Goal: Information Seeking & Learning: Learn about a topic

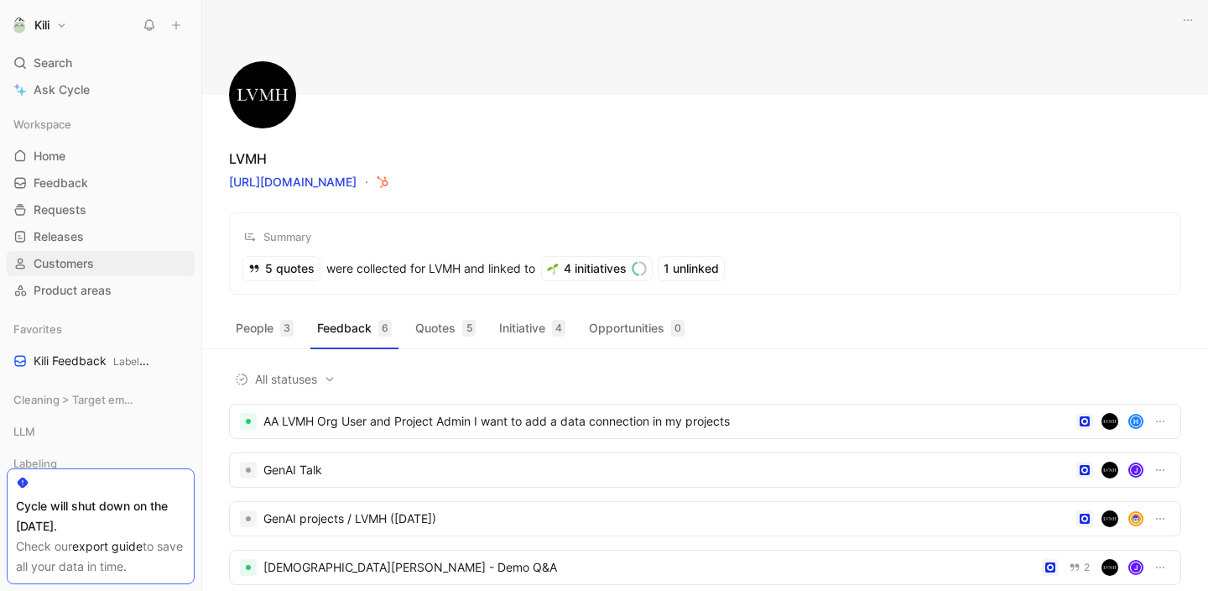
click at [68, 255] on span "Customers" at bounding box center [64, 263] width 60 height 17
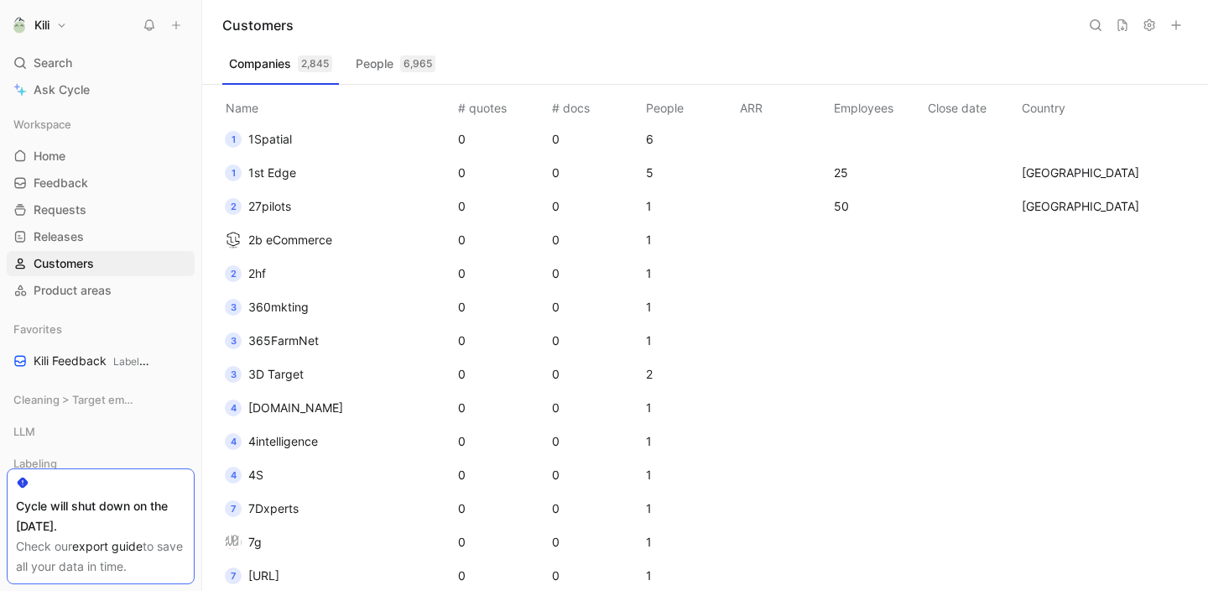
scroll to position [172, 0]
click at [1149, 29] on icon at bounding box center [1149, 24] width 13 height 13
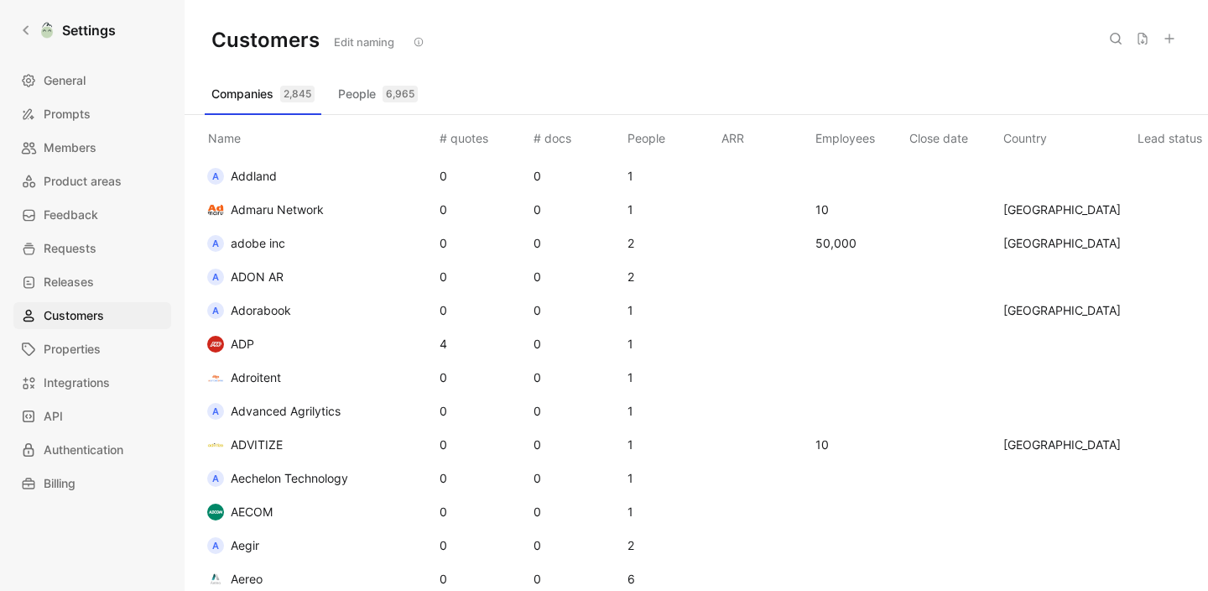
scroll to position [1340, 0]
click at [314, 346] on td "ADP" at bounding box center [317, 342] width 238 height 34
click at [325, 346] on td "ADP" at bounding box center [317, 342] width 238 height 34
click at [305, 99] on div "2,845" at bounding box center [297, 94] width 34 height 17
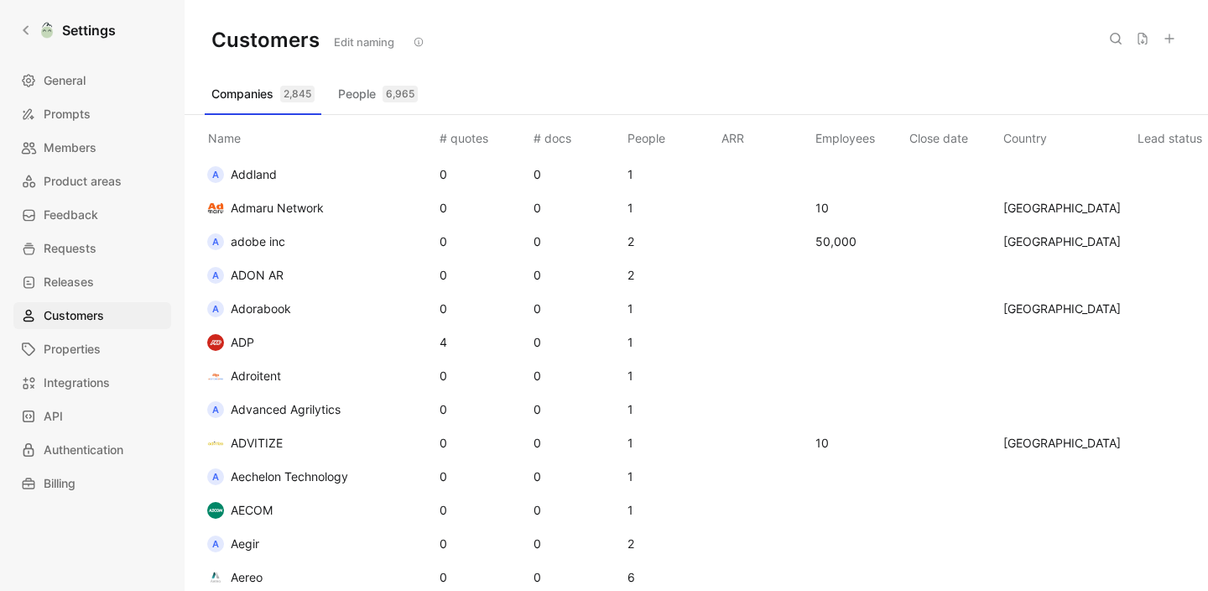
click at [244, 93] on button "Companies 2,845" at bounding box center [263, 94] width 117 height 27
click at [1117, 39] on icon at bounding box center [1115, 38] width 13 height 13
click at [1111, 79] on div "Customers Edit naming" at bounding box center [696, 40] width 1023 height 81
click at [1185, 57] on div "Customers Edit naming" at bounding box center [696, 40] width 1023 height 81
click at [1185, 55] on div "Customers Edit naming" at bounding box center [696, 40] width 1023 height 81
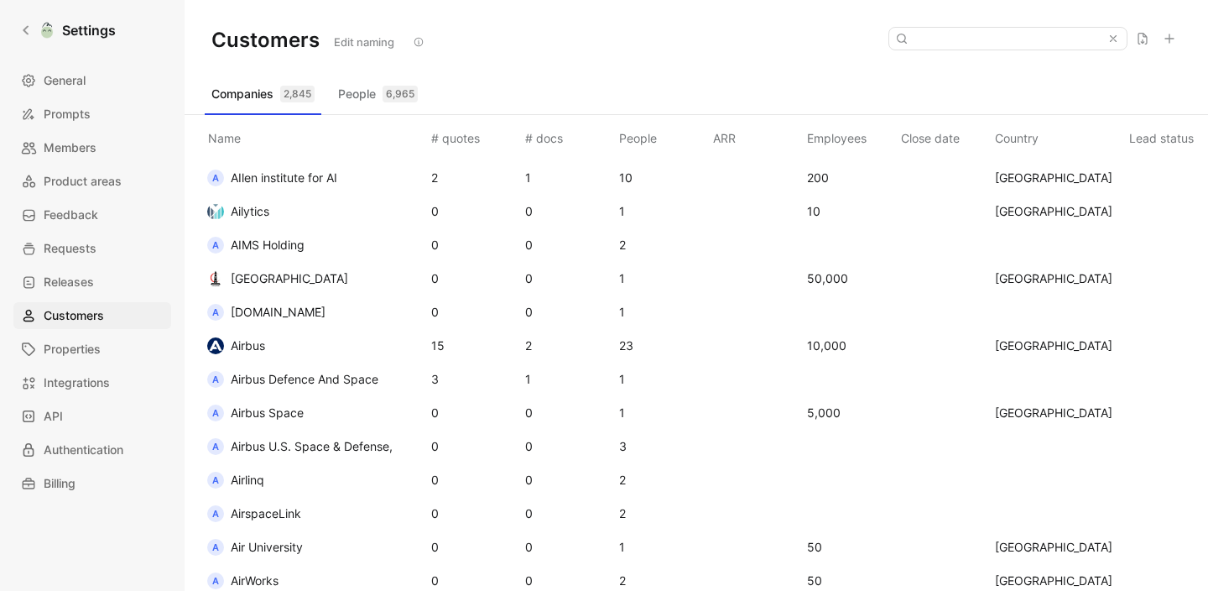
scroll to position [3050, 0]
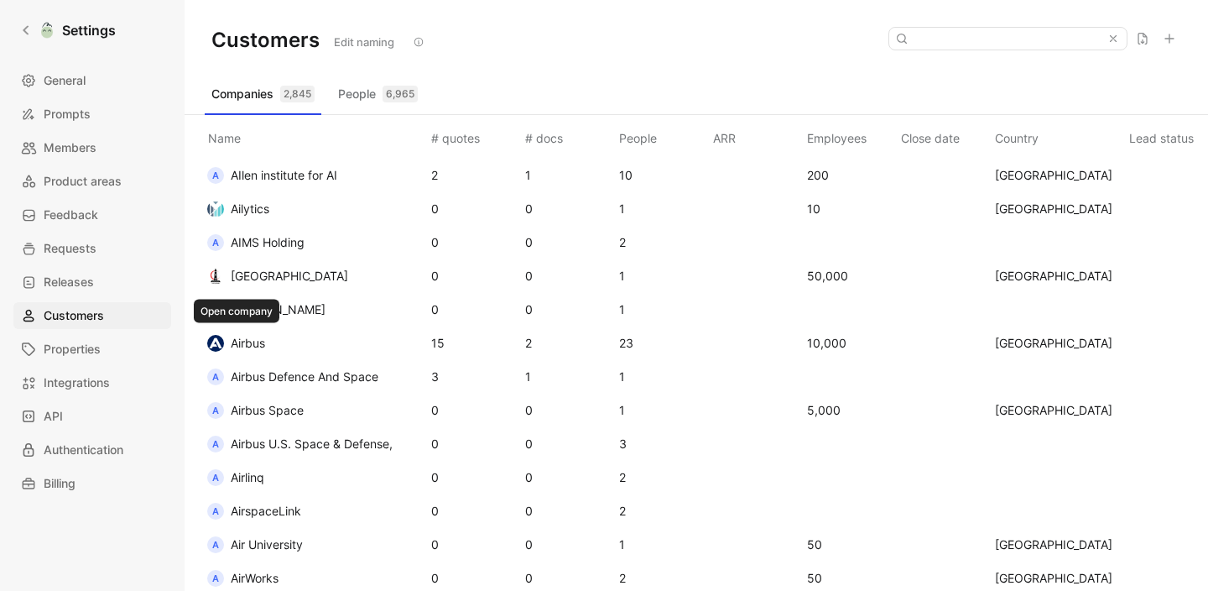
click at [240, 342] on span "Airbus" at bounding box center [248, 343] width 34 height 14
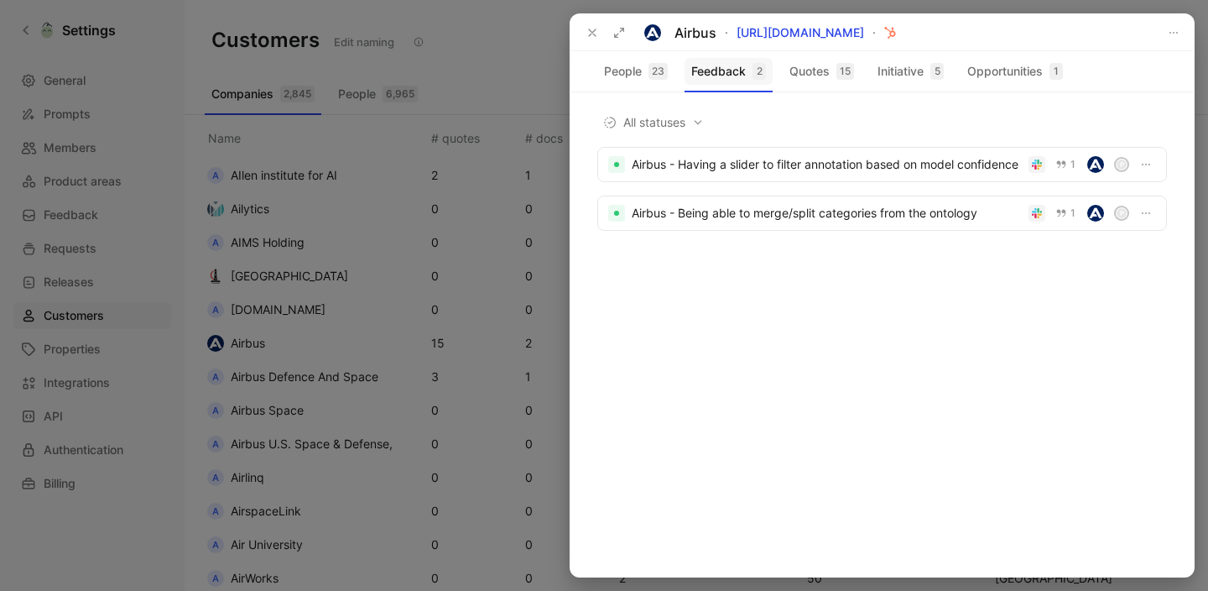
click at [738, 79] on button "Feedback 2" at bounding box center [729, 71] width 88 height 27
click at [748, 171] on div "Airbus - Having a slider to filter annotation based on model confidence" at bounding box center [827, 164] width 390 height 20
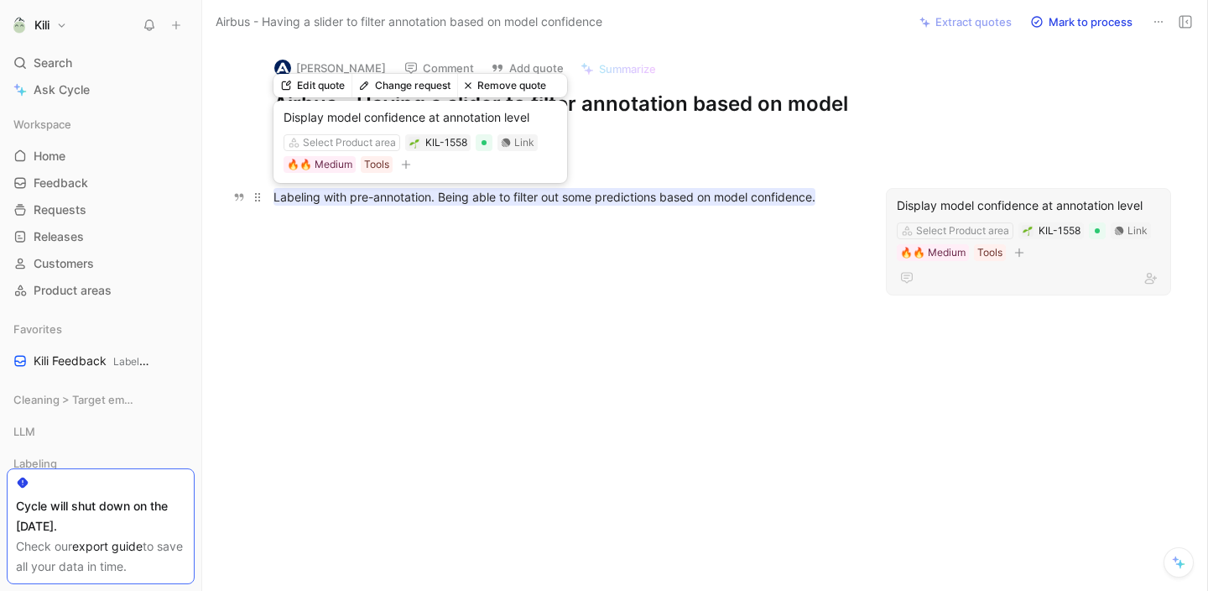
click at [741, 203] on mark "Labeling with pre-annotation. Being able to filter out some predictions based o…" at bounding box center [544, 197] width 542 height 18
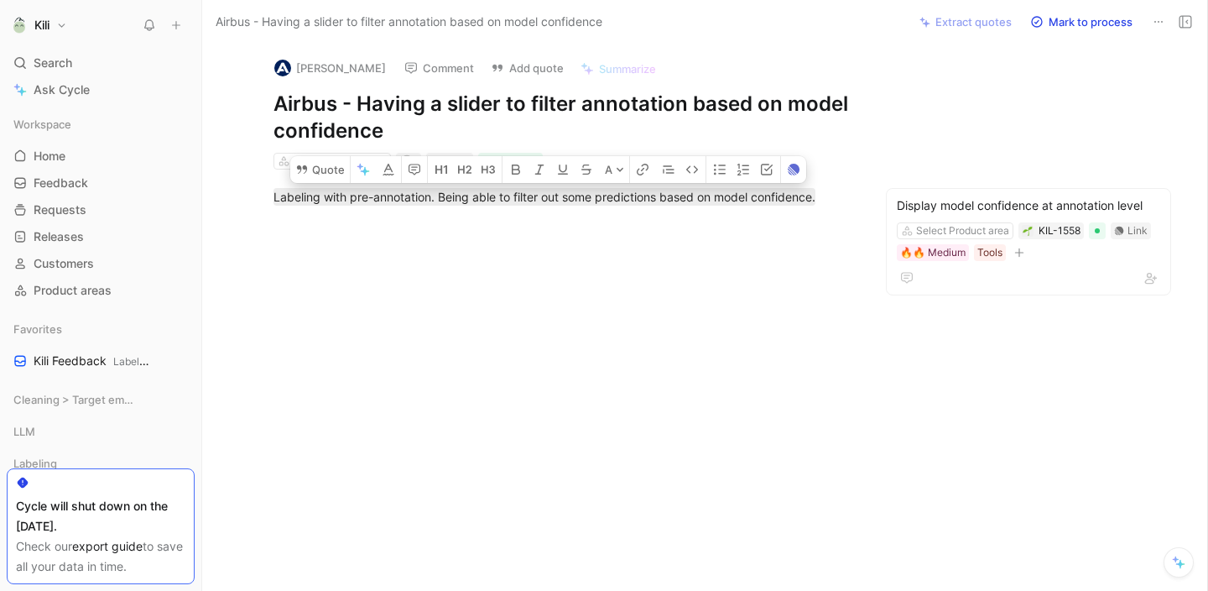
copy mark "Labeling with pre-annotation. Being able to filter out some predictions based o…"
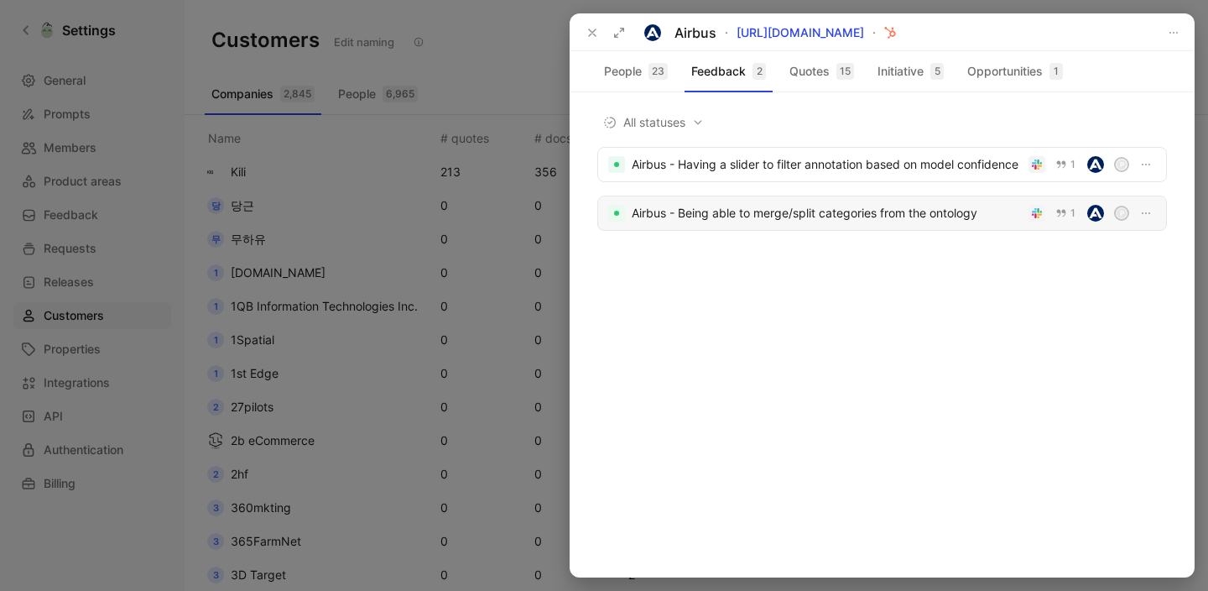
click at [792, 224] on div "Airbus - Being able to merge/split categories from the ontology 1 p" at bounding box center [882, 212] width 570 height 35
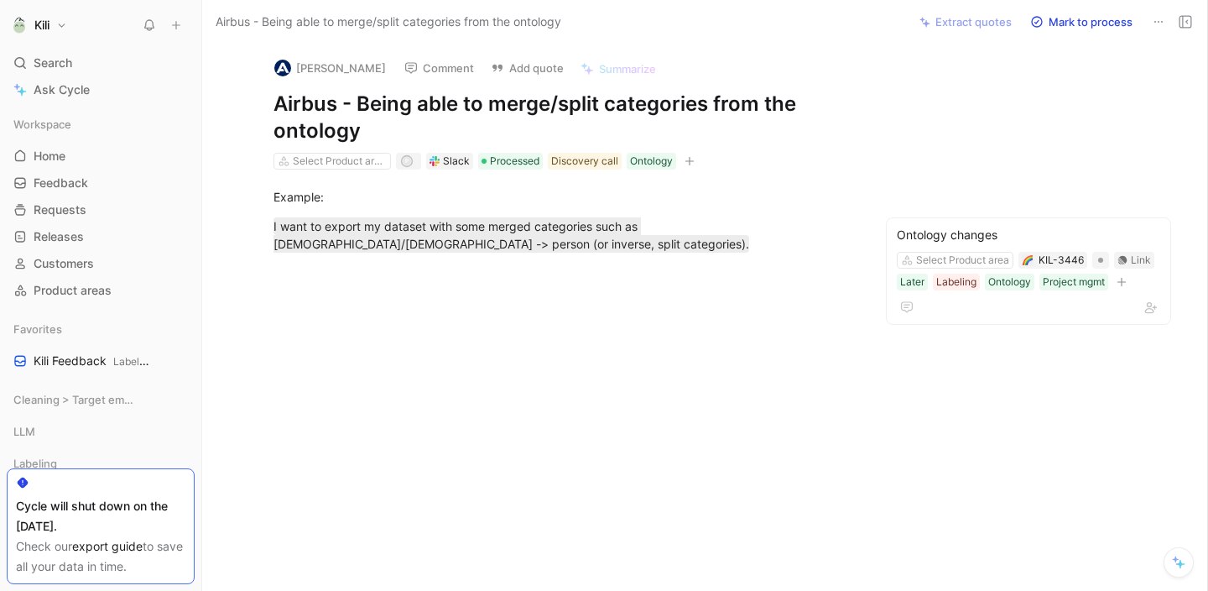
click at [692, 327] on div at bounding box center [563, 359] width 653 height 177
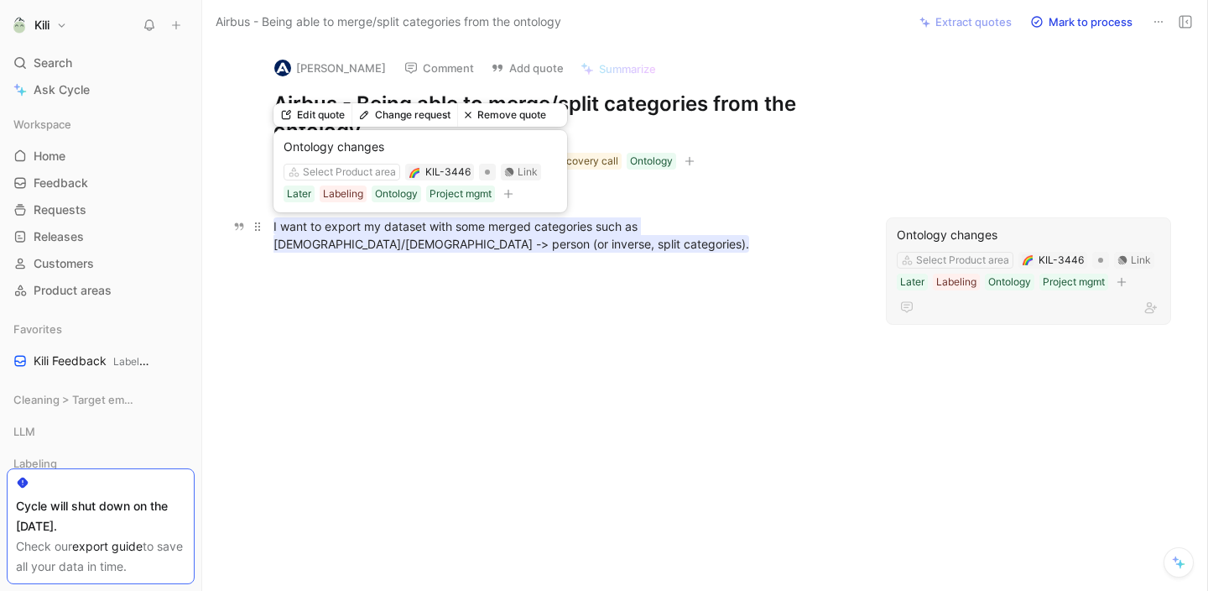
click at [533, 228] on mark "I want to export my dataset with some merged categories such as [DEMOGRAPHIC_DA…" at bounding box center [511, 234] width 476 height 35
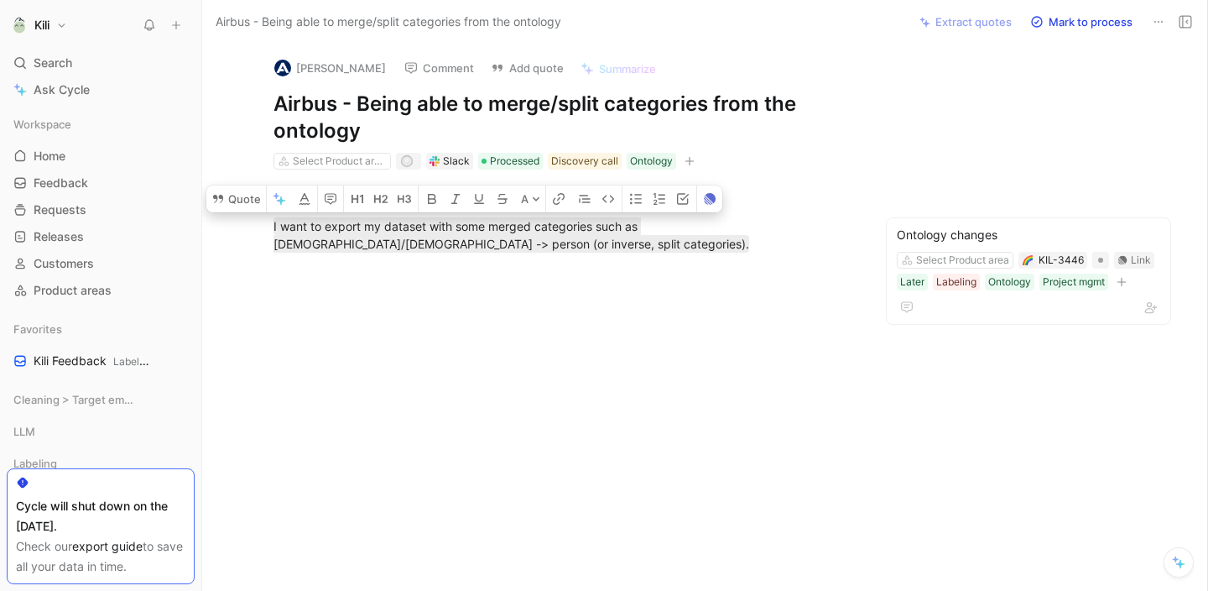
copy mark "I want to export my dataset with some merged categories such as [DEMOGRAPHIC_DA…"
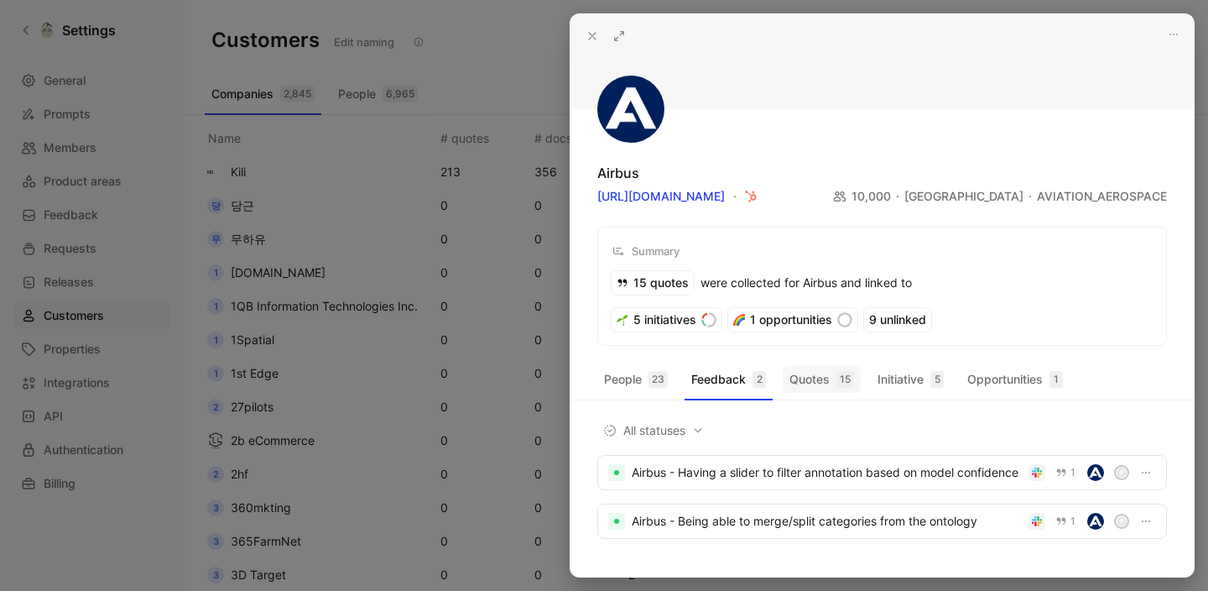
click at [812, 374] on button "Quotes 15" at bounding box center [822, 379] width 78 height 27
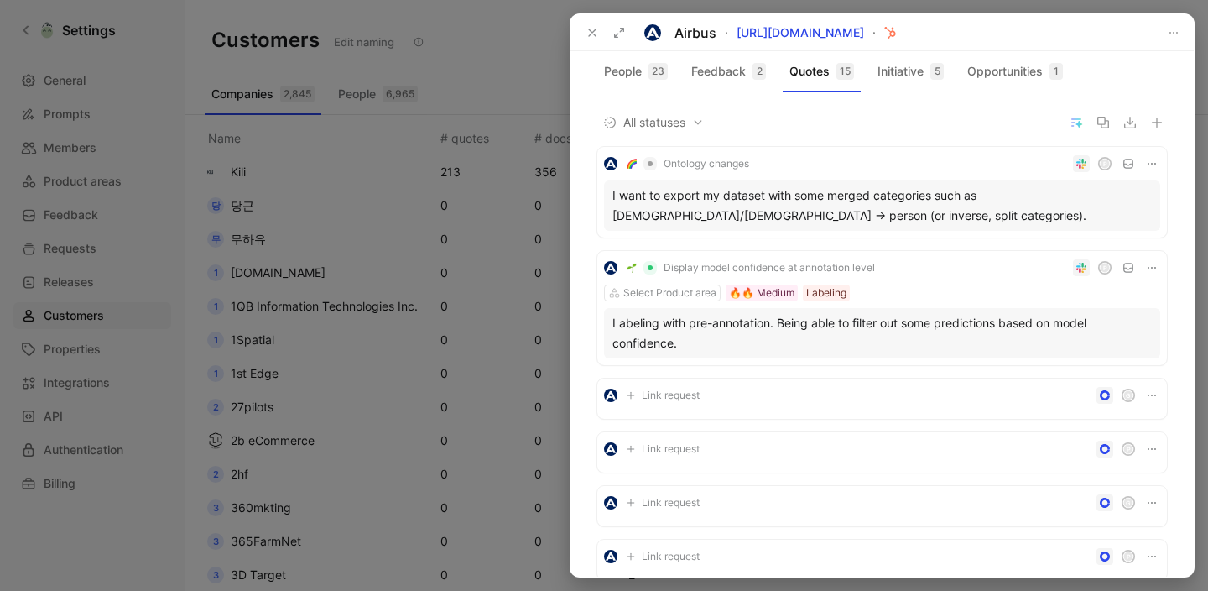
click at [586, 29] on icon at bounding box center [592, 32] width 13 height 13
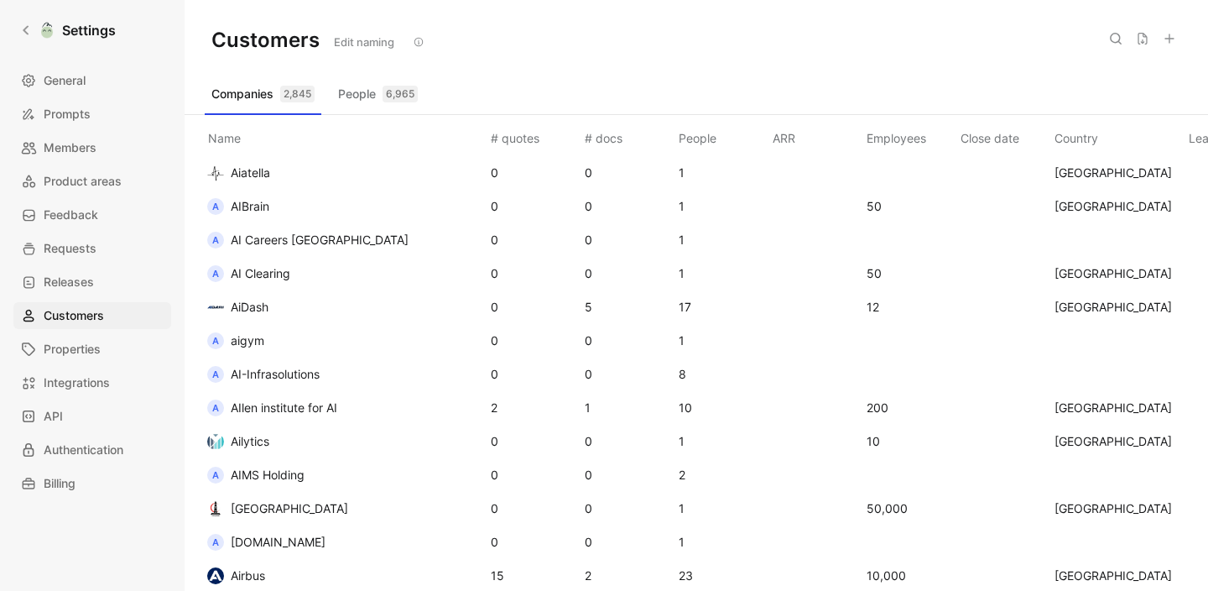
scroll to position [2821, 0]
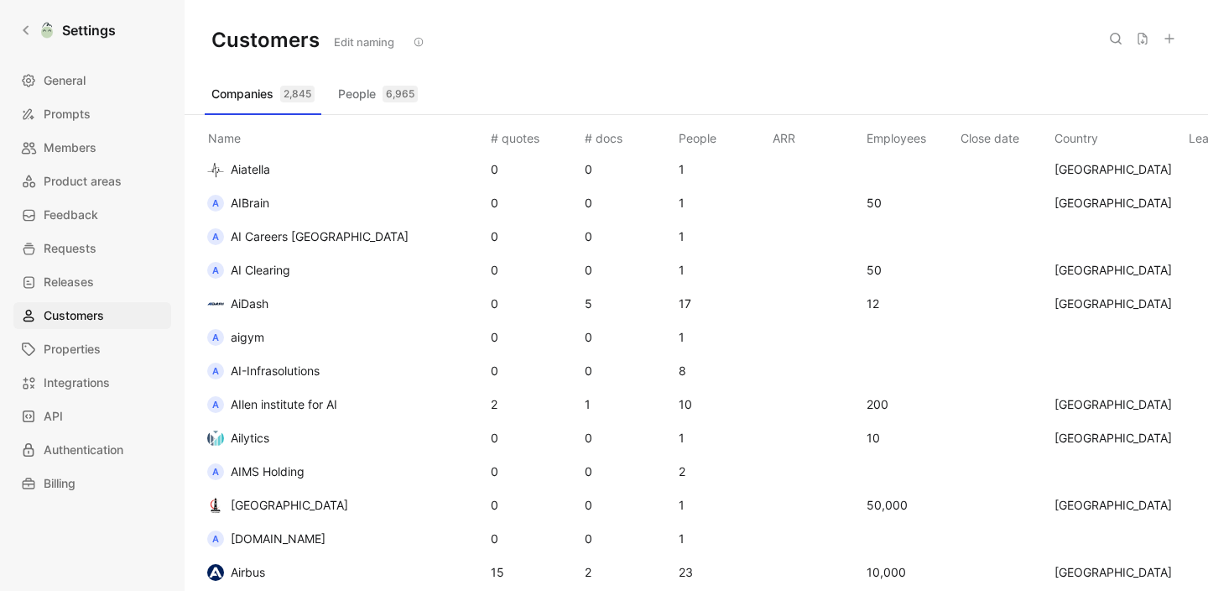
click at [387, 403] on td "A AIlen institute for AI" at bounding box center [342, 405] width 289 height 34
click at [220, 402] on div "A" at bounding box center [215, 404] width 17 height 17
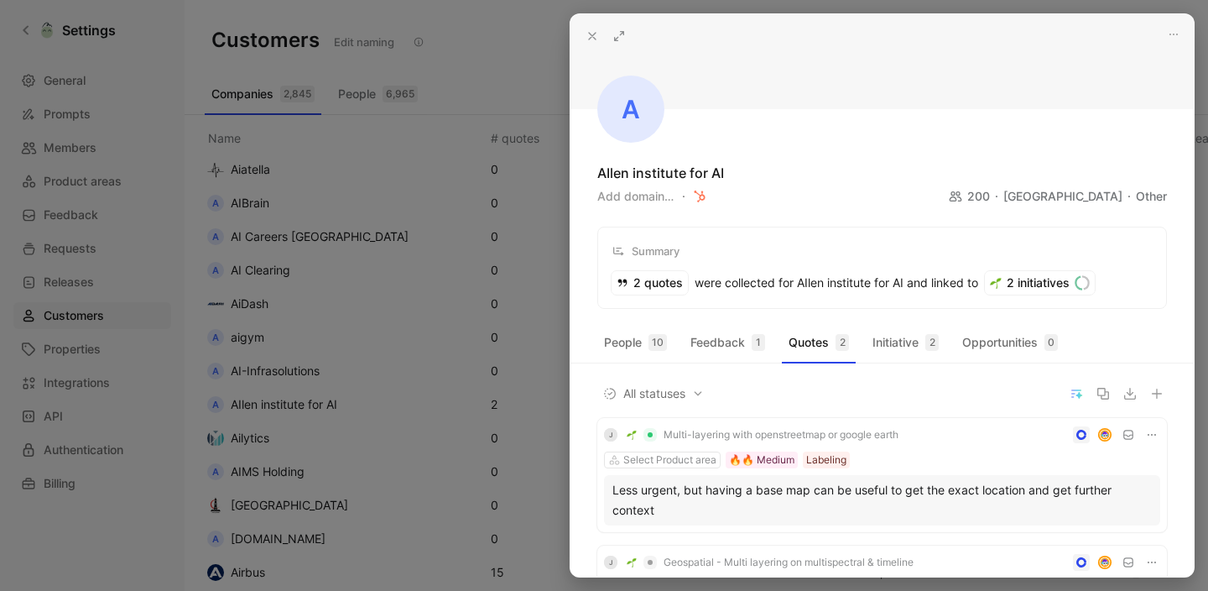
click at [621, 36] on icon at bounding box center [618, 35] width 13 height 13
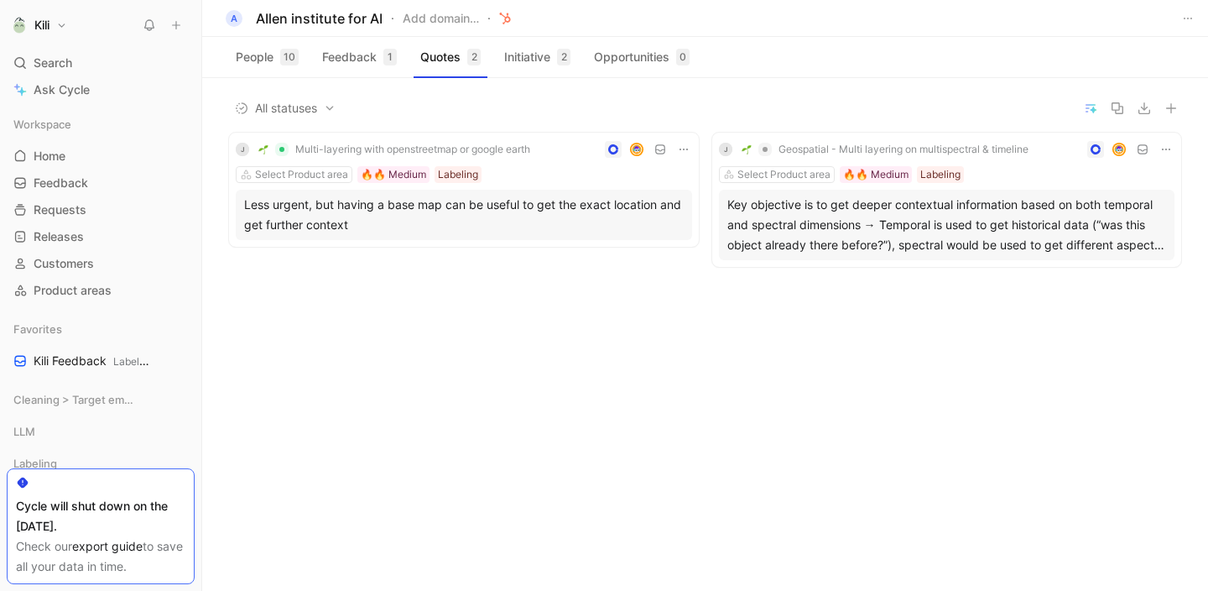
click at [497, 200] on div "Less urgent, but having a base map can be useful to get the exact location and …" at bounding box center [464, 215] width 440 height 40
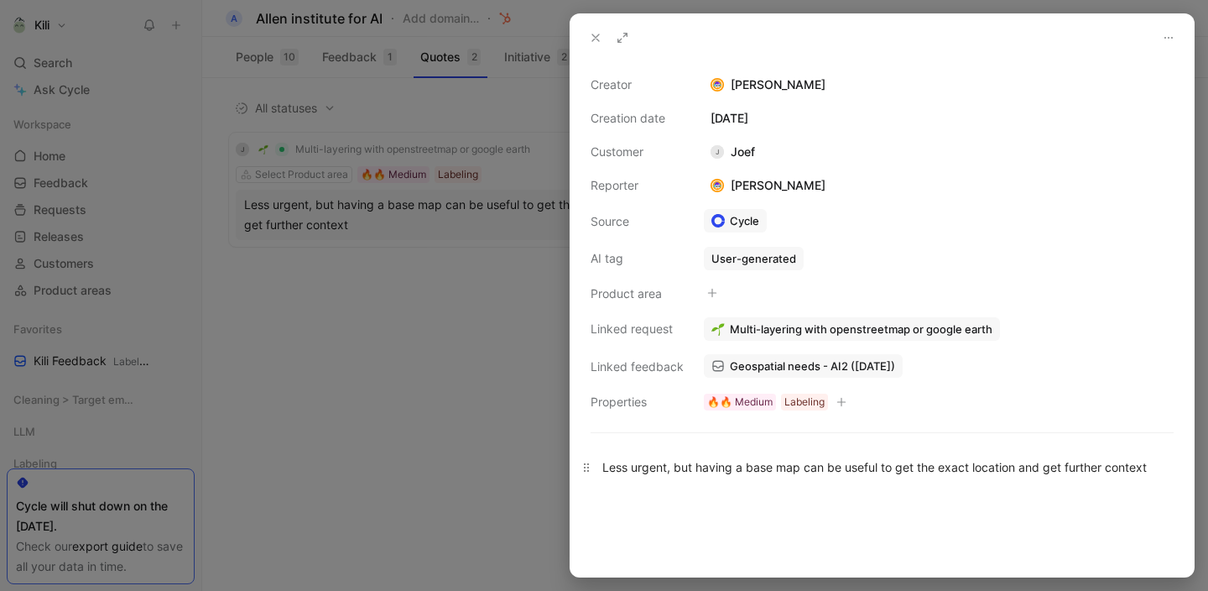
click at [926, 469] on div "Less urgent, but having a base map can be useful to get the exact location and …" at bounding box center [882, 467] width 560 height 18
copy div "Less urgent, but having a base map can be useful to get the exact location and …"
click at [594, 42] on icon at bounding box center [595, 37] width 13 height 13
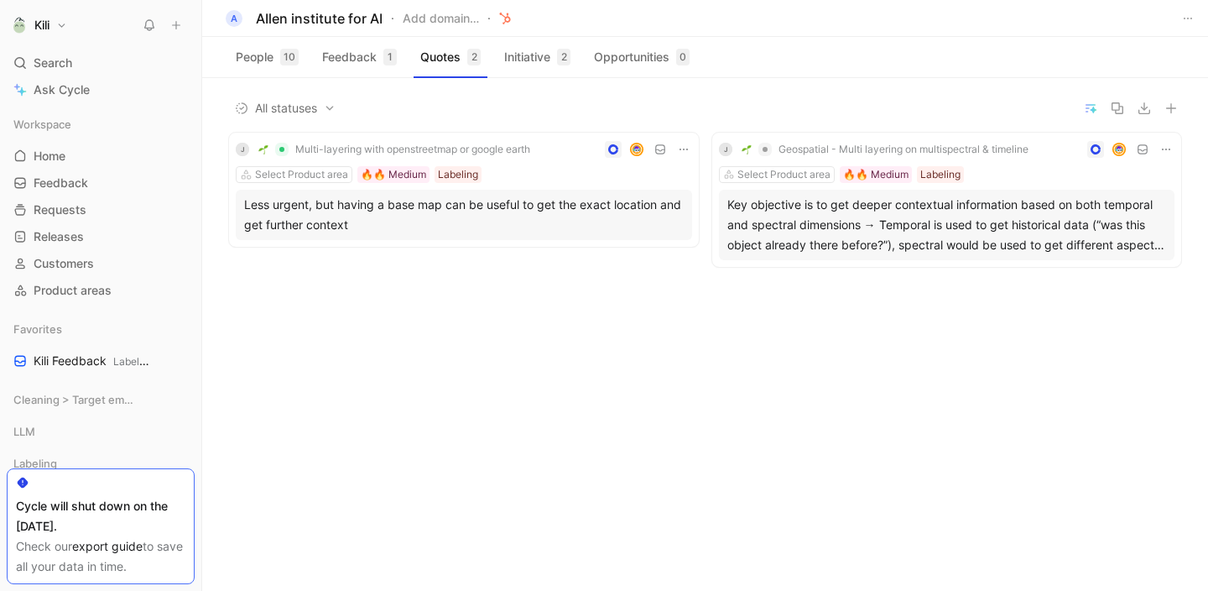
click at [835, 241] on div "Key objective is to get deeper contextual information based on both temporal an…" at bounding box center [947, 225] width 440 height 60
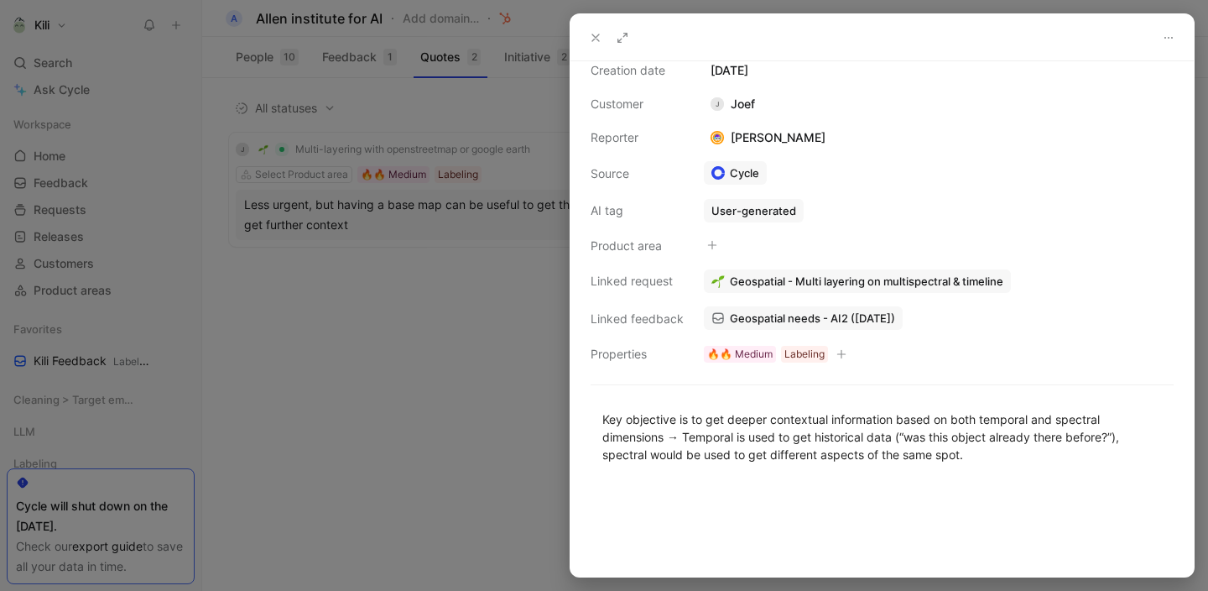
scroll to position [60, 0]
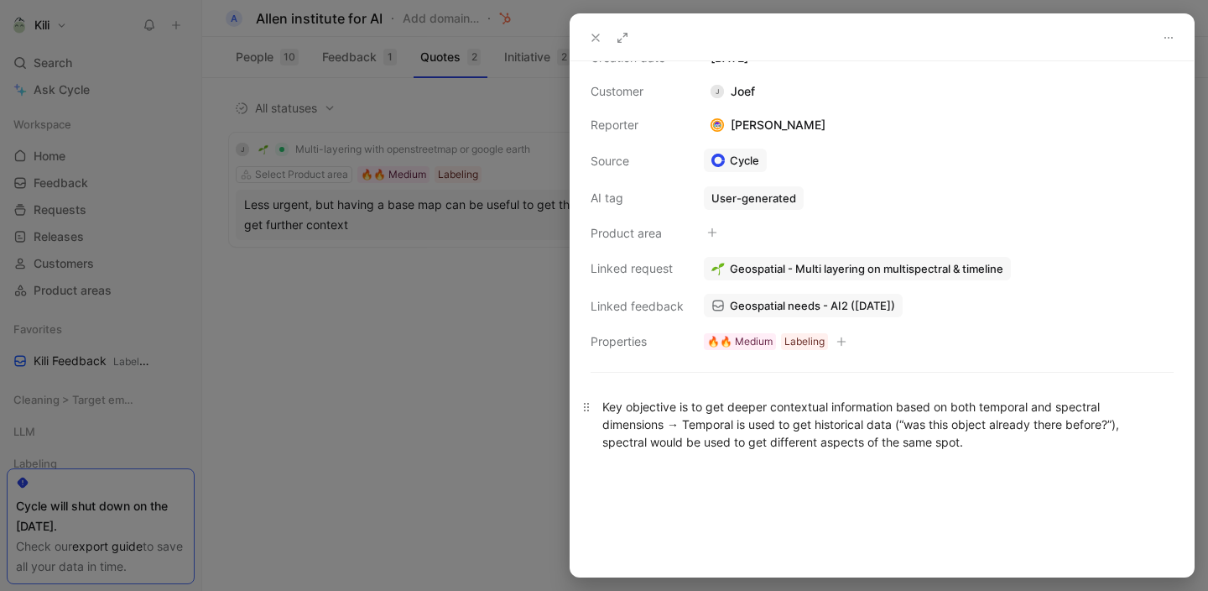
click at [810, 414] on div "Key objective is to get deeper contextual information based on both temporal an…" at bounding box center [882, 424] width 560 height 53
copy div "Key objective is to get deeper contextual information based on both temporal an…"
click at [504, 421] on div at bounding box center [604, 295] width 1208 height 591
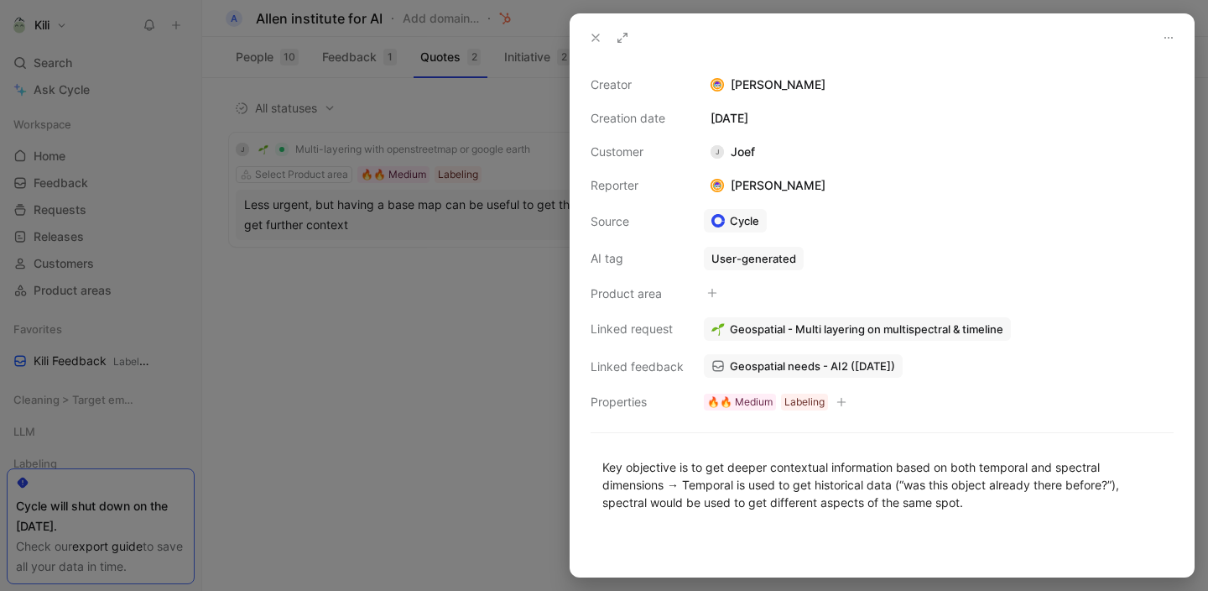
click at [599, 36] on icon at bounding box center [595, 37] width 13 height 13
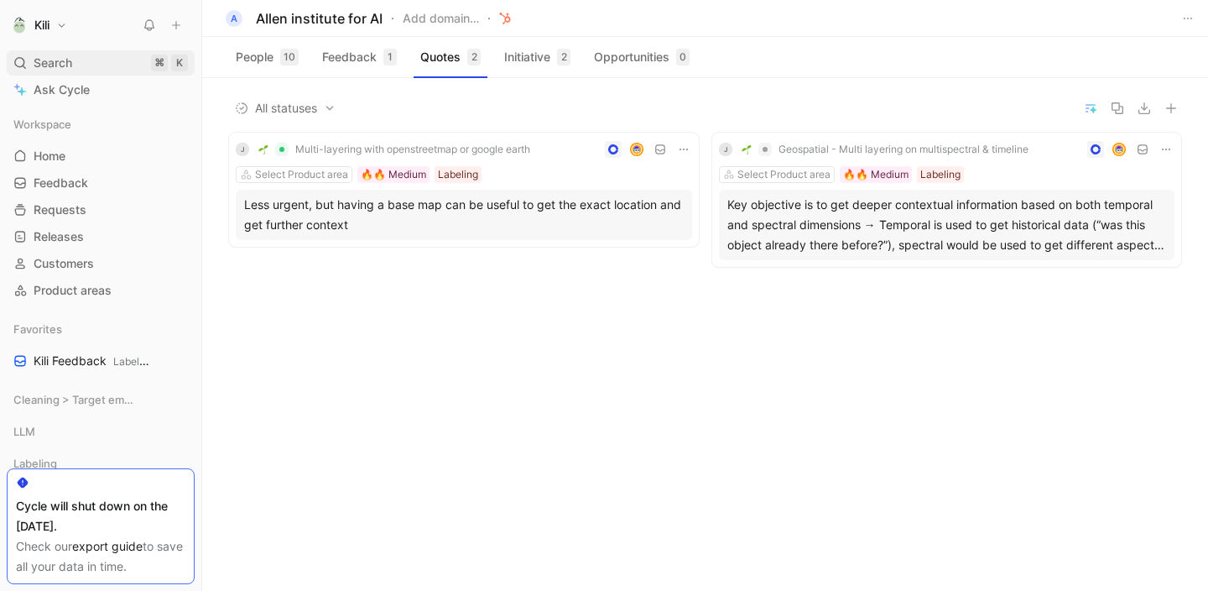
click at [141, 71] on div "Search ⌘ K" at bounding box center [101, 62] width 188 height 25
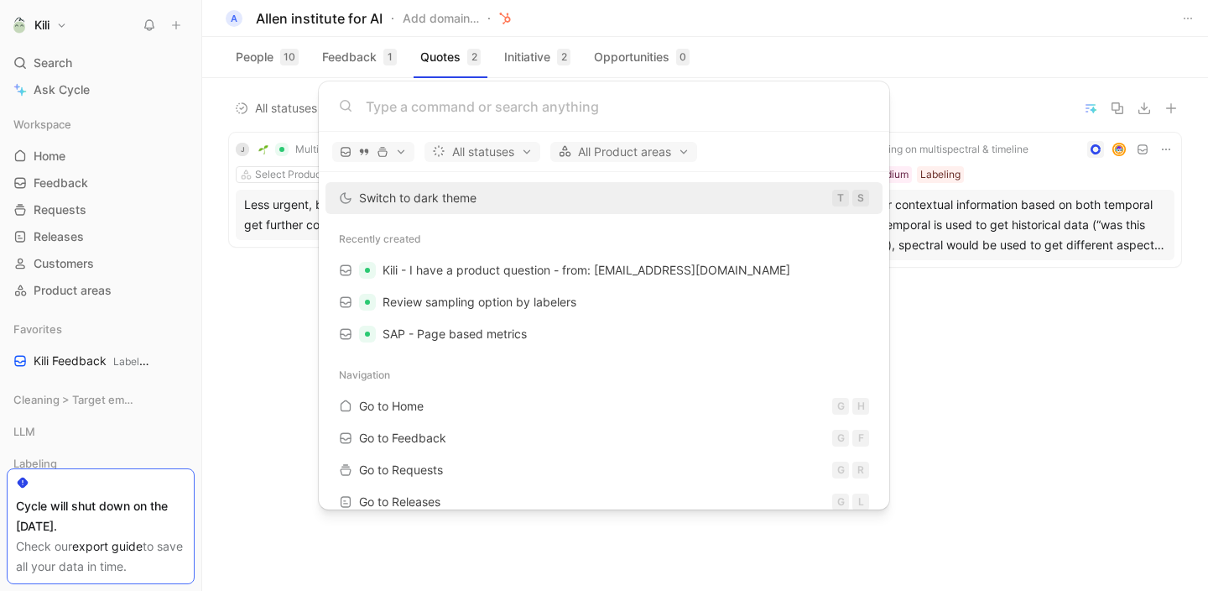
click at [309, 302] on body "Kili Search ⌘ K Ask Cycle Workspace Home G then H Feedback G then F Requests G …" at bounding box center [604, 295] width 1208 height 591
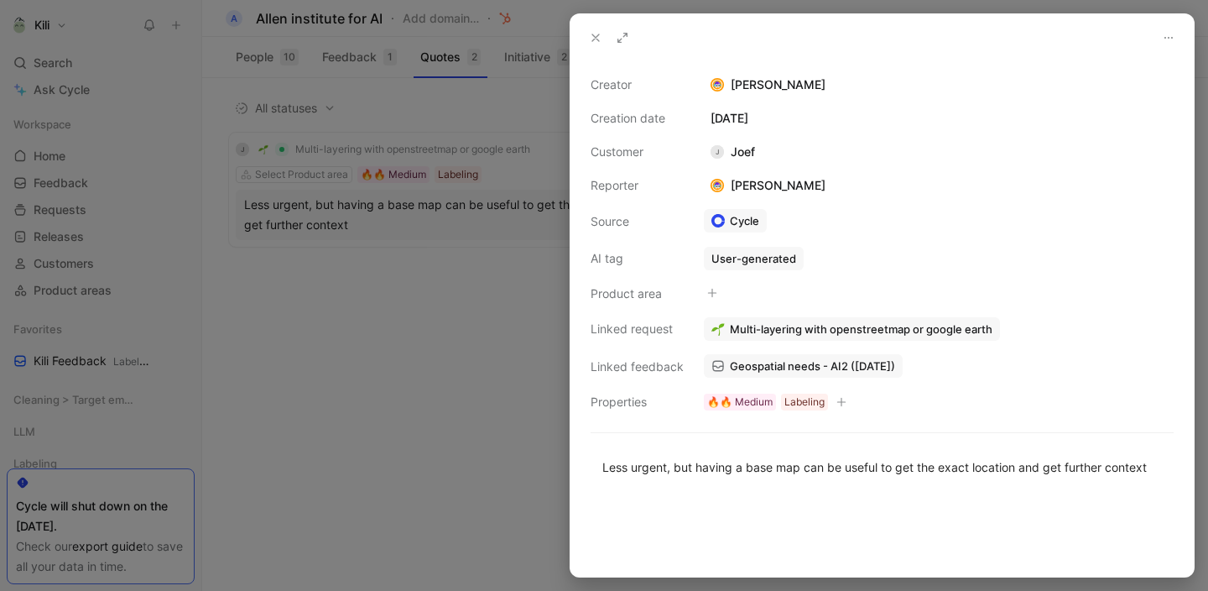
click at [520, 288] on div at bounding box center [604, 295] width 1208 height 591
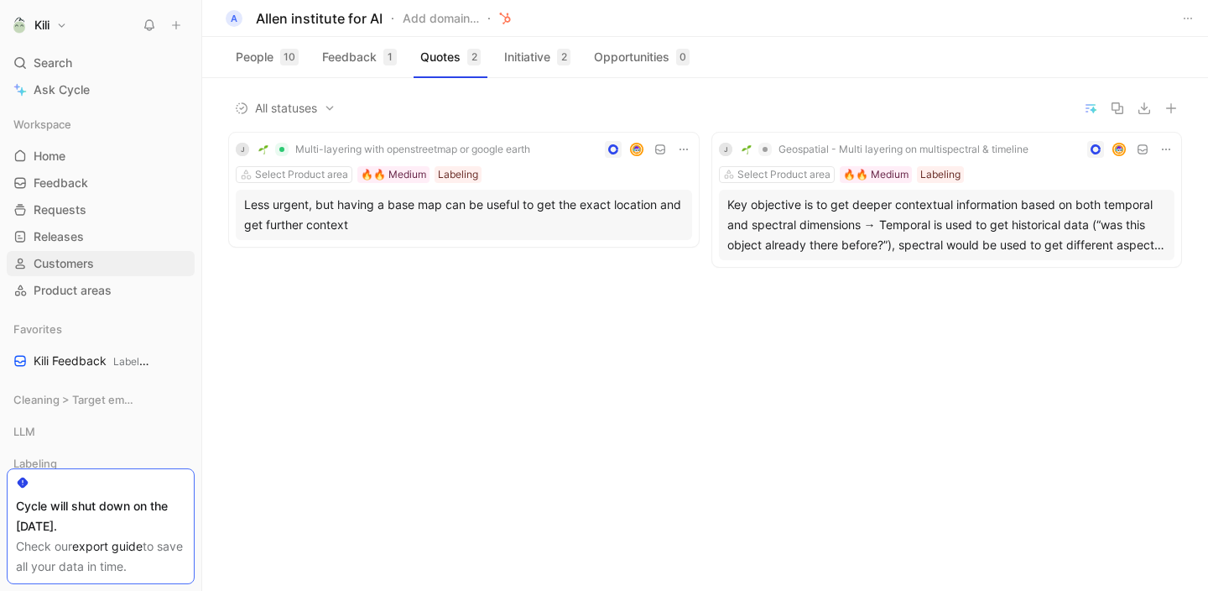
click at [112, 262] on link "Customers" at bounding box center [101, 263] width 188 height 25
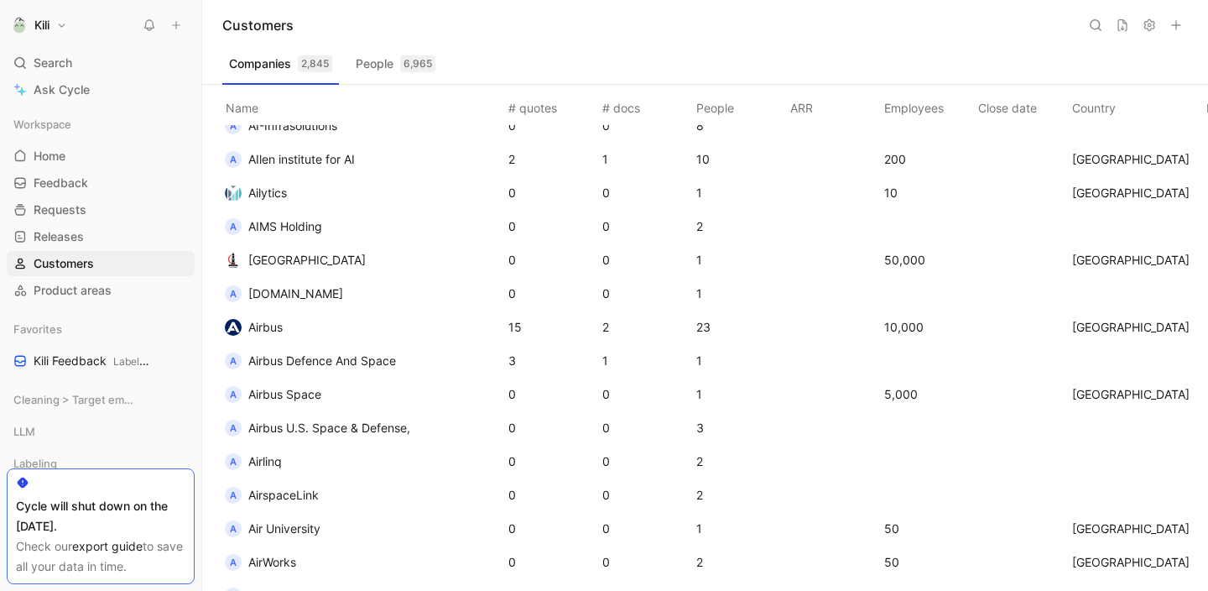
scroll to position [3059, 0]
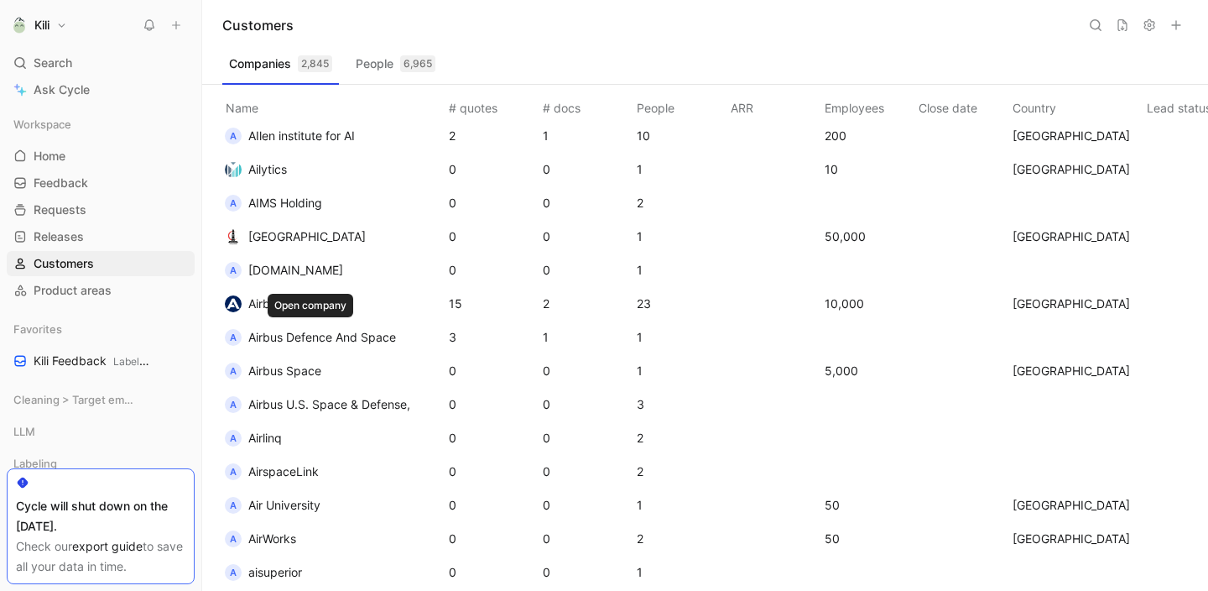
click at [235, 338] on div "A" at bounding box center [233, 337] width 17 height 17
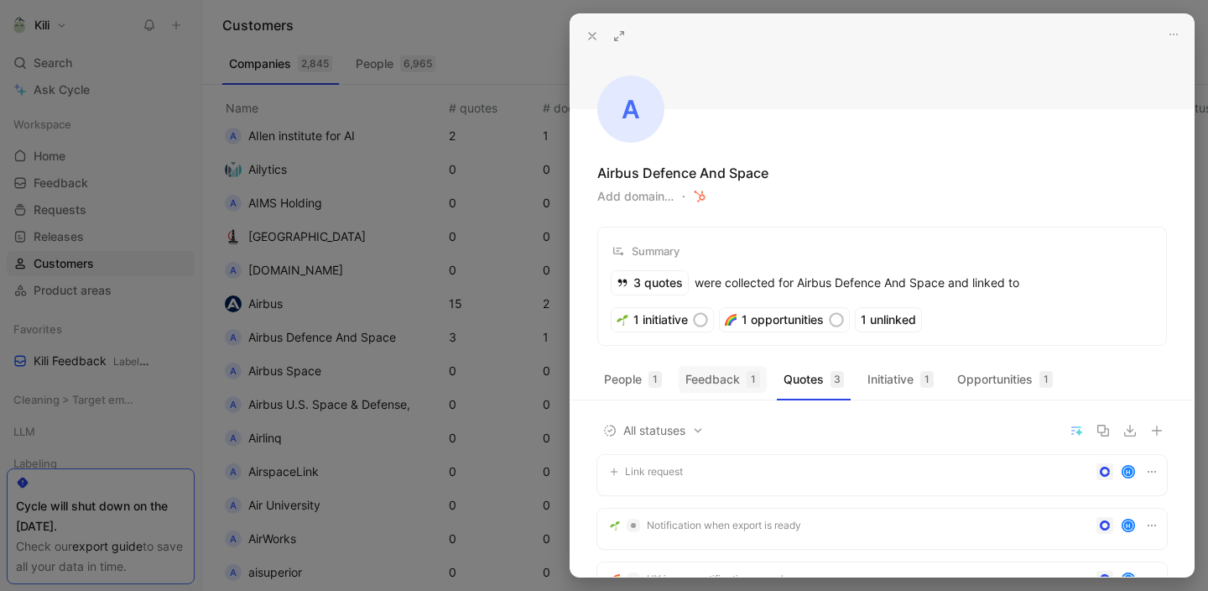
click at [716, 381] on button "Feedback 1" at bounding box center [723, 379] width 88 height 27
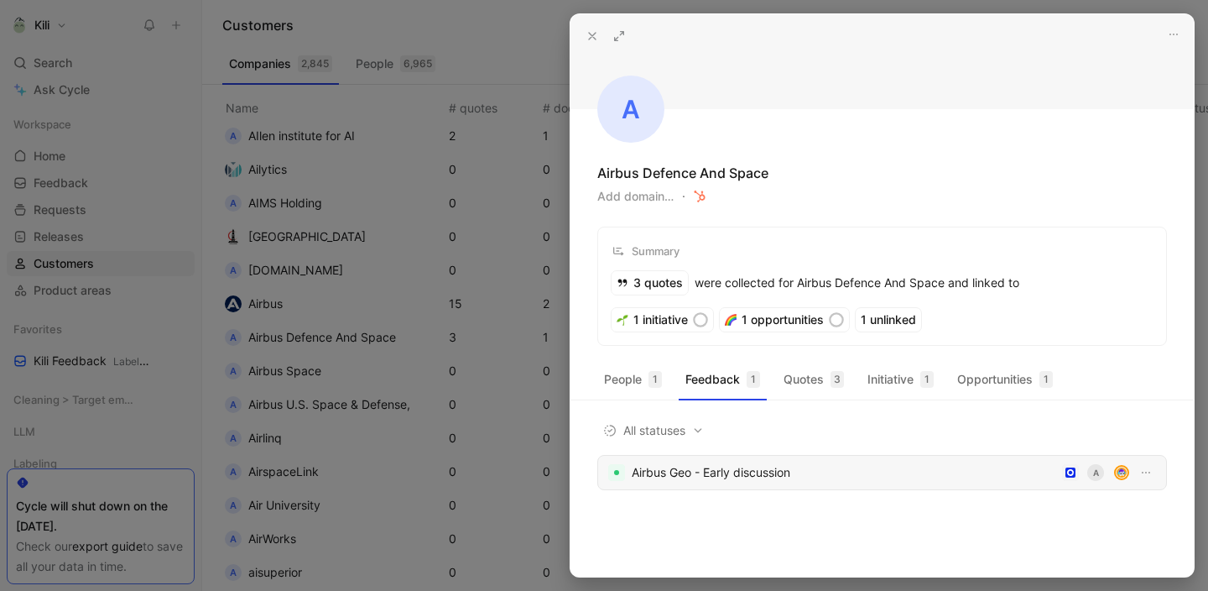
click at [739, 468] on div "Airbus Geo - Early discussion" at bounding box center [844, 472] width 424 height 20
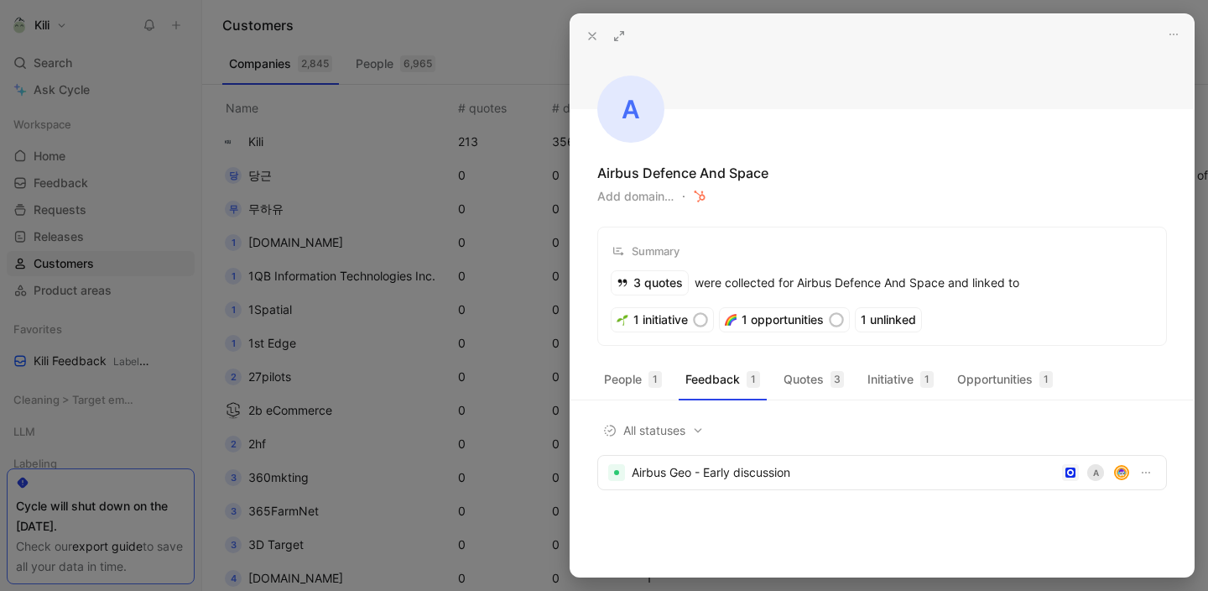
click at [596, 34] on icon at bounding box center [592, 35] width 13 height 13
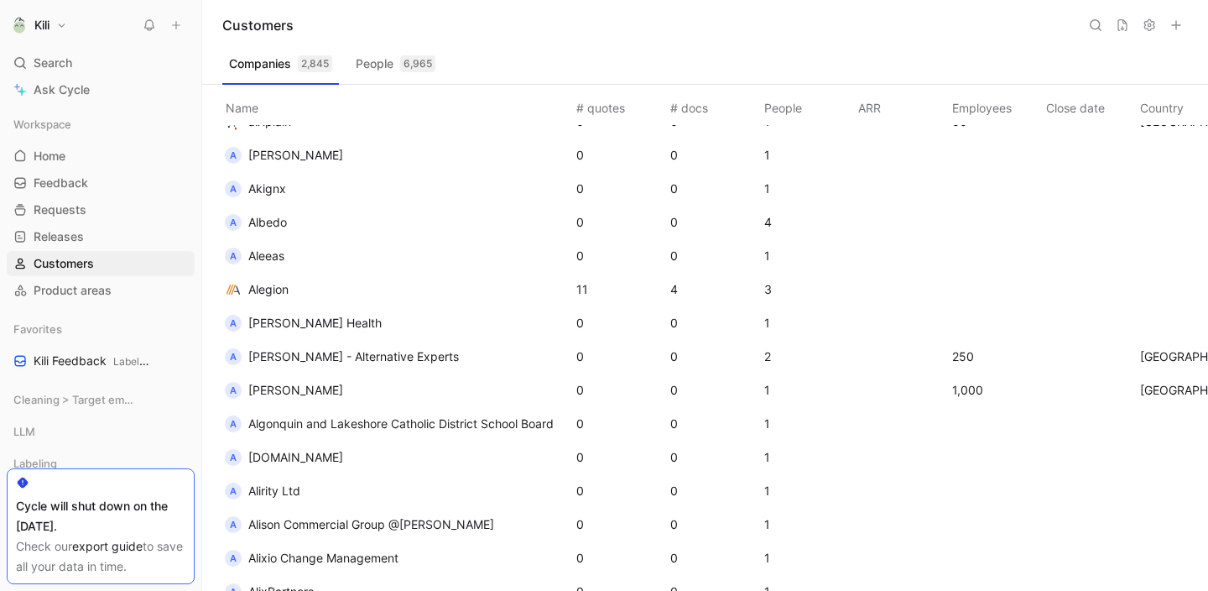
scroll to position [3583, 0]
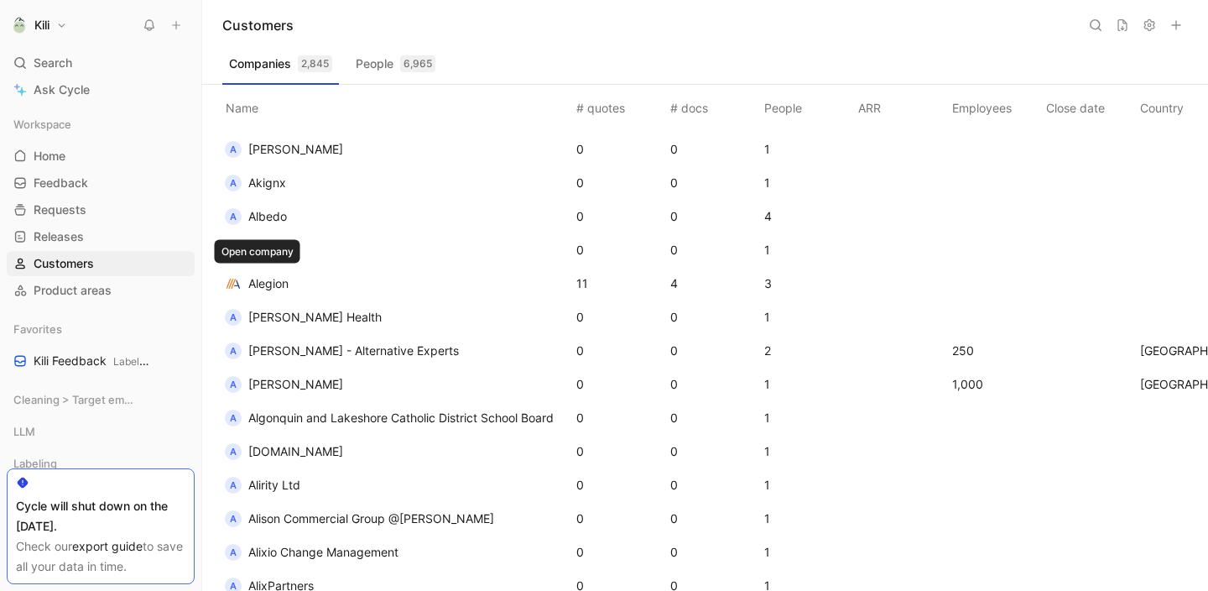
click at [272, 294] on button "Alegion" at bounding box center [256, 283] width 75 height 27
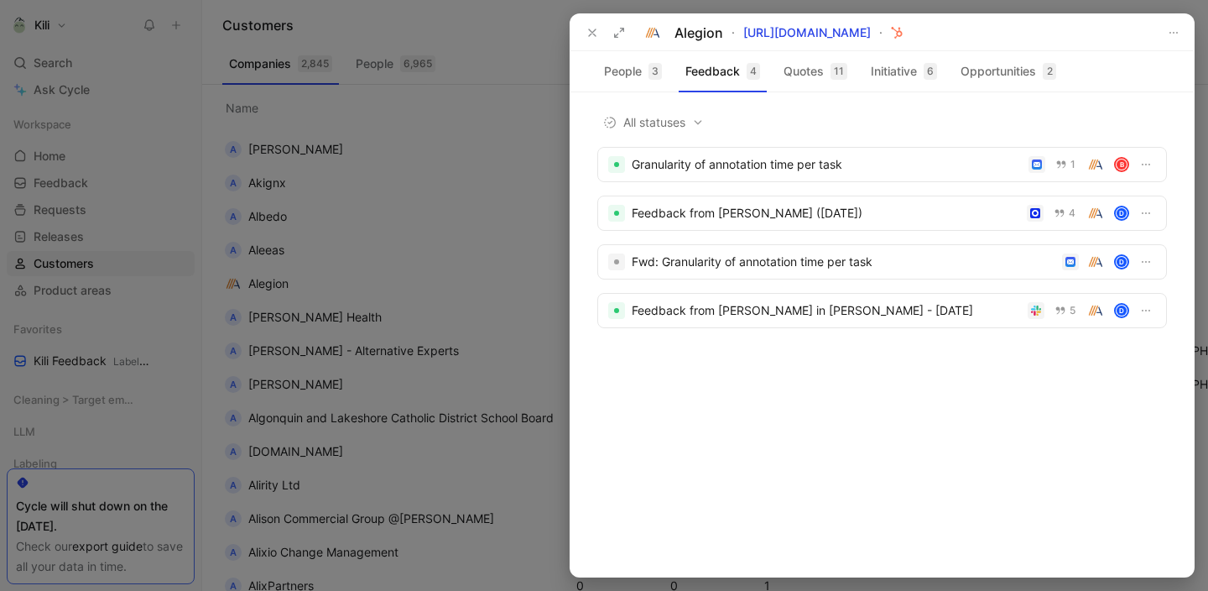
click at [595, 34] on use at bounding box center [592, 32] width 7 height 7
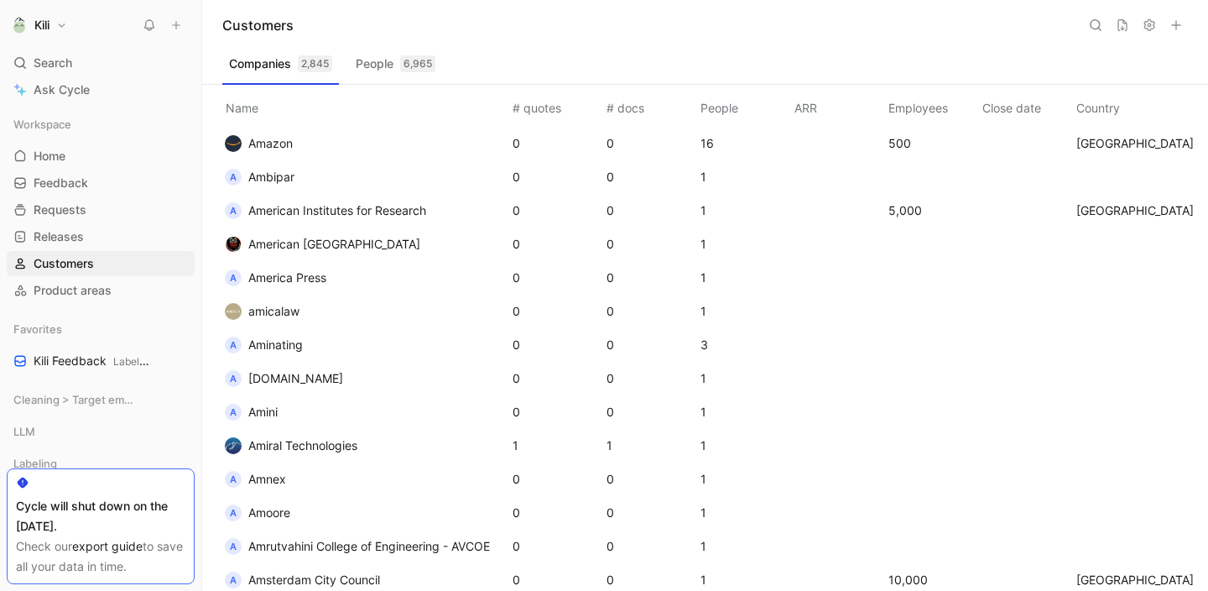
scroll to position [4798, 0]
click at [288, 449] on span "Amiral Technologies" at bounding box center [302, 443] width 109 height 14
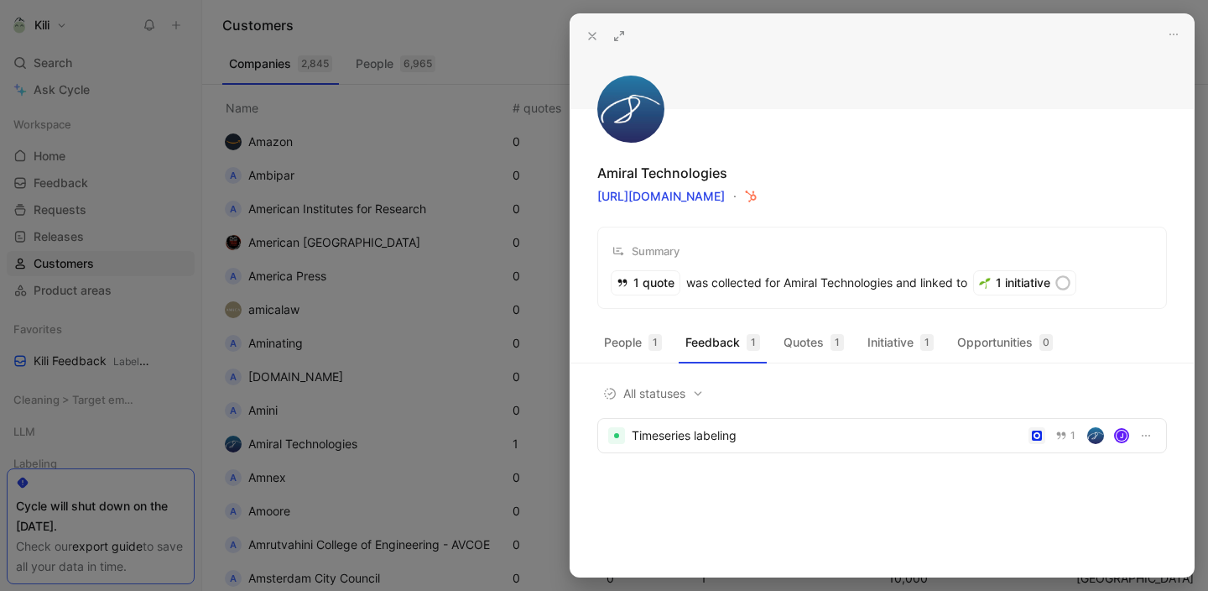
click at [508, 426] on div at bounding box center [604, 295] width 1208 height 591
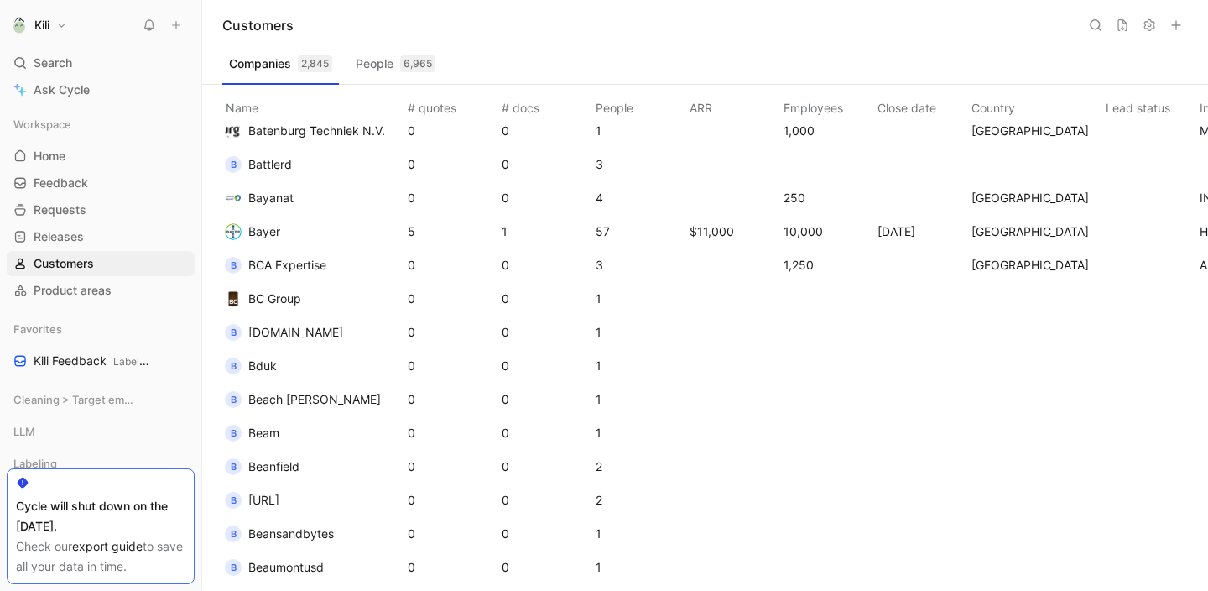
scroll to position [9323, 0]
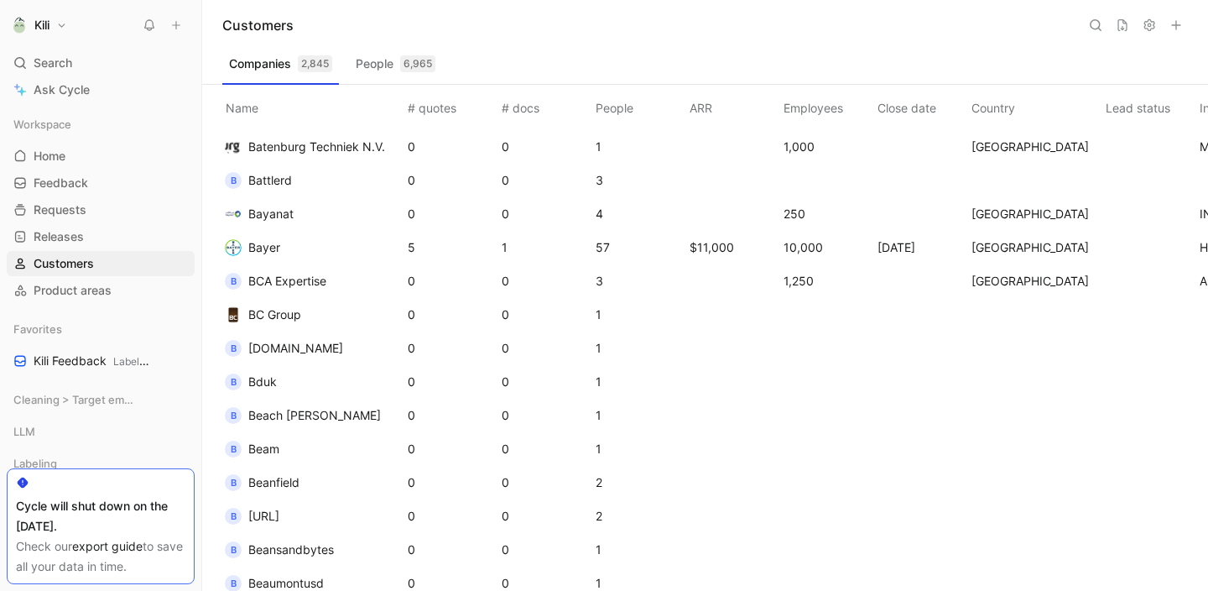
click at [267, 250] on span "Bayer" at bounding box center [264, 247] width 32 height 14
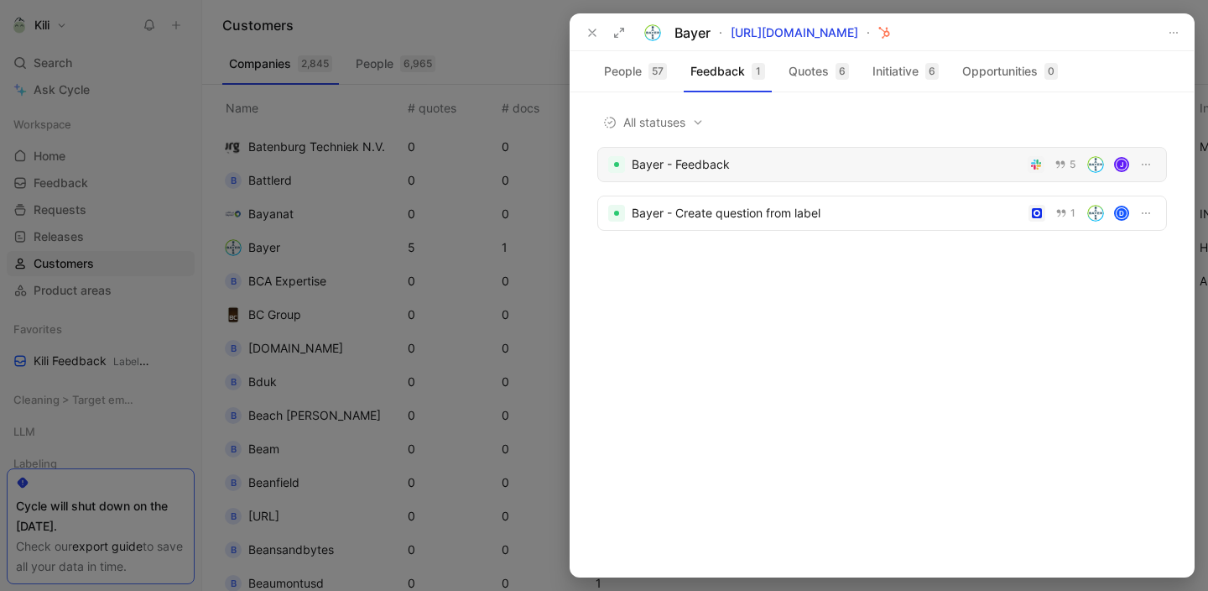
click at [734, 165] on div "Bayer - Feedback" at bounding box center [826, 164] width 389 height 20
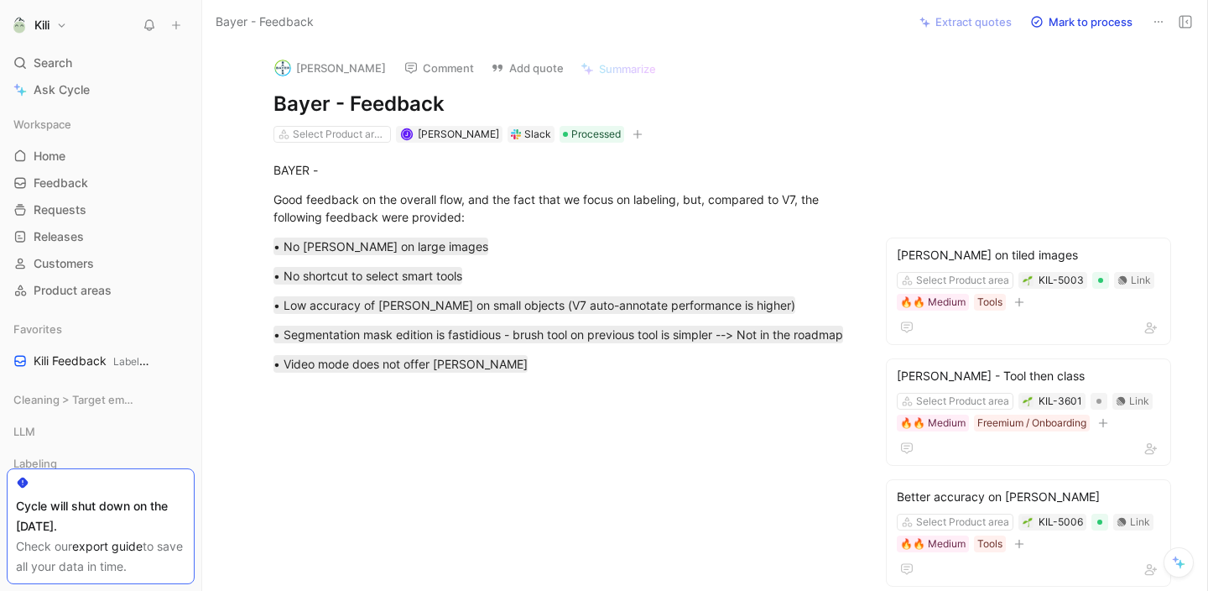
click at [1161, 25] on icon at bounding box center [1158, 21] width 13 height 13
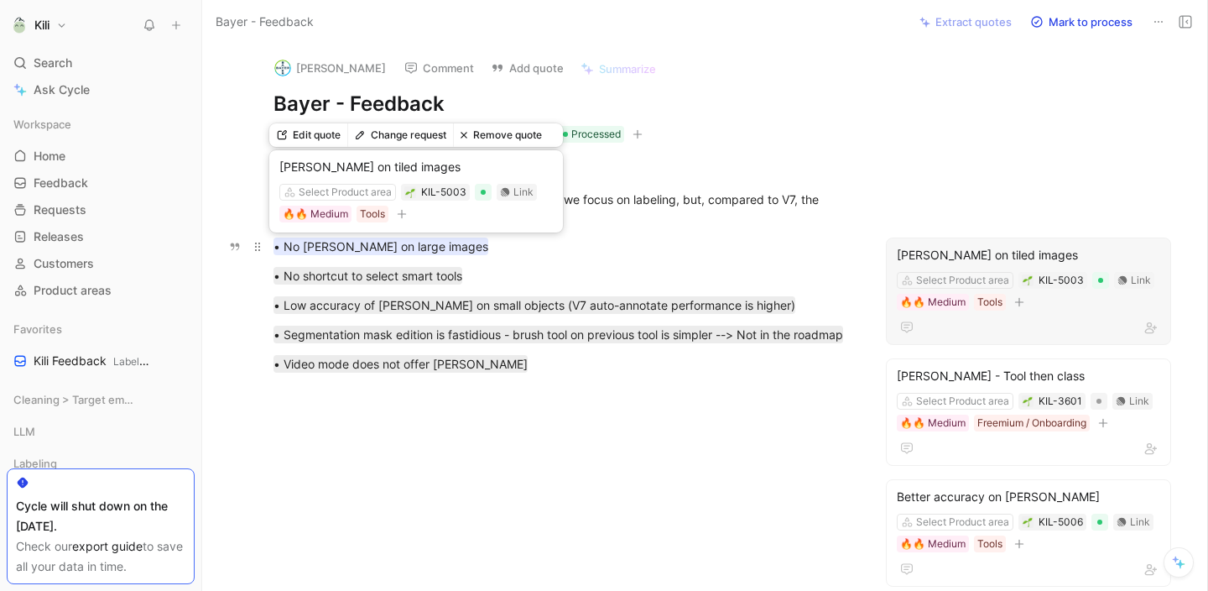
drag, startPoint x: 491, startPoint y: 367, endPoint x: 282, endPoint y: 241, distance: 244.3
click at [282, 241] on div "BAYER - Good feedback on the overall flow, and the fact that we focus on labeli…" at bounding box center [563, 296] width 653 height 307
click at [280, 244] on mark "• No [PERSON_NAME] on large images" at bounding box center [380, 246] width 215 height 18
drag, startPoint x: 459, startPoint y: 368, endPoint x: 271, endPoint y: 237, distance: 229.0
click at [271, 237] on div "BAYER - Good feedback on the overall flow, and the fact that we focus on labeli…" at bounding box center [563, 296] width 653 height 307
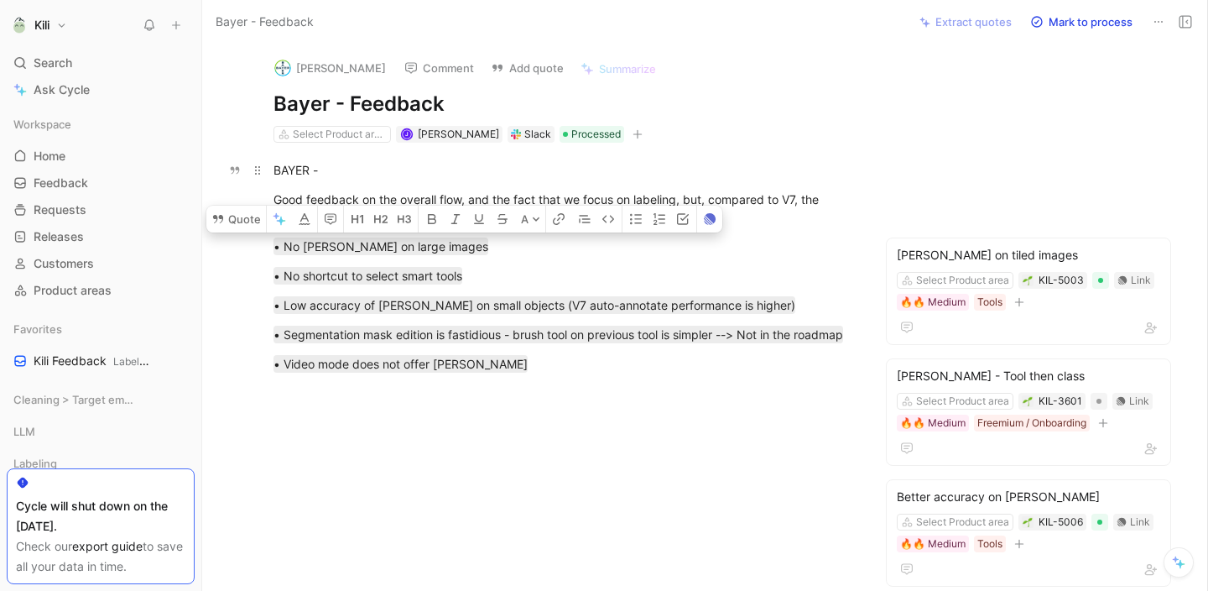
click at [595, 164] on div "BAYER -" at bounding box center [563, 170] width 581 height 18
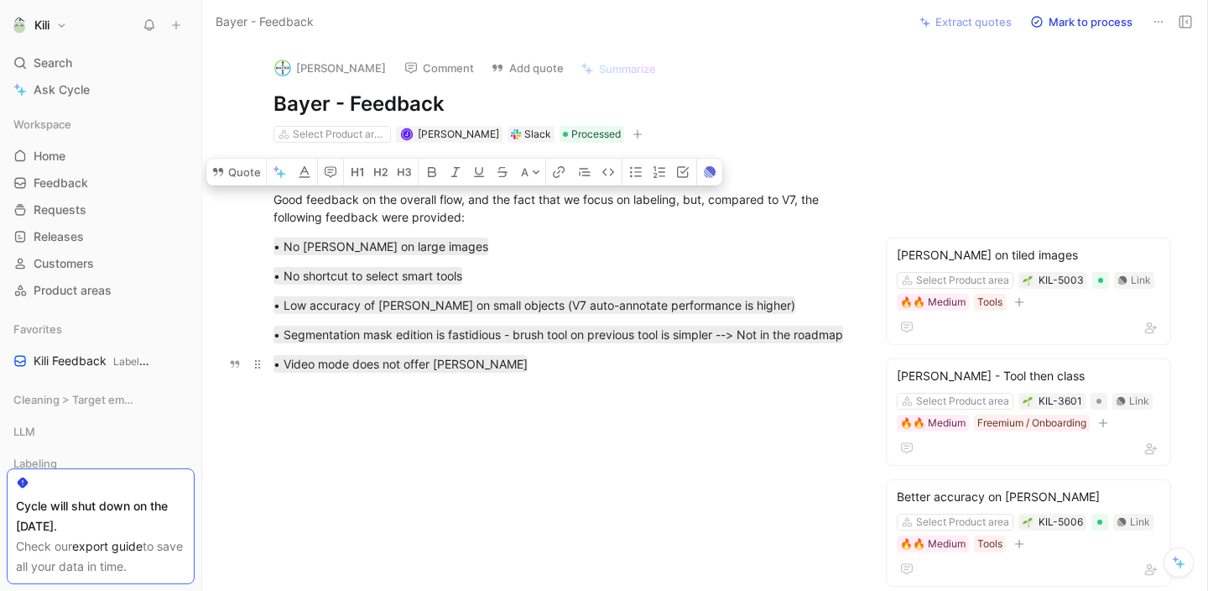
drag, startPoint x: 271, startPoint y: 197, endPoint x: 461, endPoint y: 362, distance: 251.5
click at [461, 362] on div "BAYER - Good feedback on the overall flow, and the fact that we focus on labeli…" at bounding box center [563, 296] width 653 height 307
copy div "Good feedback on the overall flow, and the fact that we focus on labeling, but,…"
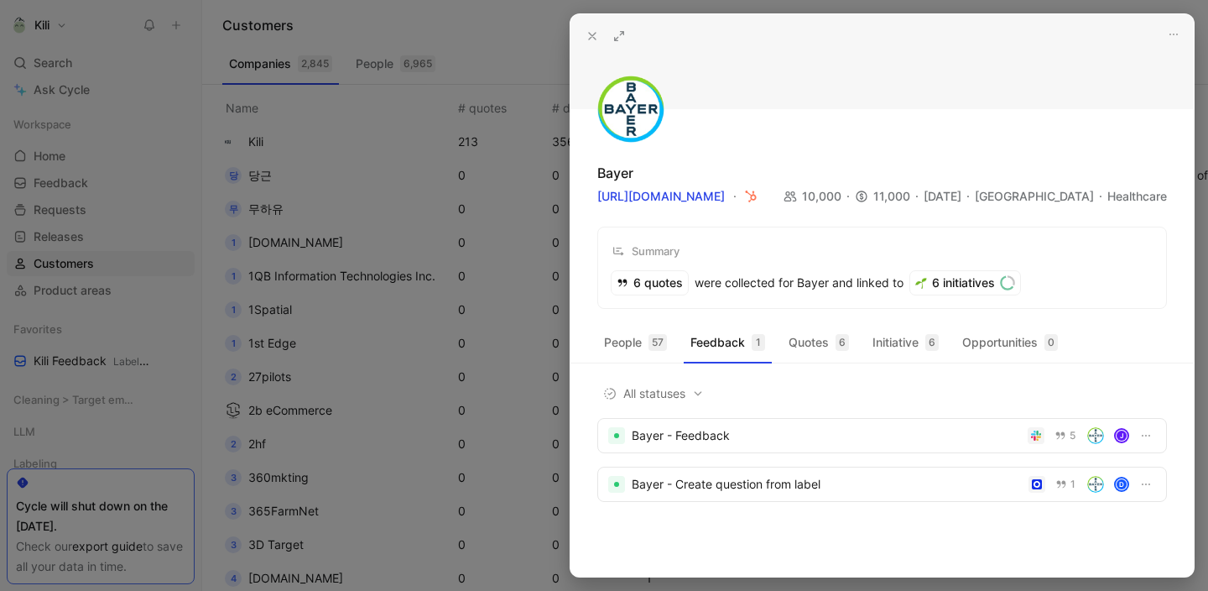
click at [591, 37] on use at bounding box center [592, 36] width 7 height 7
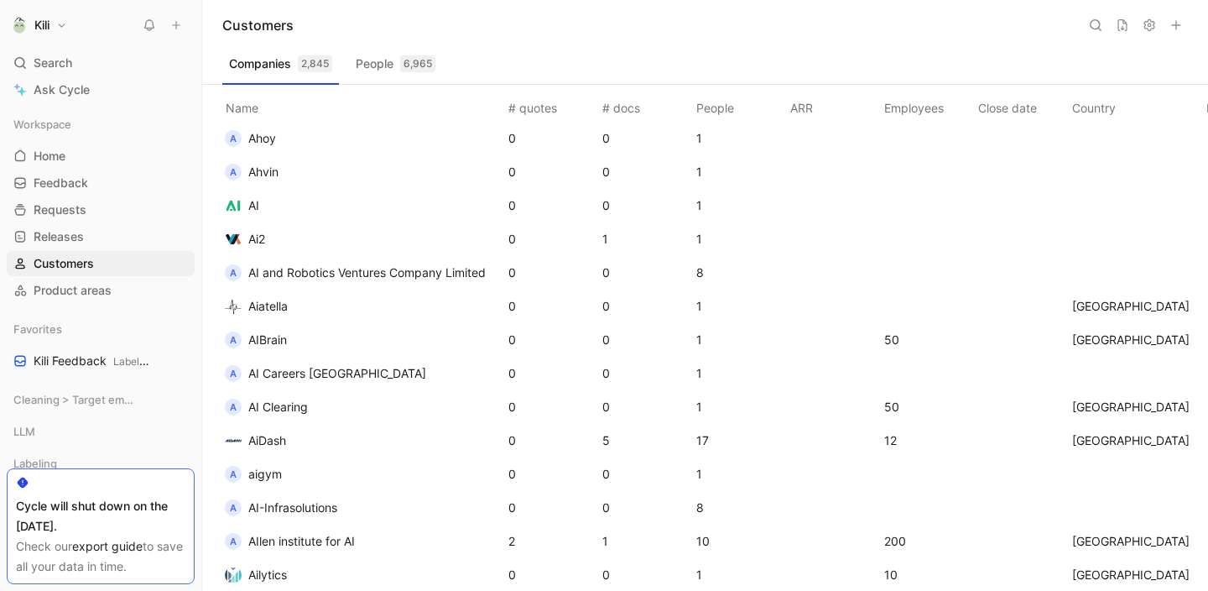
scroll to position [2648, 0]
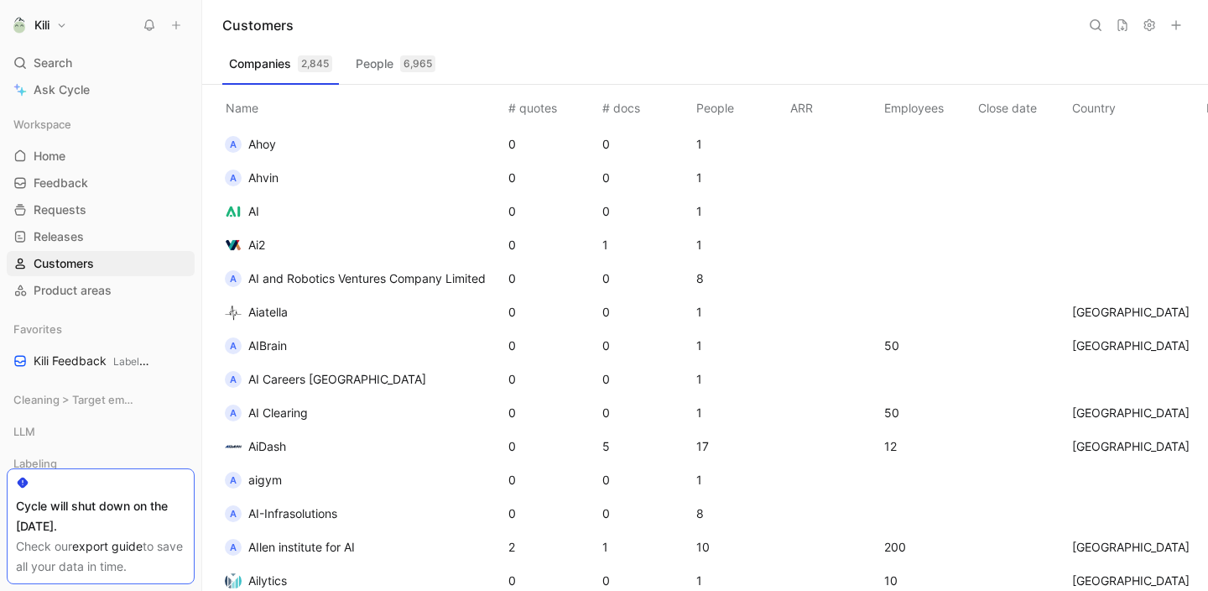
click at [259, 247] on span "Ai2" at bounding box center [256, 244] width 17 height 14
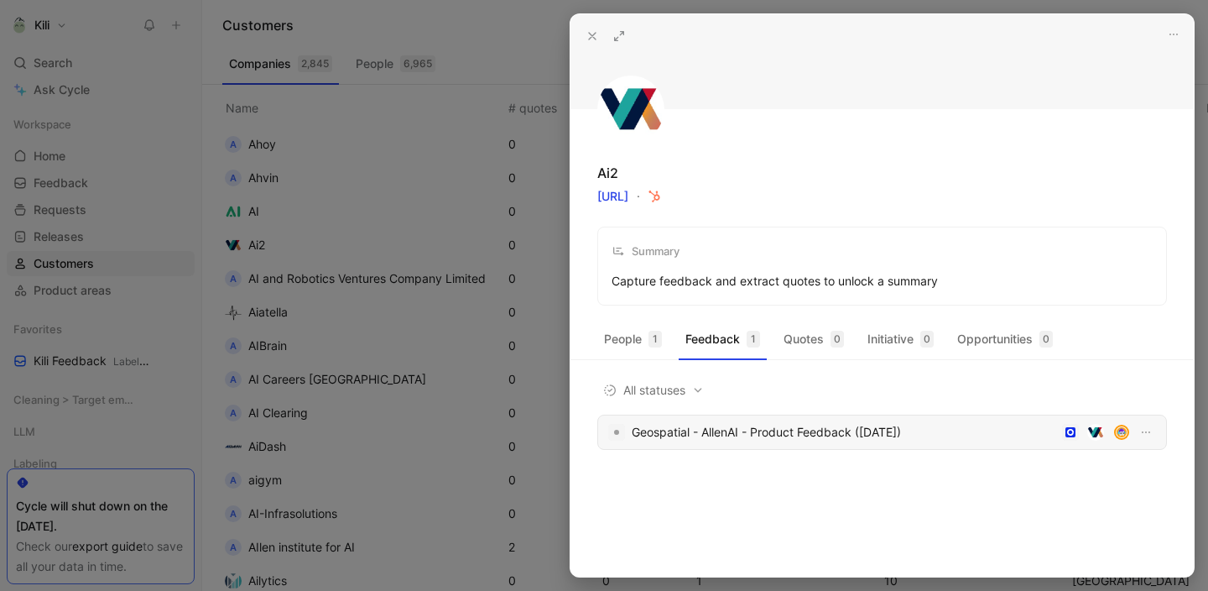
click at [758, 435] on div "Geospatial - AllenAI - Product Feedback ([DATE])" at bounding box center [844, 432] width 424 height 20
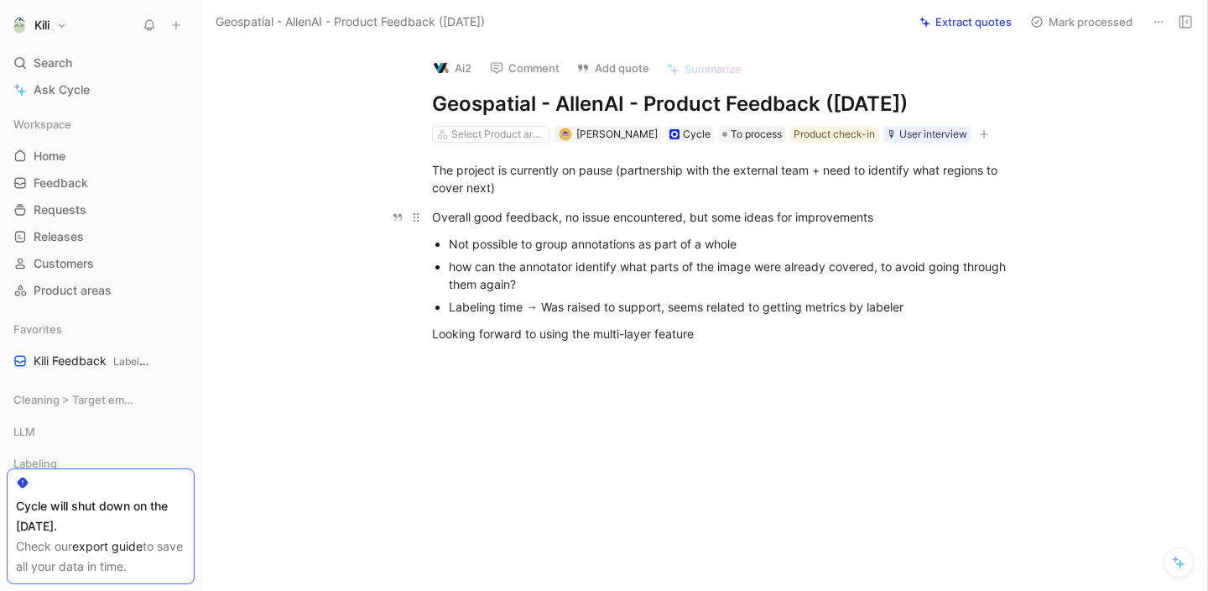
click at [610, 216] on div "Overall good feedback, no issue encountered, but some ideas for improvements" at bounding box center [722, 217] width 581 height 18
click at [784, 293] on p "how can the annotator identify what parts of the image were already covered, to…" at bounding box center [731, 275] width 564 height 40
click at [616, 240] on div "Not possible to group annotations as part of a whole" at bounding box center [731, 244] width 564 height 18
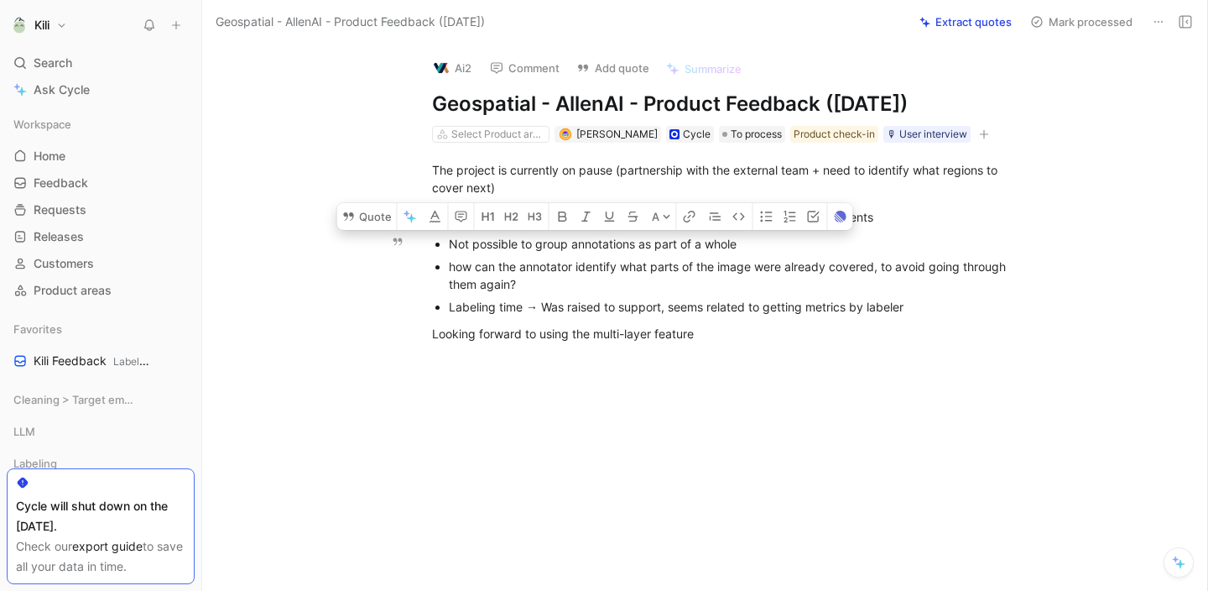
copy div "Not possible to group annotations as part of a whole"
click at [813, 268] on div "how can the annotator identify what parts of the image were already covered, to…" at bounding box center [731, 275] width 564 height 35
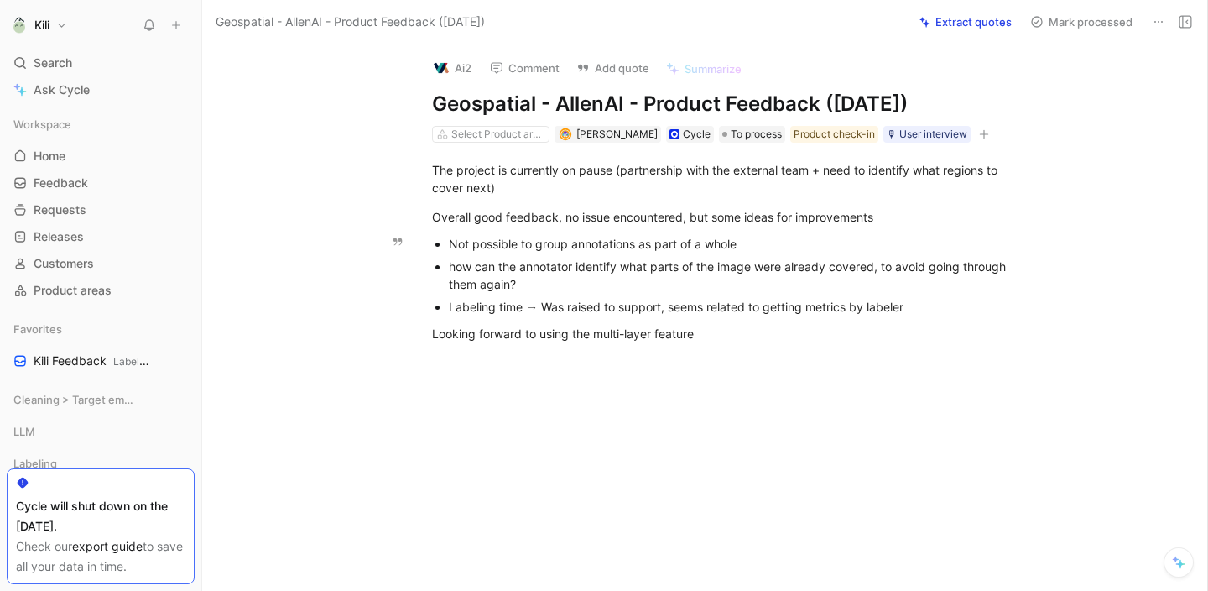
click at [768, 268] on div "how can the annotator identify what parts of the image were already covered, to…" at bounding box center [731, 275] width 564 height 35
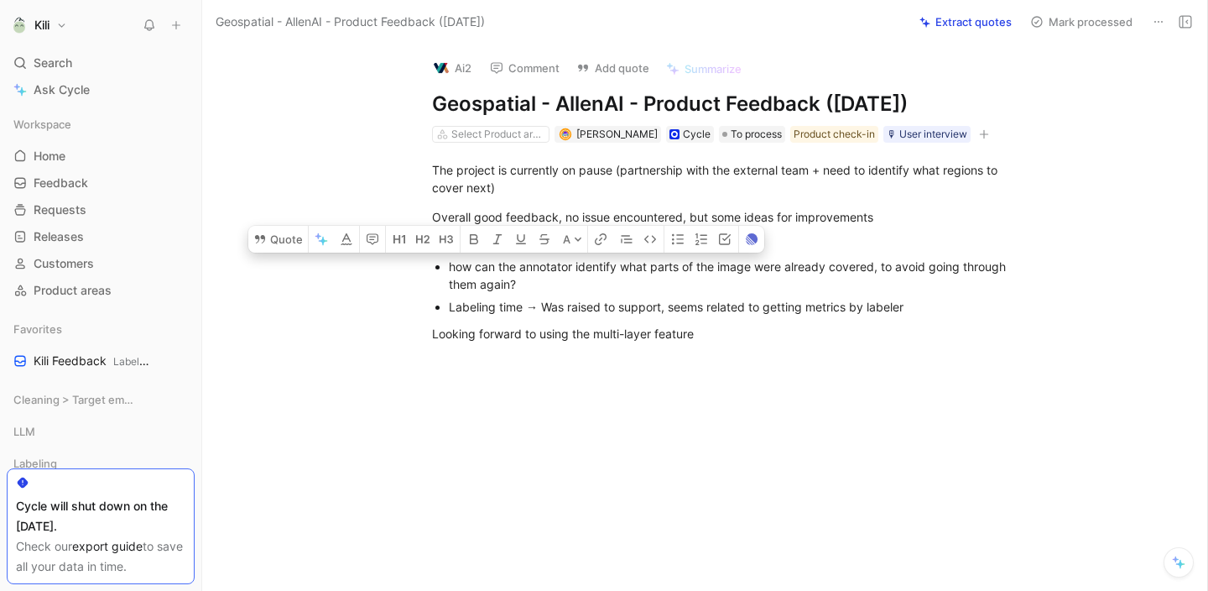
copy div "how can the annotator identify what parts of the image were already covered, to…"
click at [721, 211] on div "Overall good feedback, no issue encountered, but some ideas for improvements" at bounding box center [722, 217] width 581 height 18
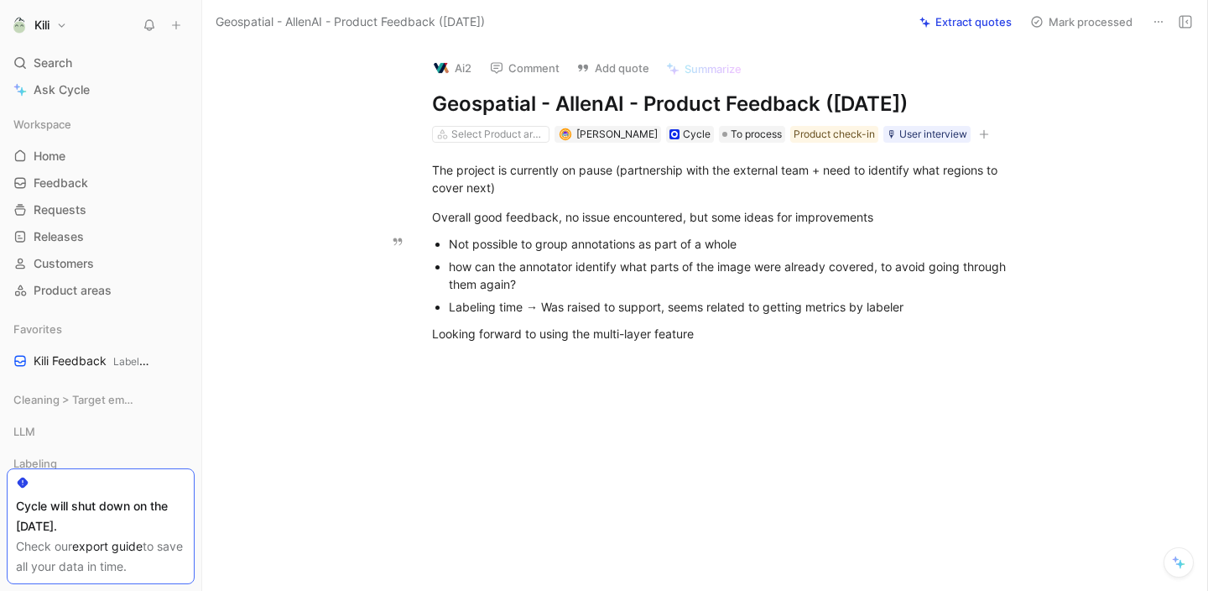
click at [633, 243] on div "Not possible to group annotations as part of a whole" at bounding box center [731, 244] width 564 height 18
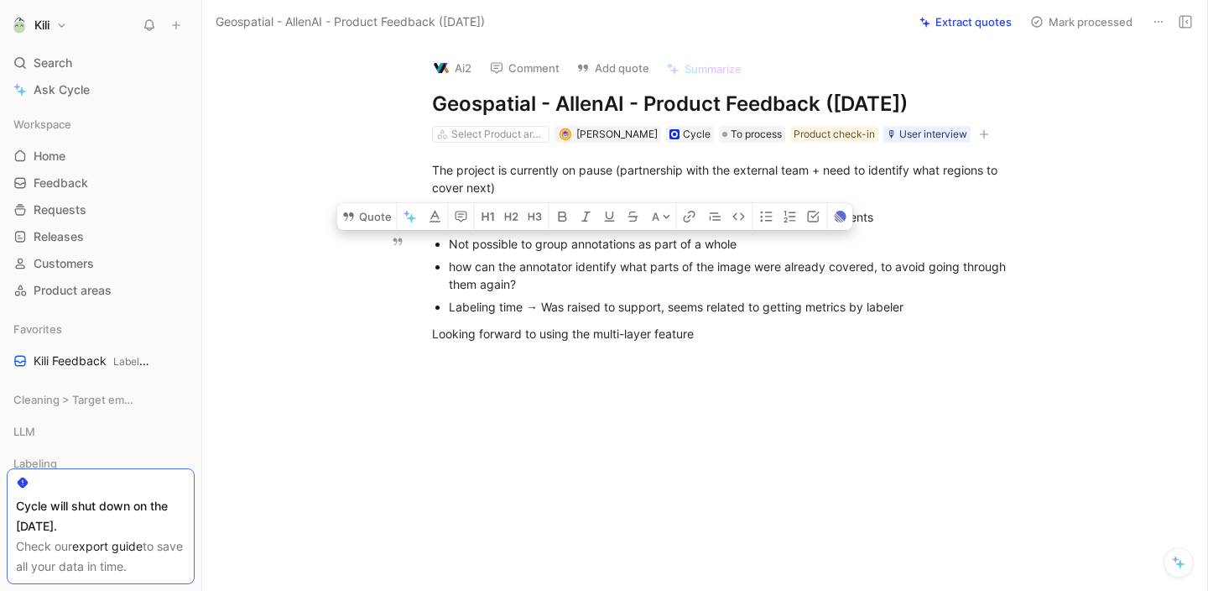
copy div "Not possible to group annotations as part of a whole"
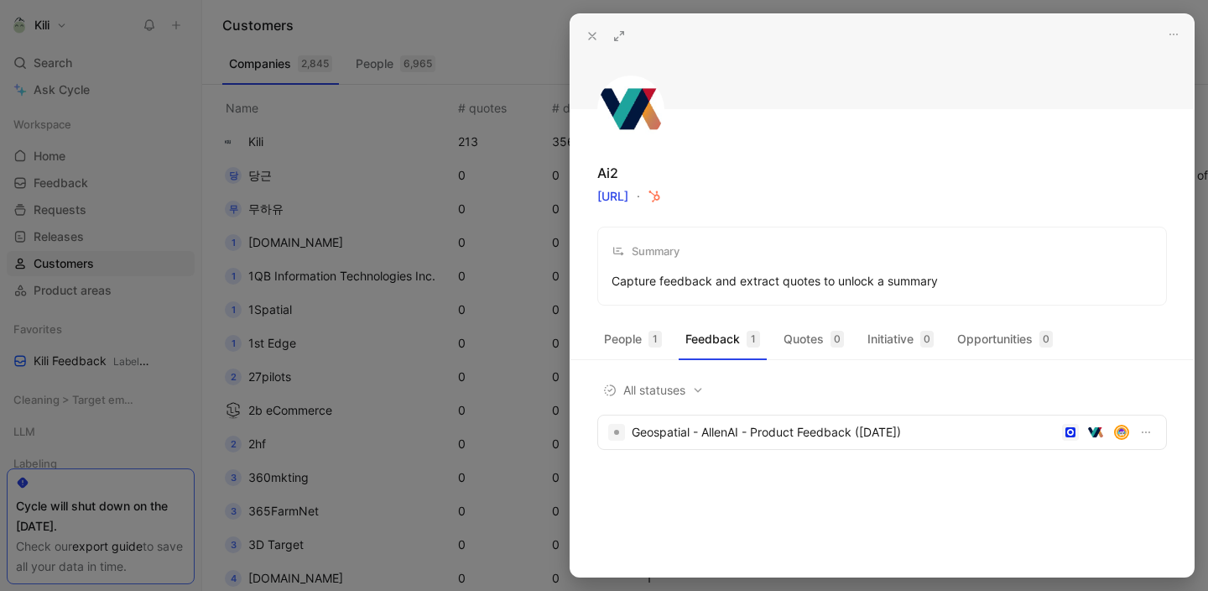
click at [589, 37] on icon at bounding box center [592, 35] width 13 height 13
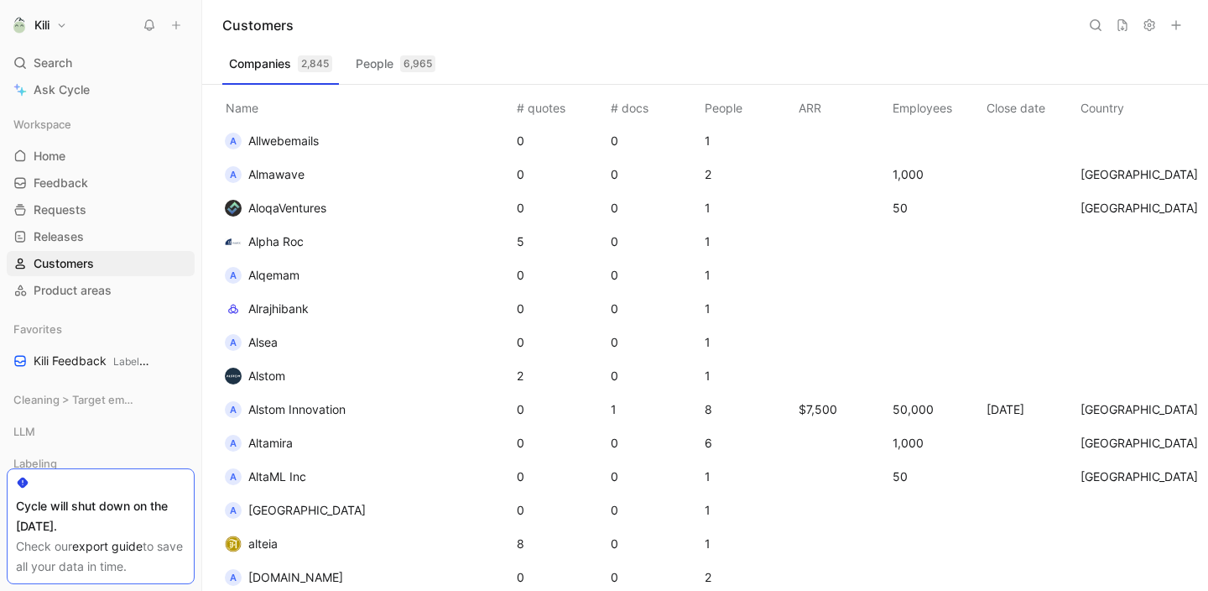
scroll to position [4164, 0]
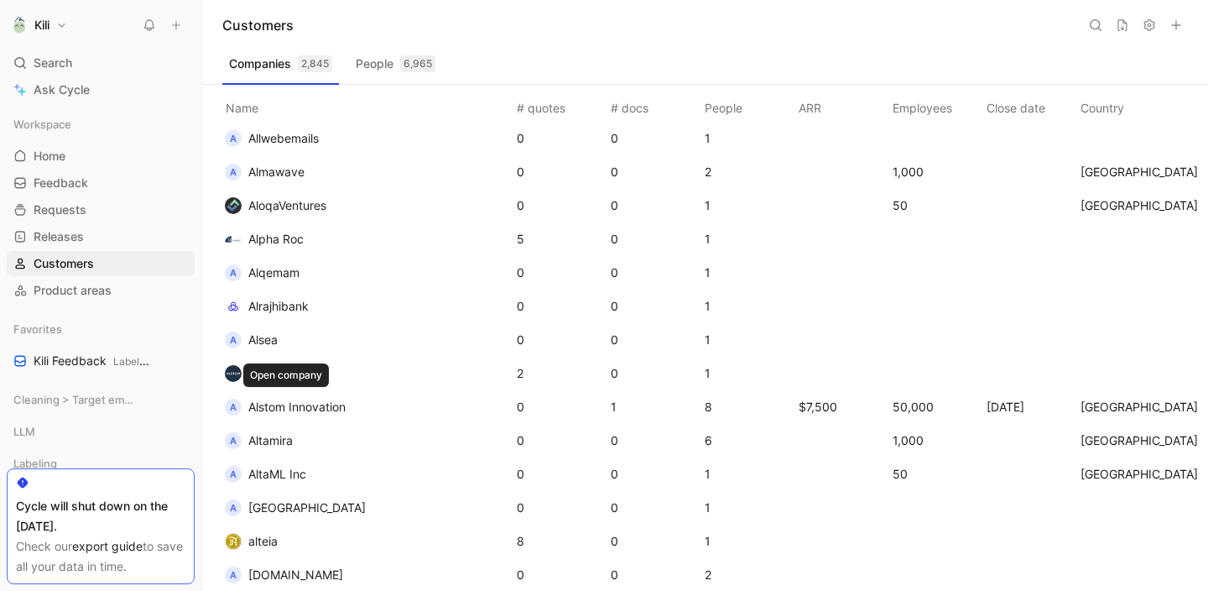
click at [266, 407] on span "Alstom Innovation" at bounding box center [296, 406] width 97 height 14
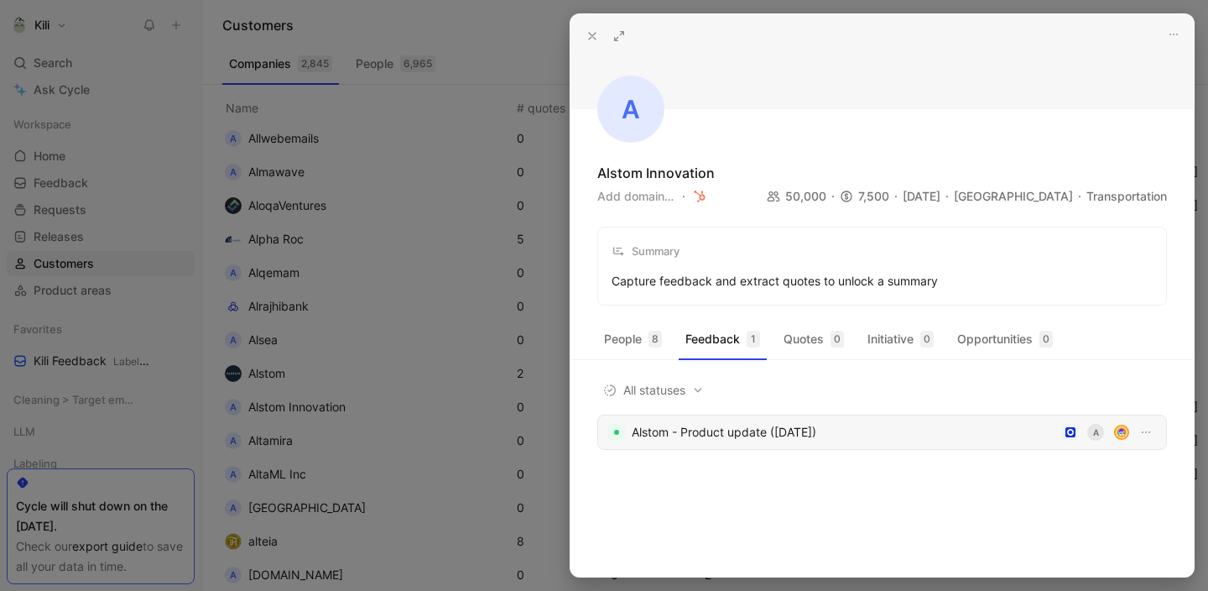
click at [704, 432] on div "Alstom - Product update ([DATE])" at bounding box center [844, 432] width 424 height 20
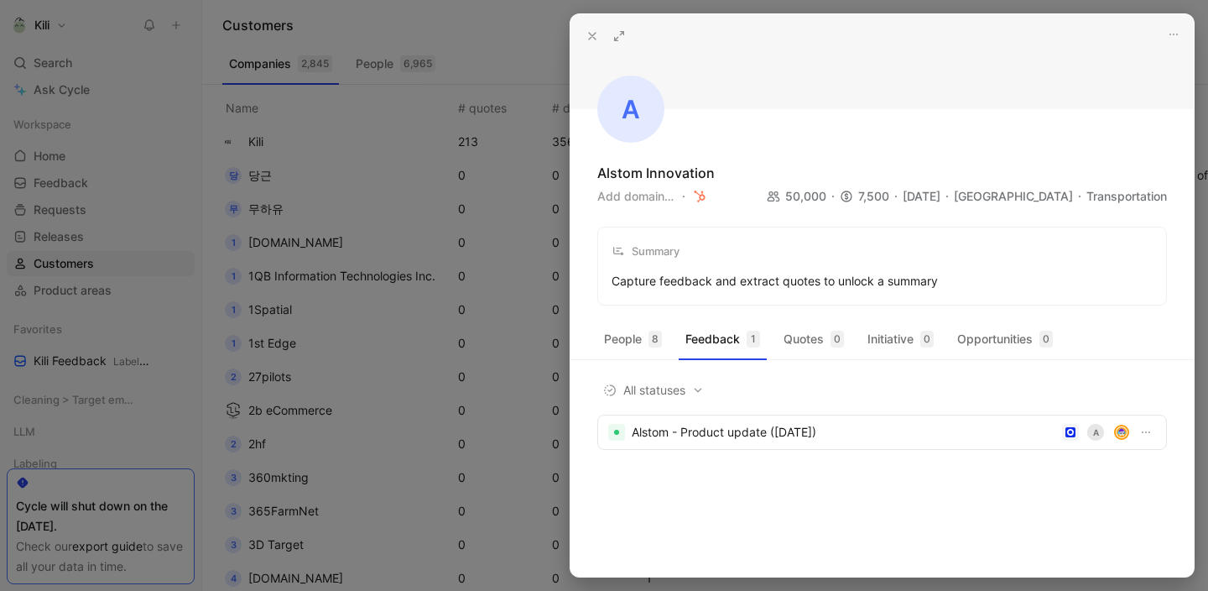
click at [594, 38] on use at bounding box center [592, 36] width 7 height 7
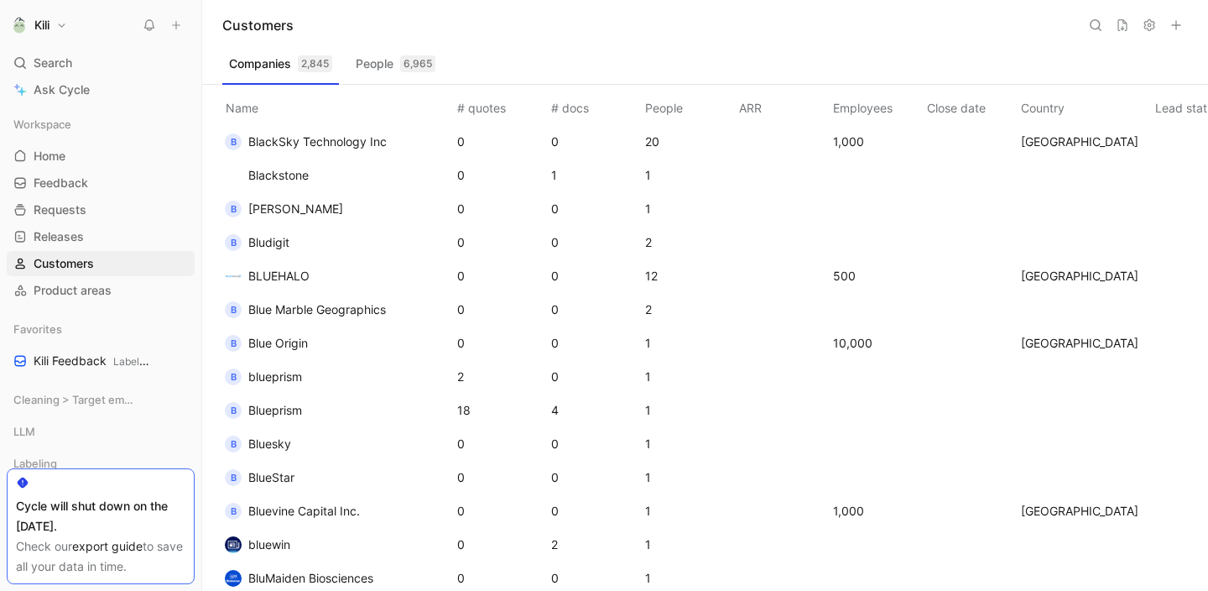
scroll to position [11113, 0]
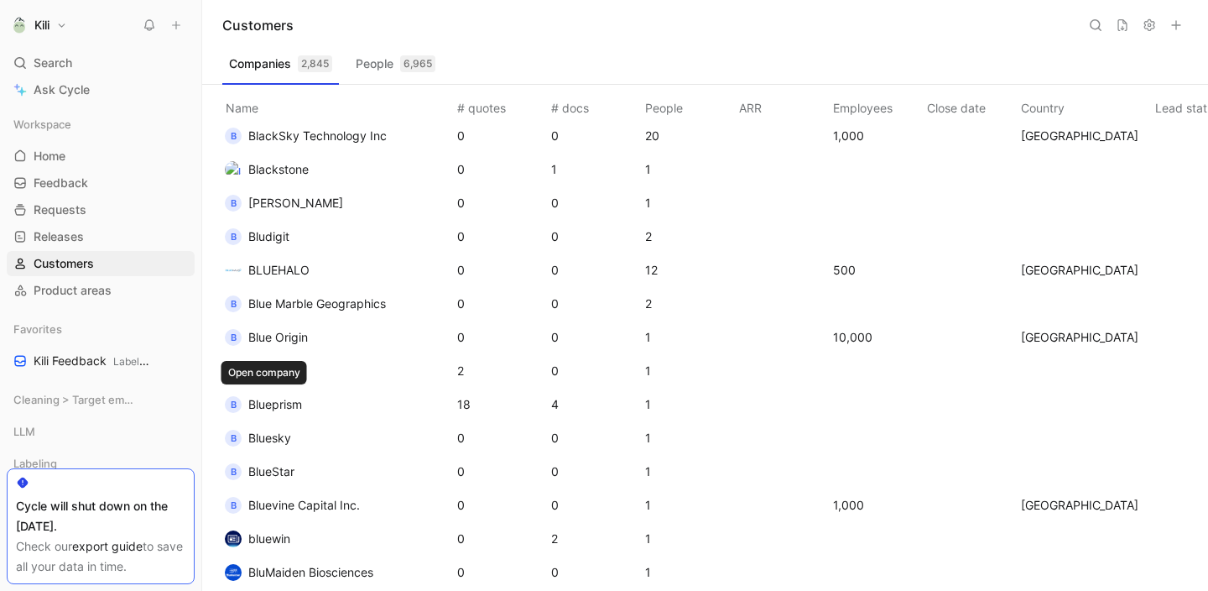
click at [255, 412] on span "Blueprism" at bounding box center [275, 404] width 54 height 20
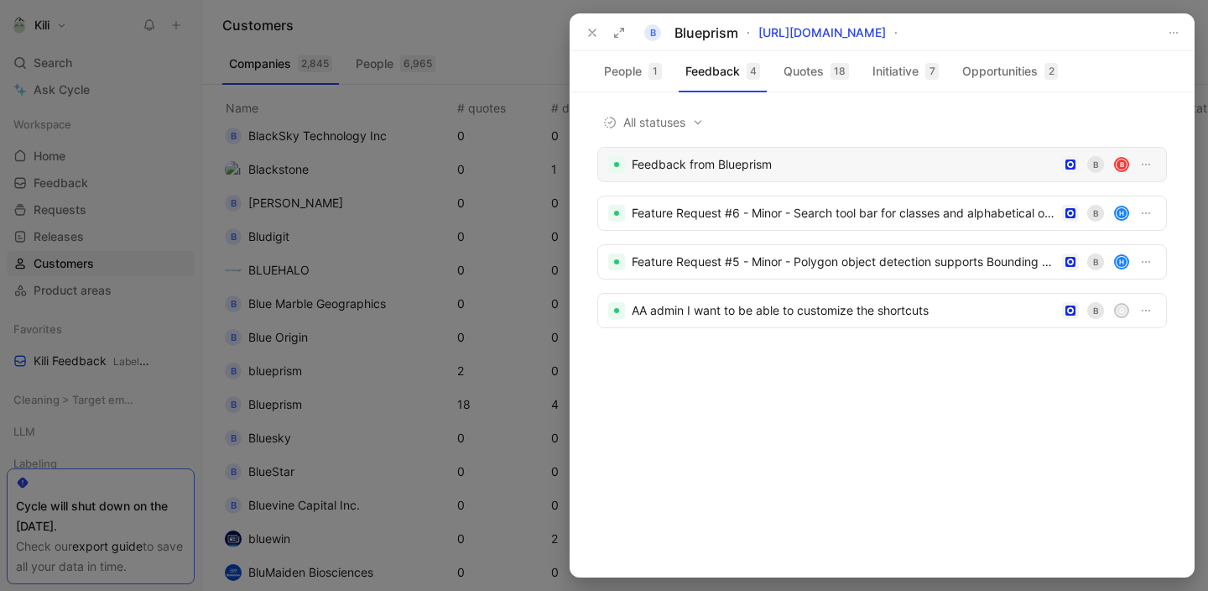
click at [765, 169] on div "Feedback from Blueprism" at bounding box center [844, 164] width 424 height 20
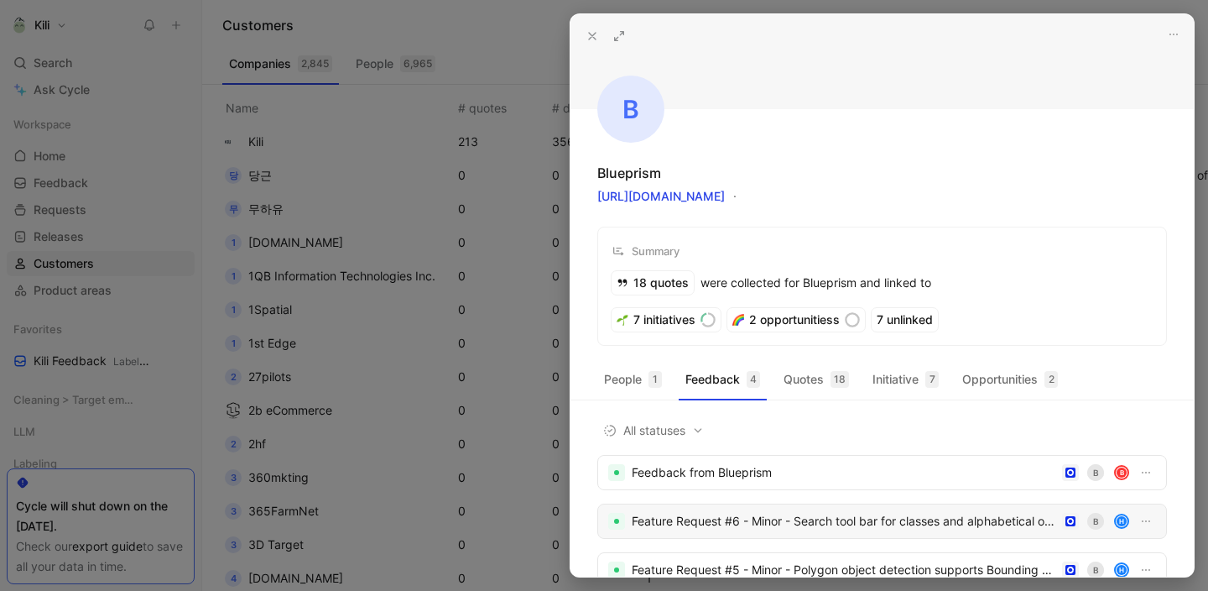
click at [681, 517] on div "Feature Request #6 - Minor - Search tool bar for classes and alphabetical order…" at bounding box center [844, 521] width 424 height 20
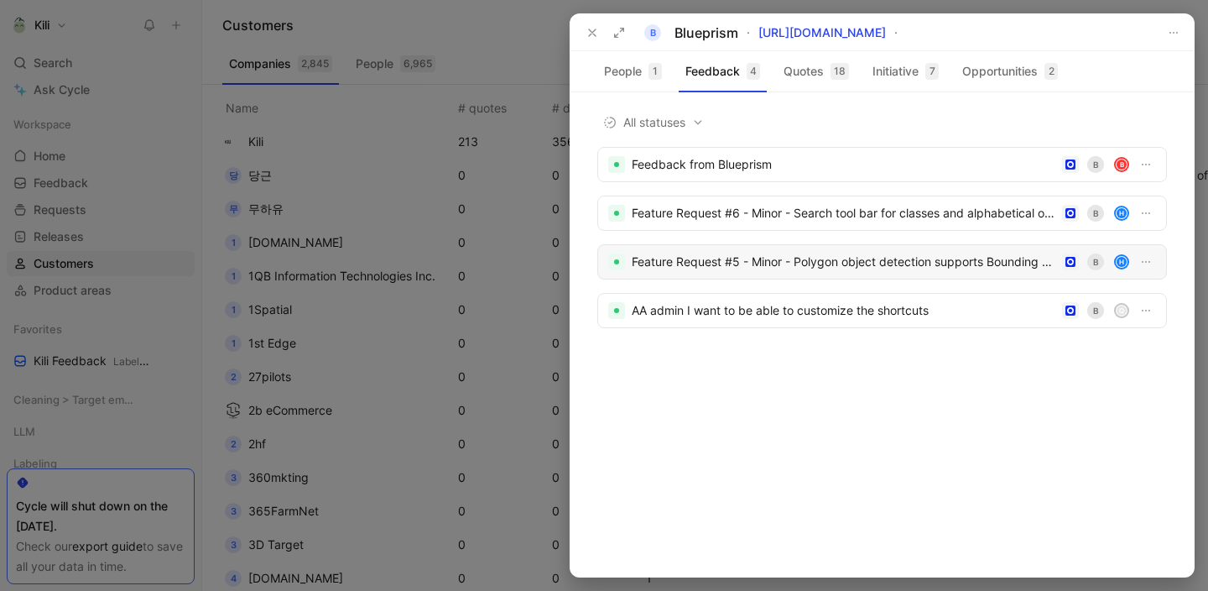
click at [768, 273] on div "Feature Request #5 - Minor - Polygon object detection supports Bounding Box B H" at bounding box center [882, 261] width 570 height 35
click at [679, 317] on div "AA admin I want to be able to customize the shortcuts" at bounding box center [844, 310] width 424 height 20
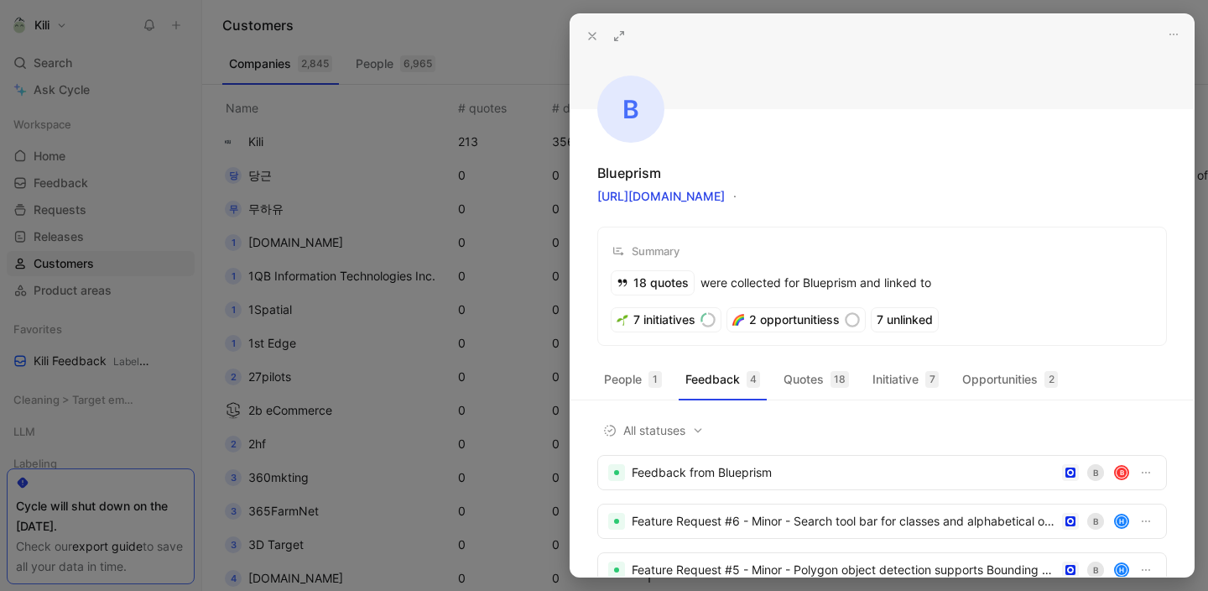
click at [592, 39] on icon at bounding box center [592, 35] width 13 height 13
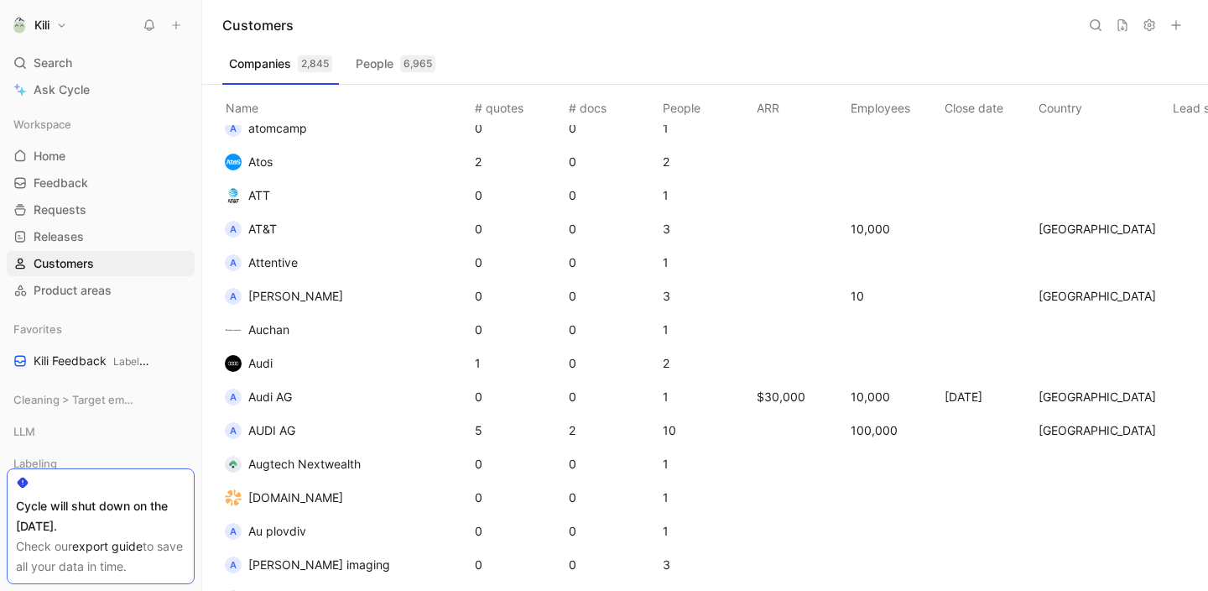
scroll to position [7288, 0]
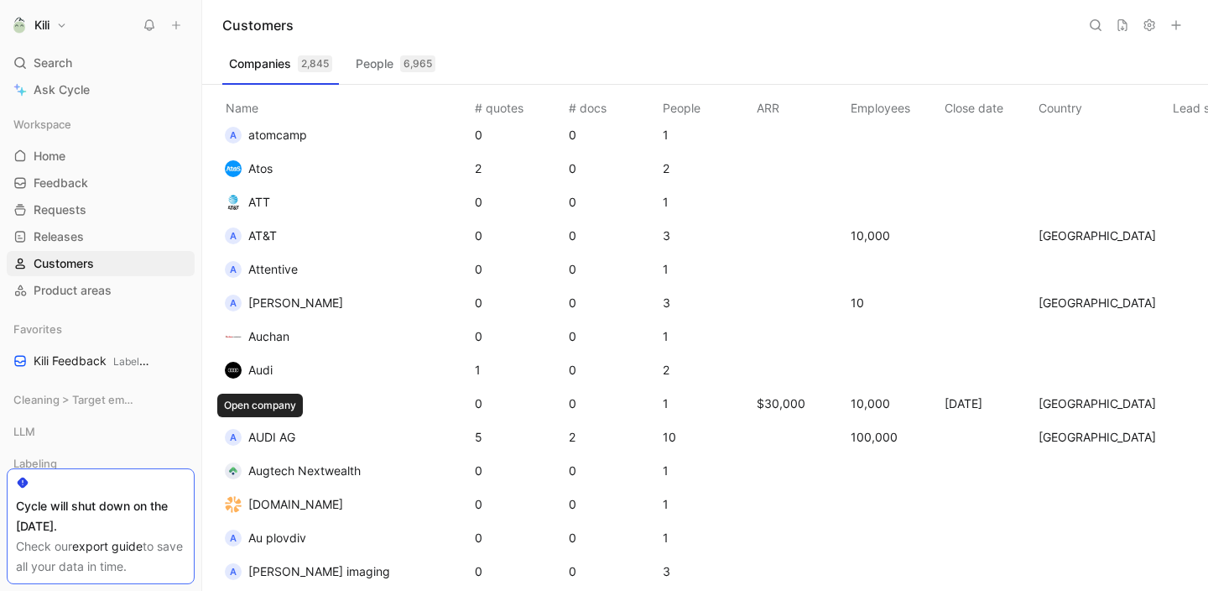
click at [280, 436] on span "AUDI AG" at bounding box center [271, 437] width 47 height 14
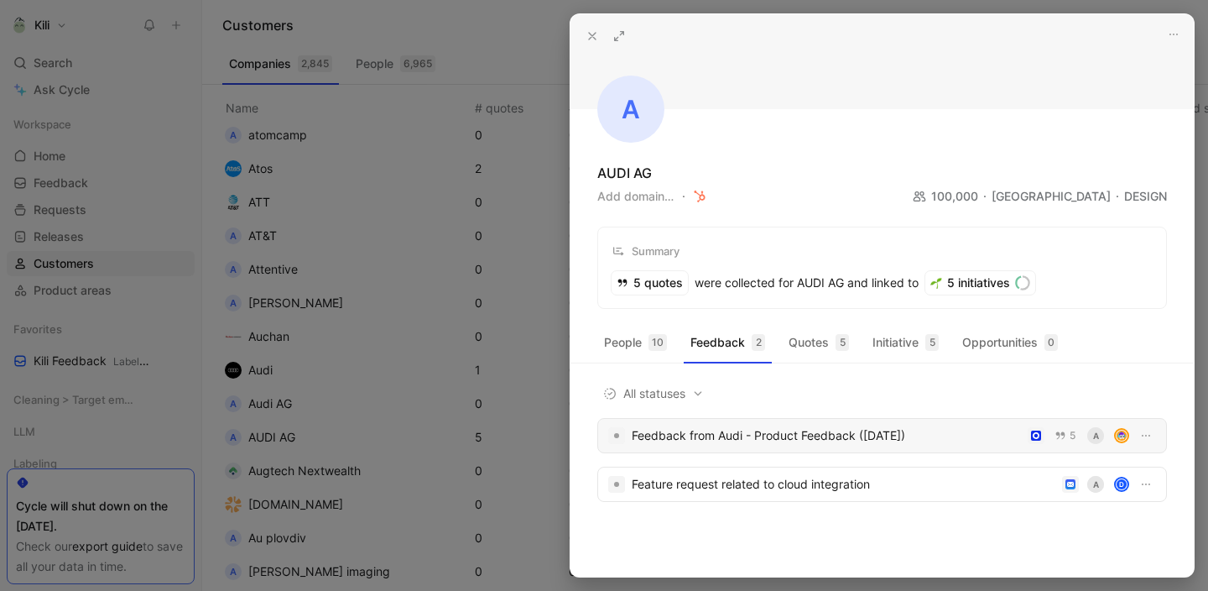
click at [741, 428] on div "Feedback from Audi - Product Feedback ([DATE])" at bounding box center [826, 435] width 389 height 20
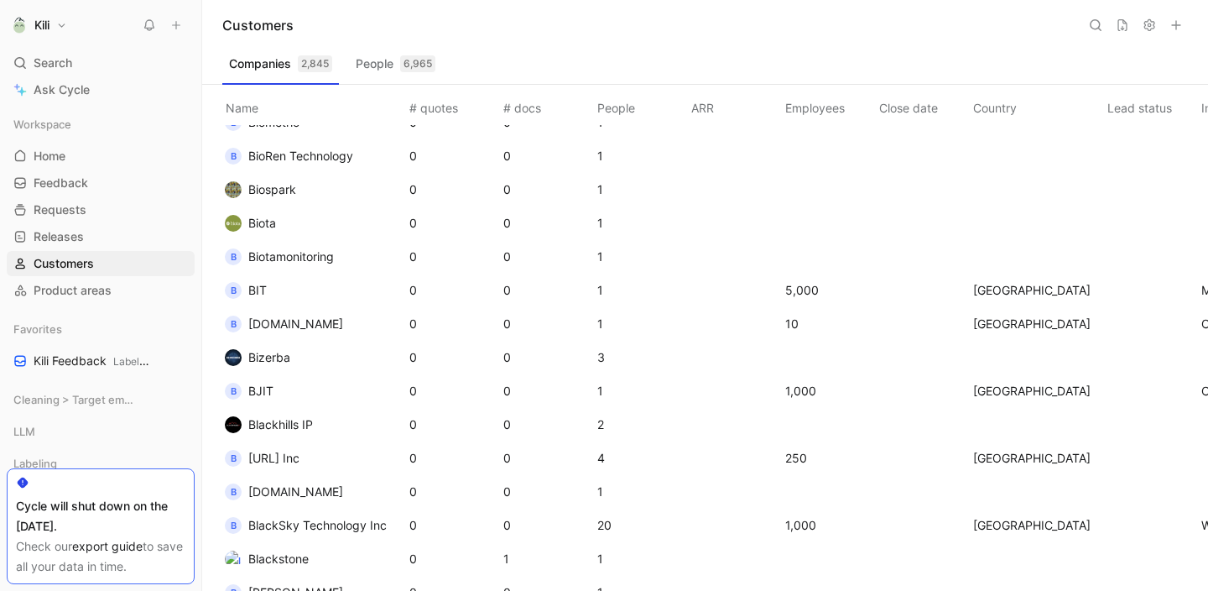
scroll to position [10725, 0]
click at [1088, 23] on button at bounding box center [1095, 24] width 23 height 23
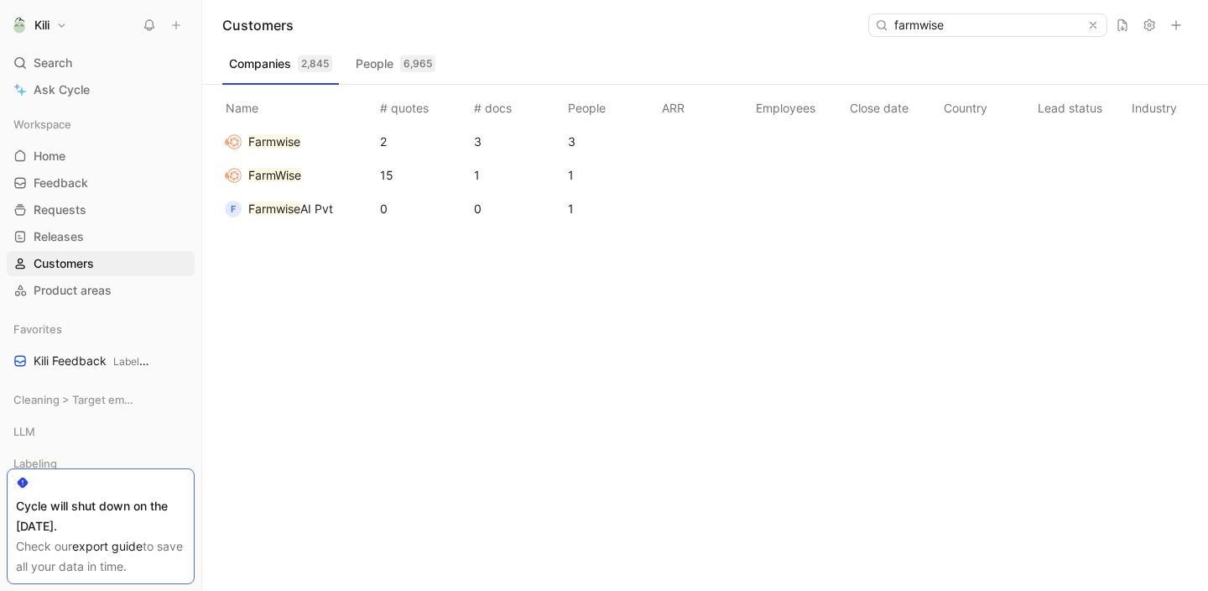
type input "farmwise"
click at [527, 258] on div "Name # quotes # docs People ARR Employees Close date Country Lead status Indust…" at bounding box center [712, 338] width 992 height 506
click at [425, 245] on div "Name # quotes # docs People ARR Employees Close date Country Lead status Indust…" at bounding box center [712, 338] width 992 height 506
click at [279, 138] on mark "Farmwise" at bounding box center [274, 141] width 52 height 14
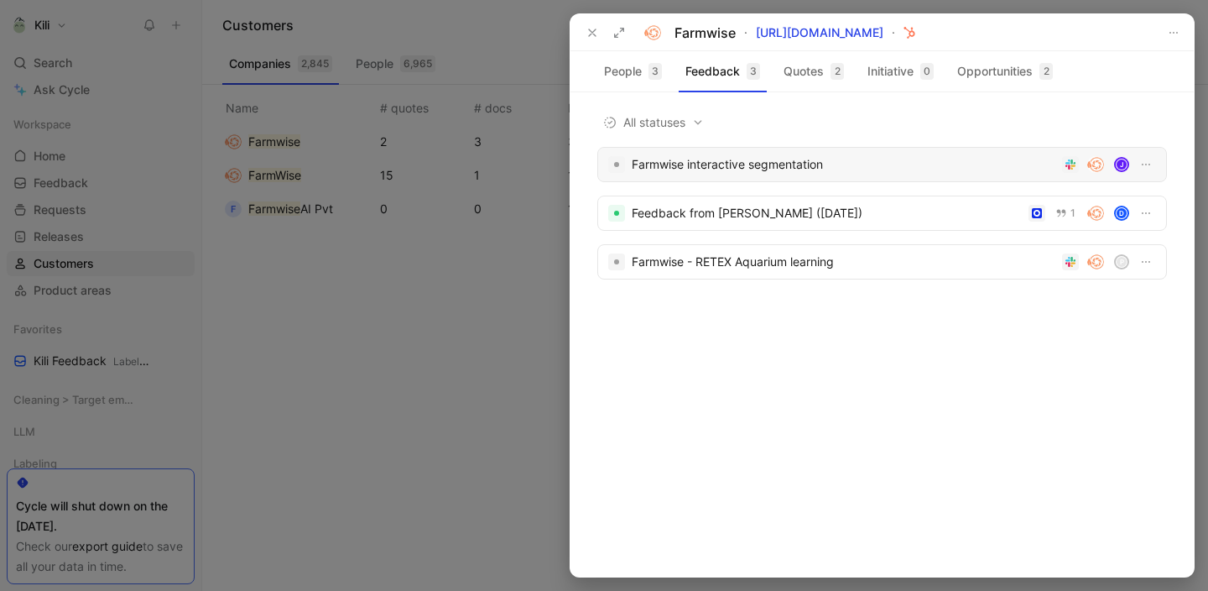
click at [746, 171] on div "Farmwise interactive segmentation" at bounding box center [844, 164] width 424 height 20
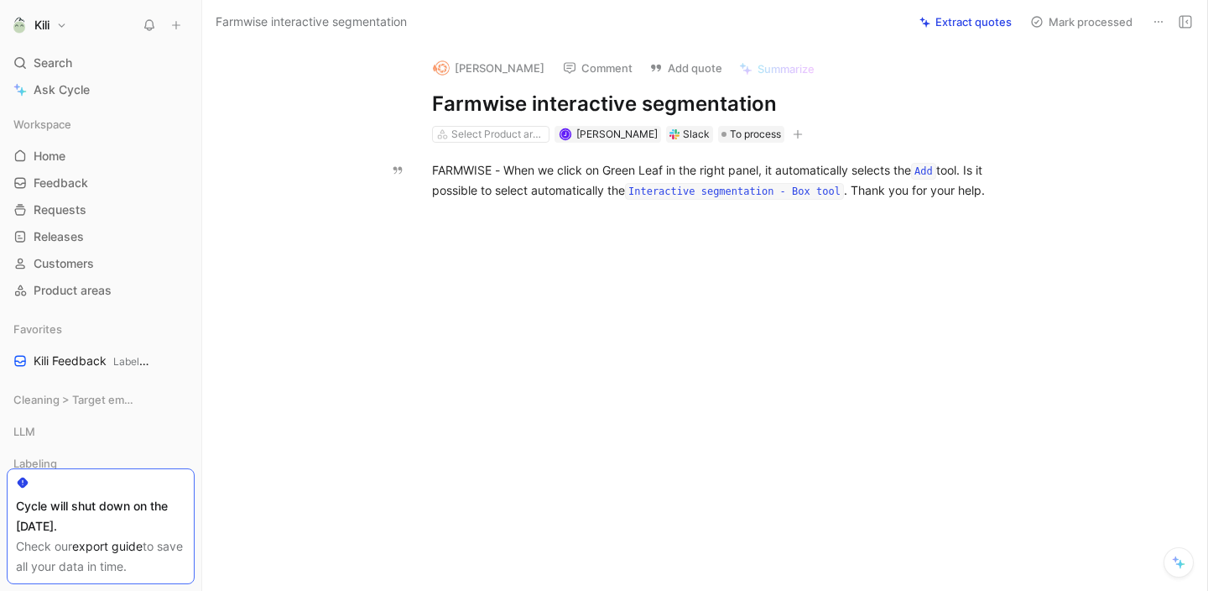
click at [1154, 19] on icon at bounding box center [1158, 21] width 13 height 13
click at [1157, 21] on icon at bounding box center [1158, 21] width 13 height 13
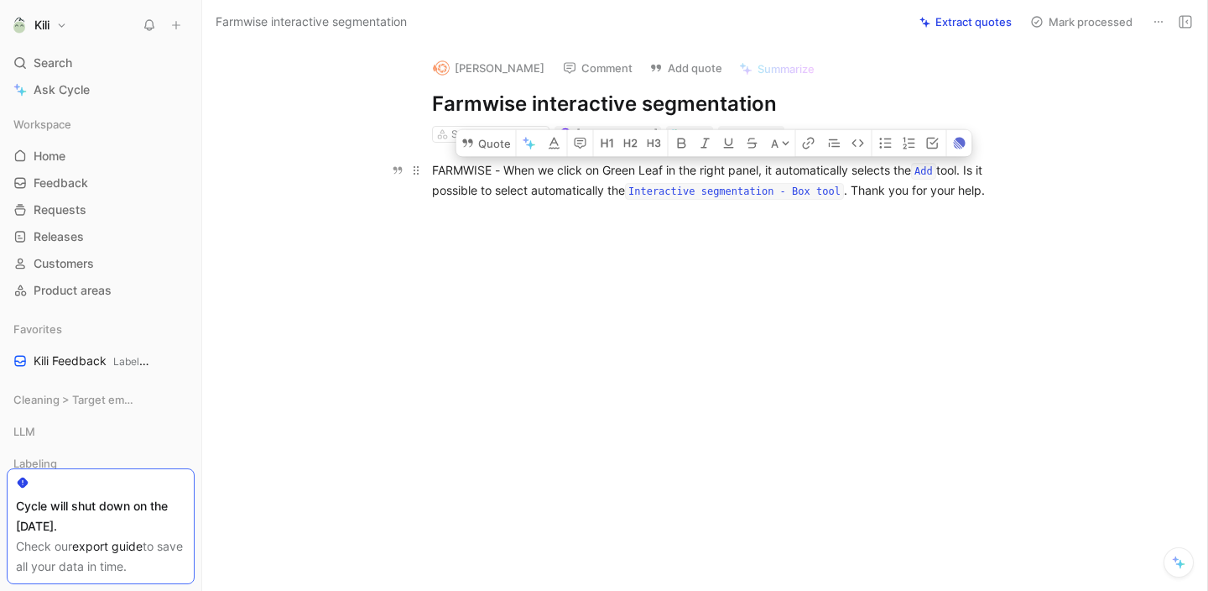
drag, startPoint x: 997, startPoint y: 192, endPoint x: 430, endPoint y: 169, distance: 567.6
click at [430, 169] on p "FARMWISE - When we click on Green Leaf in the right panel, it automatically sel…" at bounding box center [722, 181] width 644 height 50
copy div "FARMWISE - When we click on Green Leaf in the right panel, it automatically sel…"
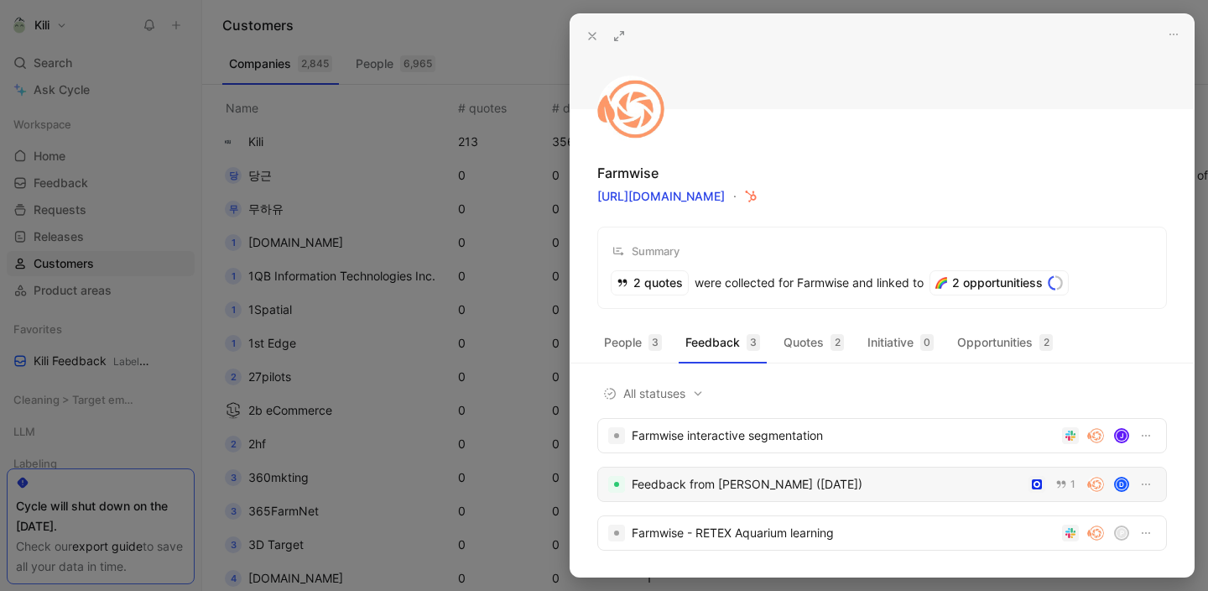
click at [695, 476] on div "Feedback from [PERSON_NAME] ([DATE])" at bounding box center [827, 484] width 390 height 20
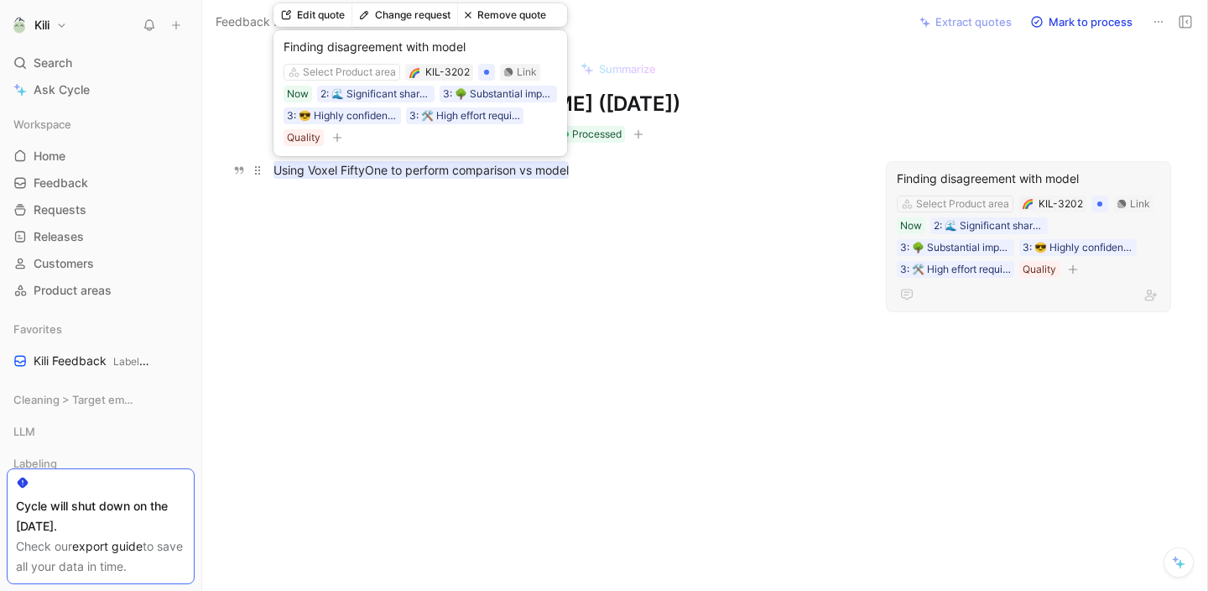
click at [529, 173] on mark "Using Voxel FiftyOne to perform comparison vs model" at bounding box center [420, 170] width 295 height 18
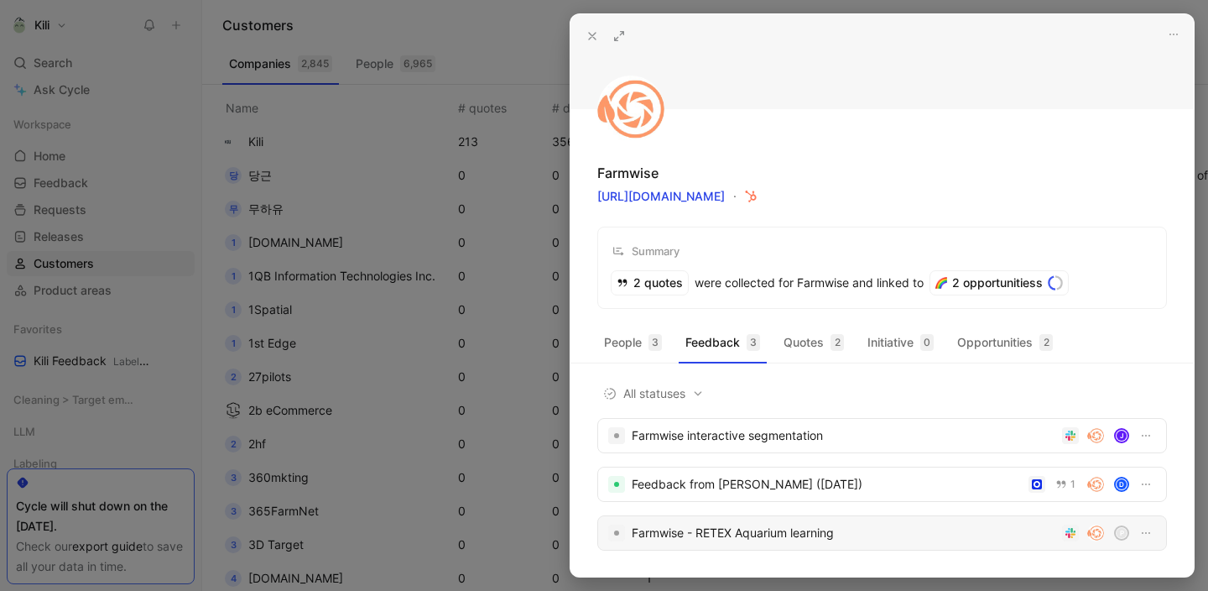
click at [695, 536] on div "Farmwise - RETEX Aquarium learning" at bounding box center [844, 533] width 424 height 20
click at [591, 34] on use at bounding box center [592, 36] width 7 height 7
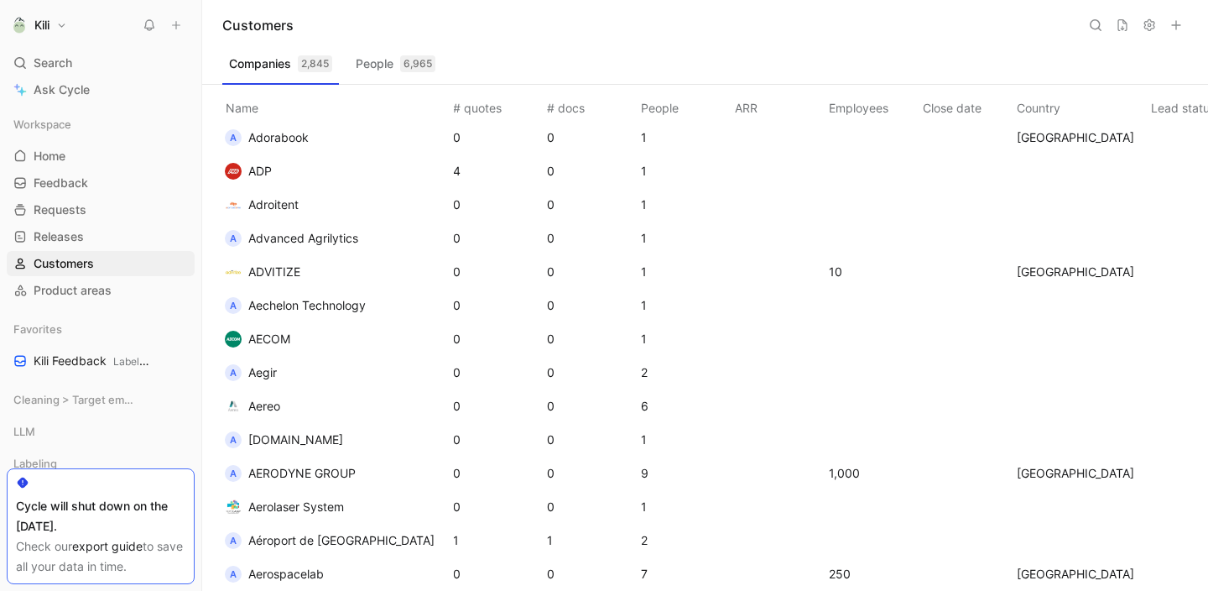
scroll to position [1481, 5]
click at [1093, 29] on icon at bounding box center [1095, 24] width 13 height 13
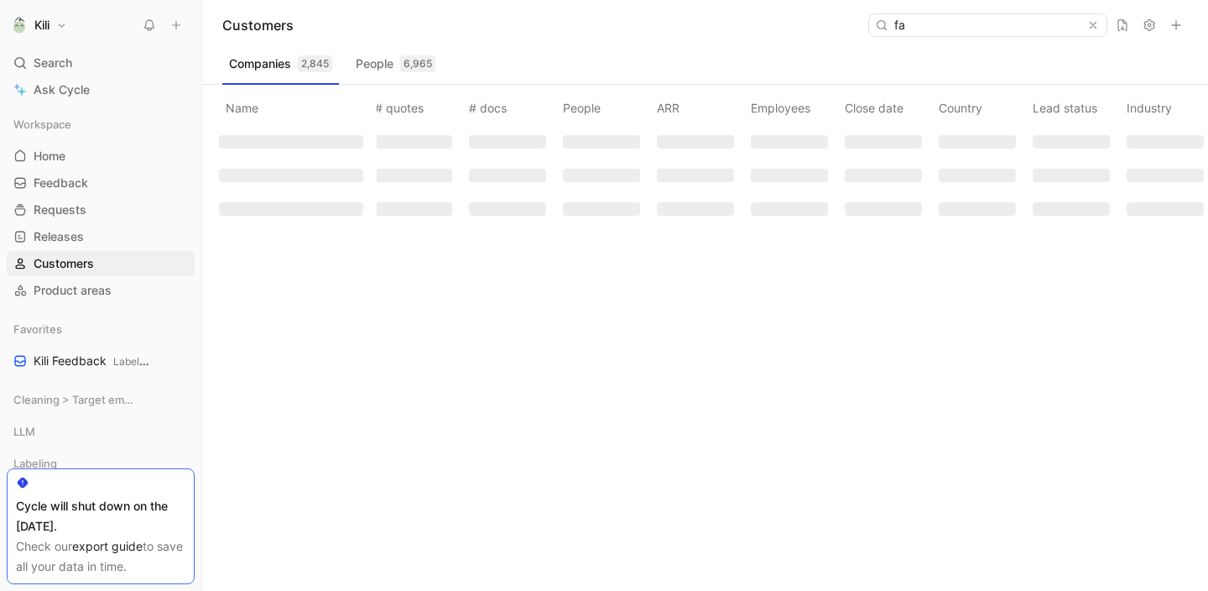
scroll to position [0, 5]
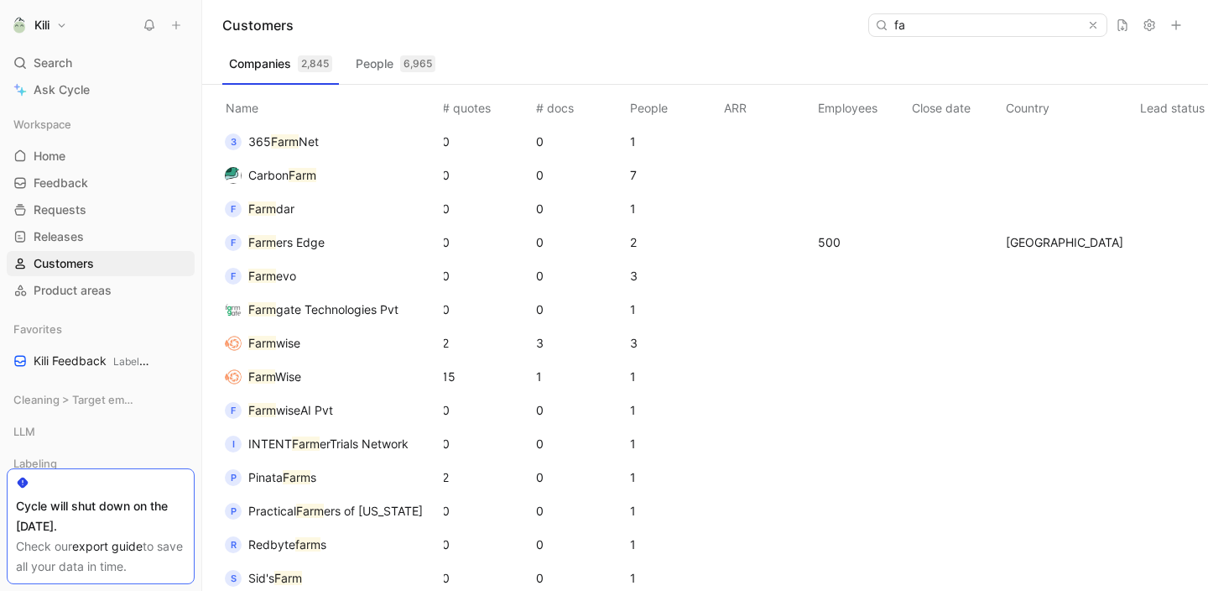
type input "f"
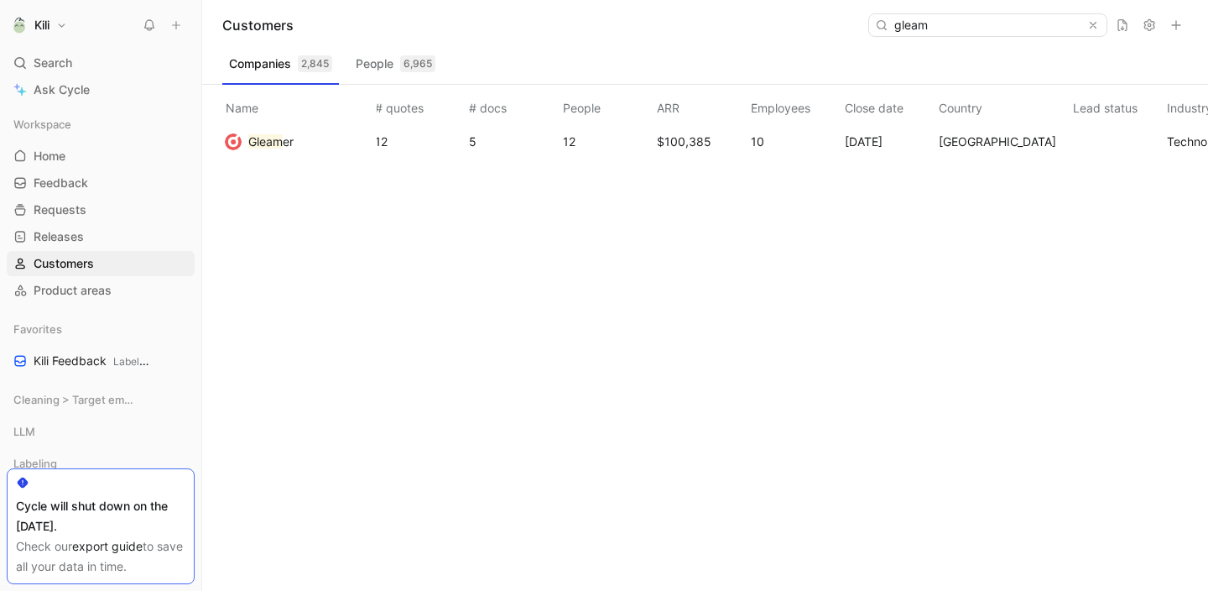
type input "gleam"
click at [316, 147] on td "Gleam er" at bounding box center [296, 142] width 161 height 34
click at [293, 140] on span "er" at bounding box center [288, 141] width 11 height 14
click at [293, 140] on div at bounding box center [604, 295] width 1208 height 591
click at [293, 140] on span "er" at bounding box center [288, 141] width 11 height 14
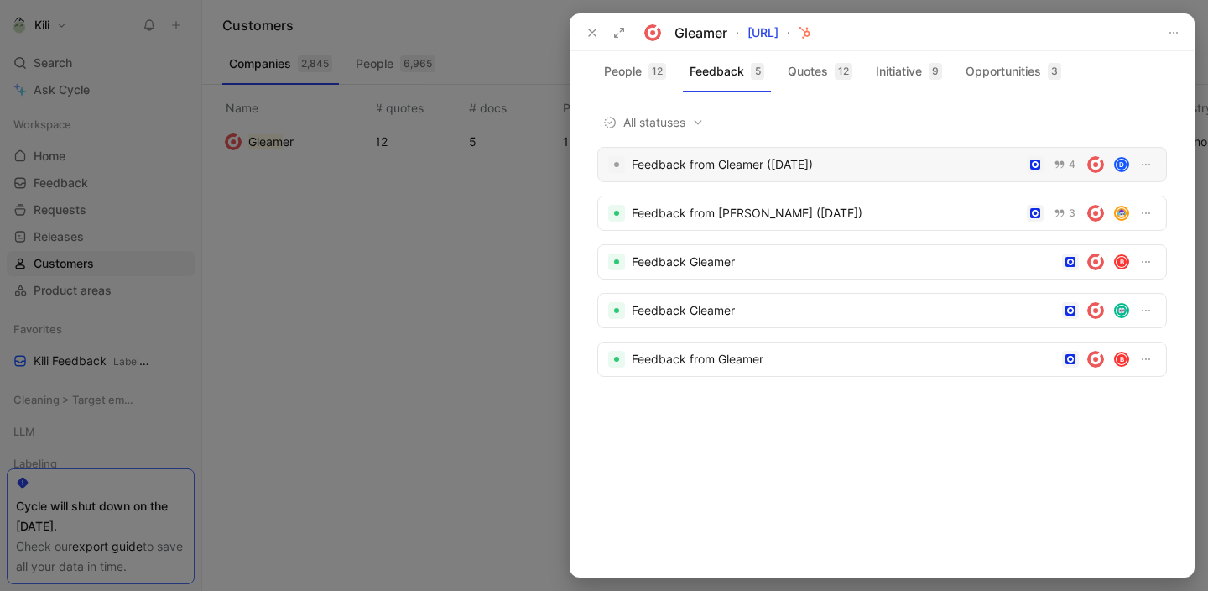
click at [778, 158] on div "Feedback from Gleamer ([DATE])" at bounding box center [826, 164] width 388 height 20
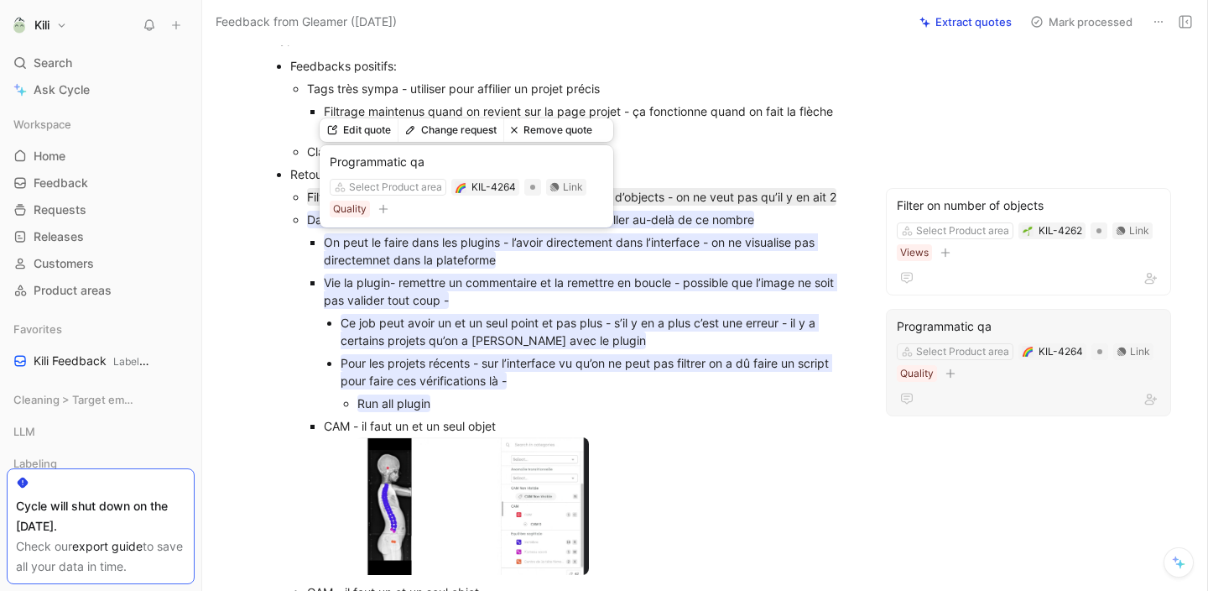
scroll to position [133, 0]
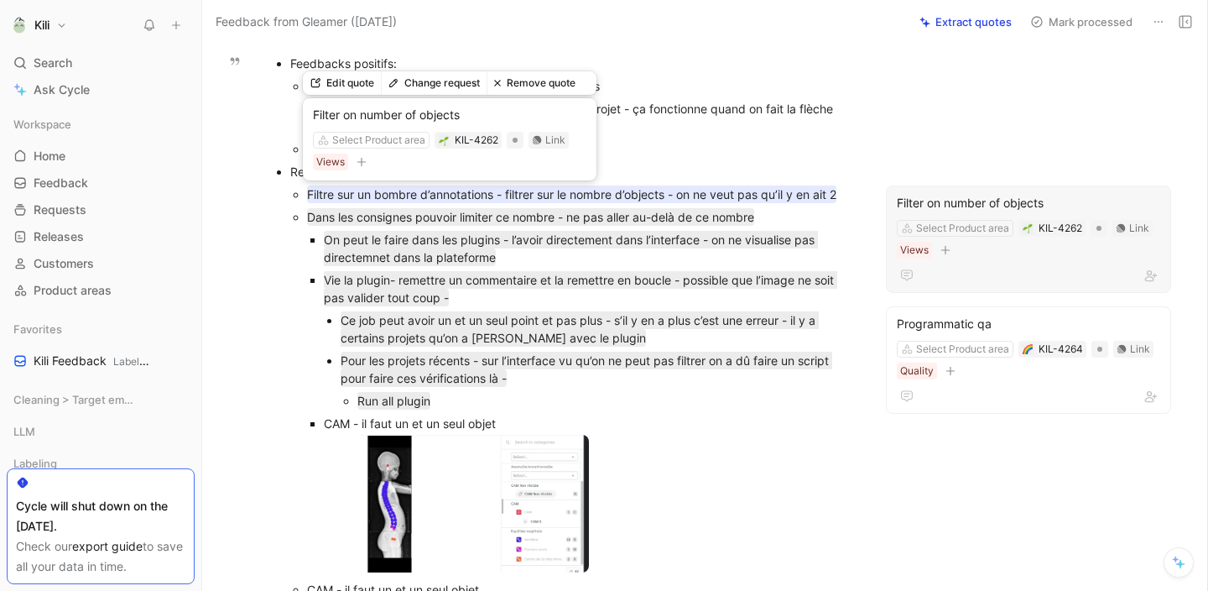
click at [658, 190] on mark "Filtre sur un bombre d’annotations - filtrer sur le nombre d’objects - on ne ve…" at bounding box center [571, 194] width 529 height 18
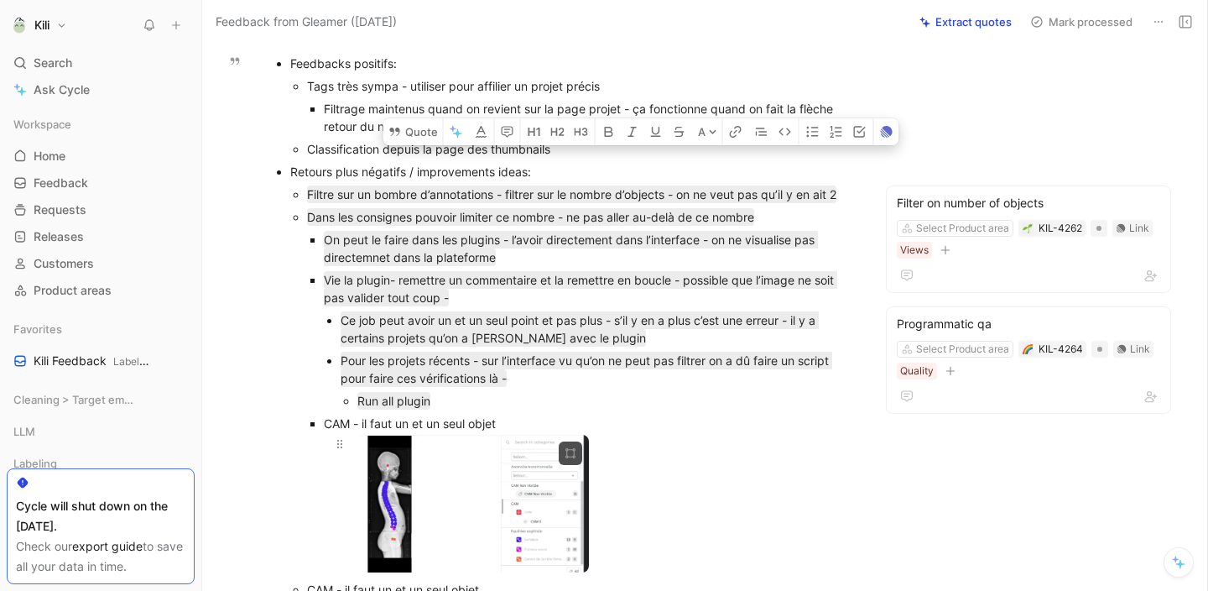
click at [728, 446] on div at bounding box center [589, 506] width 466 height 143
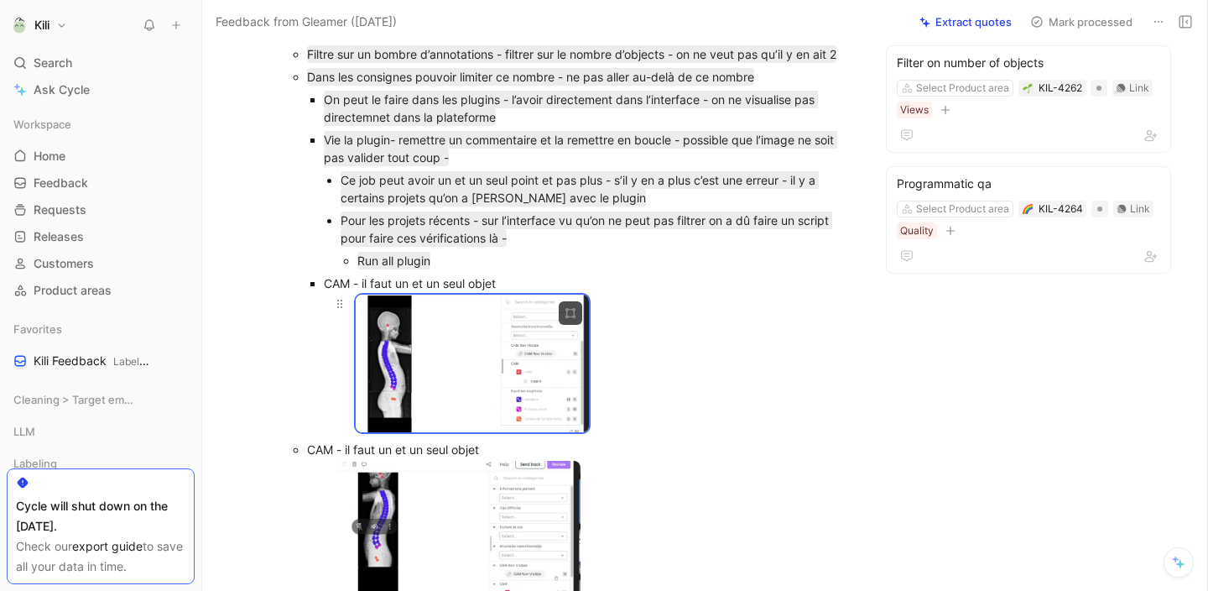
scroll to position [276, 0]
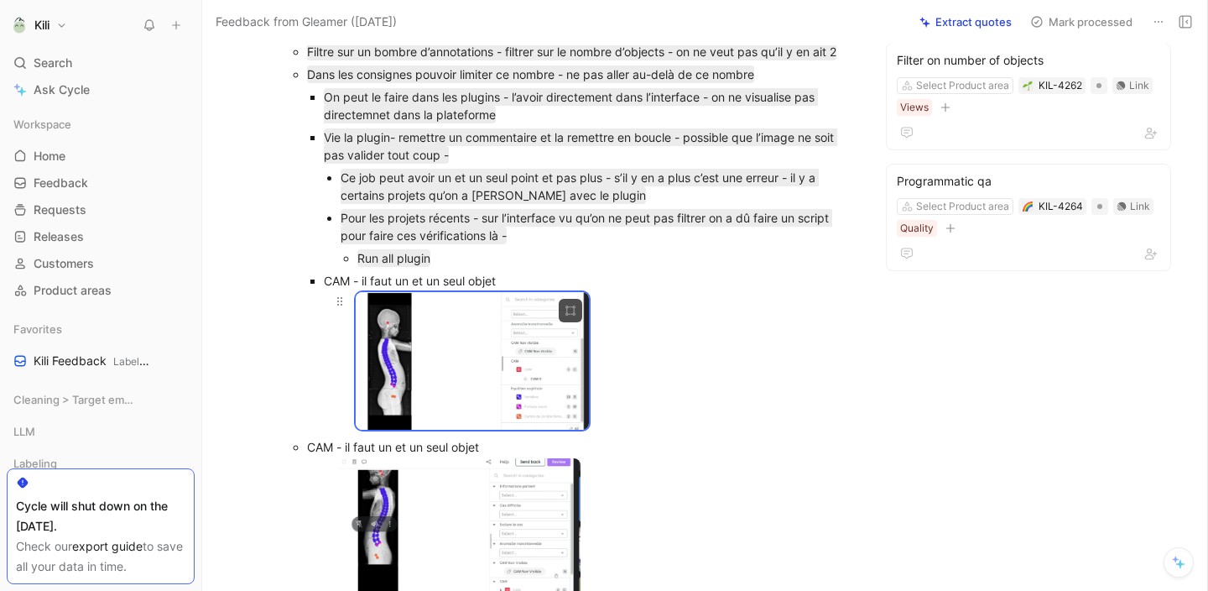
click at [425, 372] on body "Kili Search ⌘ K Ask Cycle Workspace Home G then H Feedback G then F Requests G …" at bounding box center [604, 295] width 1208 height 591
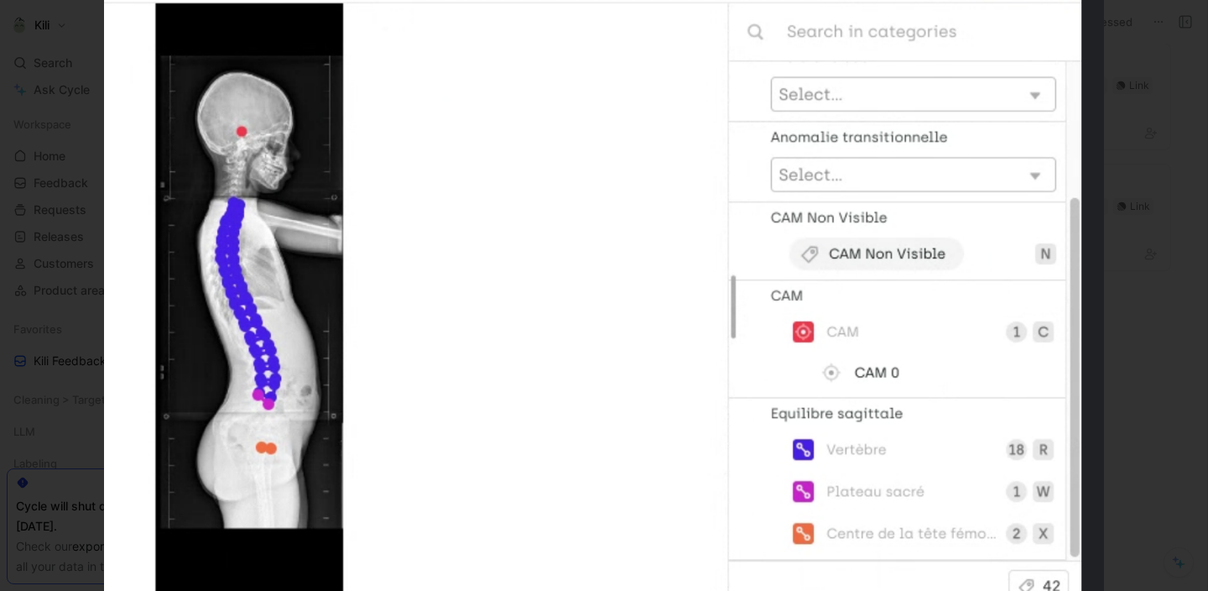
click at [1124, 590] on div at bounding box center [604, 591] width 1208 height 0
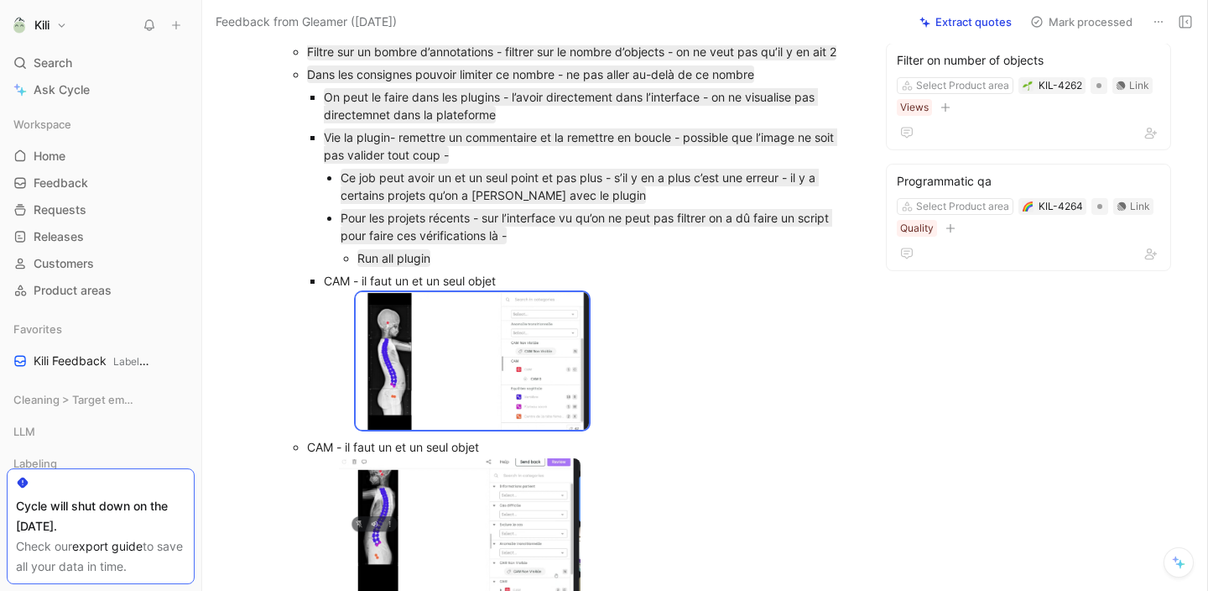
click at [659, 190] on div "Ce job peut avoir un et un seul point et pas plus - s’il y en a plus c’est une …" at bounding box center [597, 186] width 513 height 35
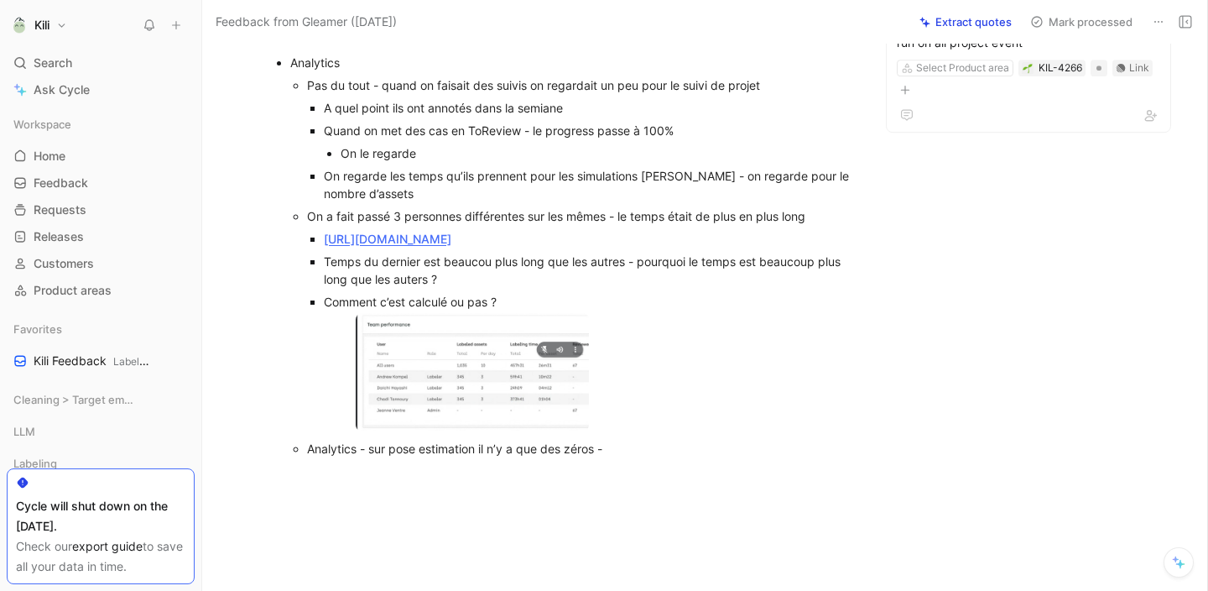
scroll to position [1433, 0]
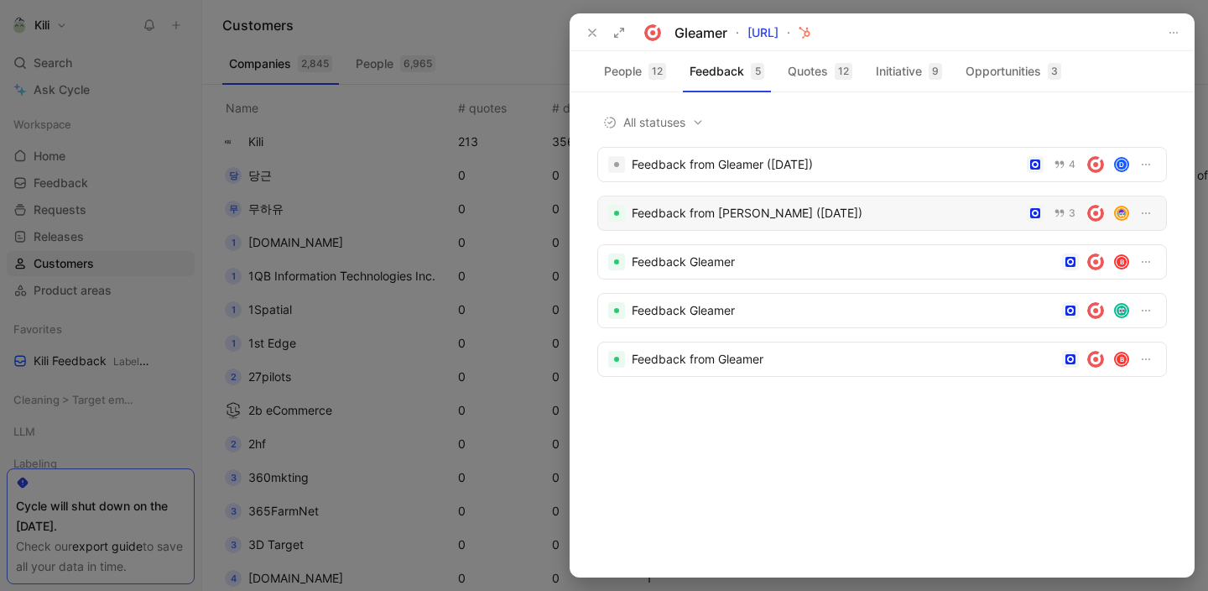
click at [718, 211] on div "Feedback from [PERSON_NAME] ([DATE])" at bounding box center [826, 213] width 388 height 20
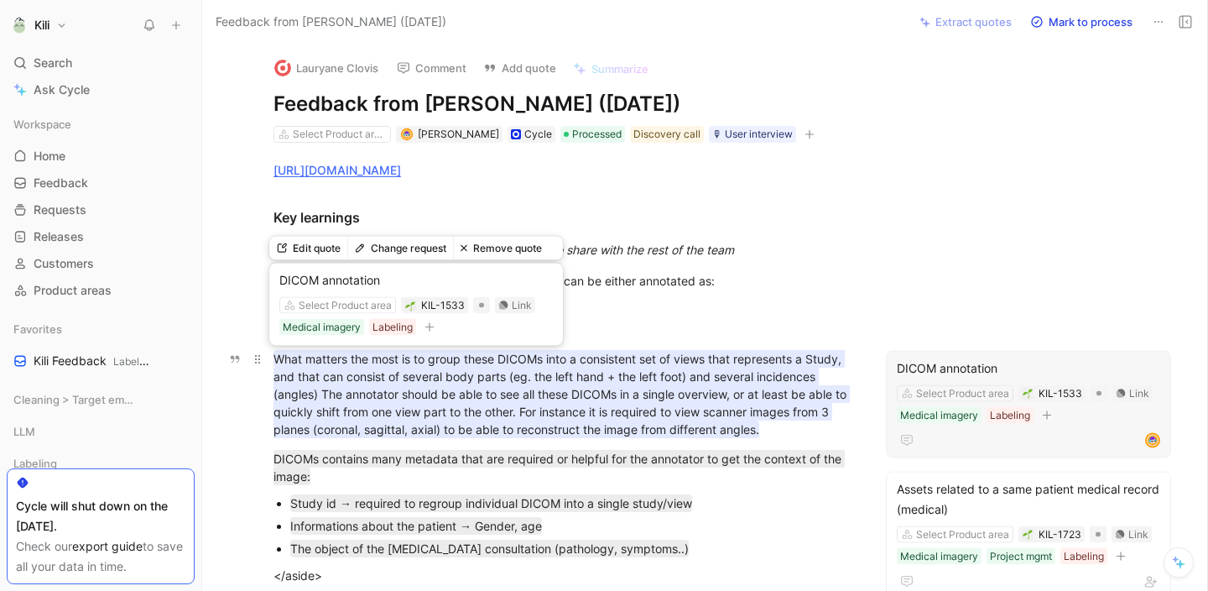
click at [743, 368] on mark "What matters the most is to group these DICOMs into a consistent set of views t…" at bounding box center [561, 394] width 576 height 88
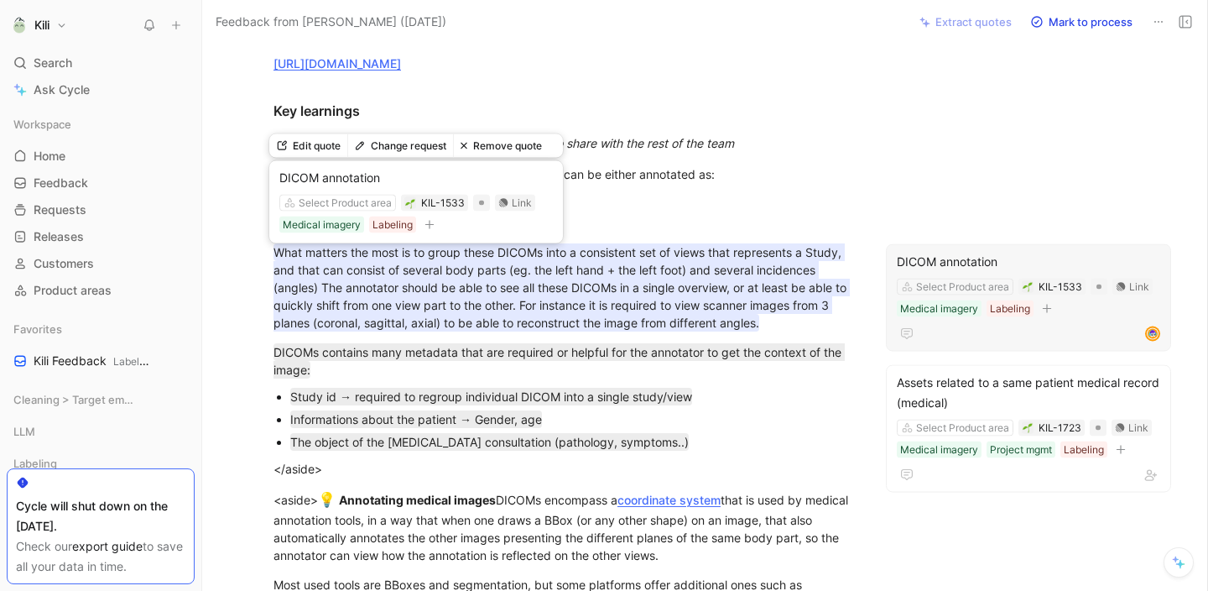
scroll to position [107, 0]
click at [743, 303] on mark "What matters the most is to group these DICOMs into a consistent set of views t…" at bounding box center [561, 286] width 576 height 88
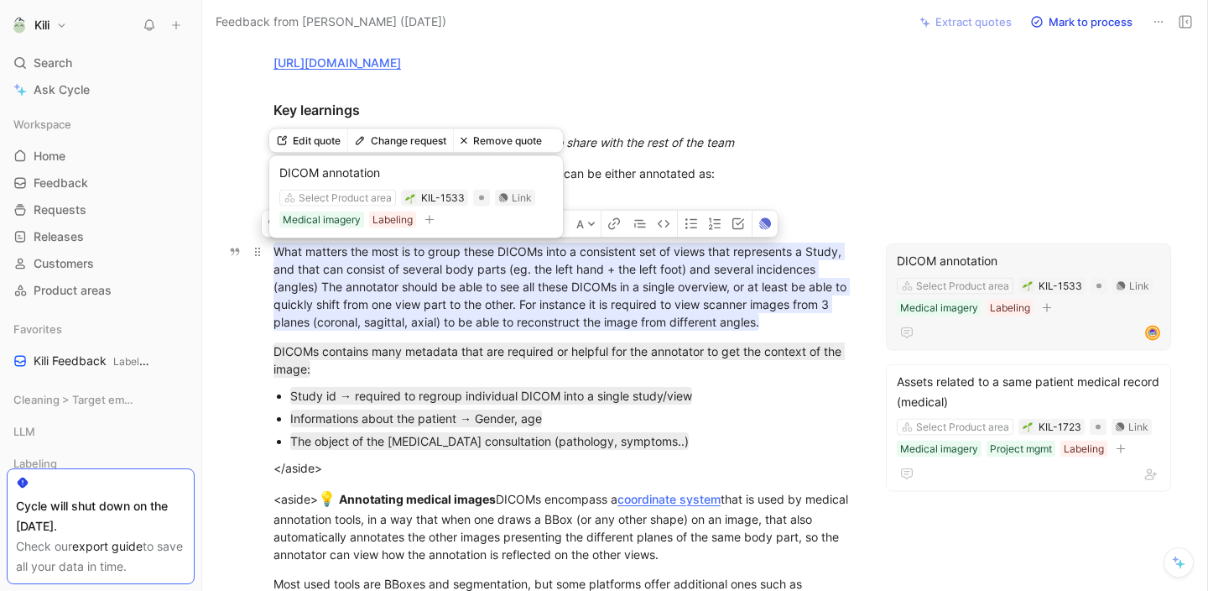
copy mark "What matters the most is to group these DICOMs into a consistent set of views t…"
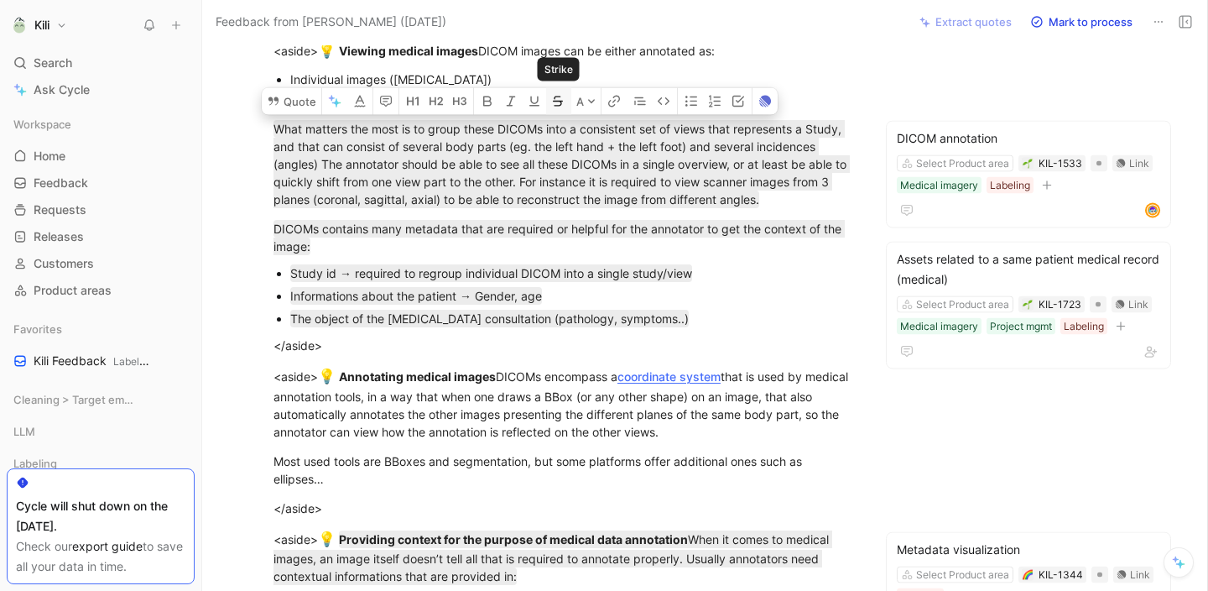
scroll to position [233, 0]
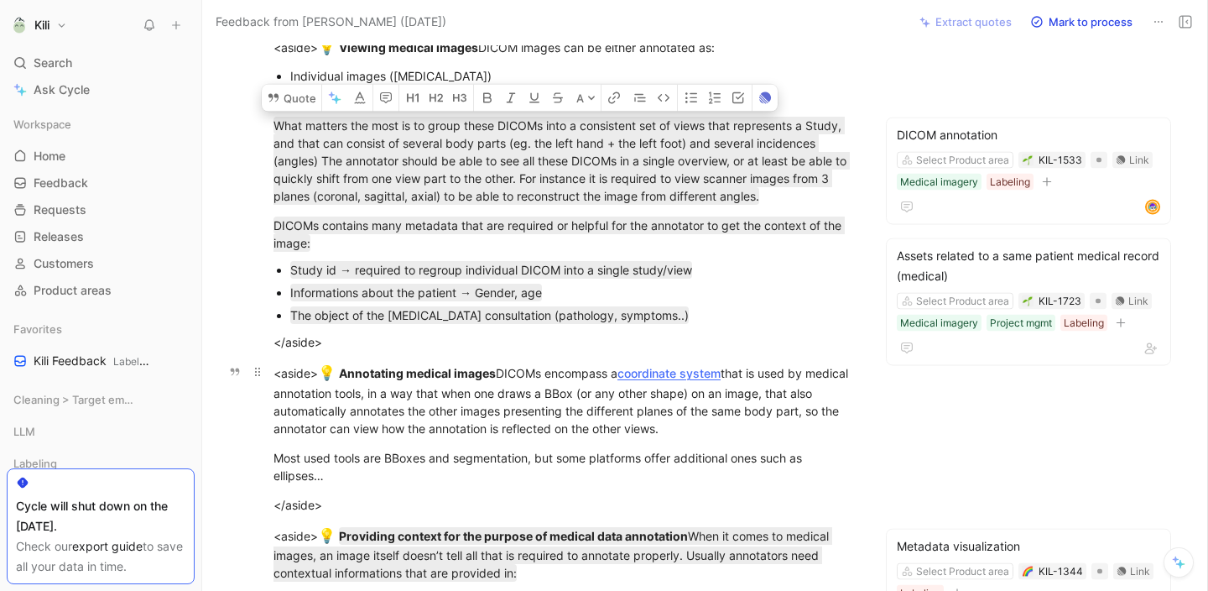
click at [470, 357] on p "<aside> 💡 Annotating medical images DICOMs encompass a coordinate system that i…" at bounding box center [564, 399] width 644 height 85
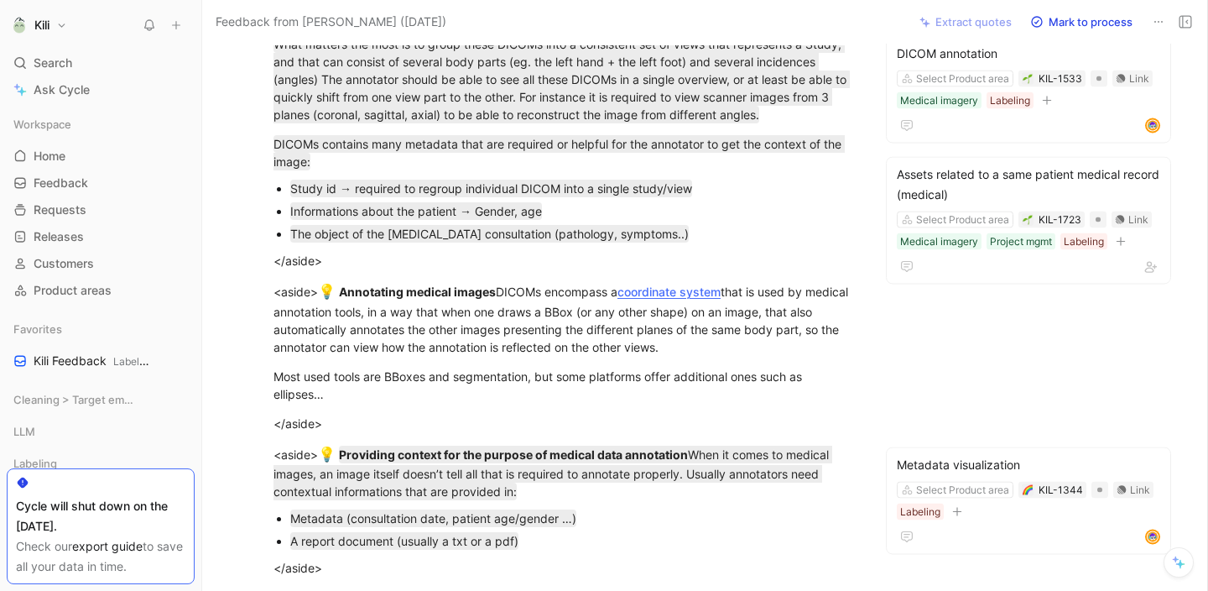
scroll to position [316, 0]
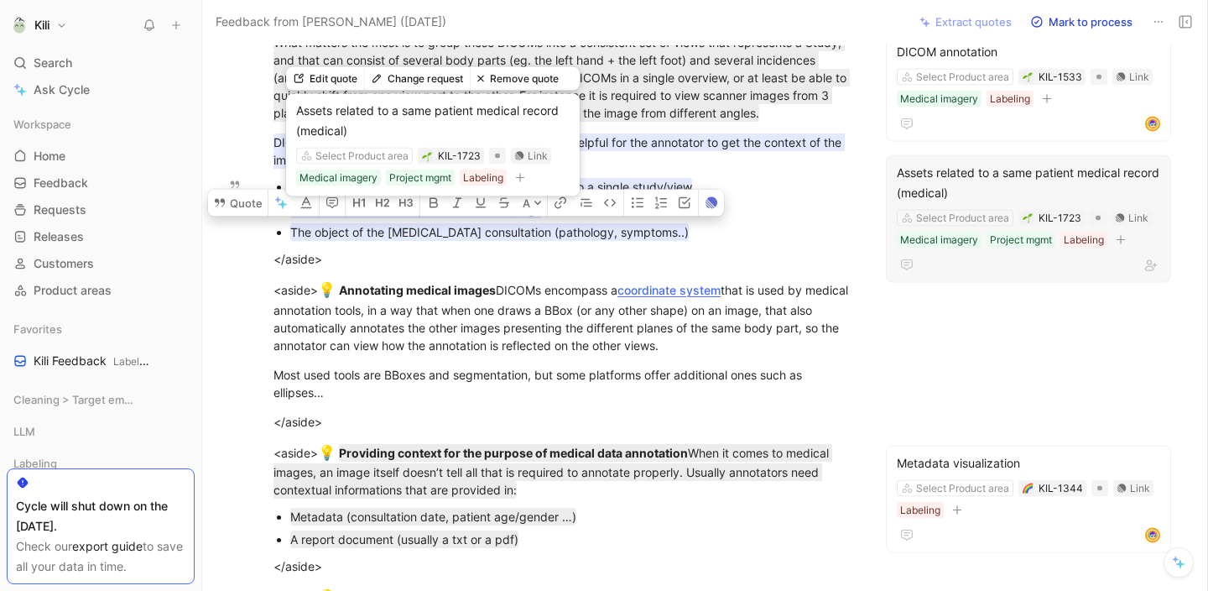
drag, startPoint x: 679, startPoint y: 235, endPoint x: 305, endPoint y: 158, distance: 382.0
click at [305, 158] on div "[URL][DOMAIN_NAME] Key learnings Key learnings from this interaction. Do not he…" at bounding box center [563, 512] width 653 height 1372
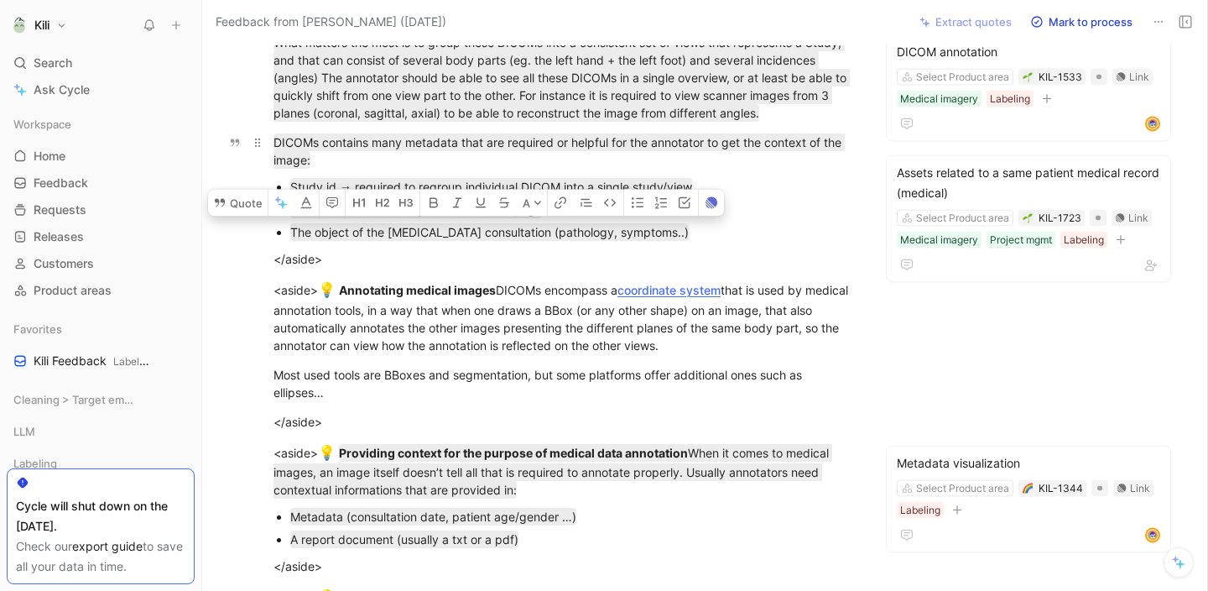
click at [683, 161] on div "DICOMs contains many metadata that are required or helpful for the annotator to…" at bounding box center [563, 150] width 581 height 35
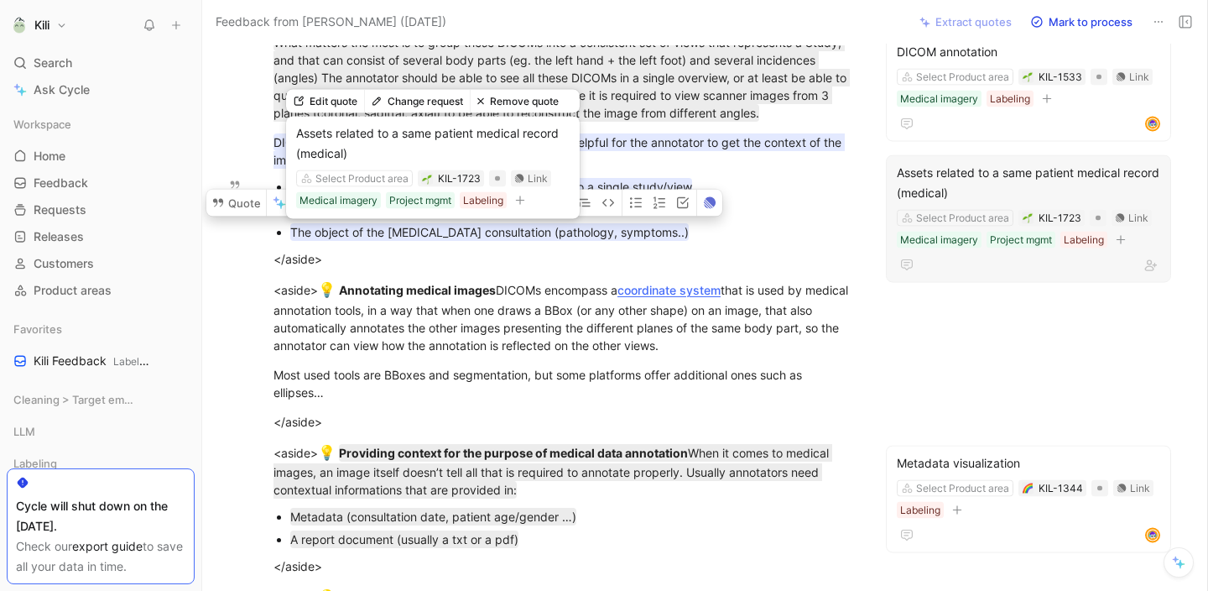
drag, startPoint x: 653, startPoint y: 232, endPoint x: 549, endPoint y: 201, distance: 107.5
click at [539, 201] on div "[URL][DOMAIN_NAME] Key learnings Key learnings from this interaction. Do not he…" at bounding box center [563, 512] width 653 height 1372
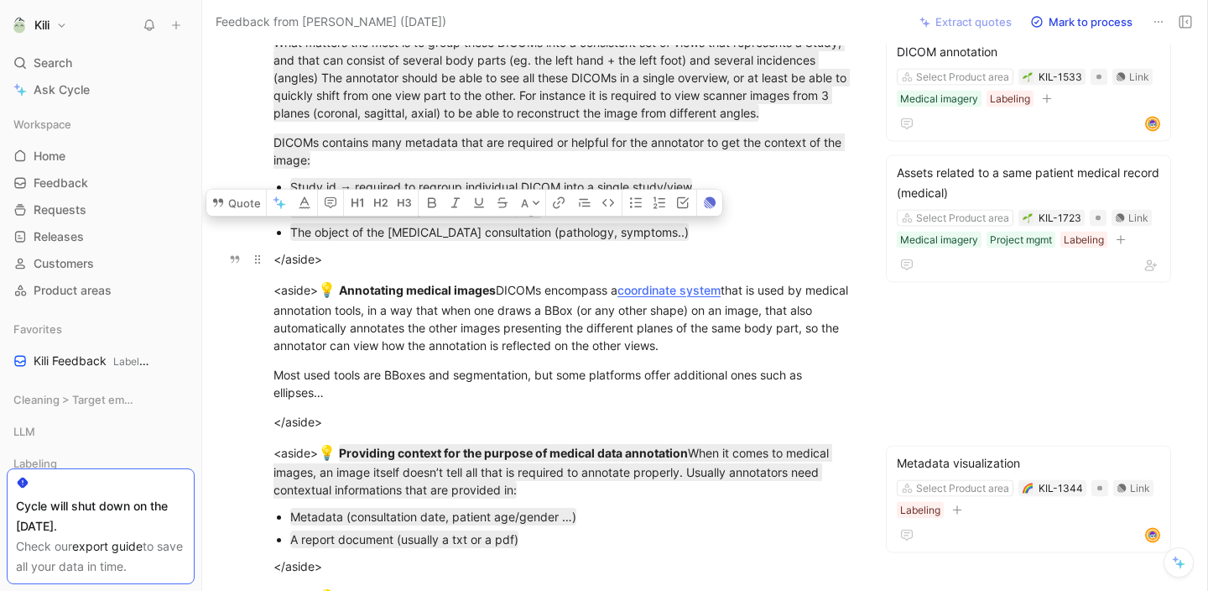
click at [242, 250] on p "</aside>" at bounding box center [564, 259] width 644 height 28
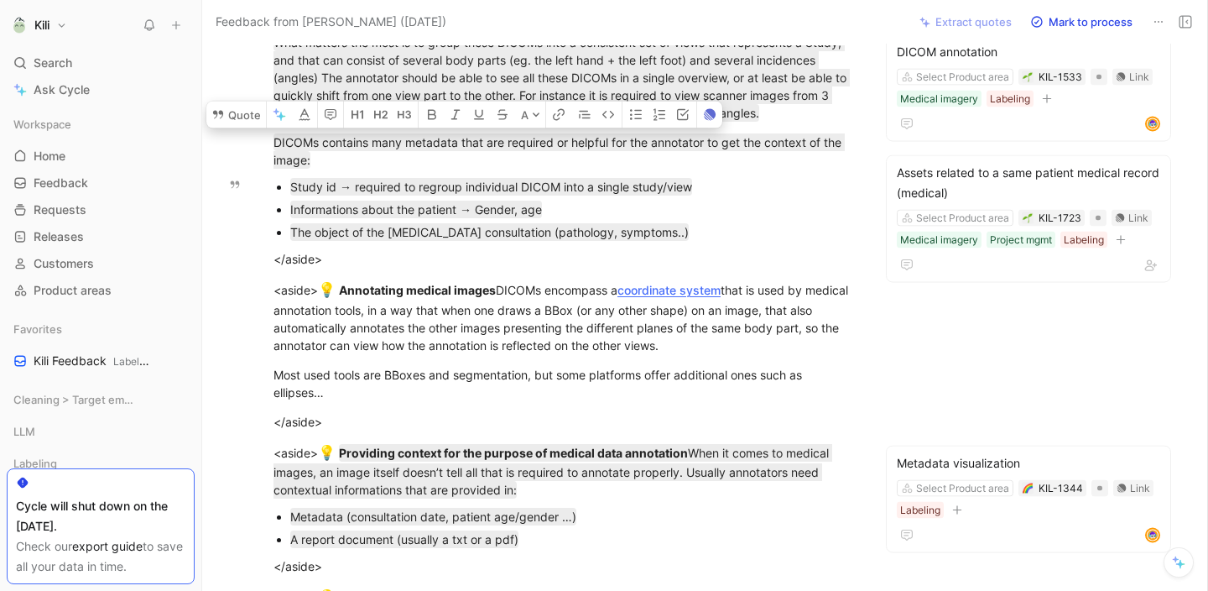
drag, startPoint x: 269, startPoint y: 140, endPoint x: 646, endPoint y: 237, distance: 389.0
click at [646, 237] on div "[URL][DOMAIN_NAME] Key learnings Key learnings from this interaction. Do not he…" at bounding box center [563, 512] width 653 height 1372
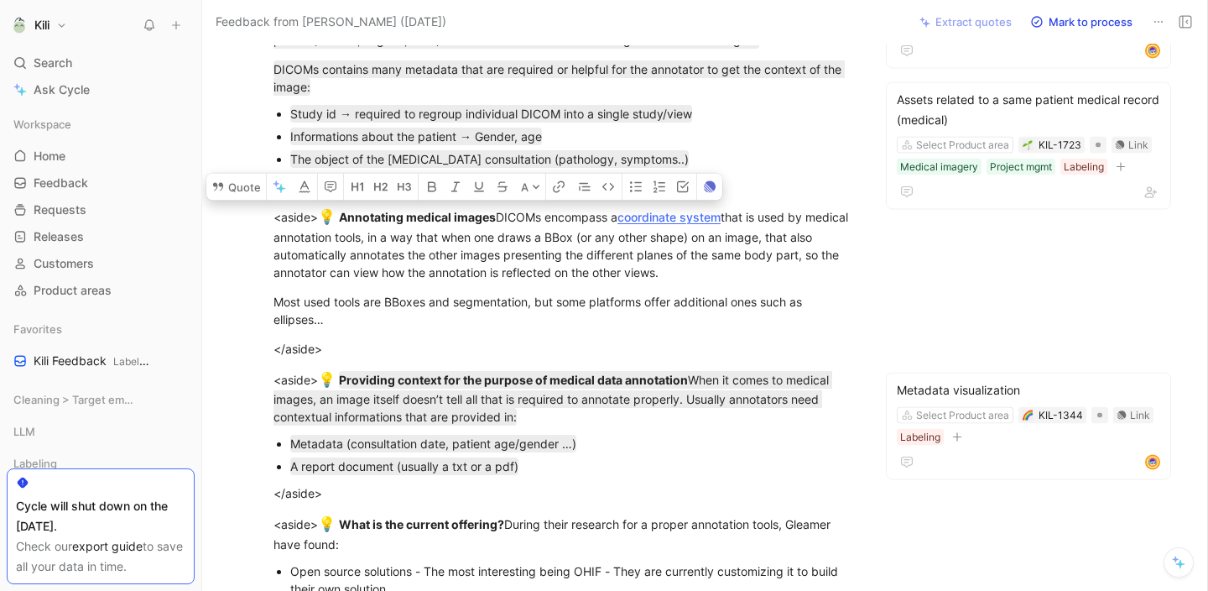
scroll to position [392, 0]
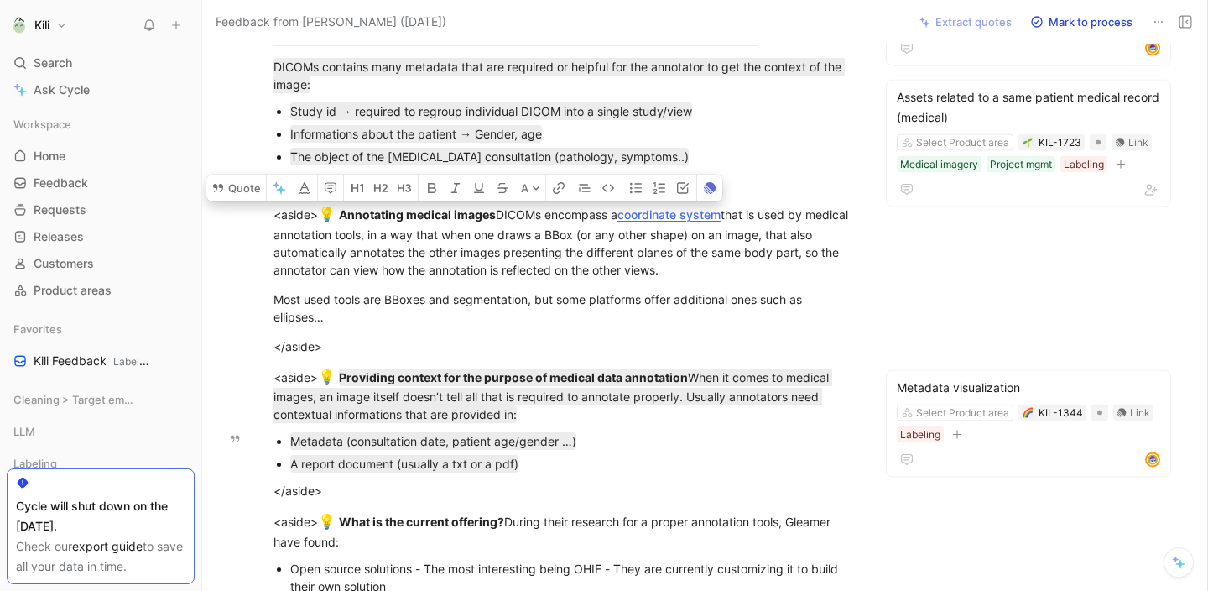
drag, startPoint x: 335, startPoint y: 217, endPoint x: 573, endPoint y: 466, distance: 344.1
click at [573, 466] on div "[URL][DOMAIN_NAME] Key learnings Key learnings from this interaction. Do not he…" at bounding box center [563, 437] width 653 height 1372
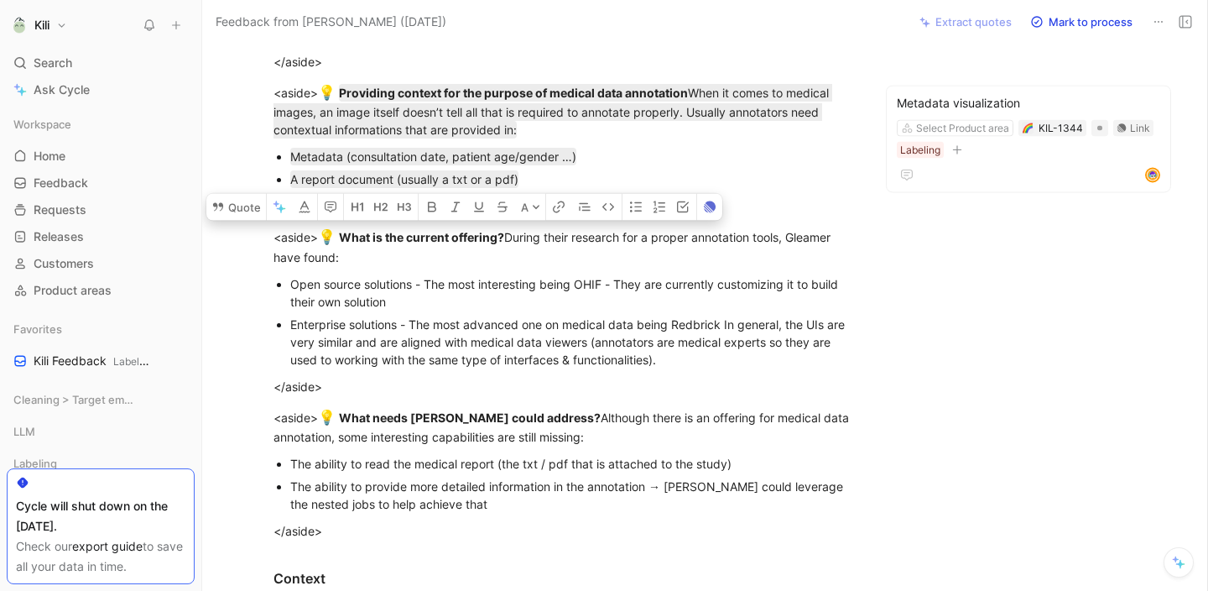
scroll to position [684, 0]
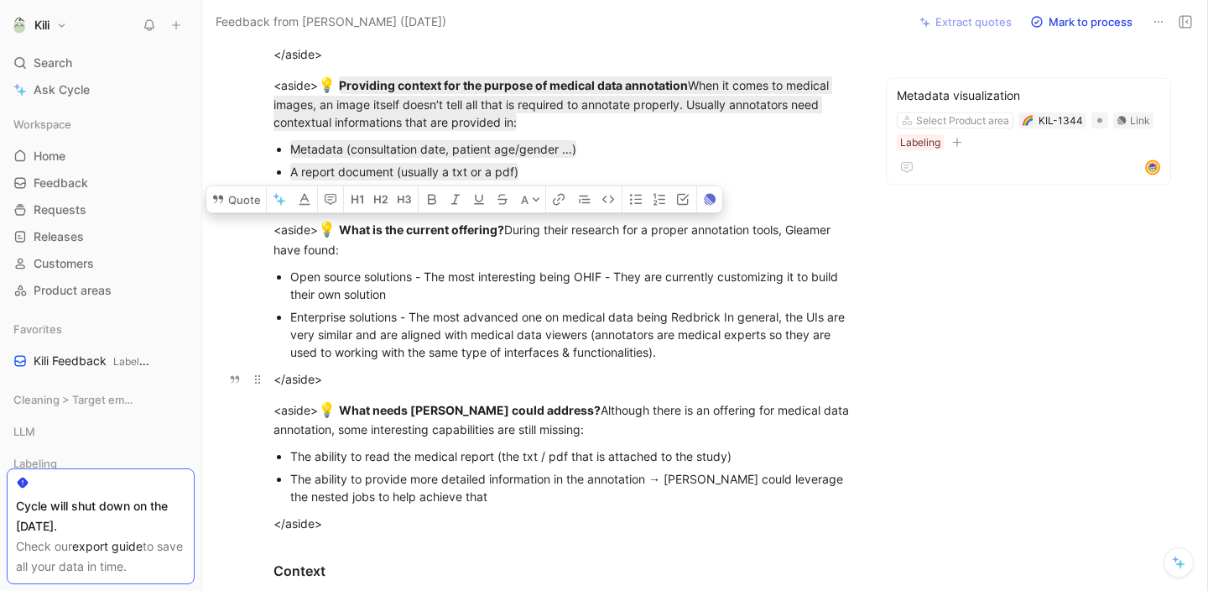
click at [622, 383] on div "</aside>" at bounding box center [563, 379] width 581 height 18
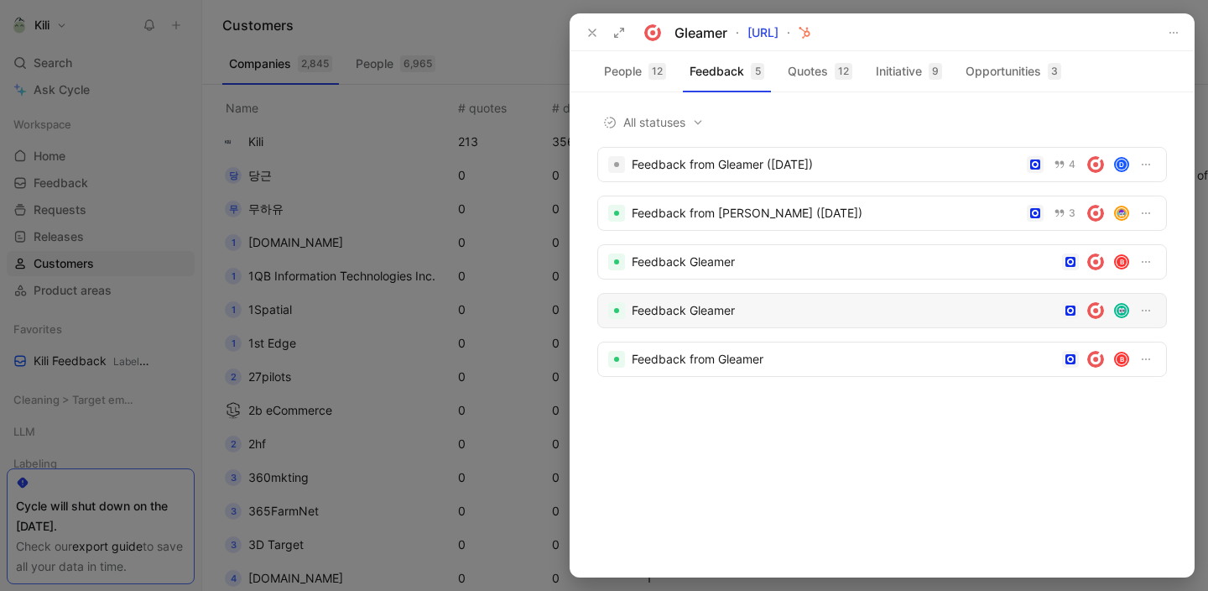
click at [713, 310] on div "Feedback Gleamer" at bounding box center [844, 310] width 424 height 20
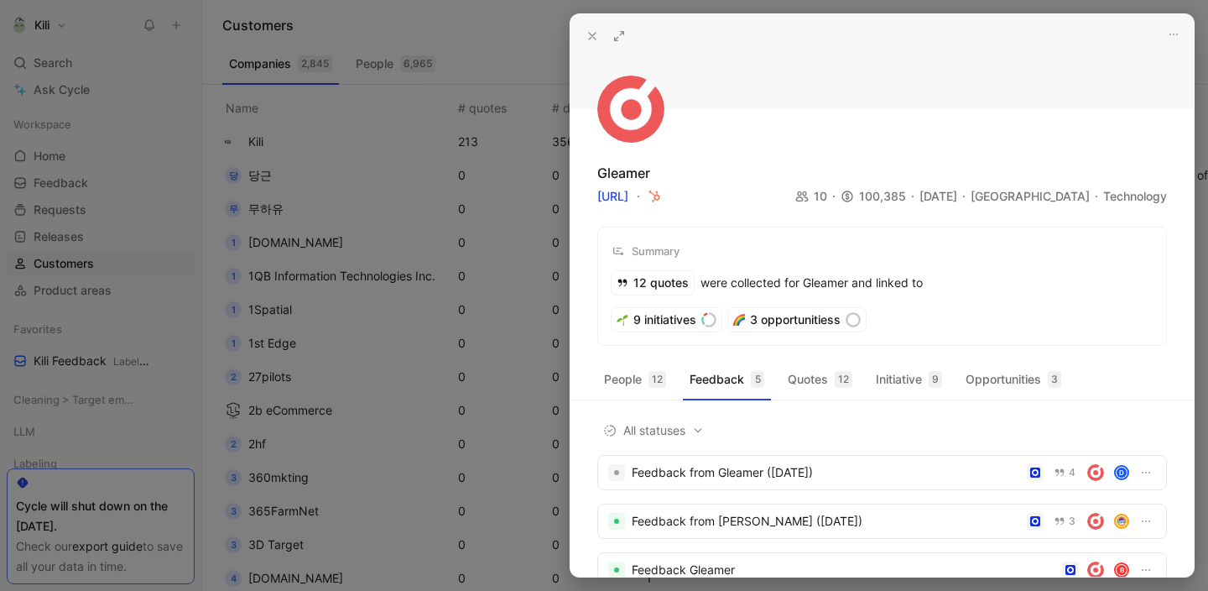
click at [593, 36] on icon at bounding box center [592, 35] width 13 height 13
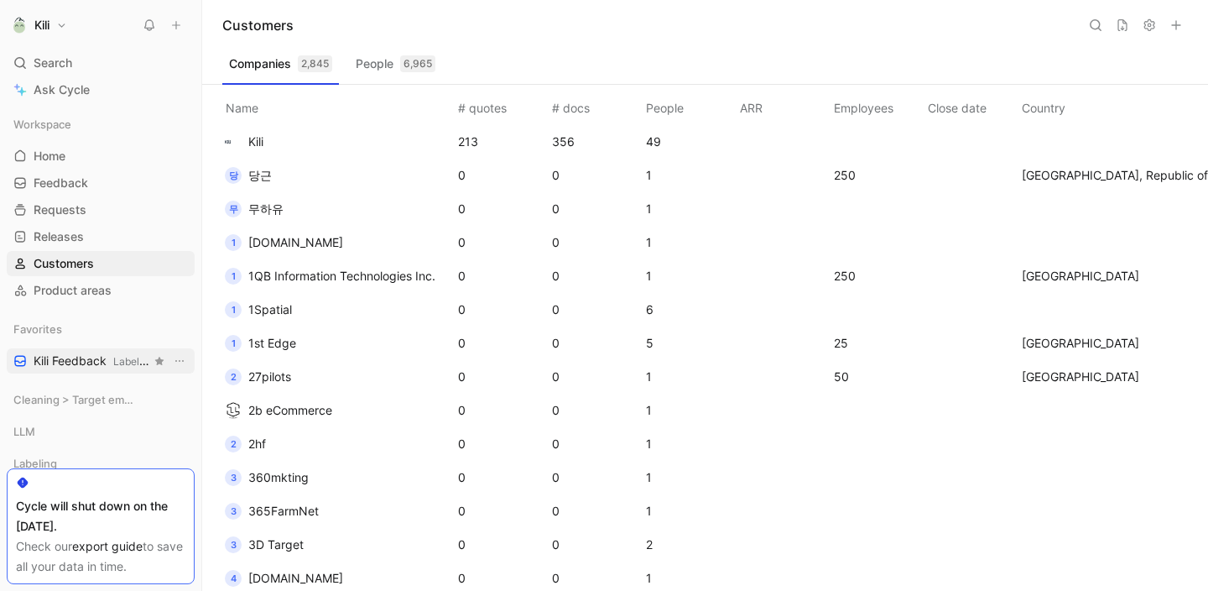
click at [104, 358] on span "Kili Feedback Labeling" at bounding box center [92, 361] width 117 height 18
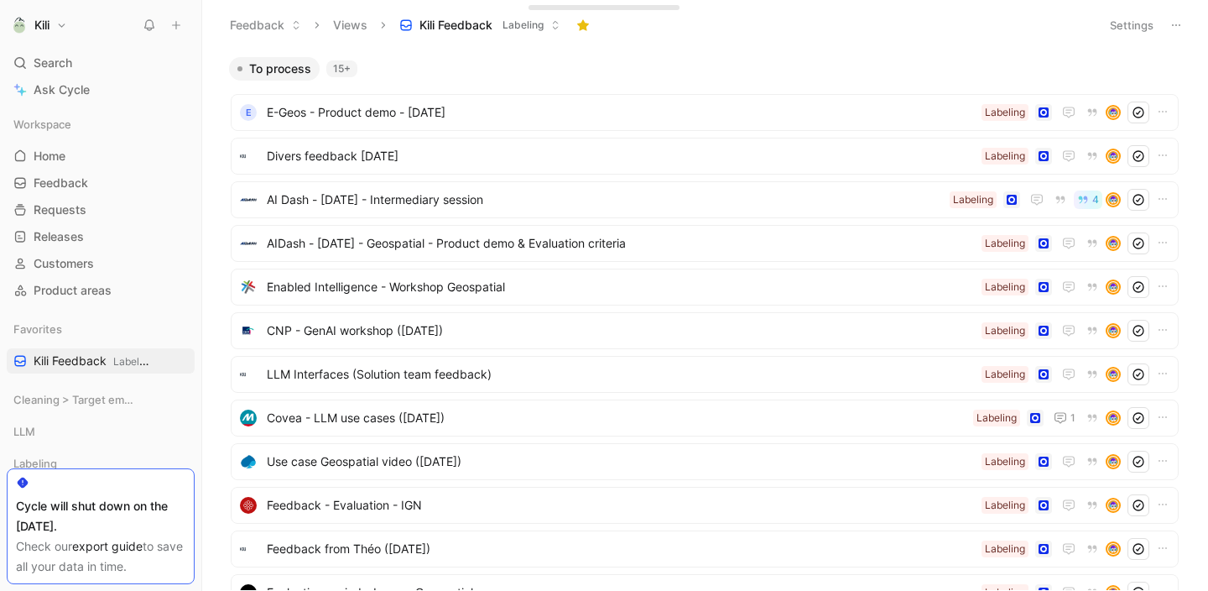
click at [1147, 27] on button "Settings" at bounding box center [1131, 24] width 59 height 23
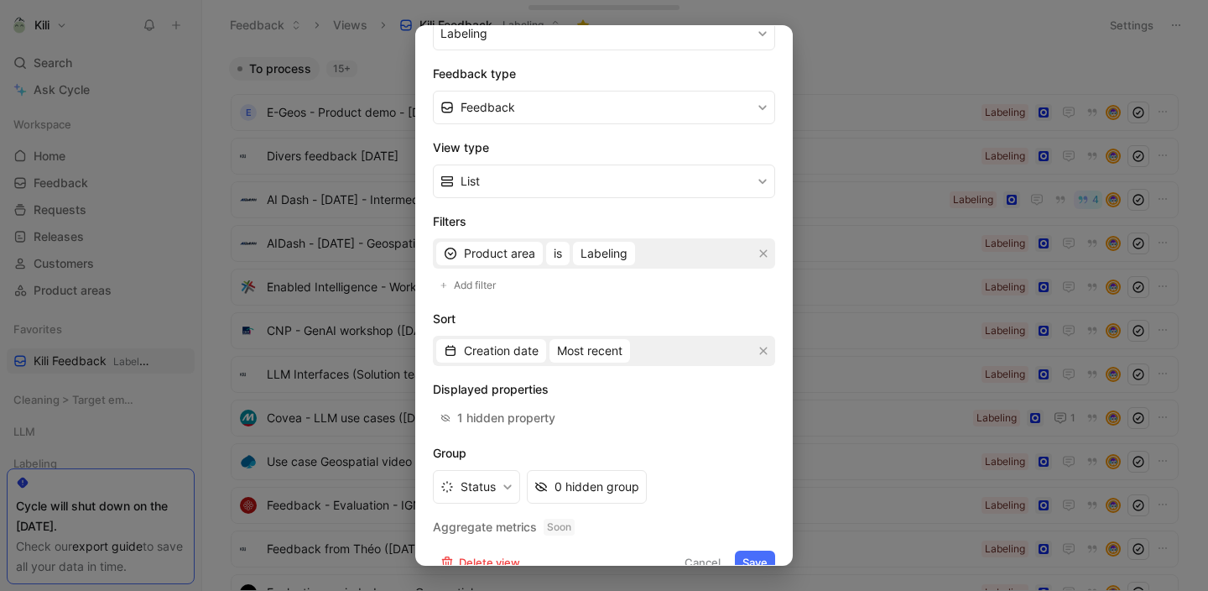
scroll to position [258, 0]
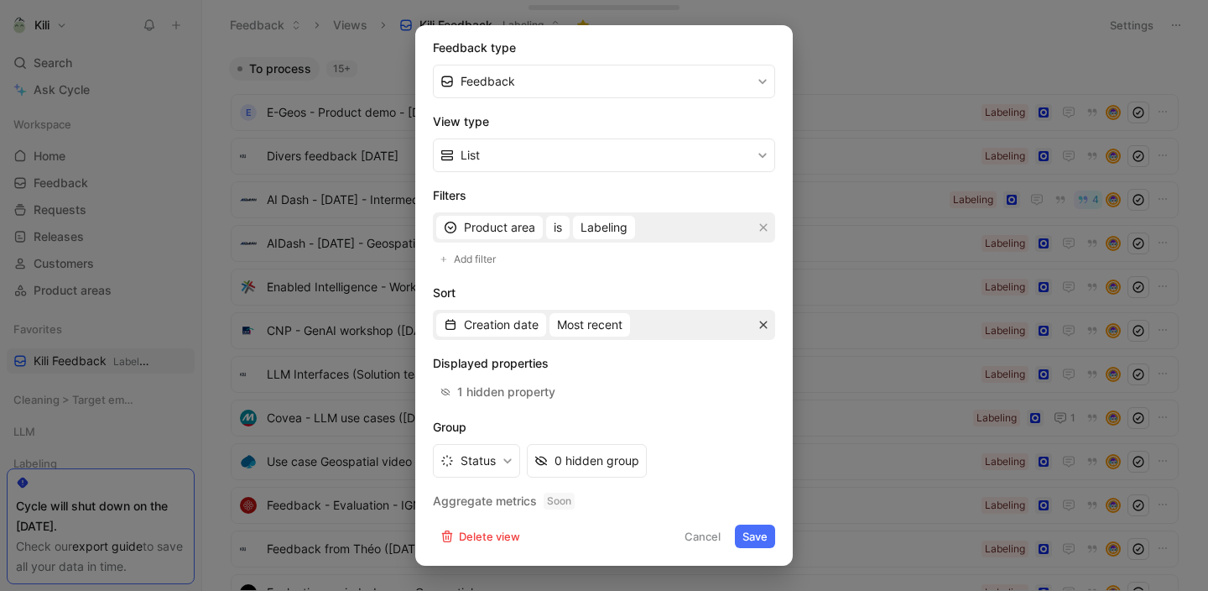
click at [758, 326] on icon "button" at bounding box center [763, 325] width 10 height 10
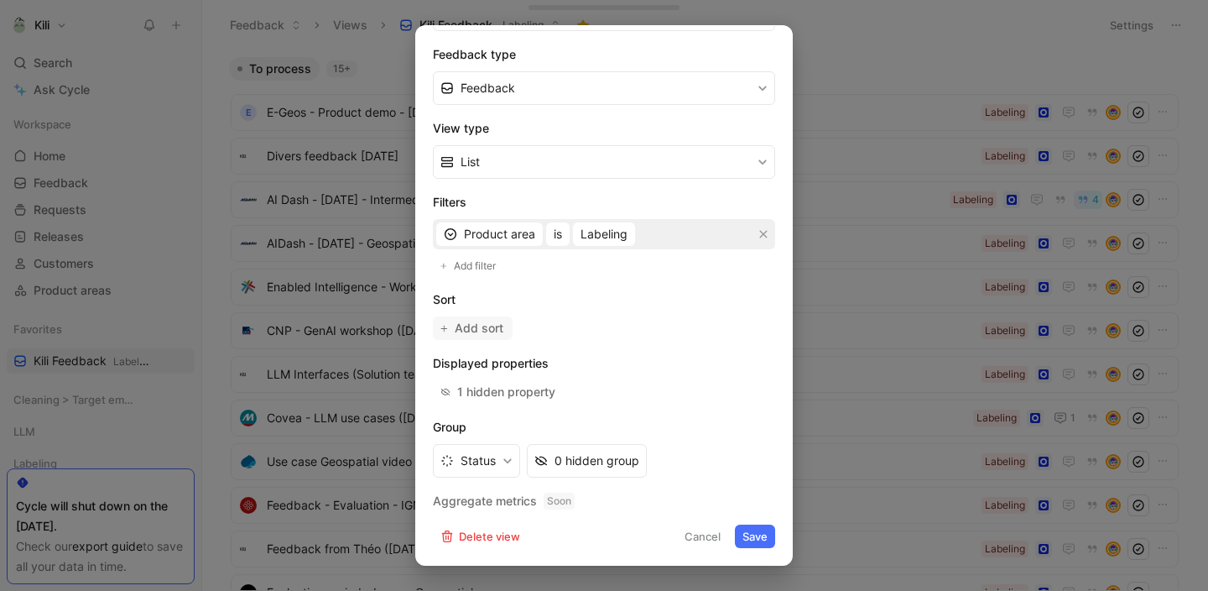
click at [483, 327] on span "Add sort" at bounding box center [480, 328] width 50 height 20
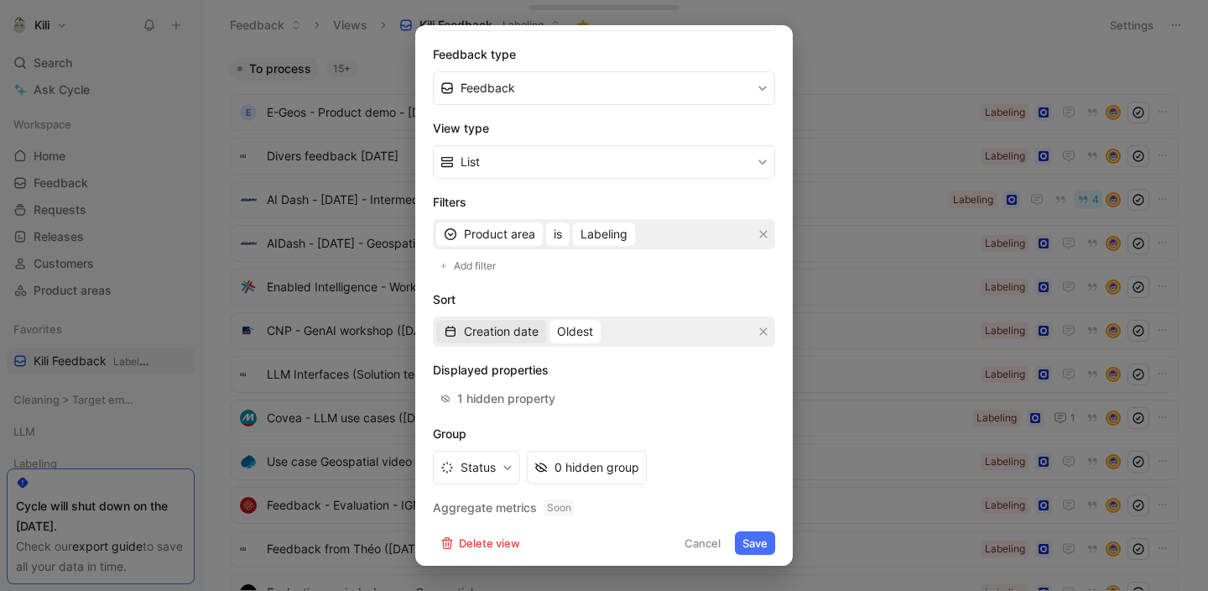
click at [505, 335] on span "Creation date" at bounding box center [501, 331] width 75 height 20
click at [527, 338] on span "Creation date" at bounding box center [501, 331] width 75 height 20
click at [758, 331] on icon "button" at bounding box center [763, 331] width 10 height 10
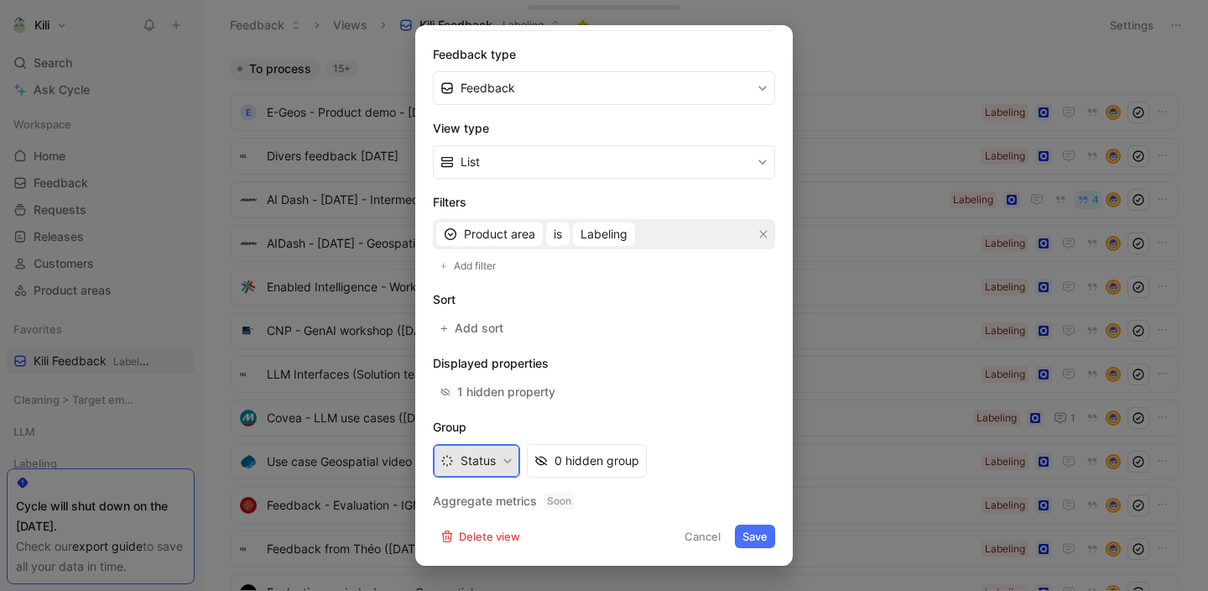
click at [494, 461] on button "Status" at bounding box center [476, 461] width 87 height 34
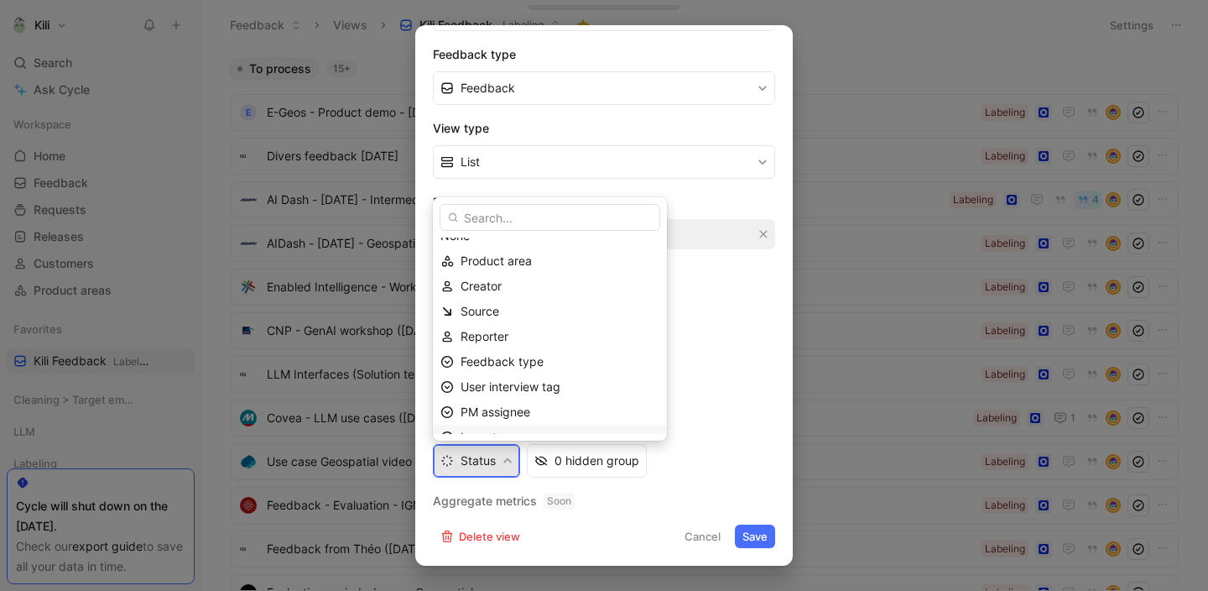
scroll to position [0, 0]
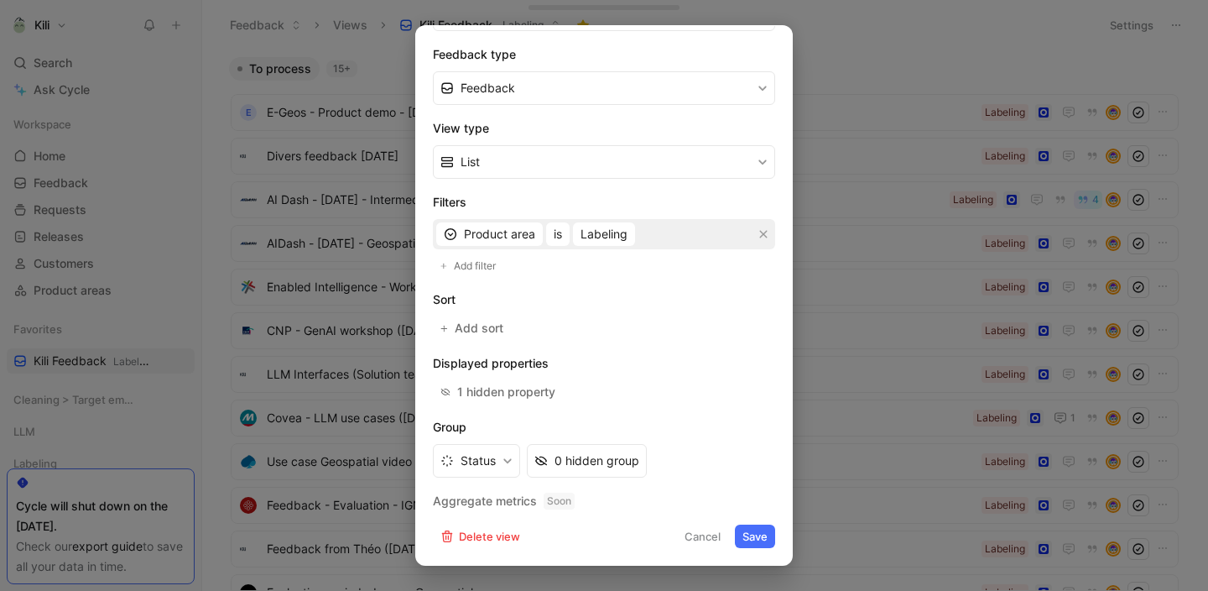
click at [850, 145] on div at bounding box center [604, 295] width 1208 height 591
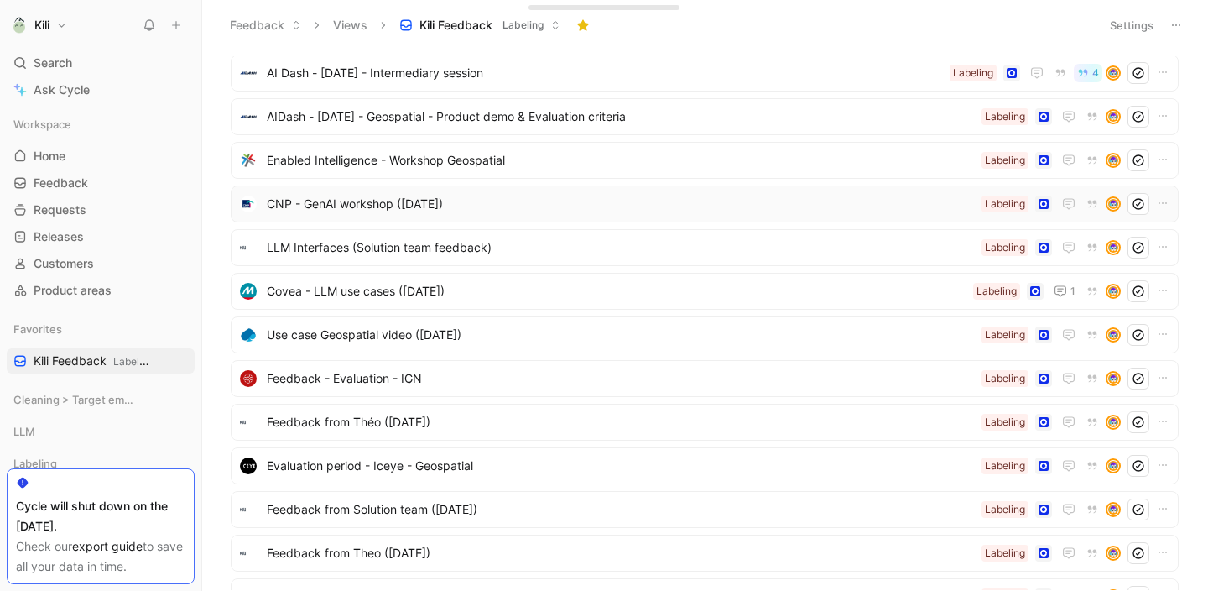
scroll to position [176, 0]
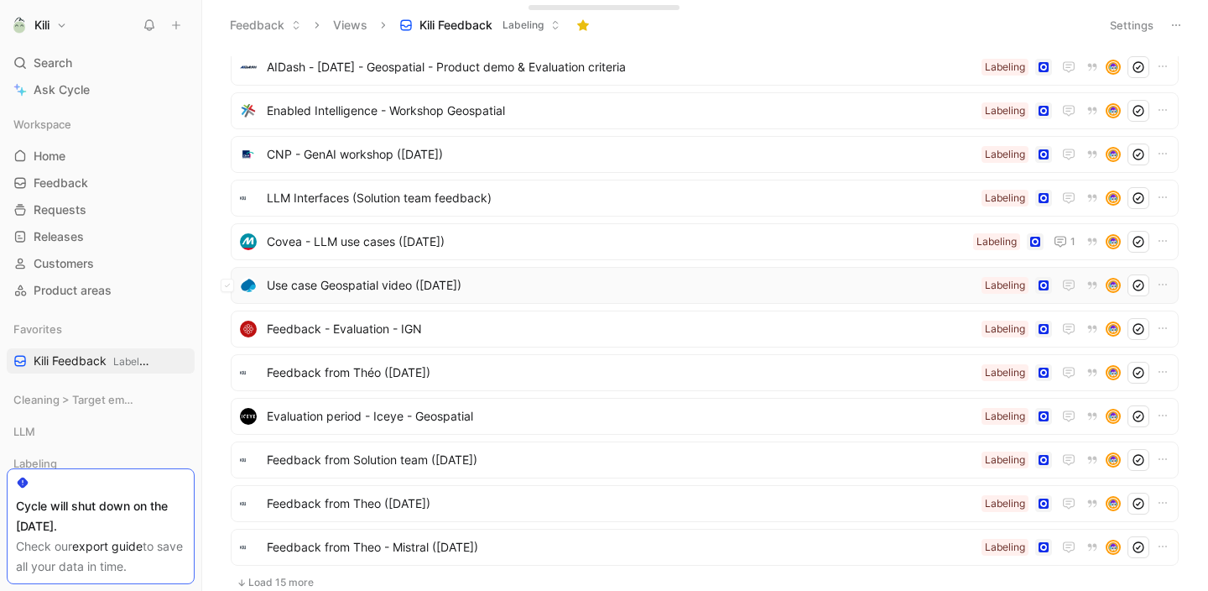
click at [414, 286] on span "Use case Geospatial video ([DATE])" at bounding box center [621, 285] width 708 height 20
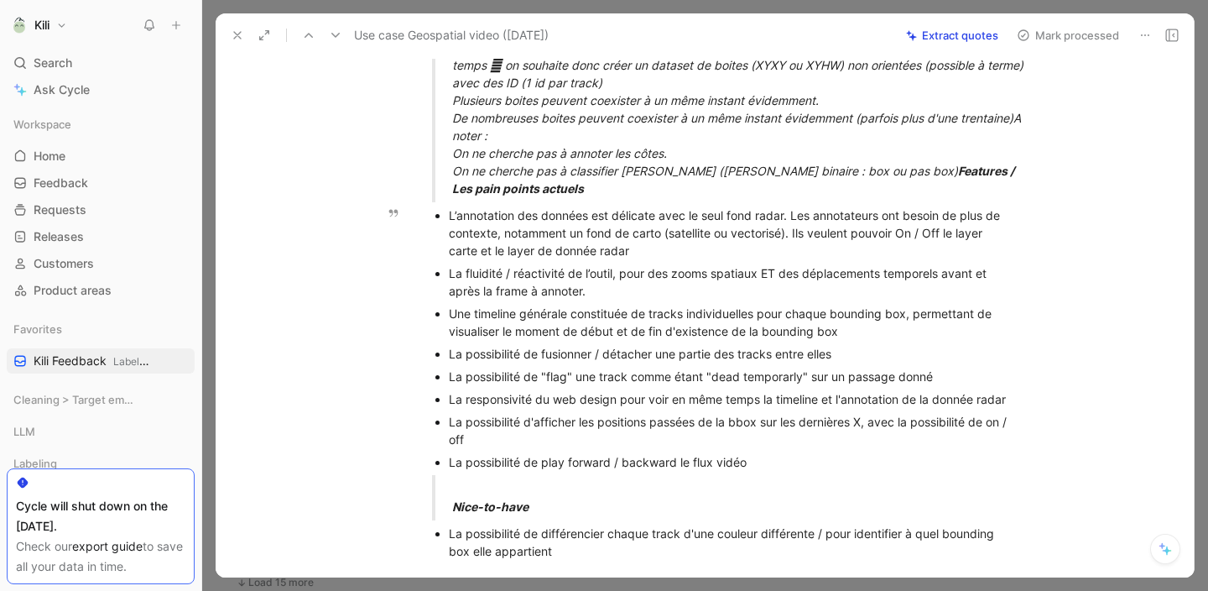
scroll to position [384, 0]
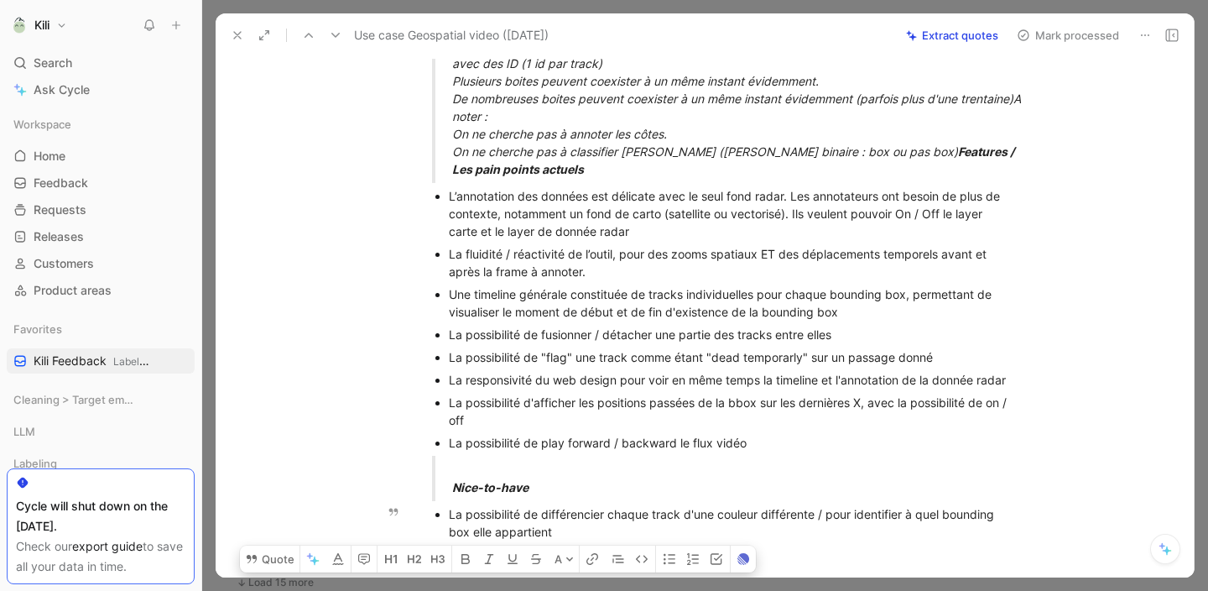
drag, startPoint x: 446, startPoint y: 116, endPoint x: 635, endPoint y: 537, distance: 461.5
click at [635, 537] on div "Contexte use case Nous cherchons à labelliser des vidéos de radar maritimes pou…" at bounding box center [722, 164] width 943 height 784
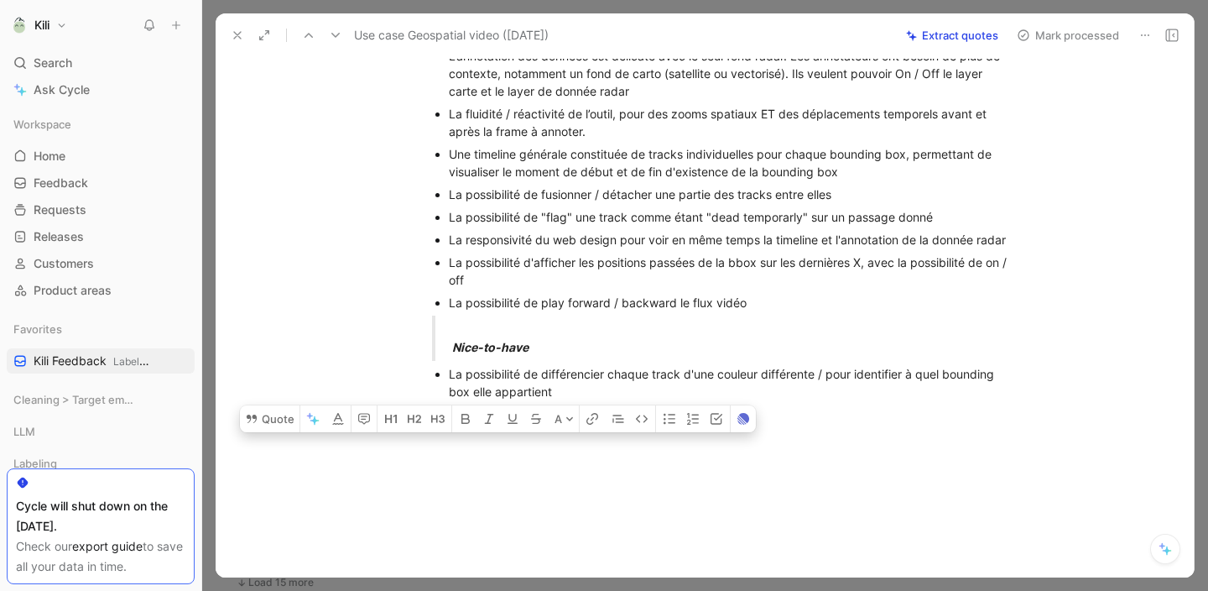
scroll to position [525, 0]
click at [240, 38] on use at bounding box center [237, 35] width 7 height 7
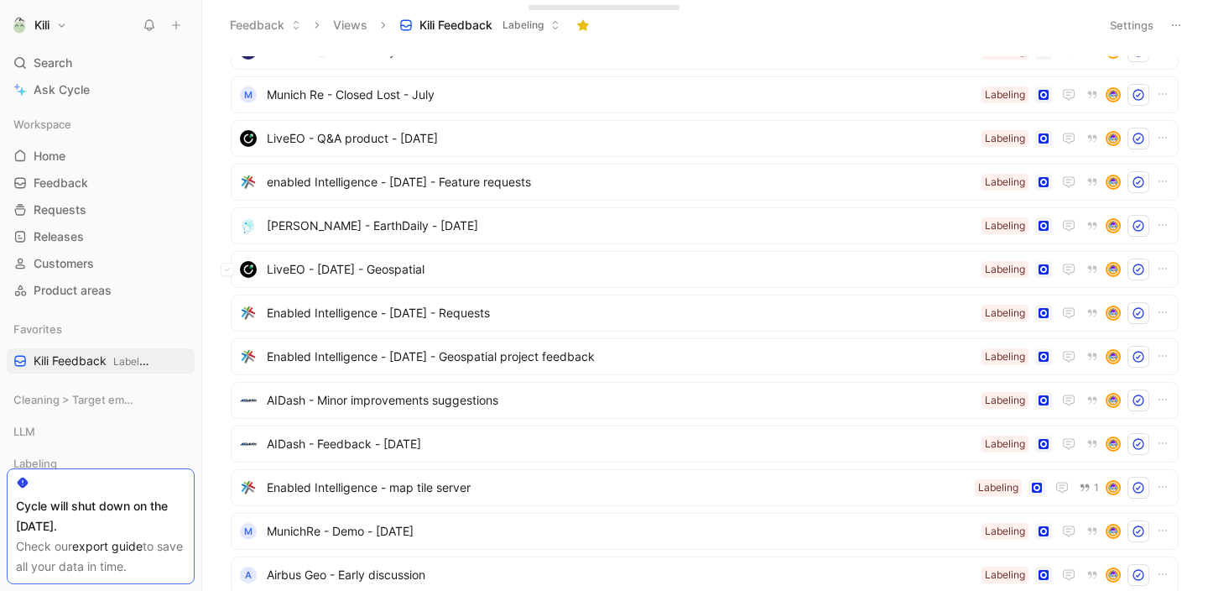
scroll to position [1151, 0]
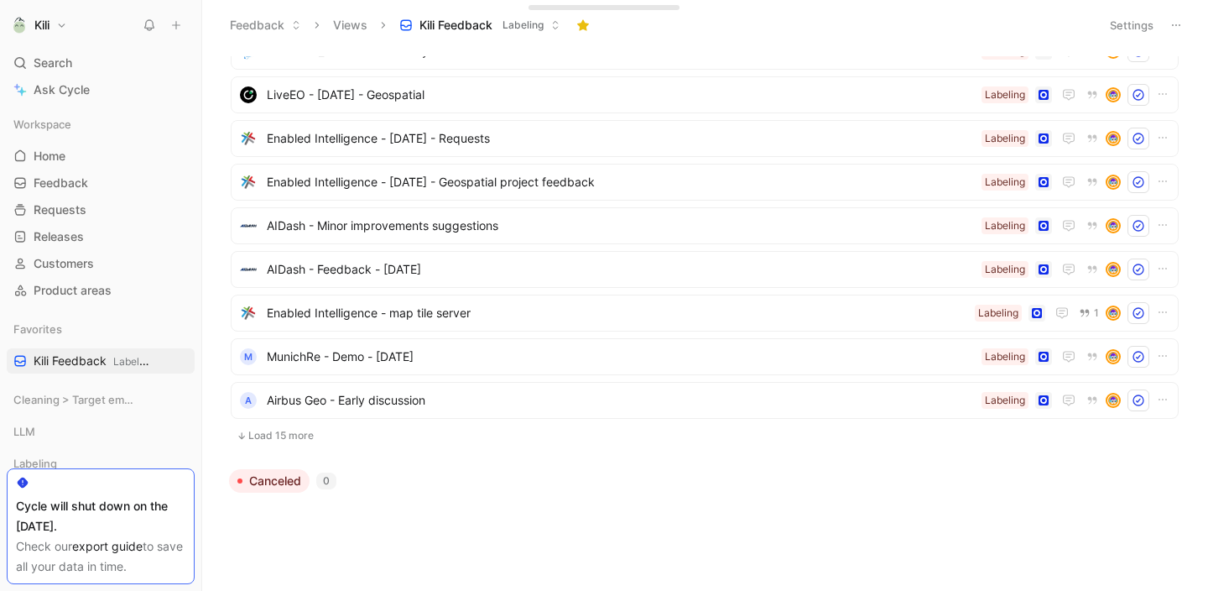
click at [310, 439] on button "Load 15 more" at bounding box center [705, 435] width 948 height 20
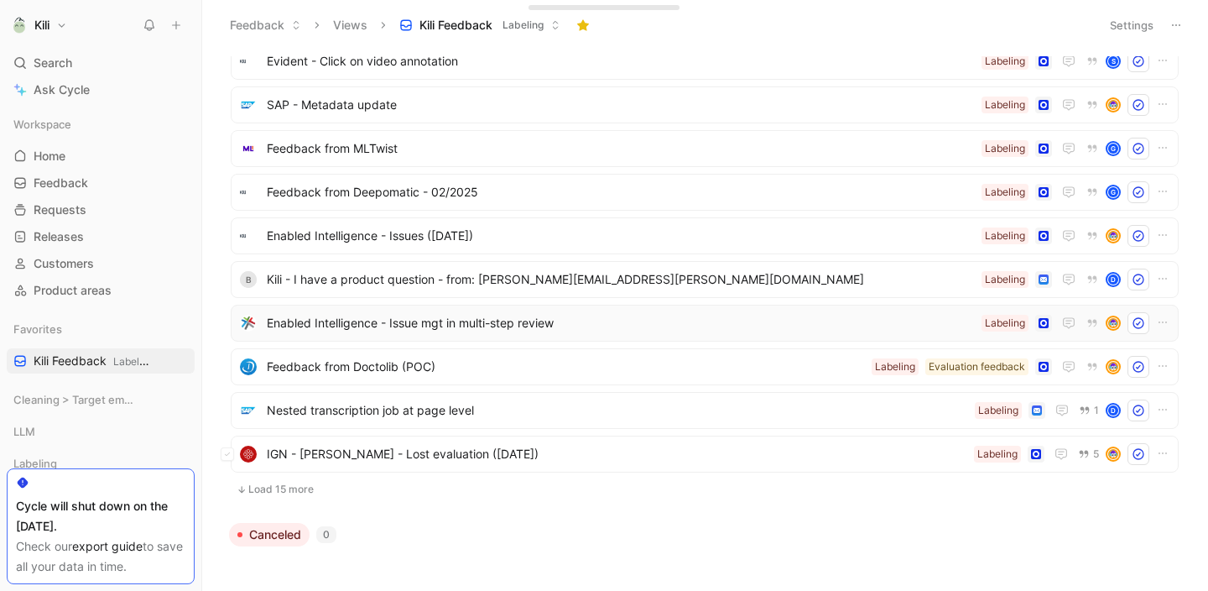
scroll to position [1805, 0]
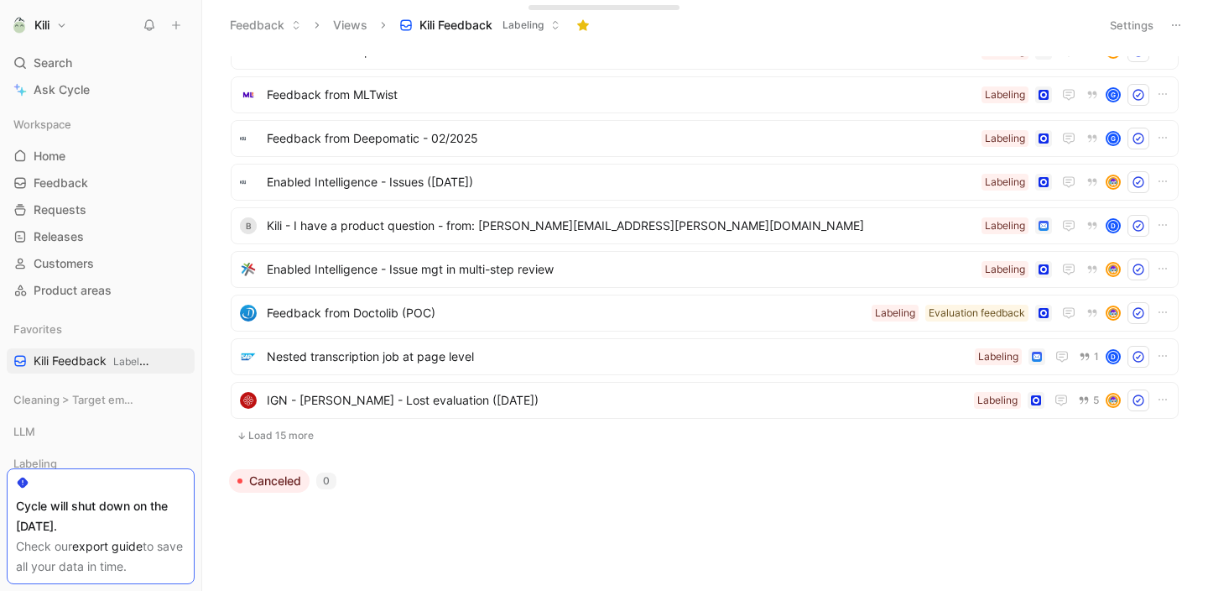
click at [312, 437] on button "Load 15 more" at bounding box center [705, 435] width 948 height 20
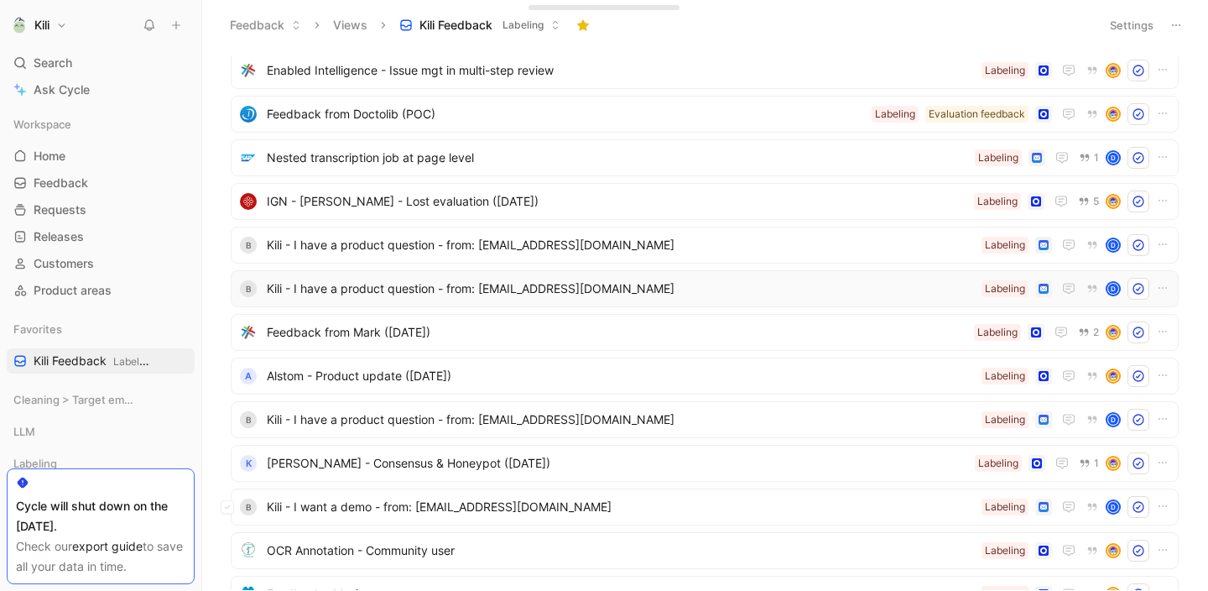
scroll to position [2005, 0]
click at [462, 252] on span "Kili - I have a product question - from: [EMAIL_ADDRESS][DOMAIN_NAME]" at bounding box center [621, 244] width 708 height 20
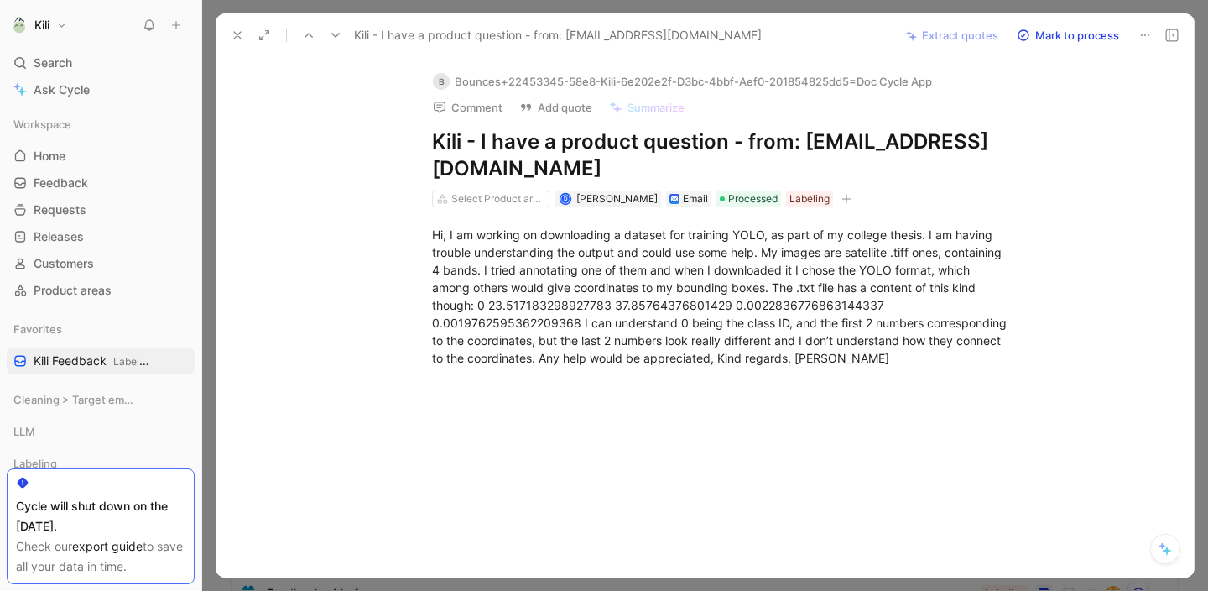
click at [238, 36] on use at bounding box center [237, 35] width 7 height 7
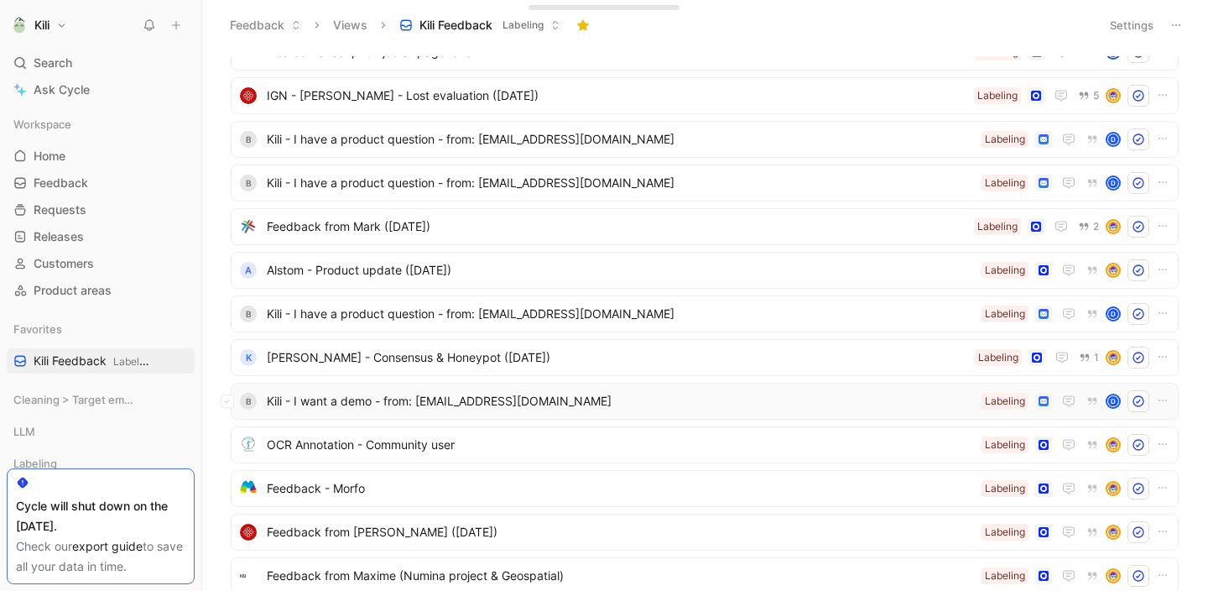
scroll to position [2224, 0]
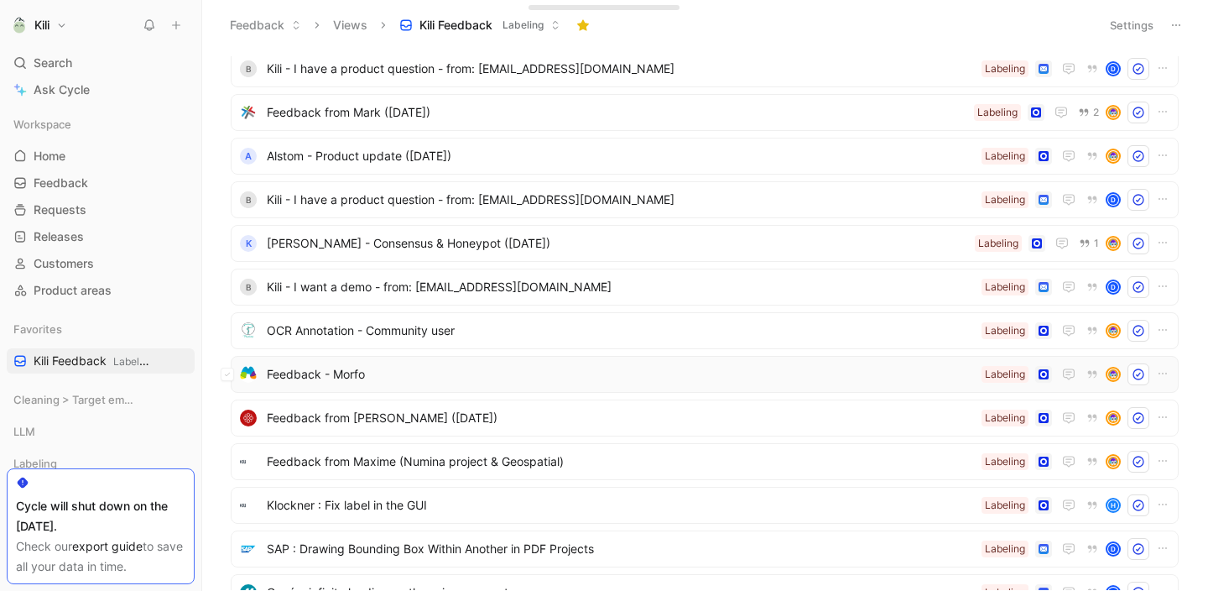
click at [372, 376] on span "Feedback - Morfo" at bounding box center [621, 374] width 708 height 20
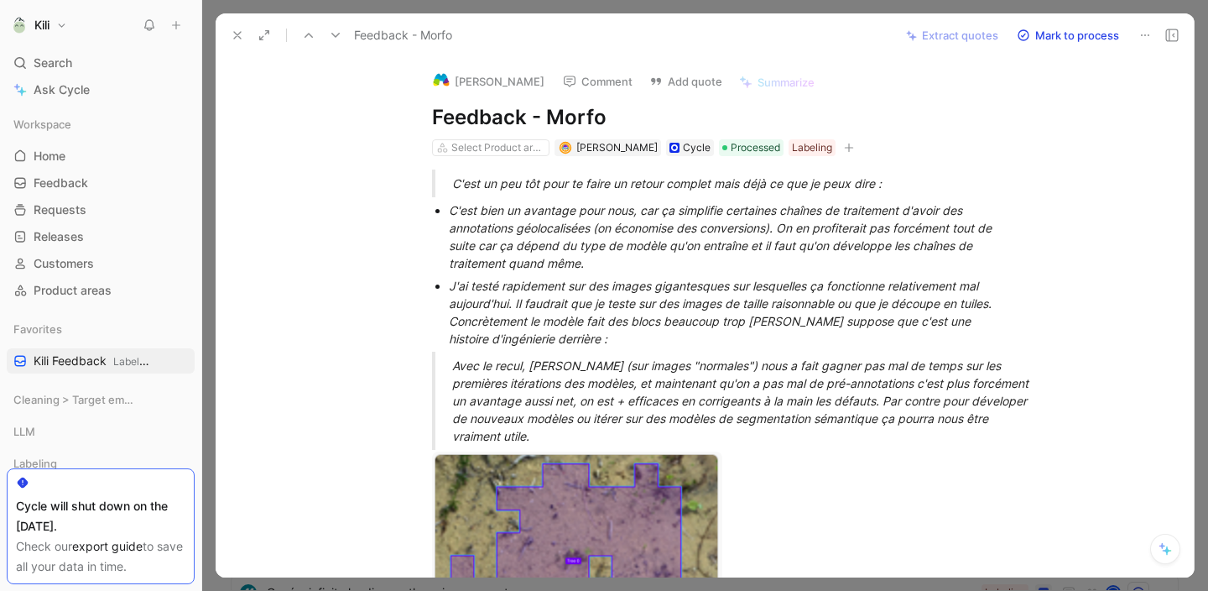
click at [233, 34] on icon at bounding box center [237, 35] width 13 height 13
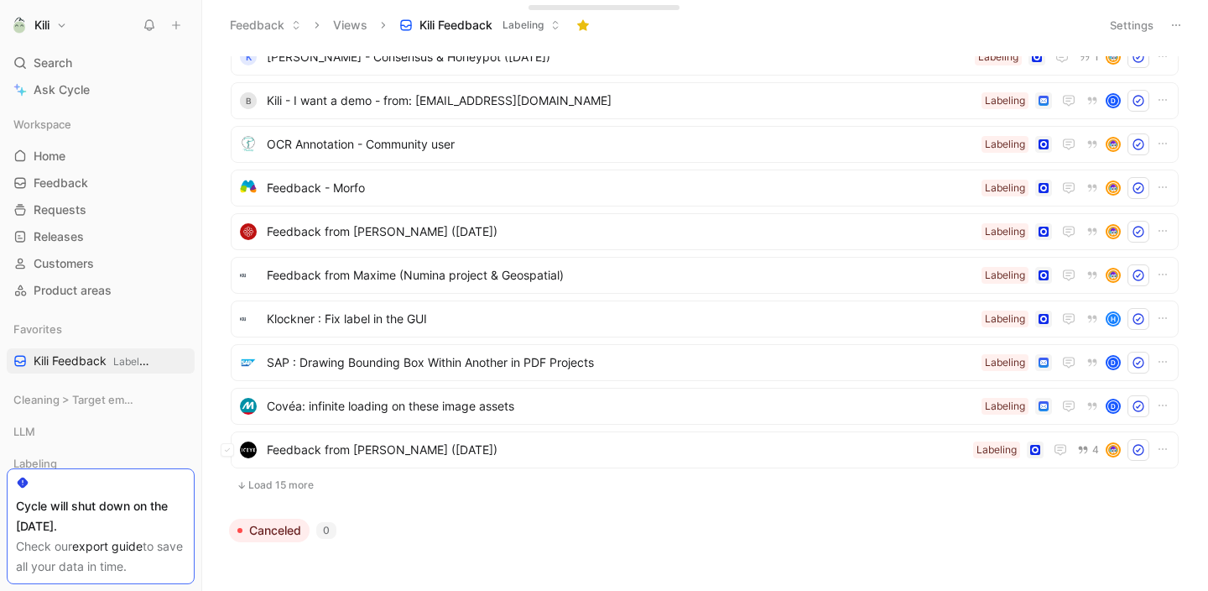
scroll to position [2420, 0]
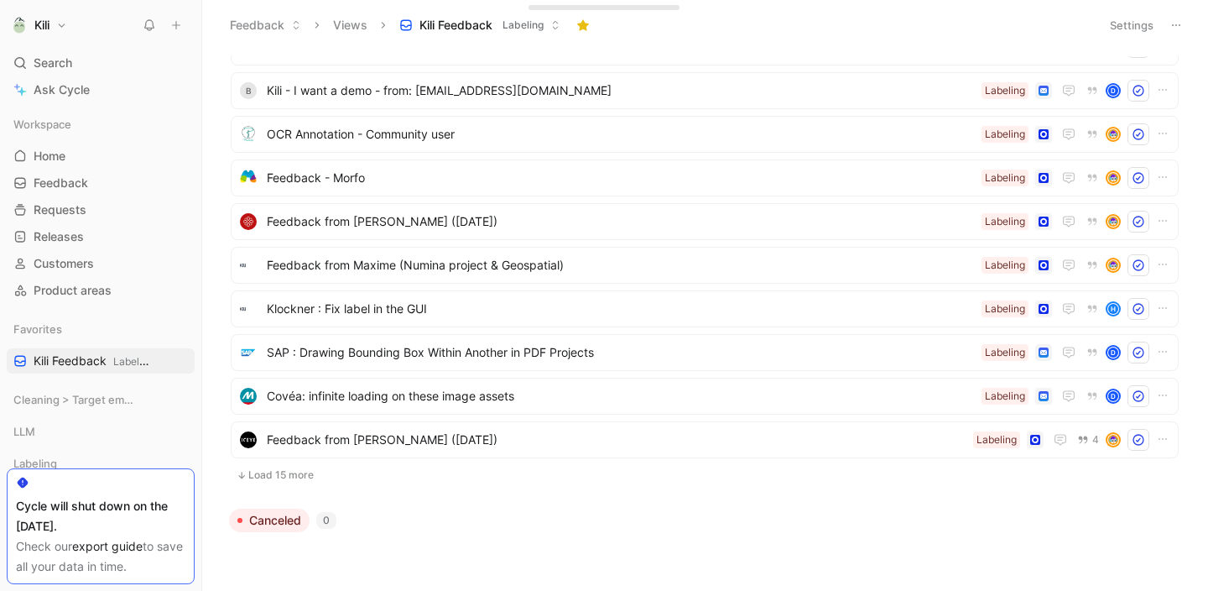
click at [354, 480] on button "Load 15 more" at bounding box center [705, 475] width 948 height 20
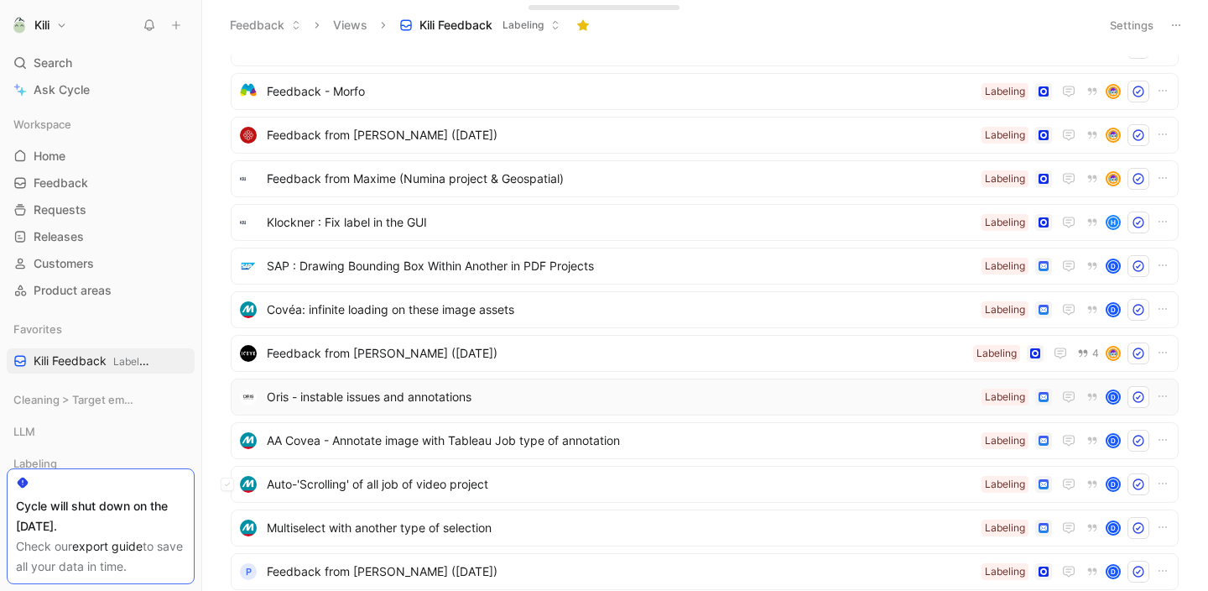
scroll to position [2497, 0]
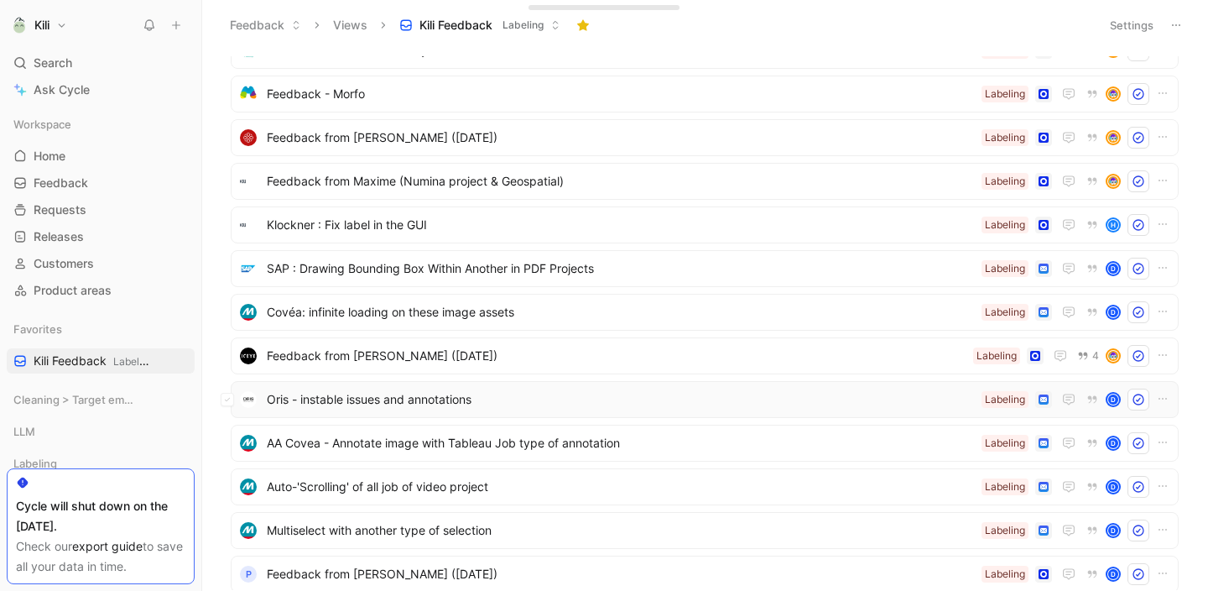
click at [413, 398] on span "Oris - instable issues and annotations" at bounding box center [621, 399] width 708 height 20
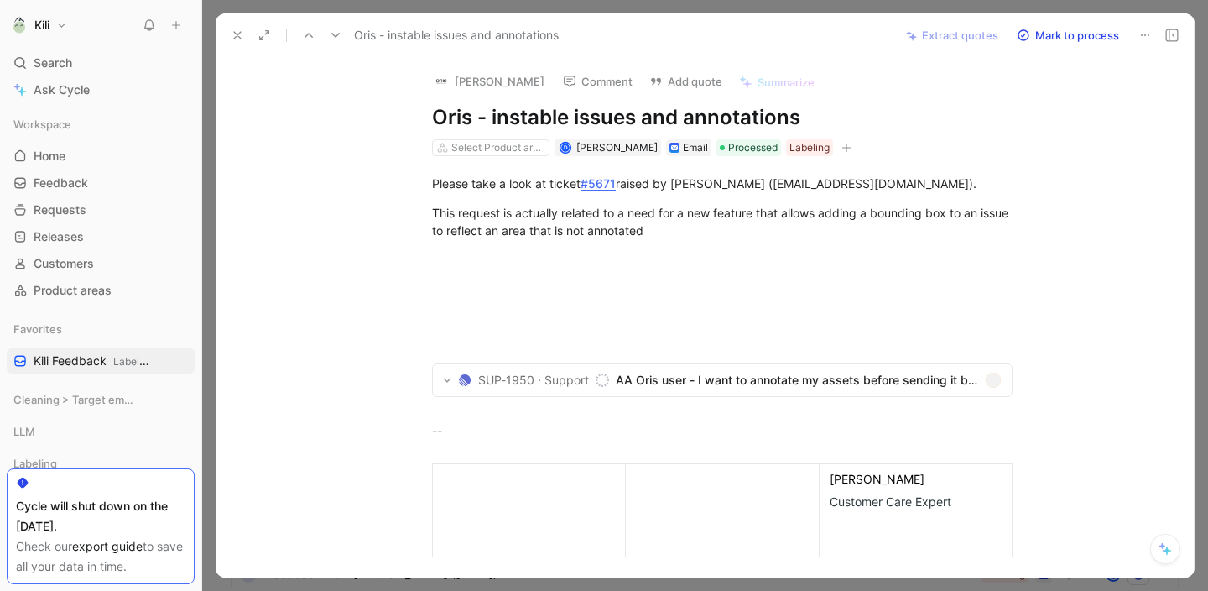
click at [239, 38] on icon at bounding box center [237, 35] width 13 height 13
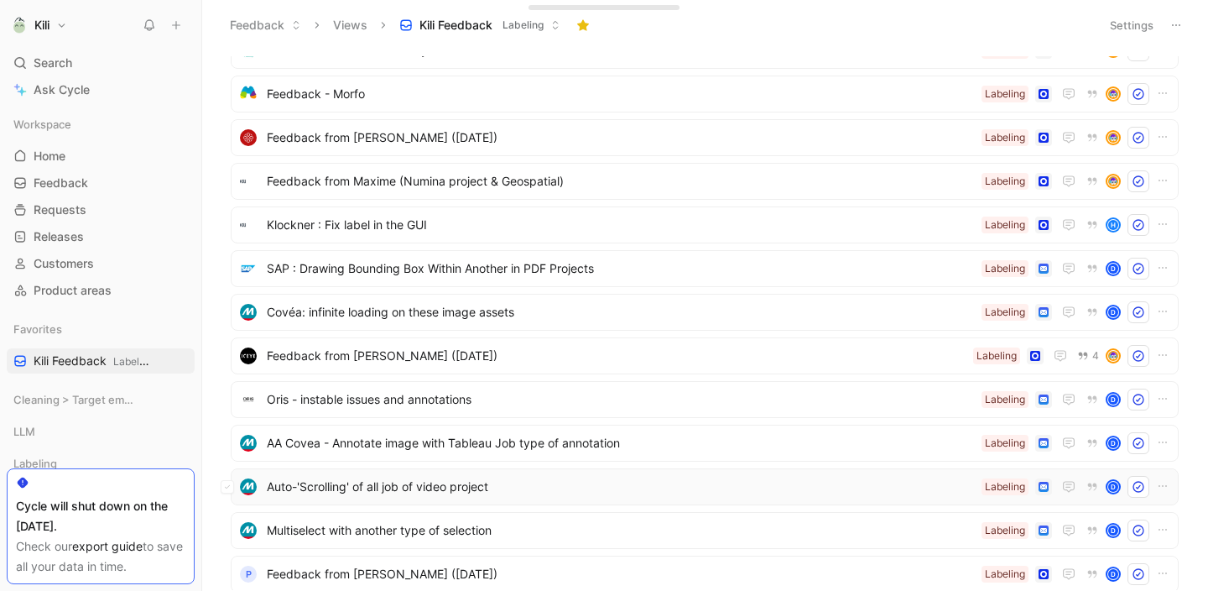
click at [418, 494] on span "Auto-'Scrolling' of all job of video project" at bounding box center [621, 486] width 708 height 20
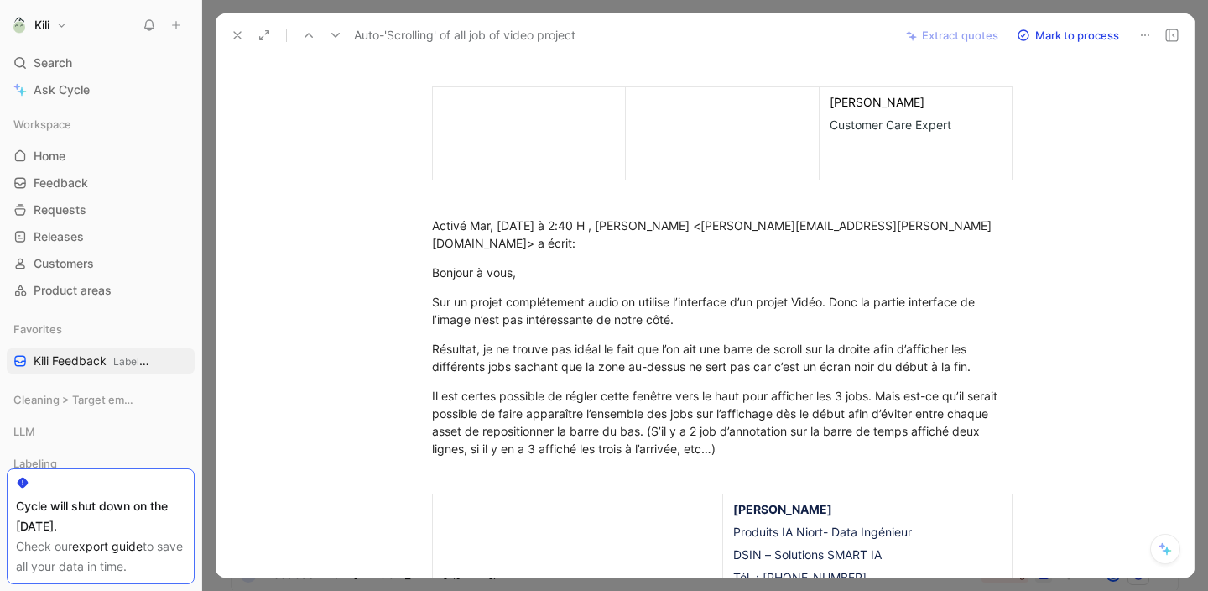
scroll to position [260, 0]
click at [226, 39] on button at bounding box center [237, 34] width 23 height 23
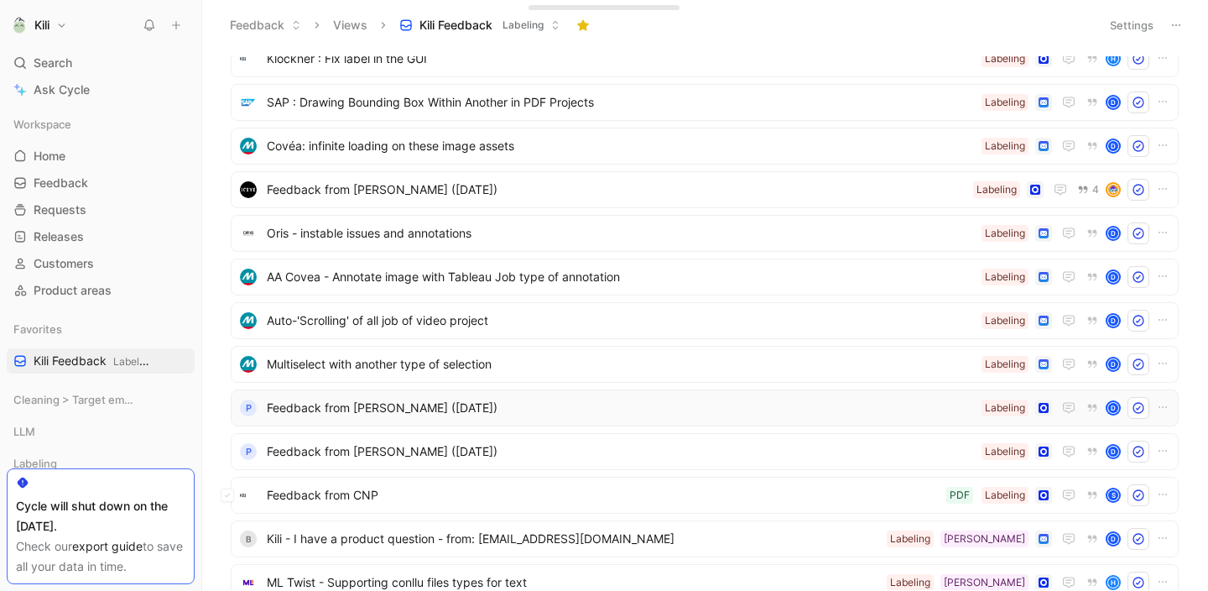
scroll to position [2672, 0]
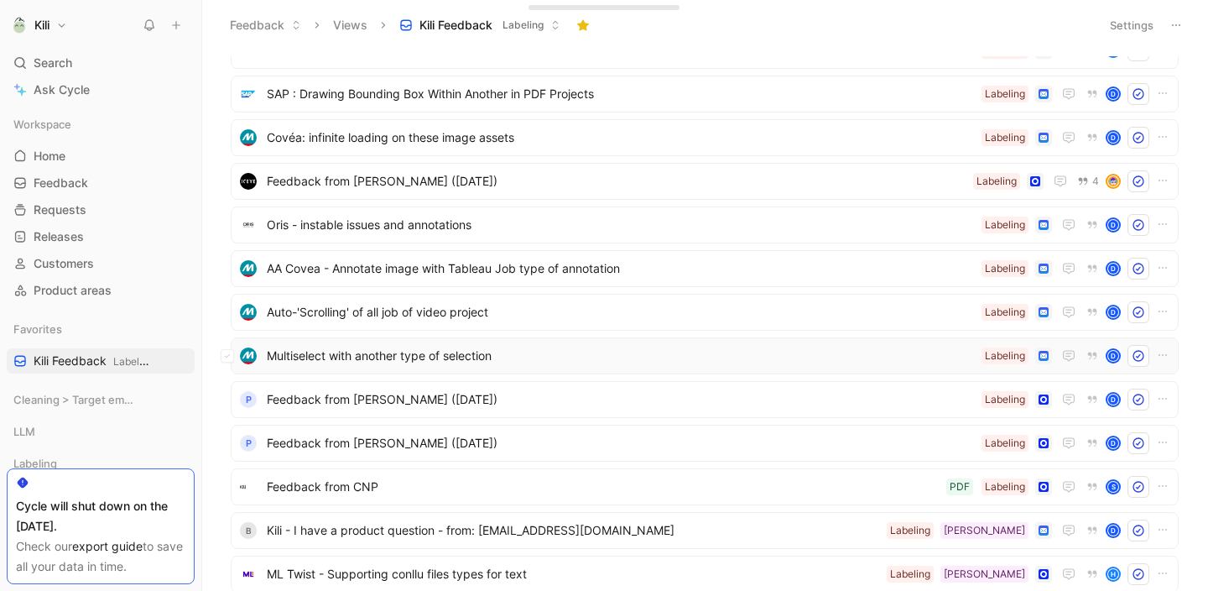
click at [395, 367] on div "Multiselect with another type of selection Labeling D" at bounding box center [705, 355] width 948 height 37
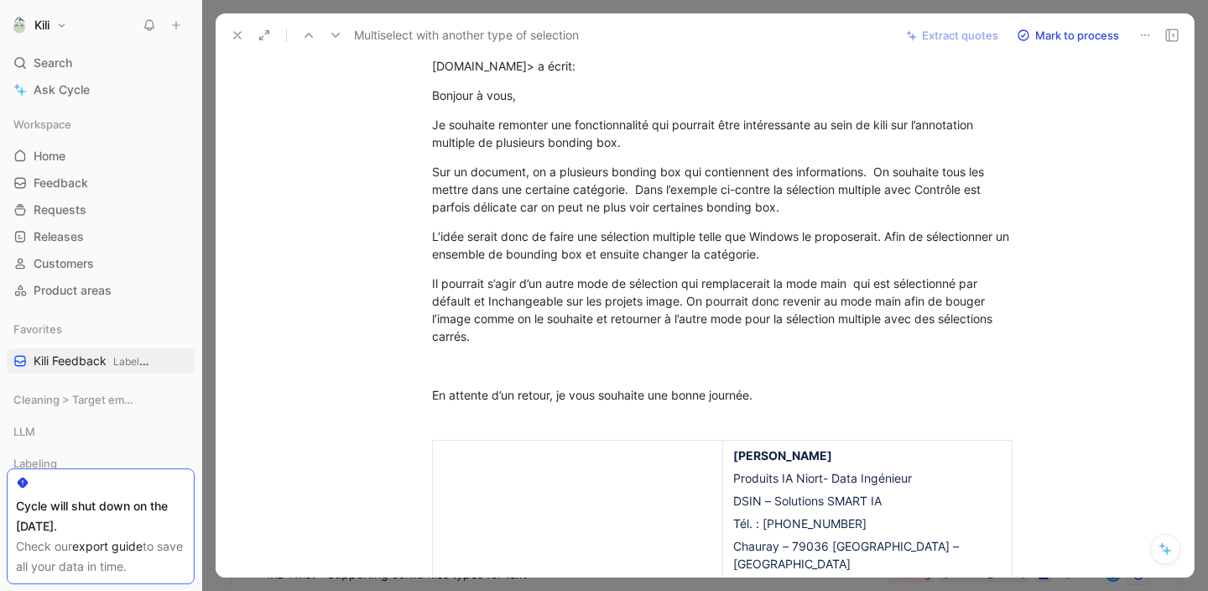
scroll to position [431, 0]
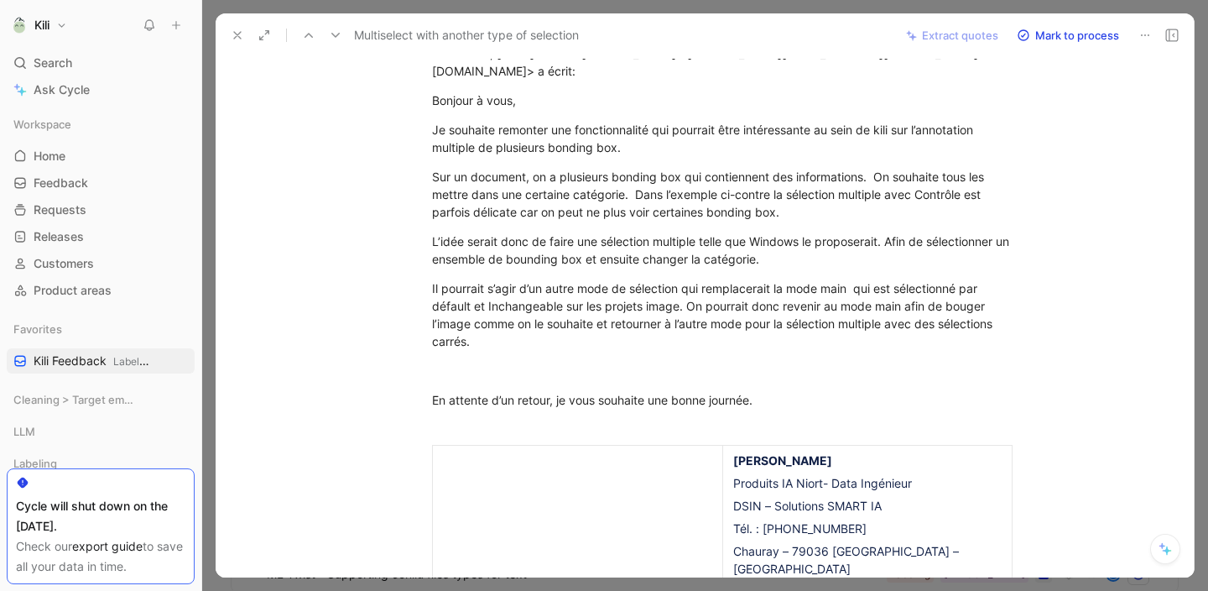
click at [241, 41] on icon at bounding box center [237, 35] width 13 height 13
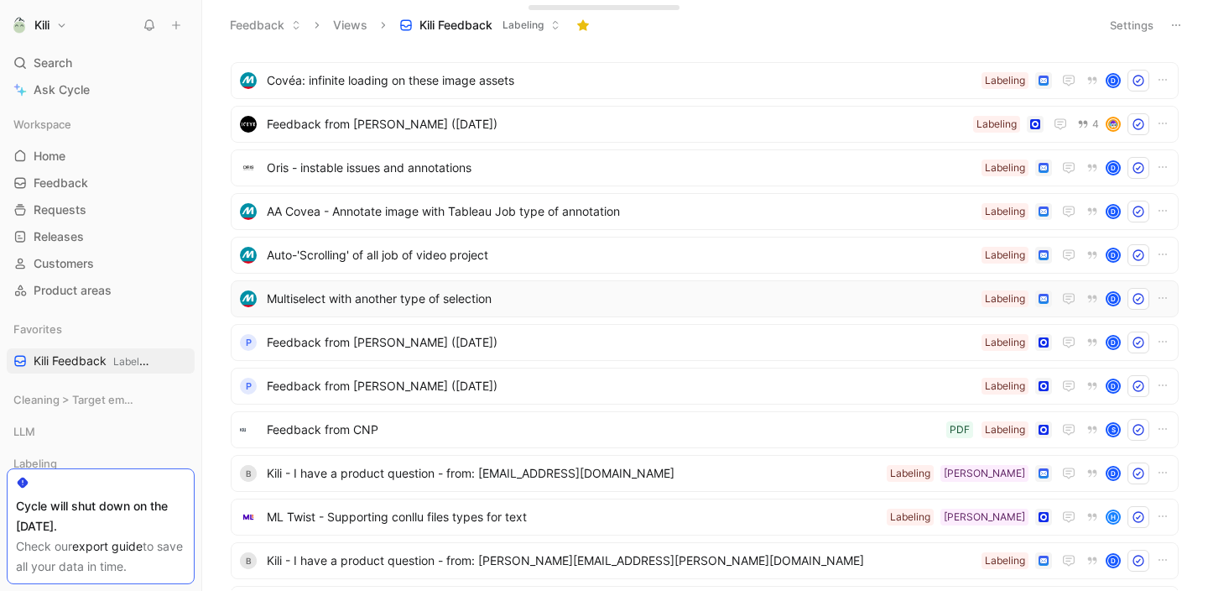
scroll to position [2730, 0]
click at [391, 347] on span "Feedback from [PERSON_NAME] ([DATE])" at bounding box center [621, 341] width 708 height 20
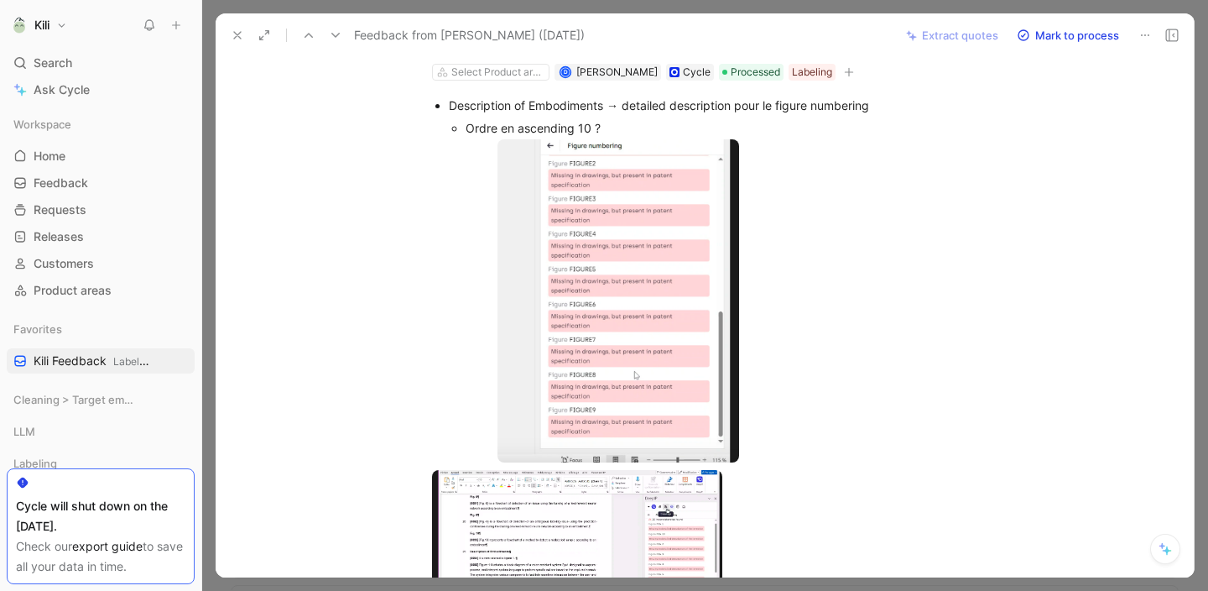
scroll to position [75, 0]
click at [244, 36] on button at bounding box center [237, 34] width 23 height 23
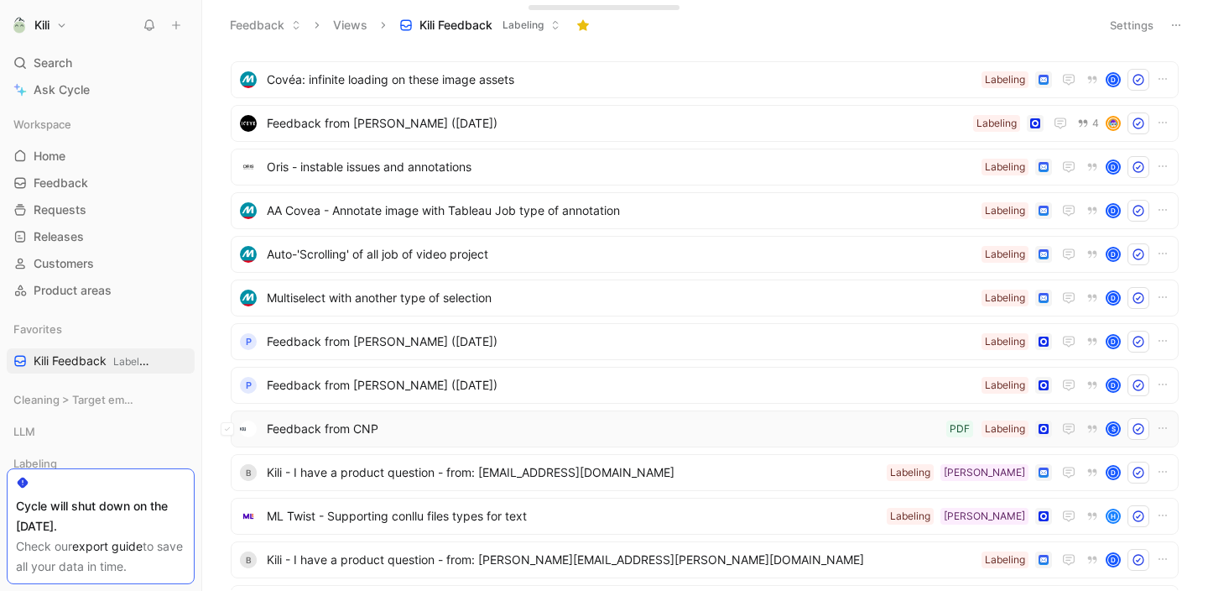
click at [359, 430] on span "Feedback from CNP" at bounding box center [603, 429] width 673 height 20
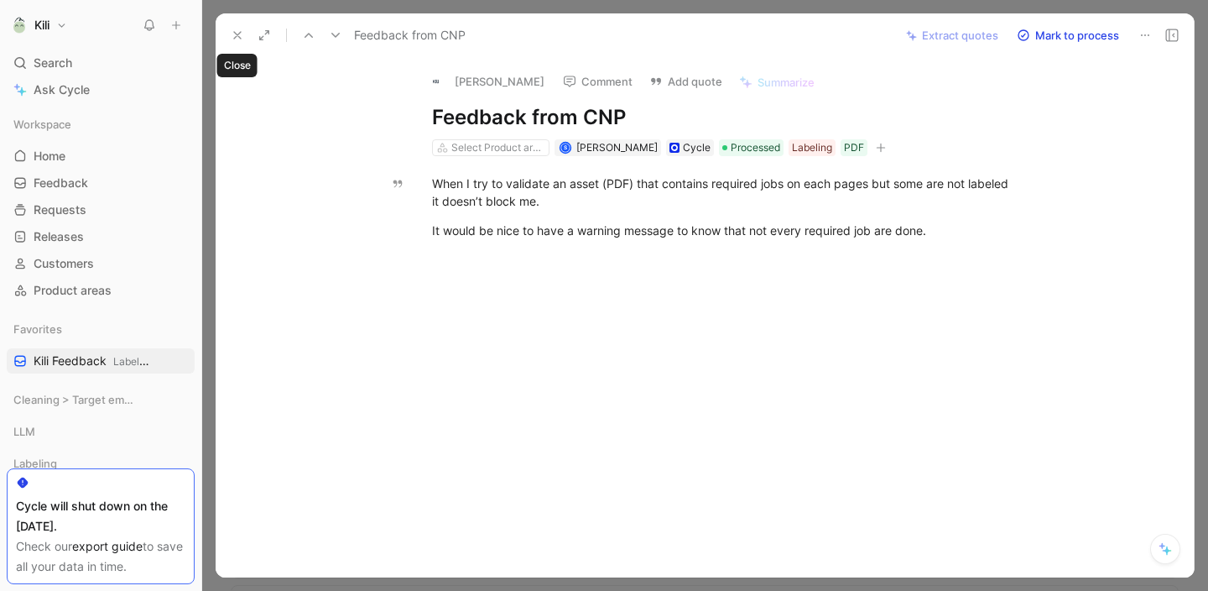
click at [239, 29] on icon at bounding box center [237, 35] width 13 height 13
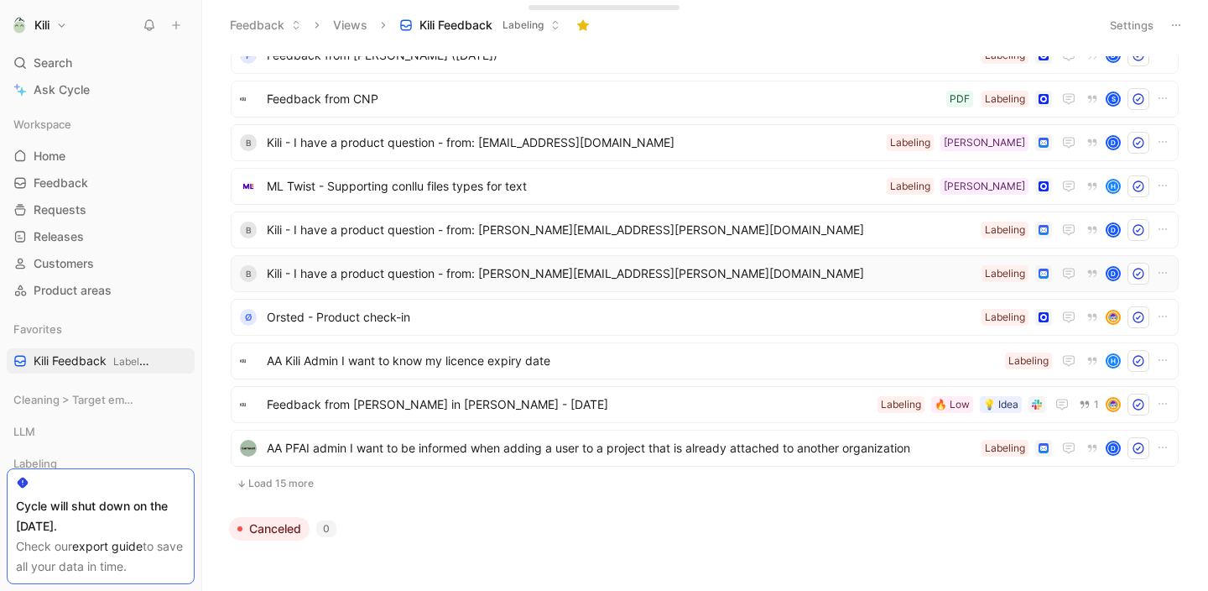
scroll to position [3071, 0]
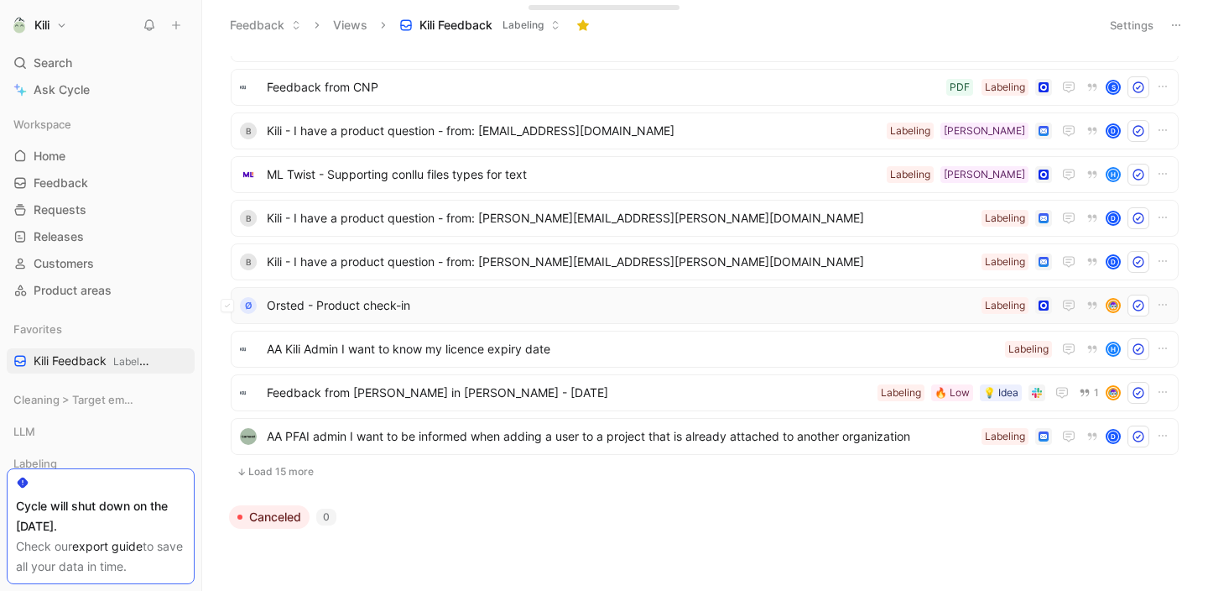
click at [429, 305] on span "Orsted - Product check-in" at bounding box center [621, 305] width 708 height 20
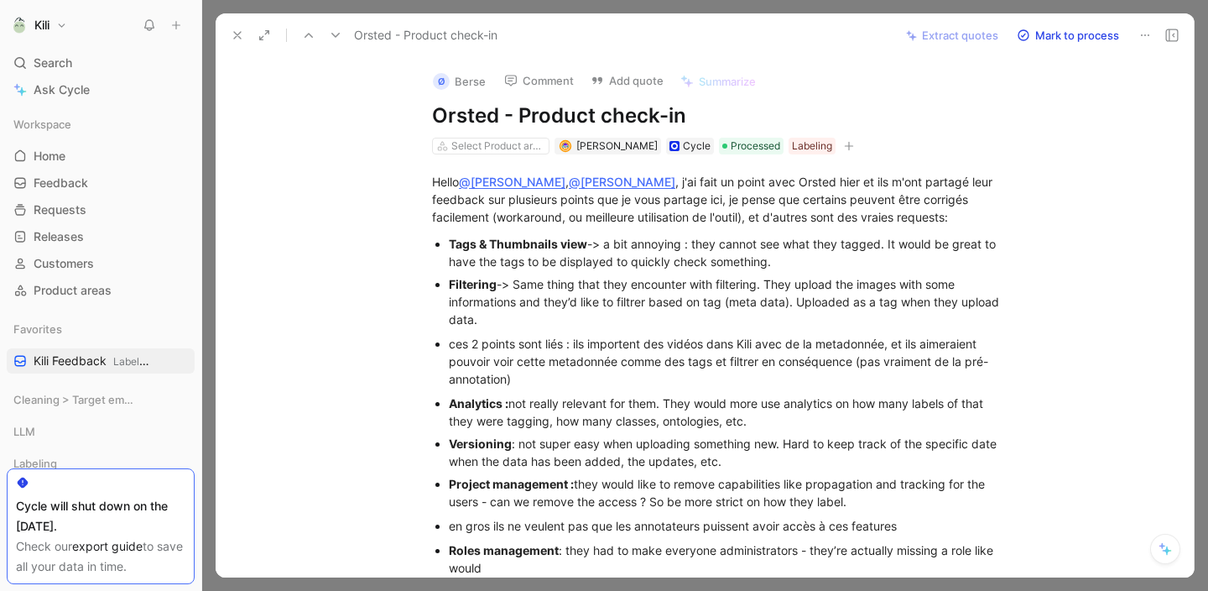
click at [233, 32] on icon at bounding box center [237, 35] width 13 height 13
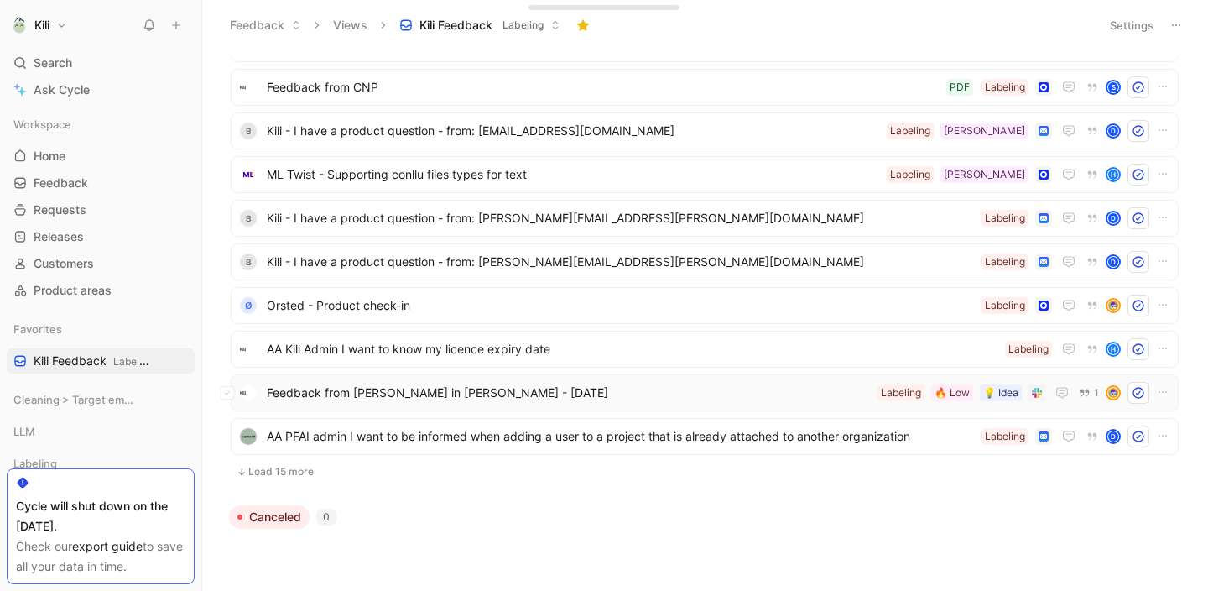
click at [396, 394] on span "Feedback from [PERSON_NAME] in [PERSON_NAME] - [DATE]" at bounding box center [569, 393] width 604 height 20
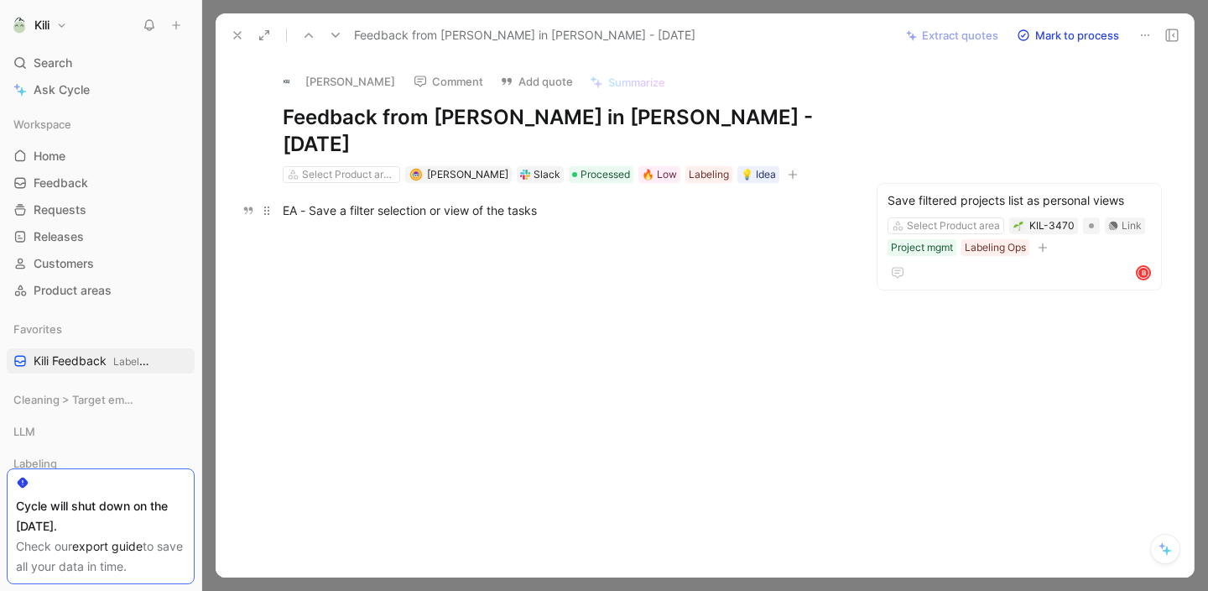
click at [454, 201] on div "EA - Save a filter selection or view of the tasks" at bounding box center [564, 210] width 562 height 18
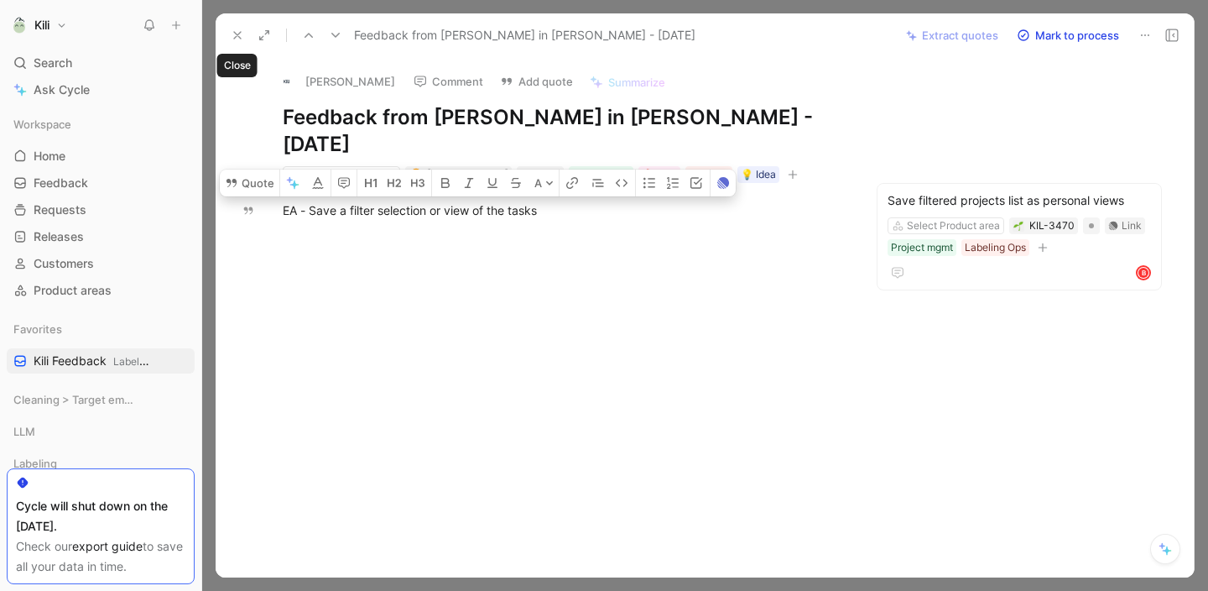
click at [235, 38] on icon at bounding box center [237, 35] width 13 height 13
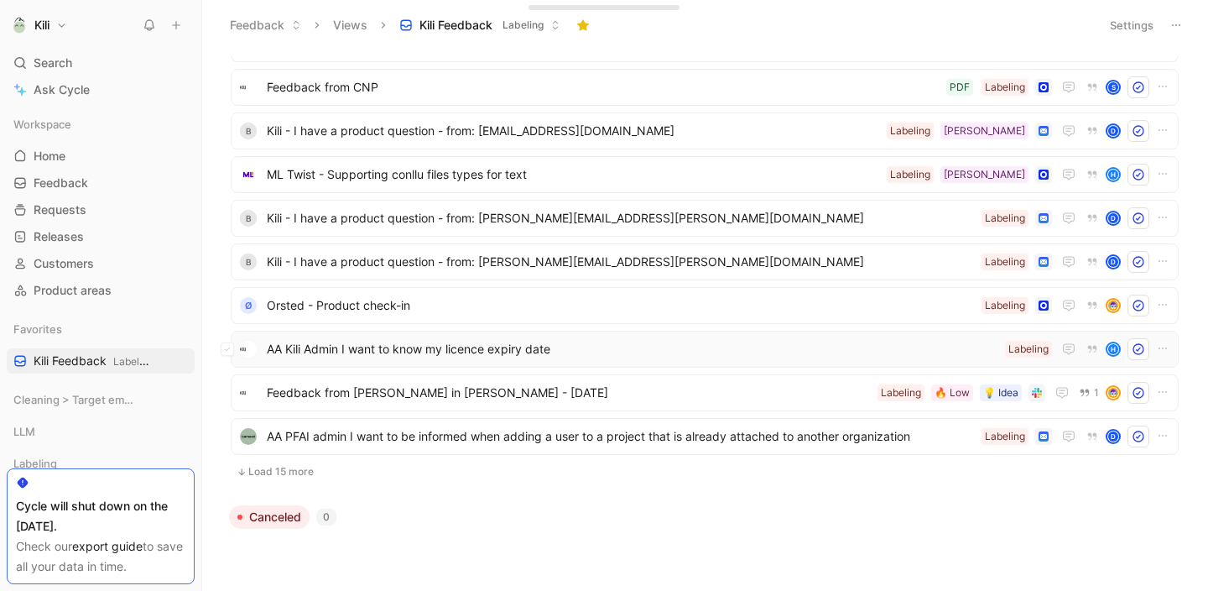
scroll to position [3107, 0]
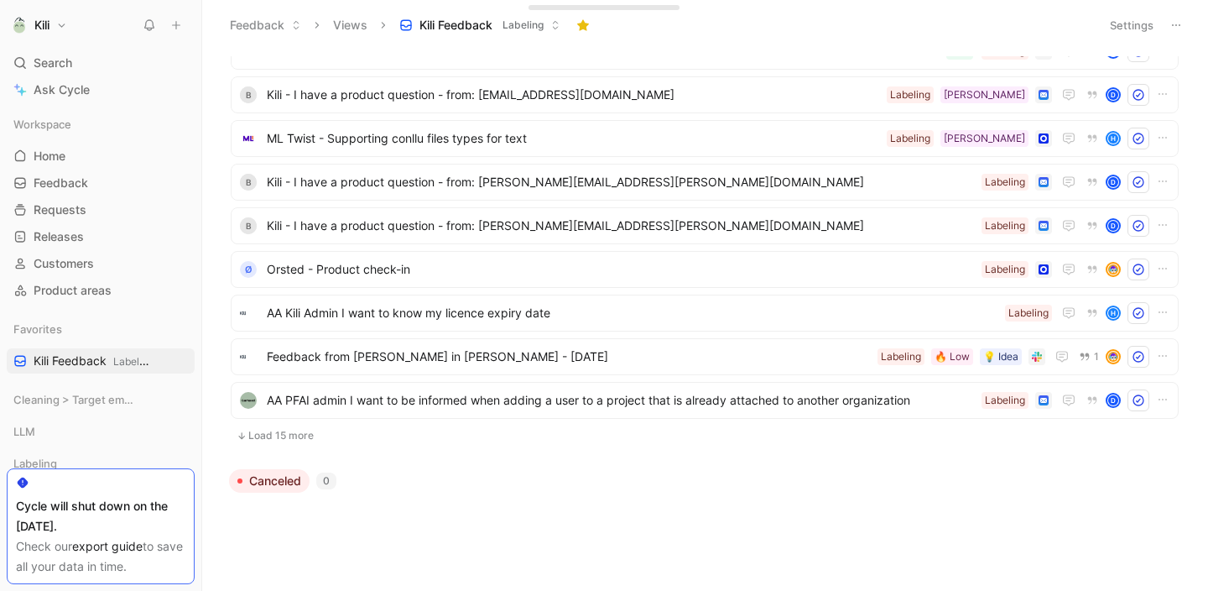
click at [303, 434] on button "Load 15 more" at bounding box center [705, 435] width 948 height 20
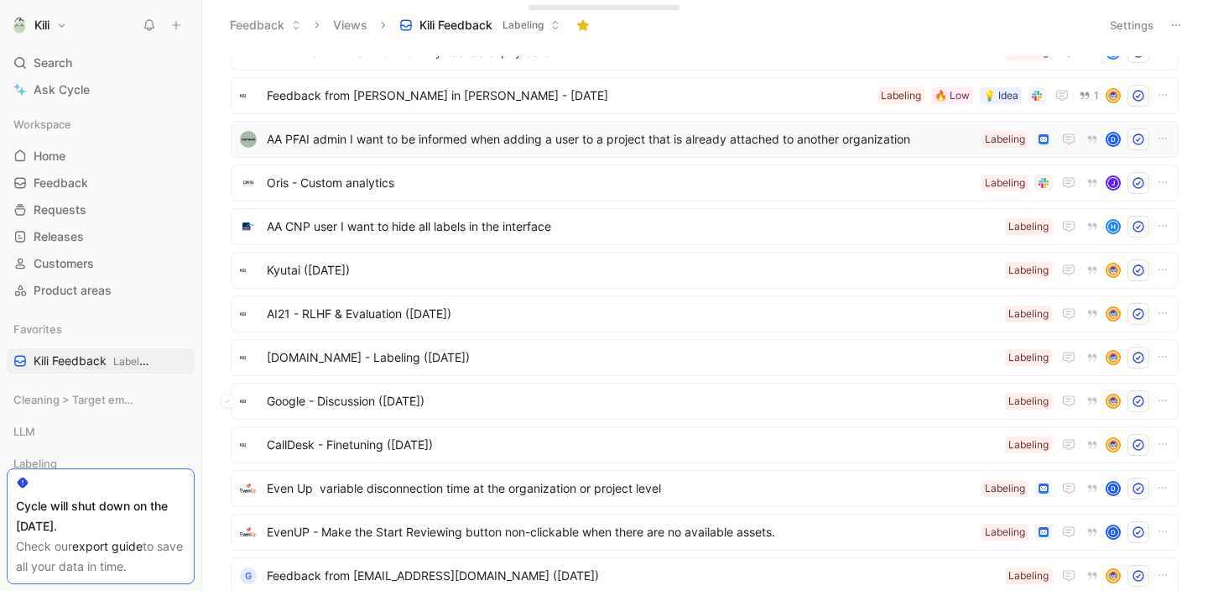
scroll to position [3371, 0]
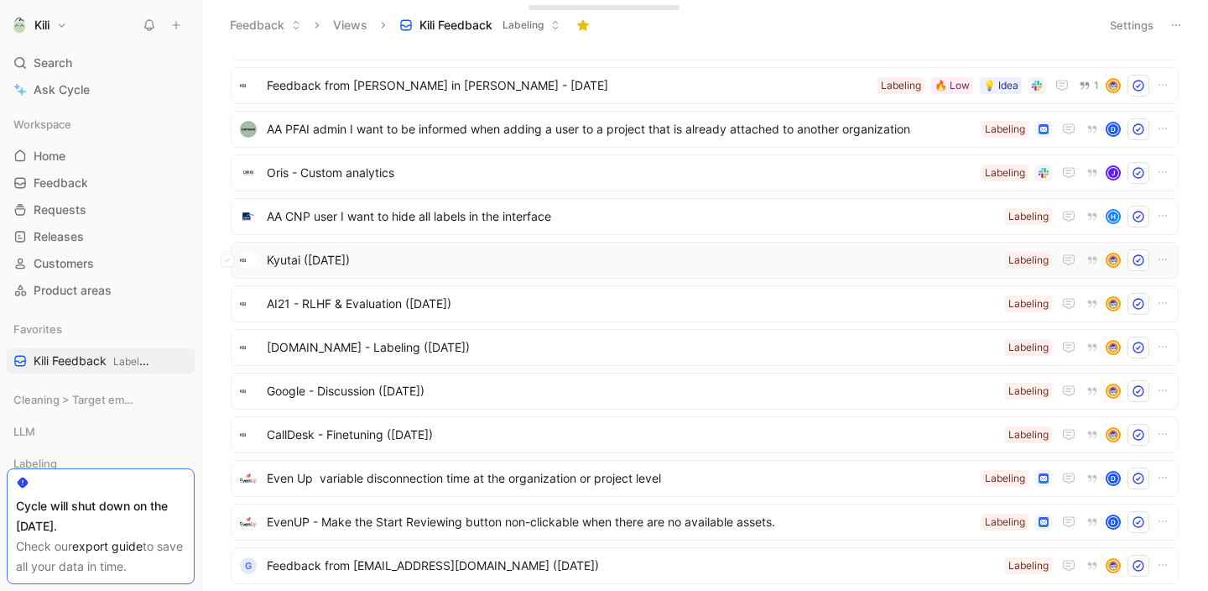
click at [376, 263] on span "Kyutai ([DATE])" at bounding box center [633, 260] width 732 height 20
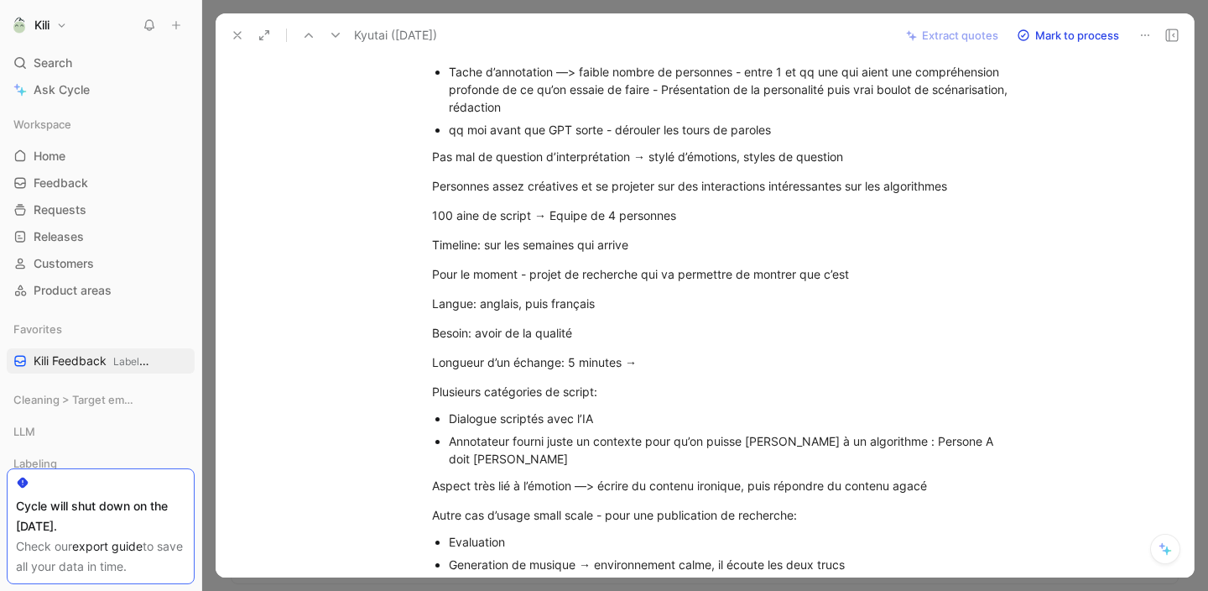
scroll to position [336, 0]
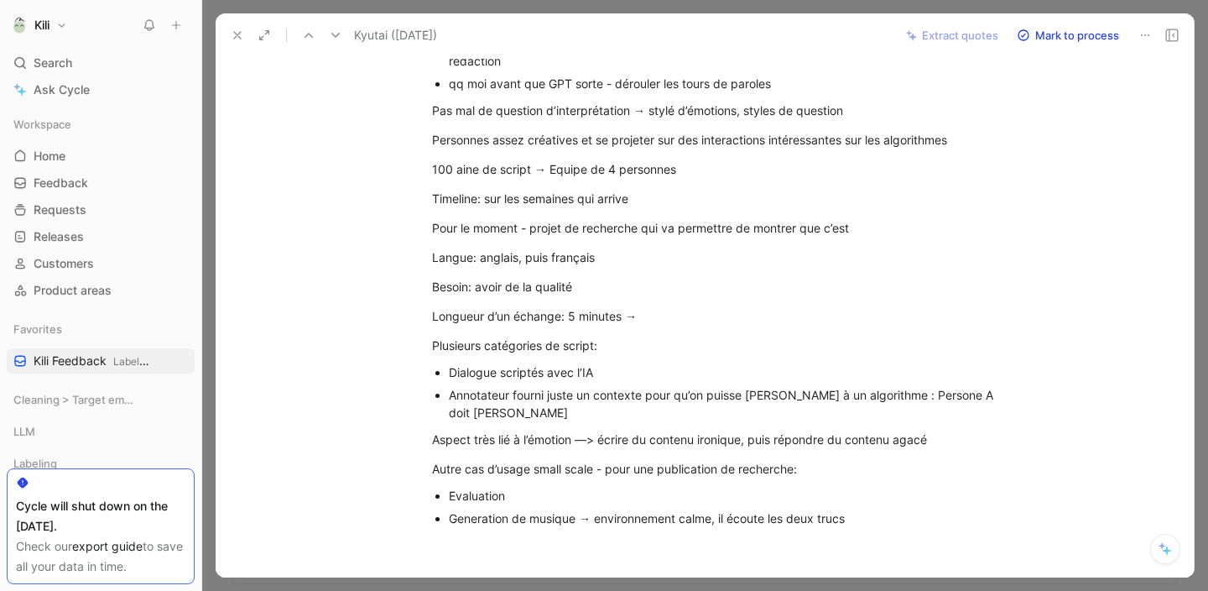
click at [235, 34] on icon at bounding box center [237, 35] width 13 height 13
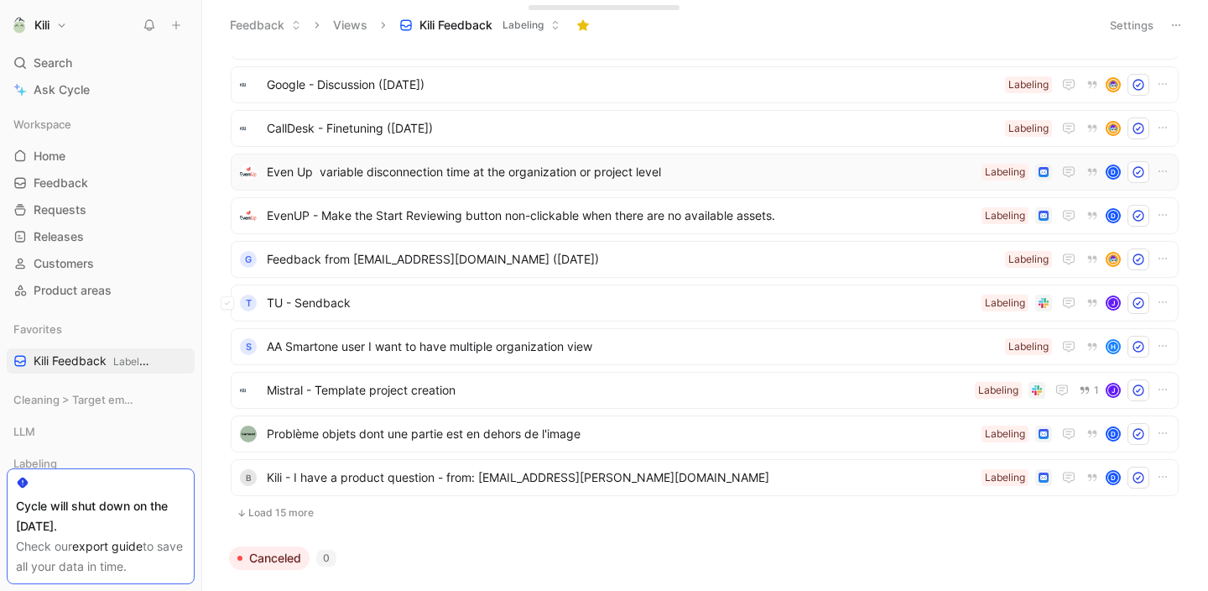
scroll to position [3755, 0]
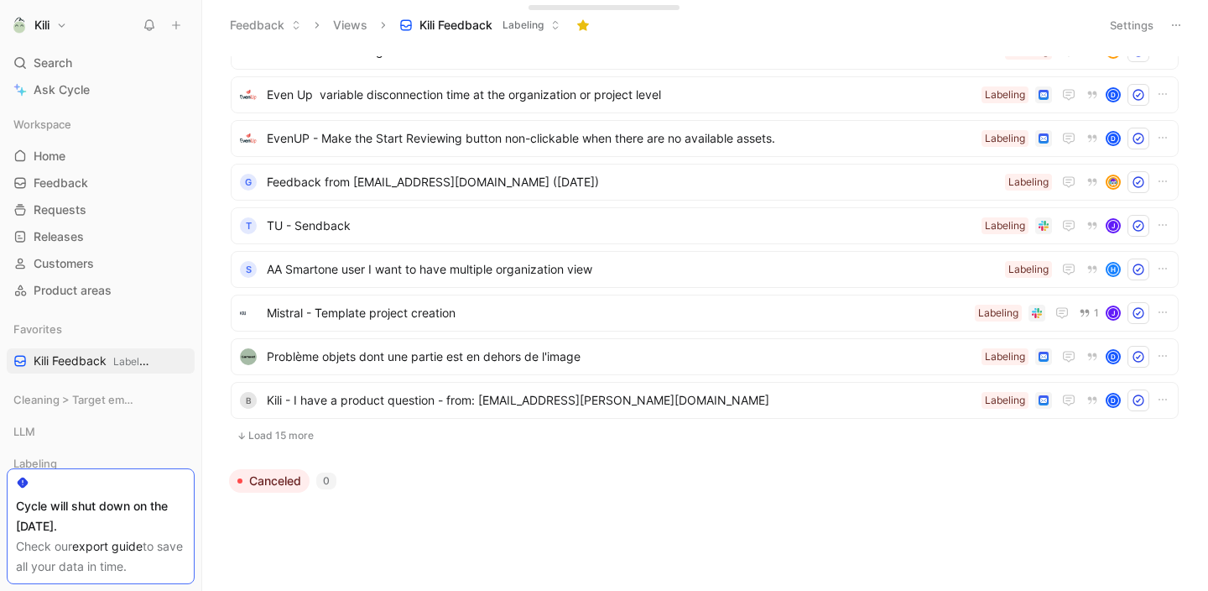
click at [288, 436] on button "Load 15 more" at bounding box center [705, 435] width 948 height 20
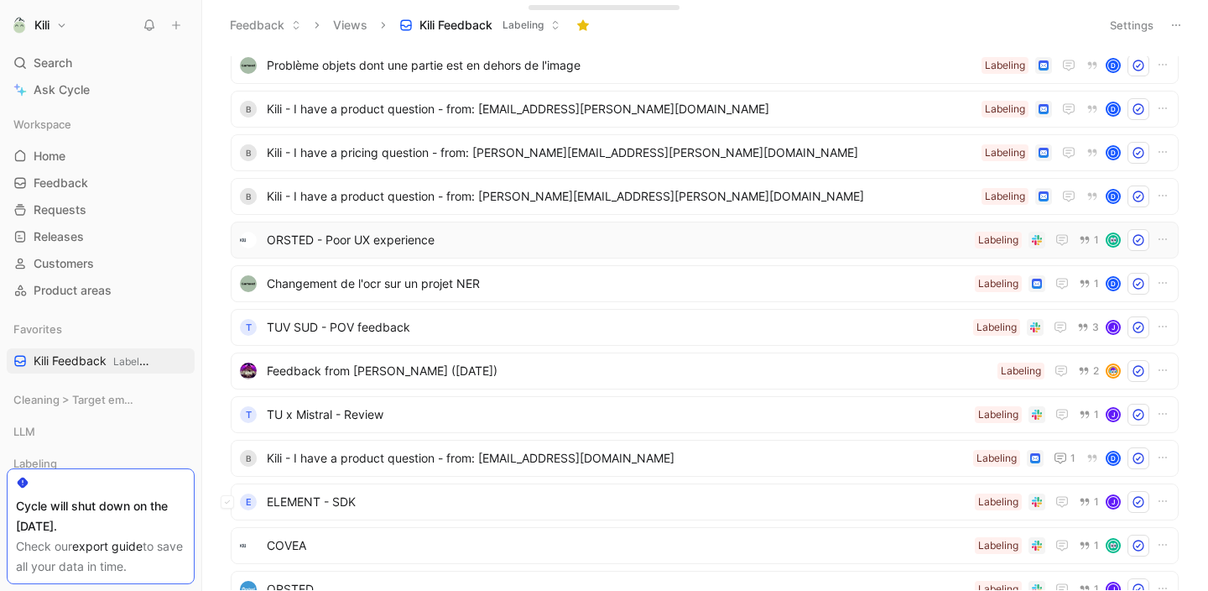
scroll to position [4042, 0]
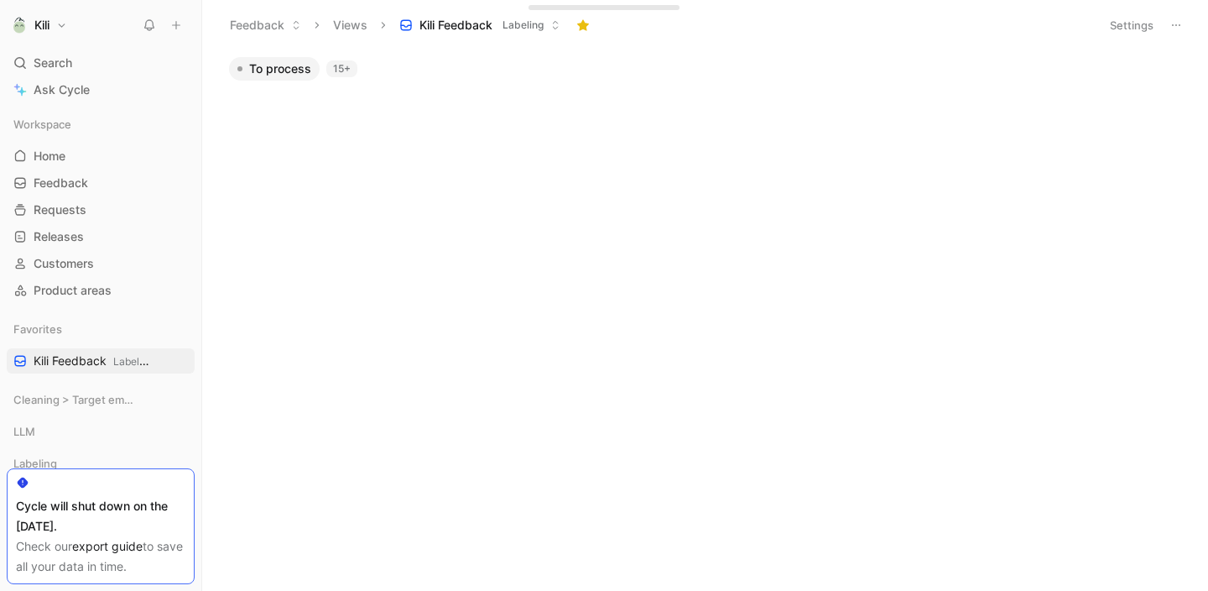
scroll to position [4042, 0]
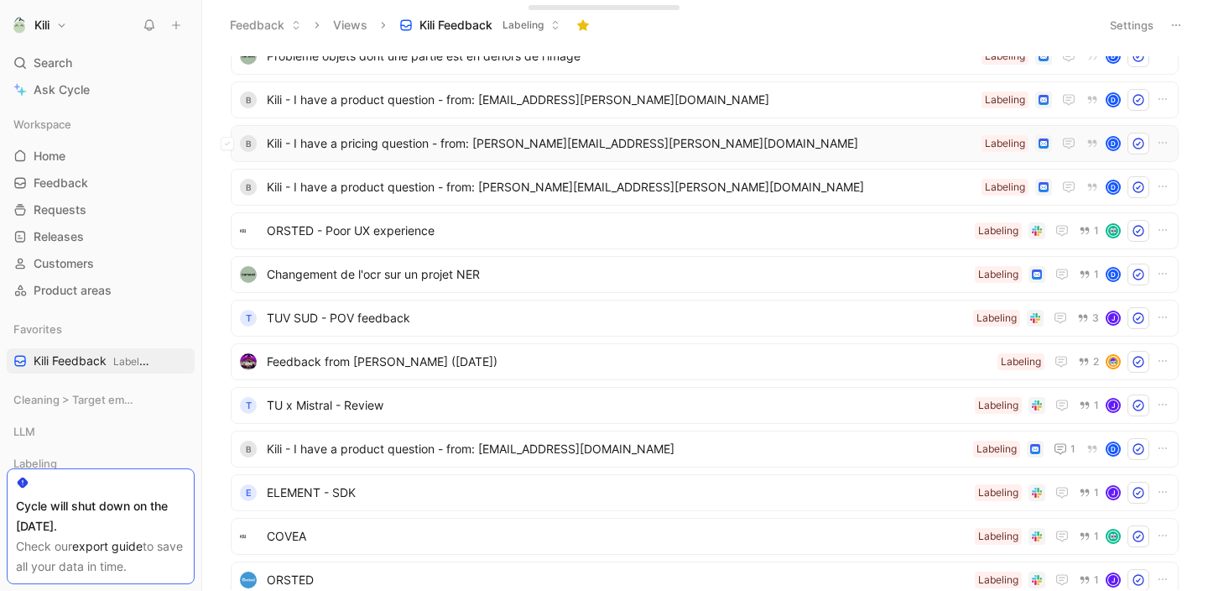
click at [565, 148] on span "Kili - I have a pricing question - from: [PERSON_NAME][EMAIL_ADDRESS][PERSON_NA…" at bounding box center [621, 143] width 708 height 20
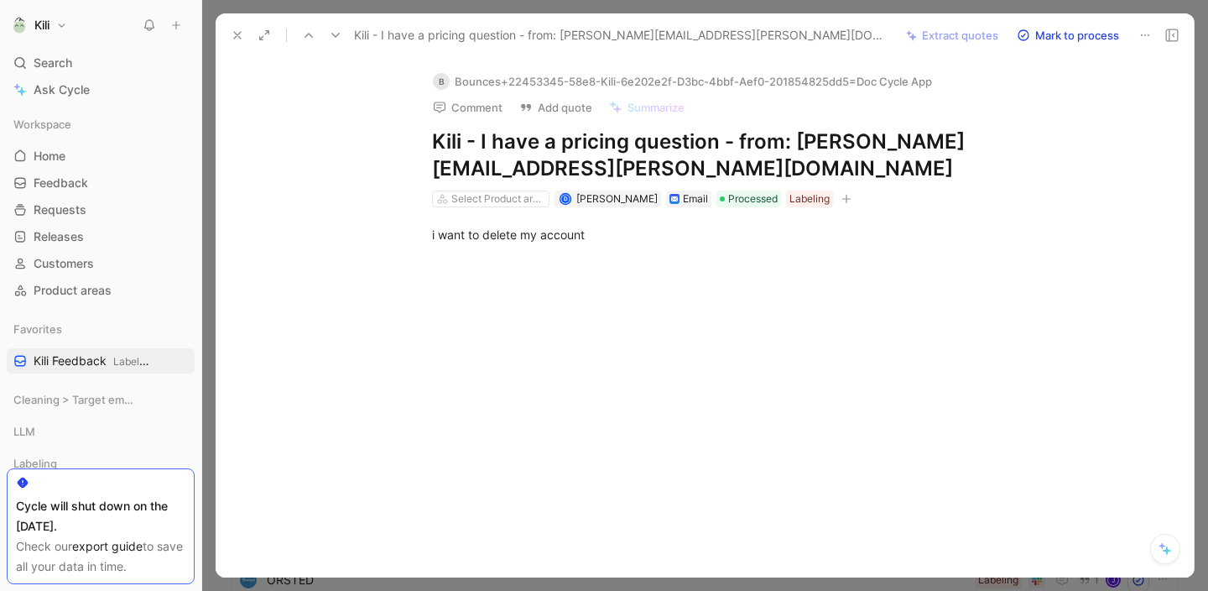
click at [237, 34] on icon at bounding box center [237, 35] width 13 height 13
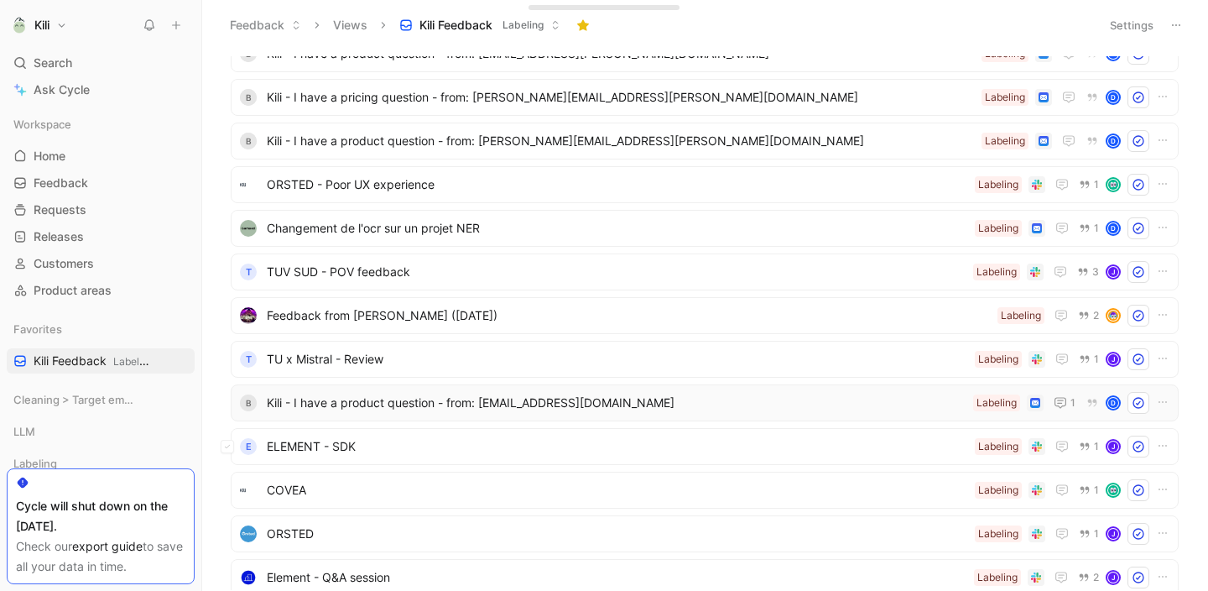
scroll to position [4095, 0]
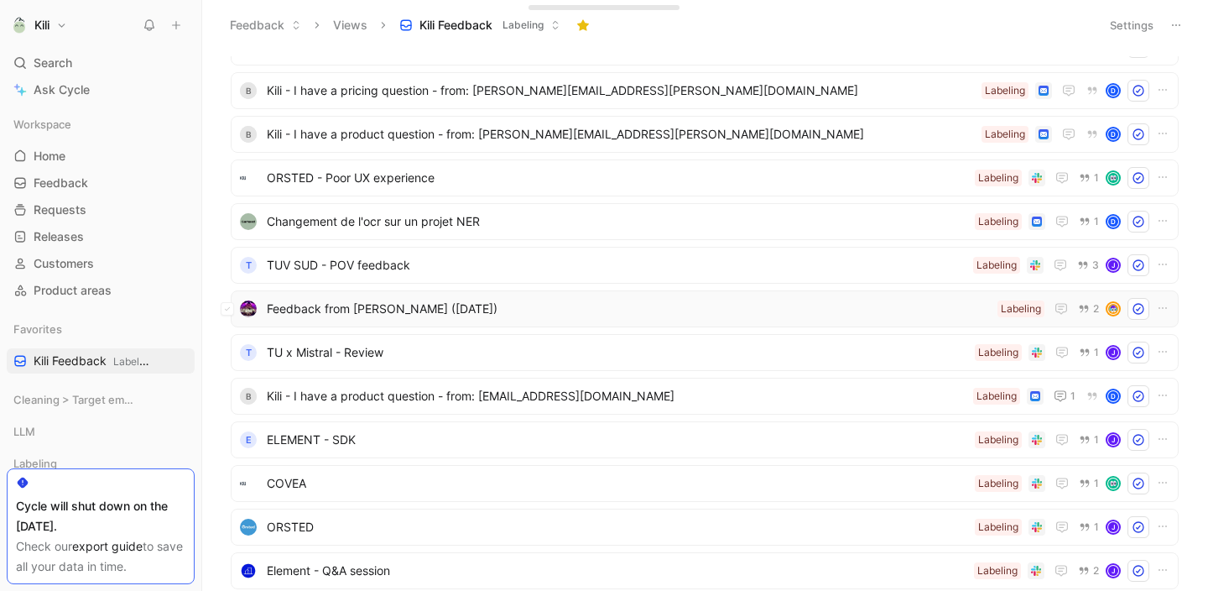
click at [424, 317] on span "Feedback from [PERSON_NAME] ([DATE])" at bounding box center [629, 309] width 724 height 20
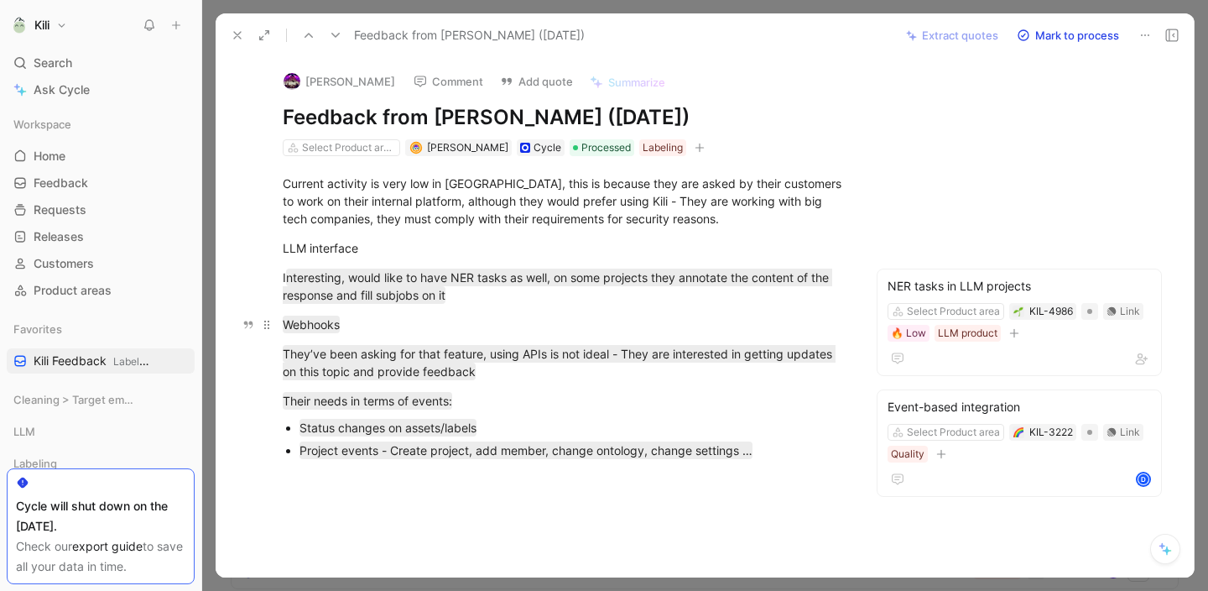
click at [573, 319] on div "Webhooks" at bounding box center [564, 324] width 562 height 18
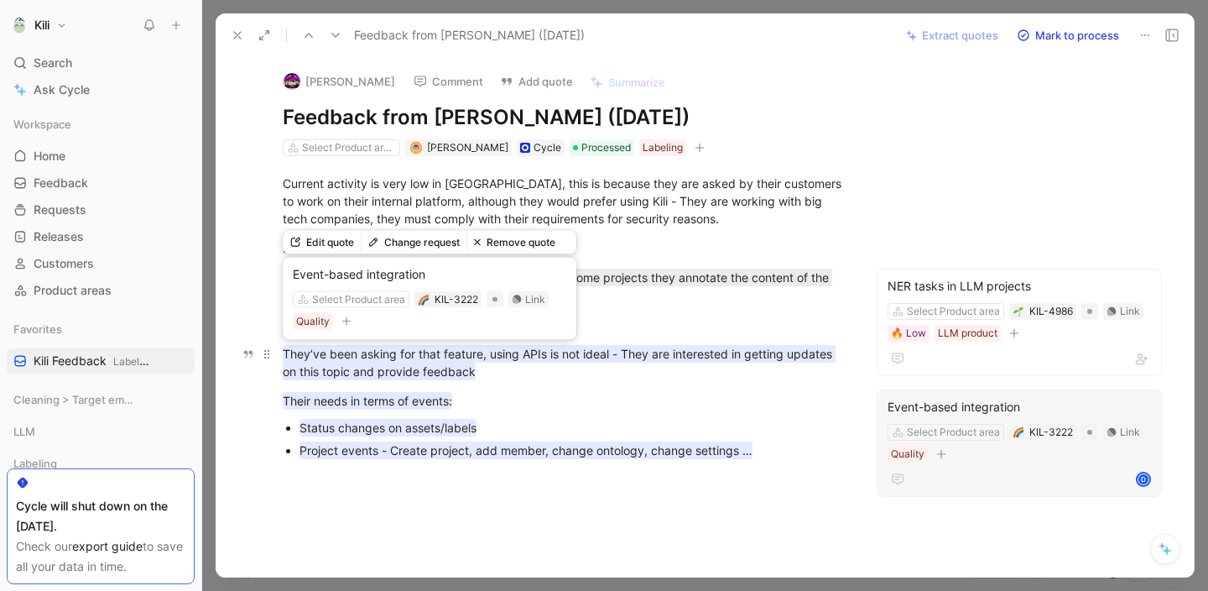
click at [430, 354] on mark "They’ve been asking for that feature, using APIs is not ideal - They are intere…" at bounding box center [559, 362] width 553 height 35
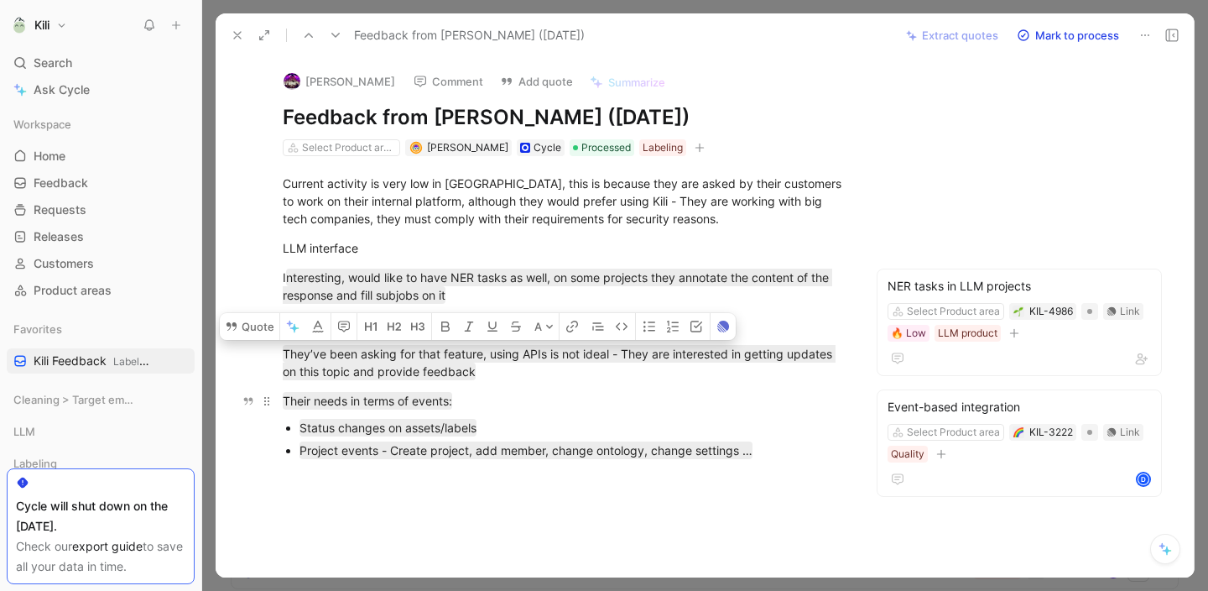
click at [593, 405] on div "Their needs in terms of events:" at bounding box center [564, 401] width 562 height 18
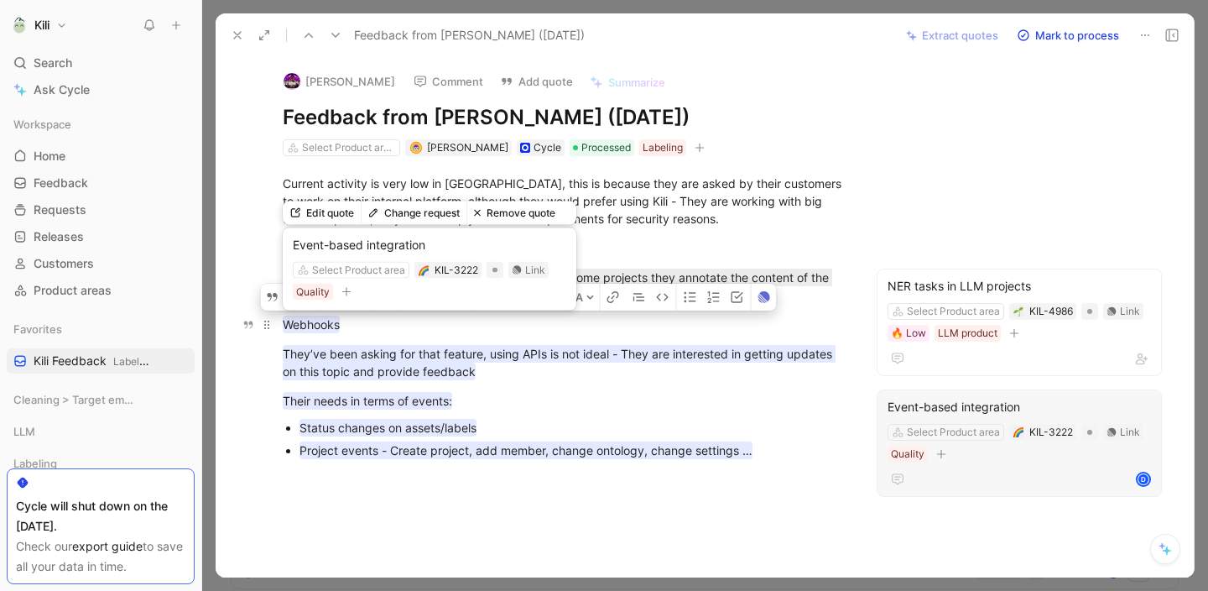
drag, startPoint x: 794, startPoint y: 455, endPoint x: 285, endPoint y: 332, distance: 522.9
click at [285, 332] on div "Current activity is very low in Kili, this is because they are asked by their c…" at bounding box center [564, 315] width 626 height 319
copy div "Webhooks They’ve been asking for that feature, using APIs is not ideal - They a…"
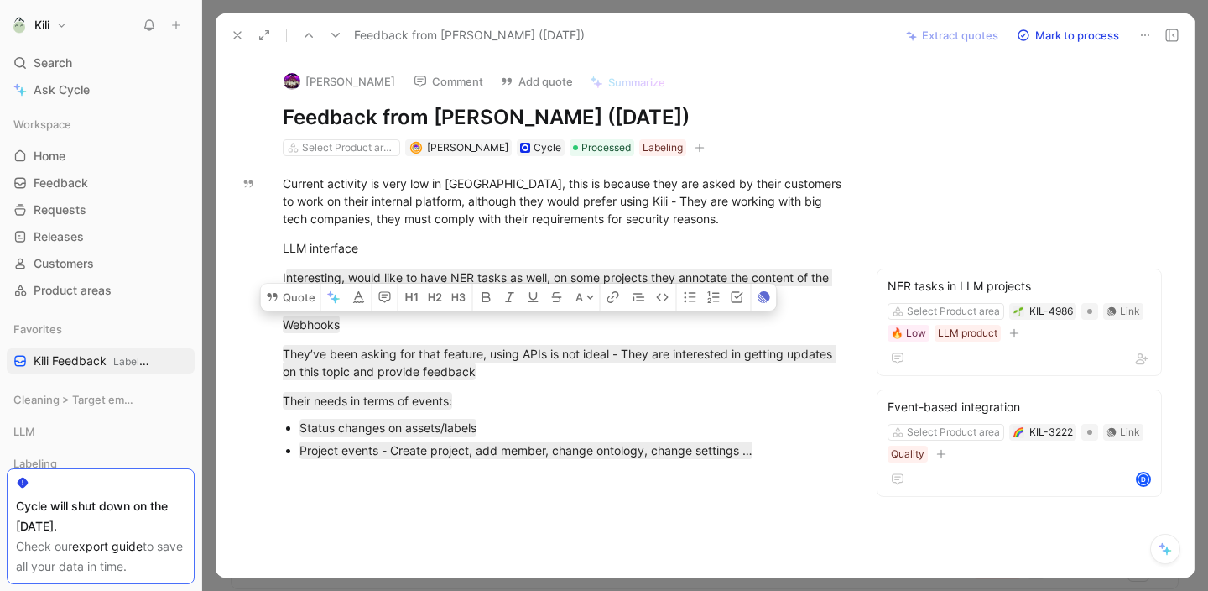
click at [233, 44] on button at bounding box center [237, 34] width 23 height 23
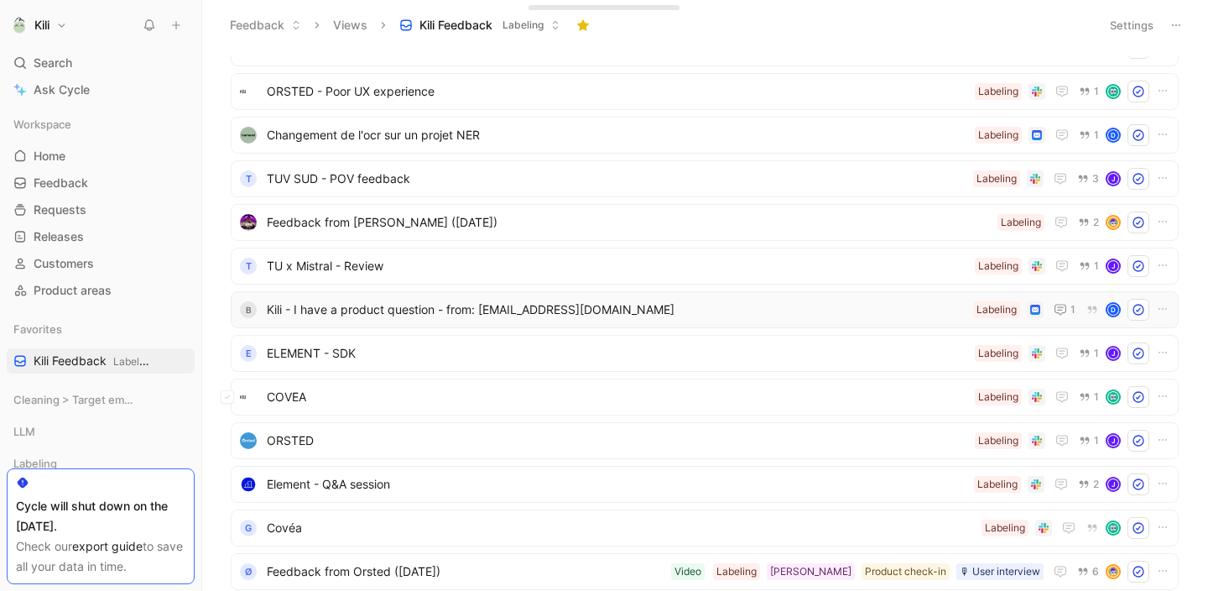
scroll to position [4183, 0]
click at [414, 303] on span "Kili - I have a product question - from: [EMAIL_ADDRESS][DOMAIN_NAME]" at bounding box center [617, 308] width 700 height 20
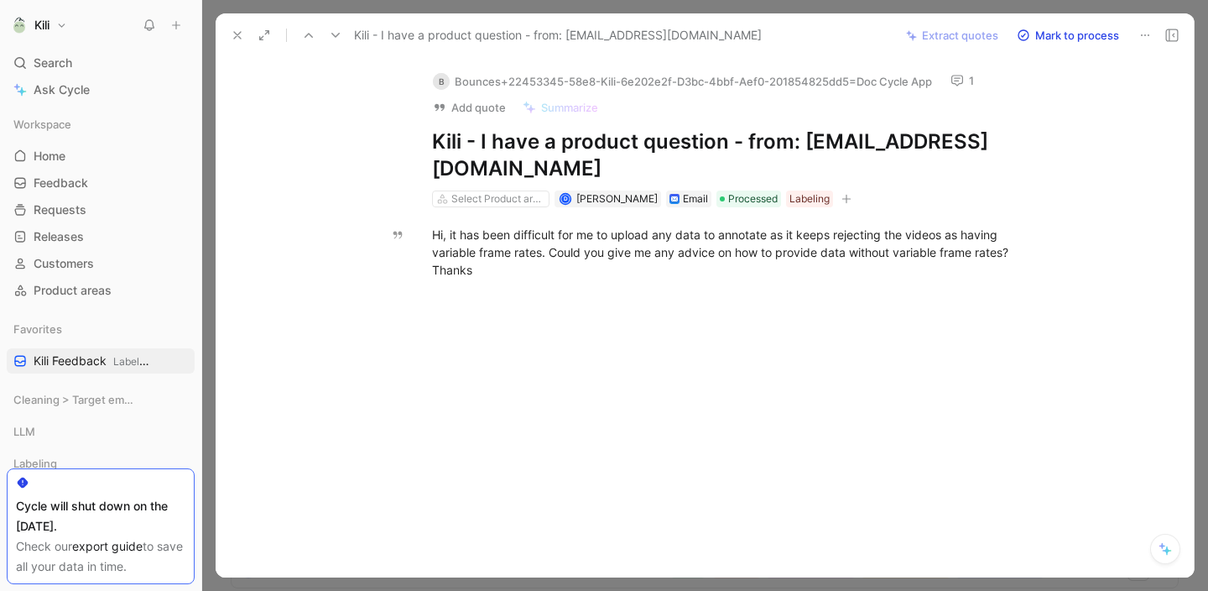
click at [240, 35] on icon at bounding box center [237, 35] width 13 height 13
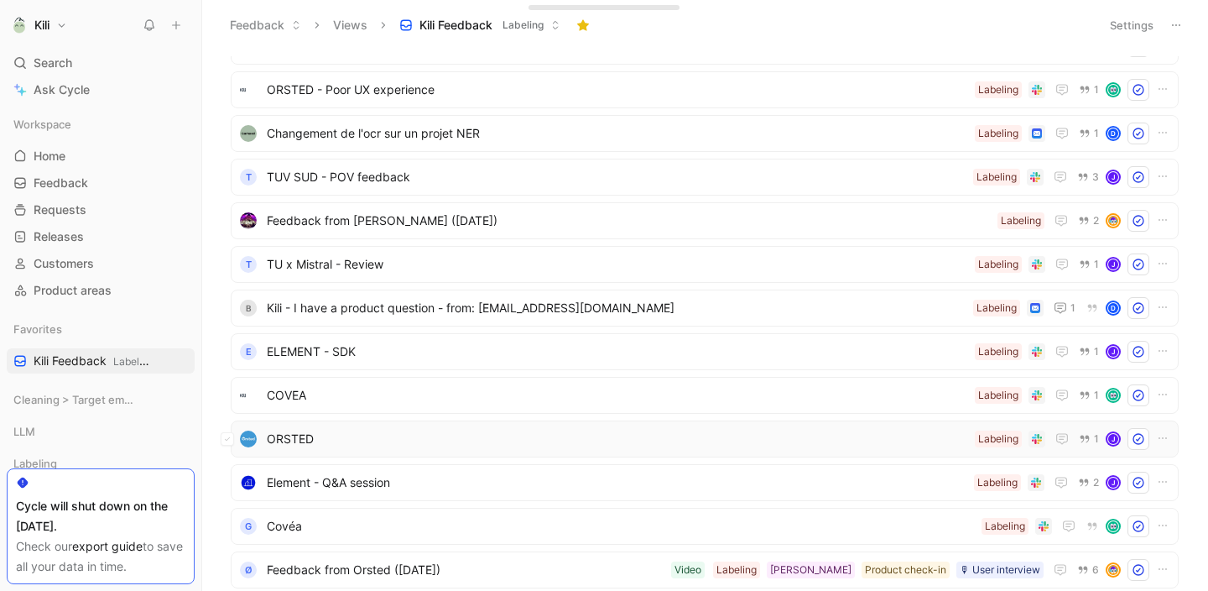
click at [380, 435] on span "ORSTED" at bounding box center [617, 439] width 701 height 20
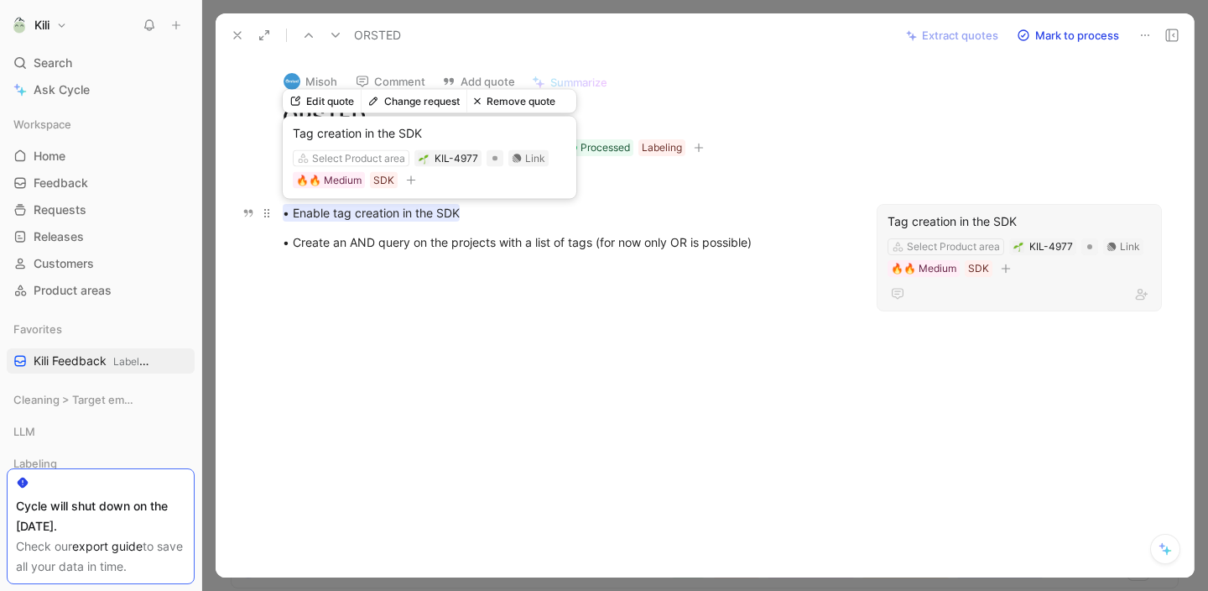
click at [439, 213] on mark "• Enable tag creation in the SDK" at bounding box center [371, 213] width 177 height 18
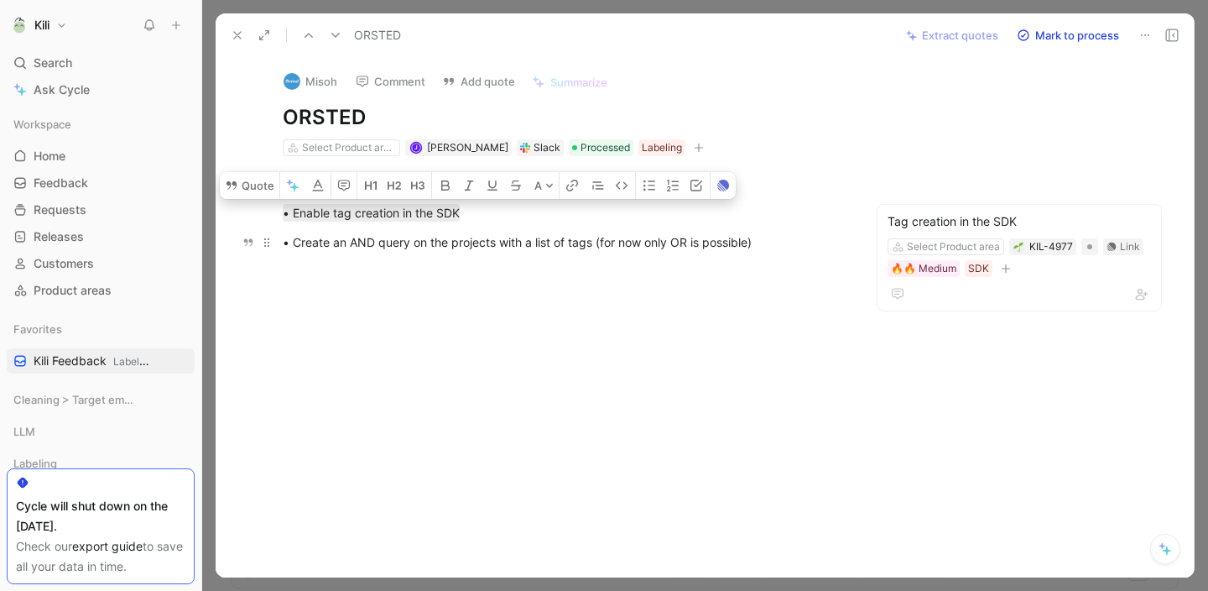
copy mark "• Enable tag creation in the SDK"
click at [240, 39] on icon at bounding box center [237, 35] width 13 height 13
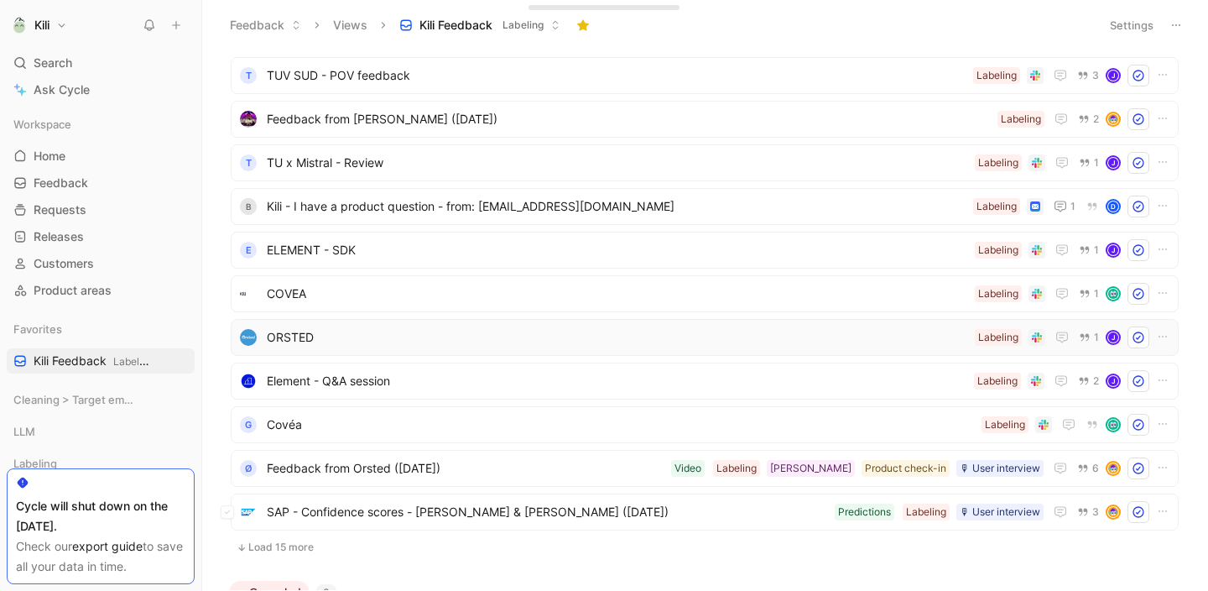
scroll to position [4384, 0]
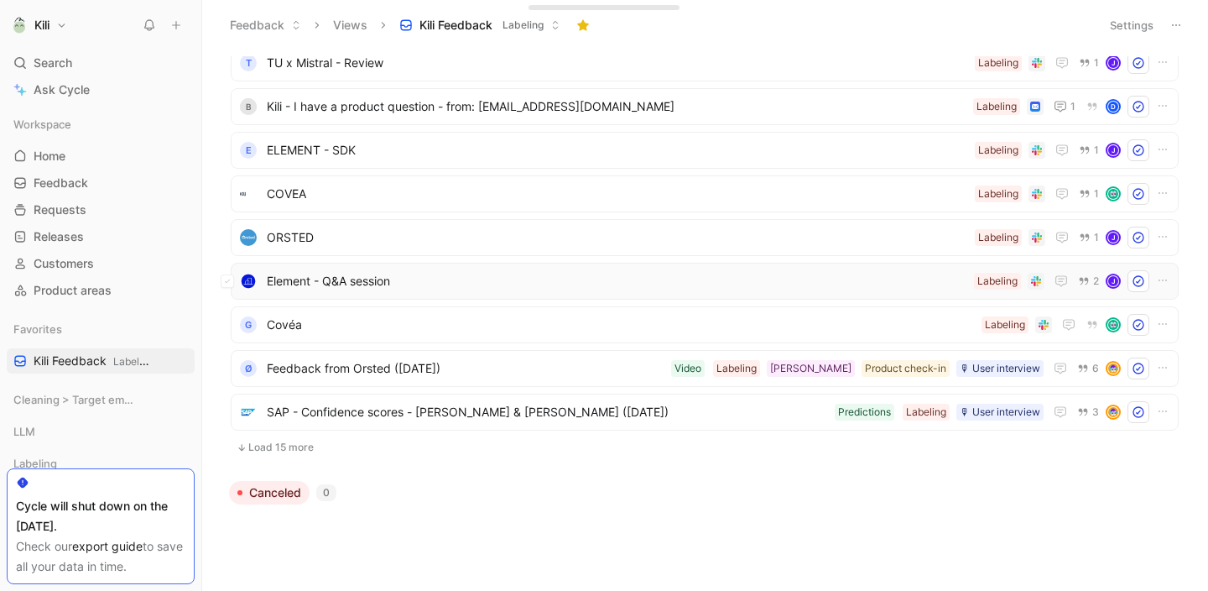
click at [377, 283] on span "Element - Q&A session" at bounding box center [617, 281] width 700 height 20
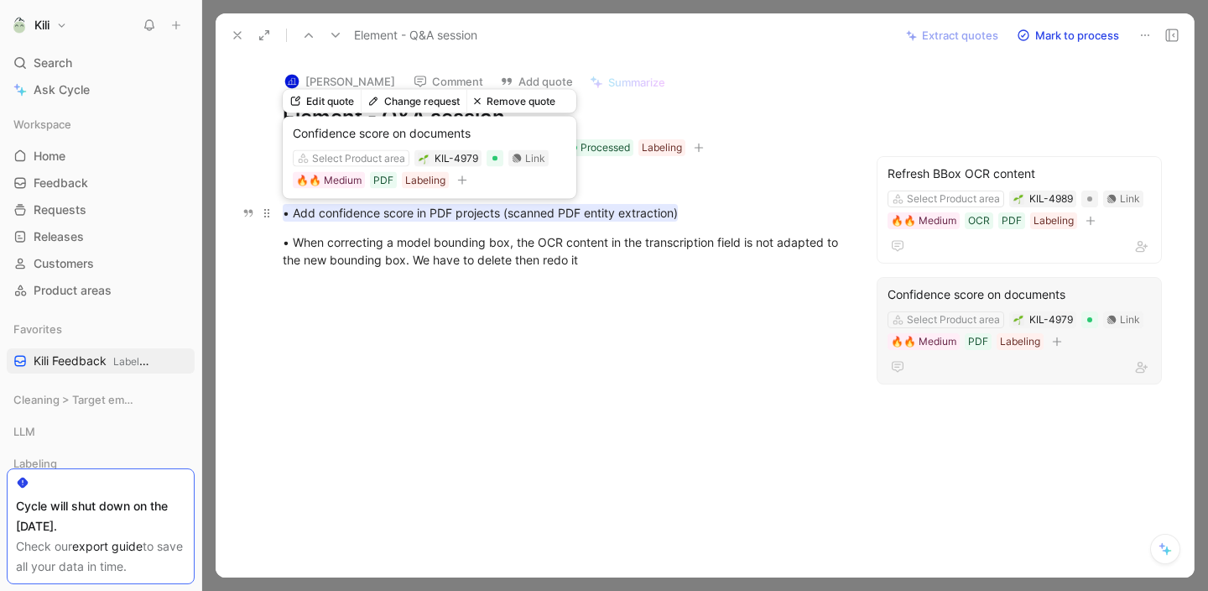
click at [475, 215] on mark "• Add confidence score in PDF projects (scanned PDF entity extraction)" at bounding box center [480, 213] width 395 height 18
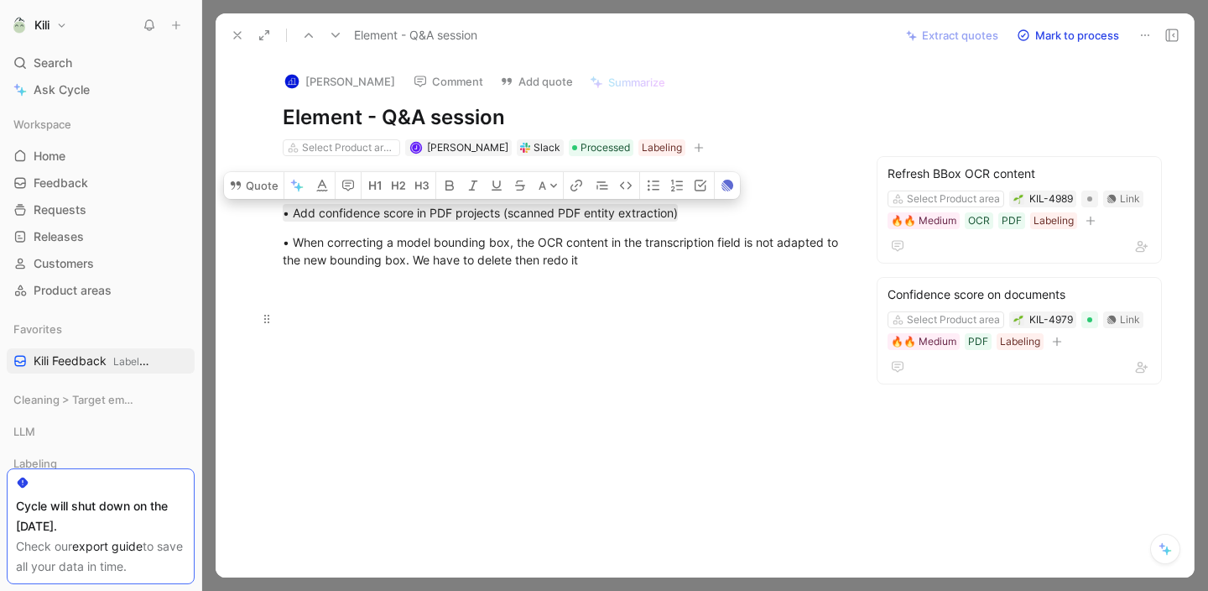
click at [548, 324] on div at bounding box center [564, 319] width 562 height 18
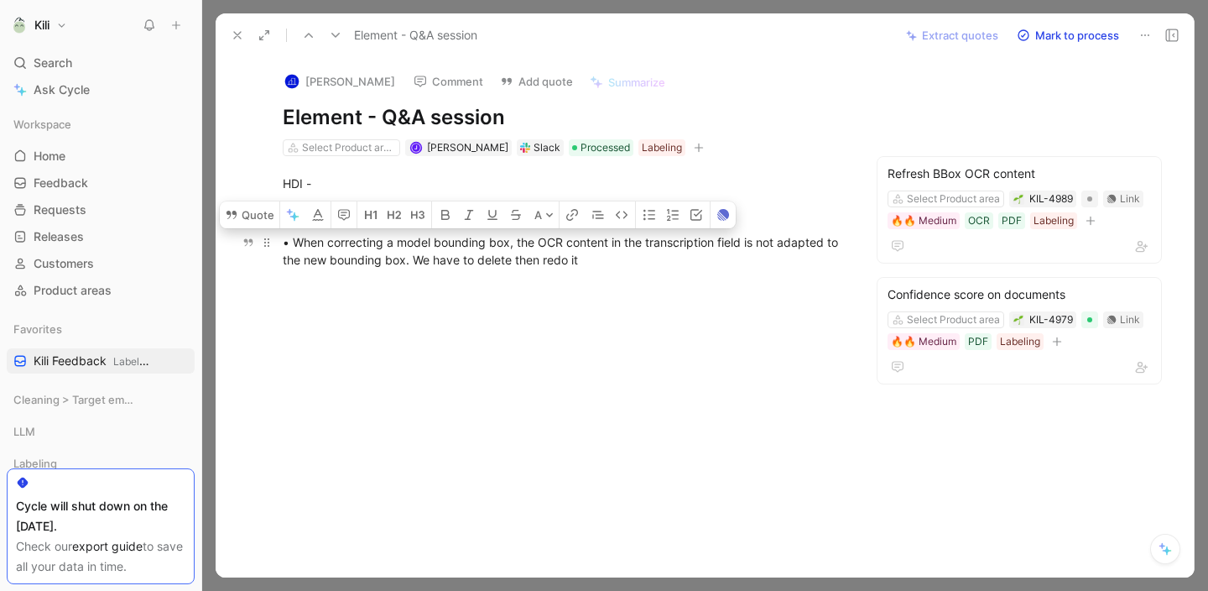
drag, startPoint x: 603, startPoint y: 260, endPoint x: 292, endPoint y: 244, distance: 311.6
click at [292, 244] on div "• When correcting a model bounding box, the OCR content in the transcription fi…" at bounding box center [564, 250] width 562 height 35
copy div "When correcting a model bounding box, the OCR content in the transcription fiel…"
click at [236, 39] on icon at bounding box center [237, 35] width 13 height 13
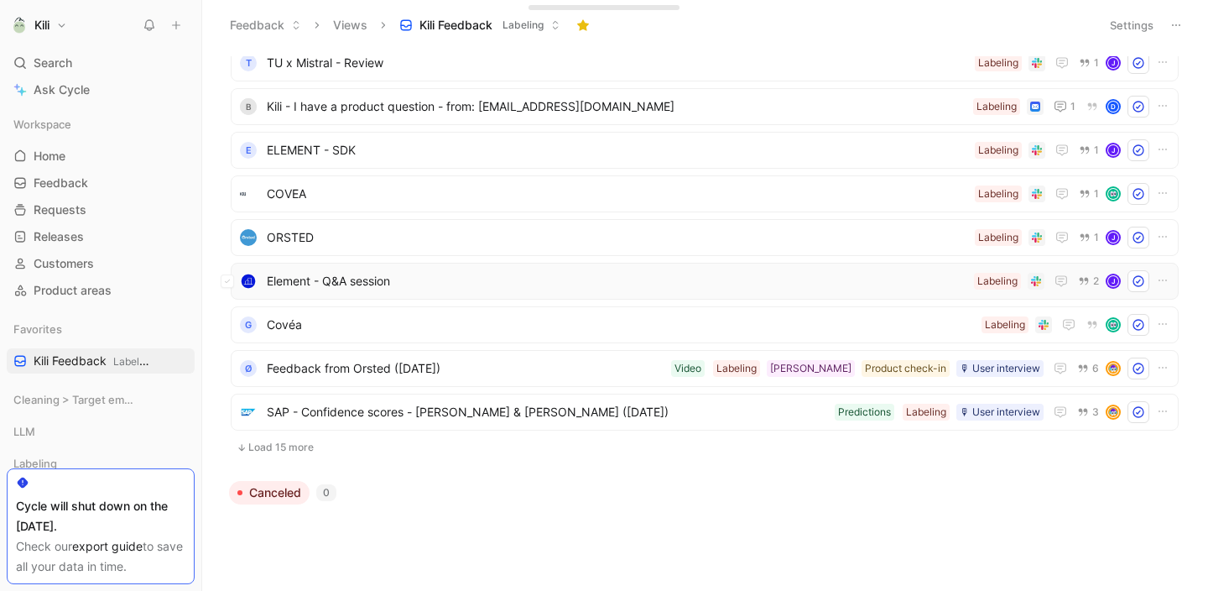
click at [341, 287] on span "Element - Q&A session" at bounding box center [617, 281] width 700 height 20
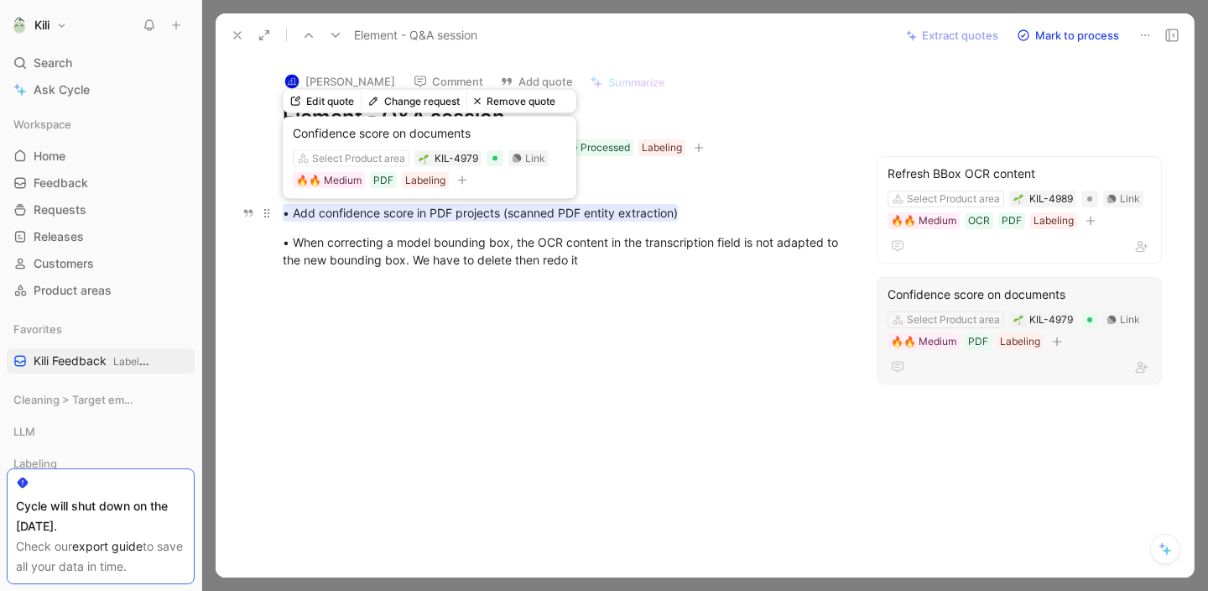
click at [414, 215] on mark "• Add confidence score in PDF projects (scanned PDF entity extraction)" at bounding box center [480, 213] width 395 height 18
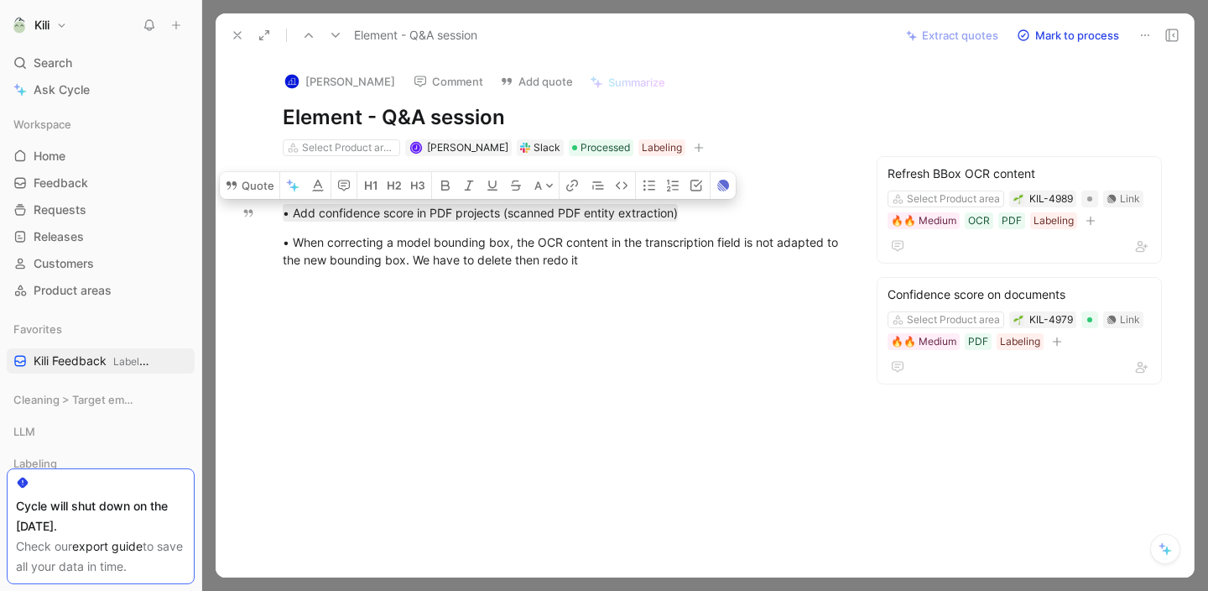
click at [239, 42] on button at bounding box center [237, 34] width 23 height 23
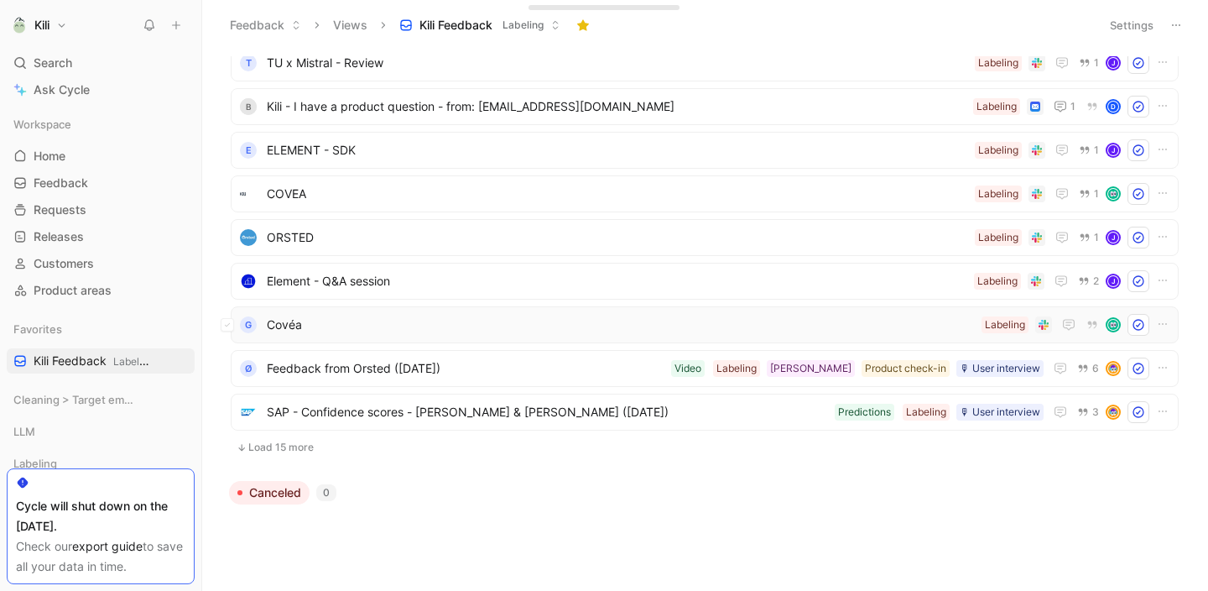
click at [322, 332] on span "Covéa" at bounding box center [621, 325] width 708 height 20
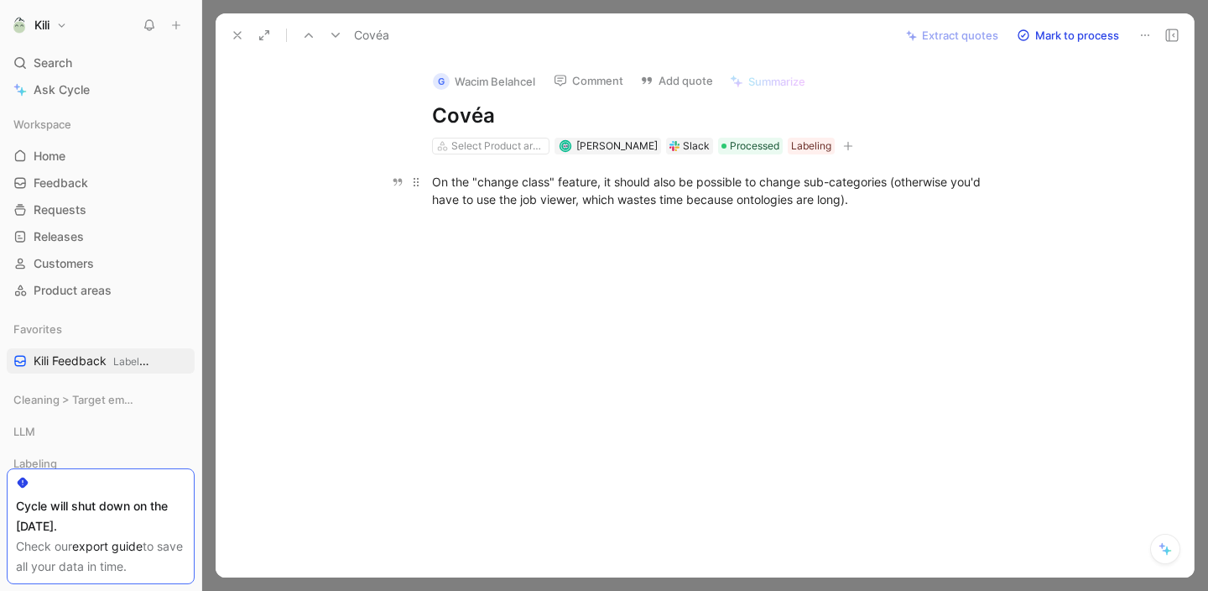
click at [669, 195] on div "On the "change class" feature, it should also be possible to change sub-categor…" at bounding box center [722, 190] width 581 height 35
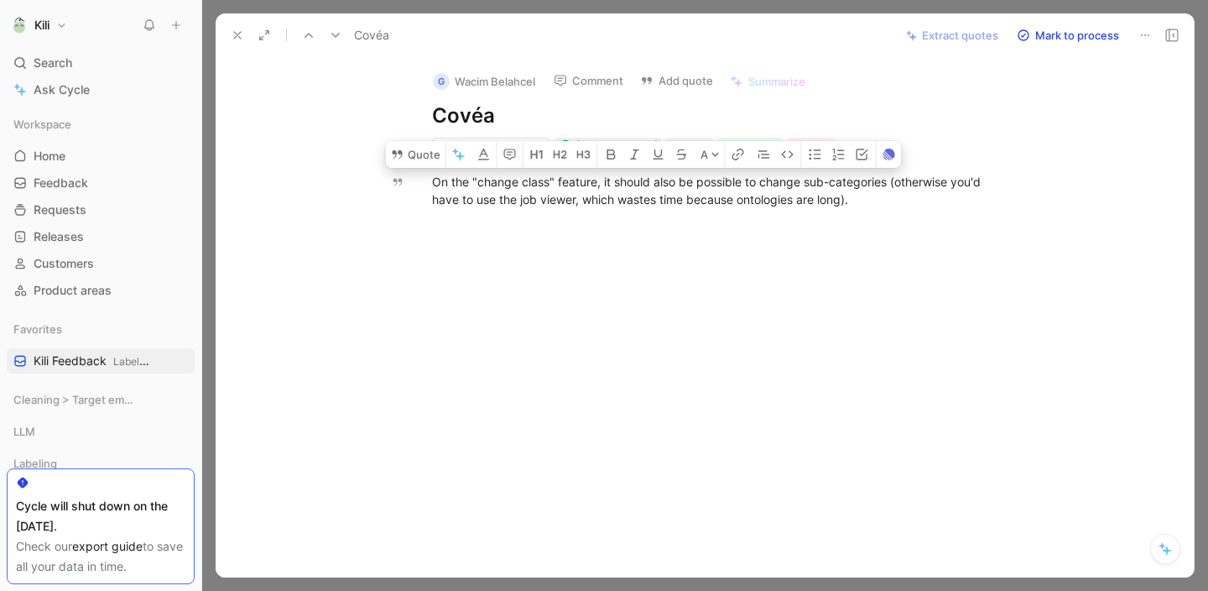
click at [232, 41] on icon at bounding box center [237, 35] width 13 height 13
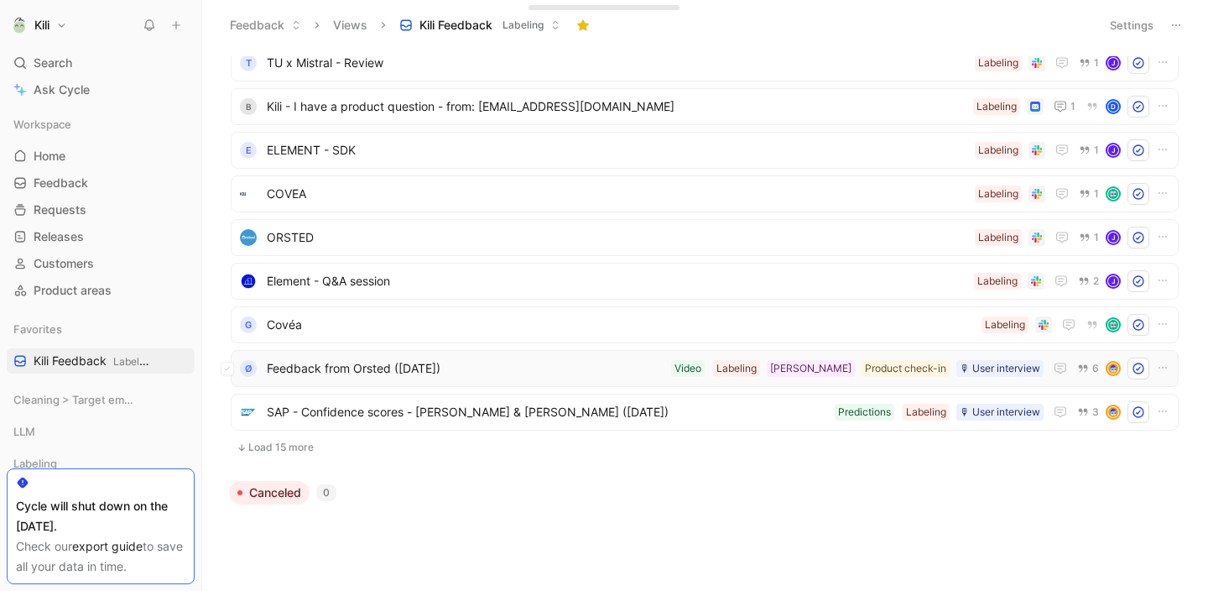
click at [409, 372] on span "Feedback from Orsted ([DATE])" at bounding box center [466, 368] width 398 height 20
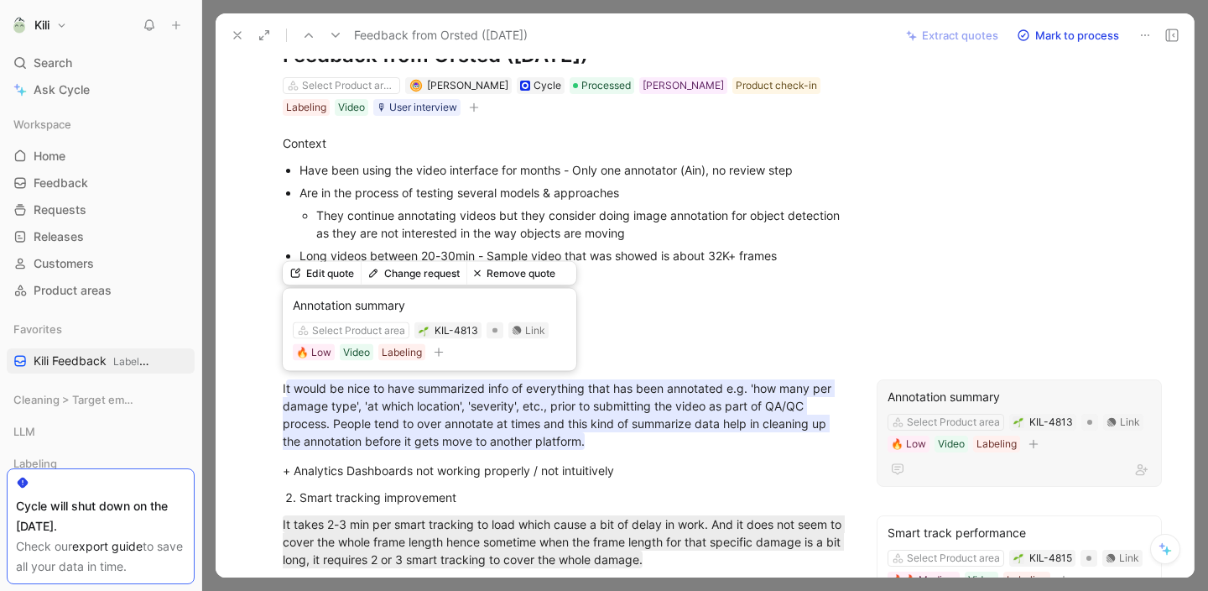
scroll to position [65, 0]
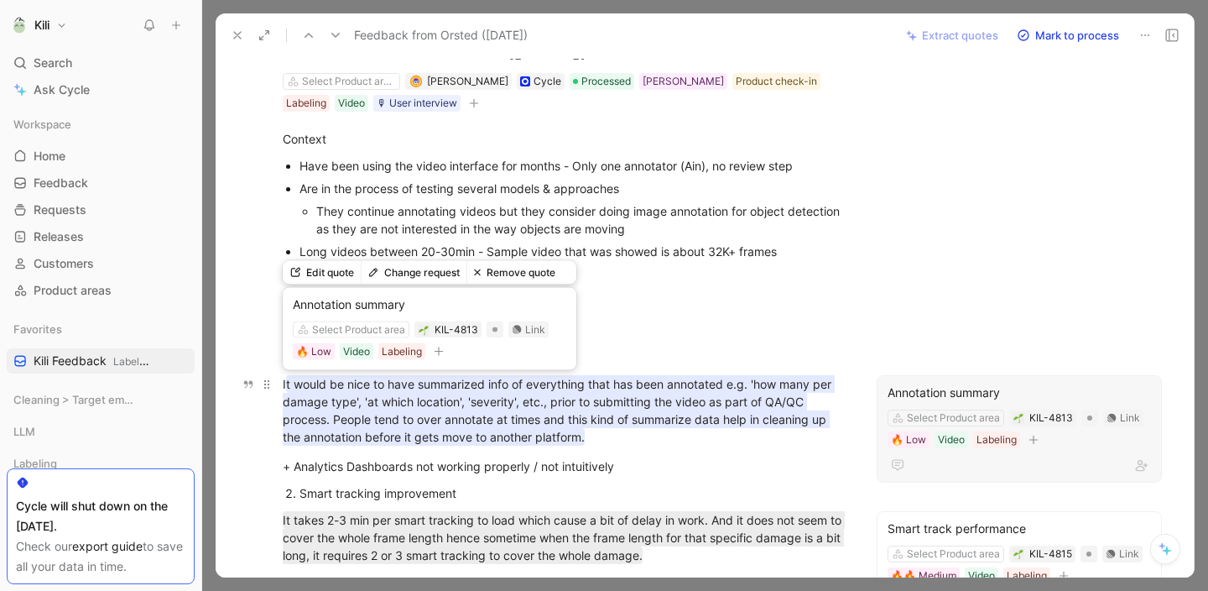
click at [563, 409] on mark "t would be nice to have summarized info of everything that has been annotated e…" at bounding box center [559, 410] width 552 height 70
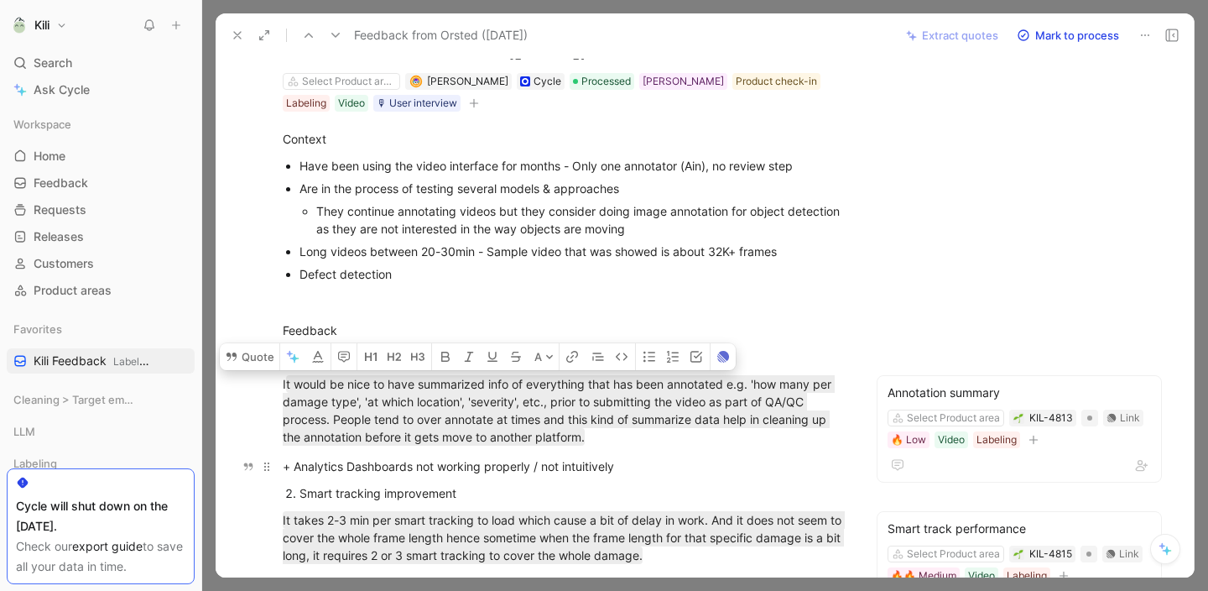
copy div "I t would be nice to have summarized info of everything that has been annotated…"
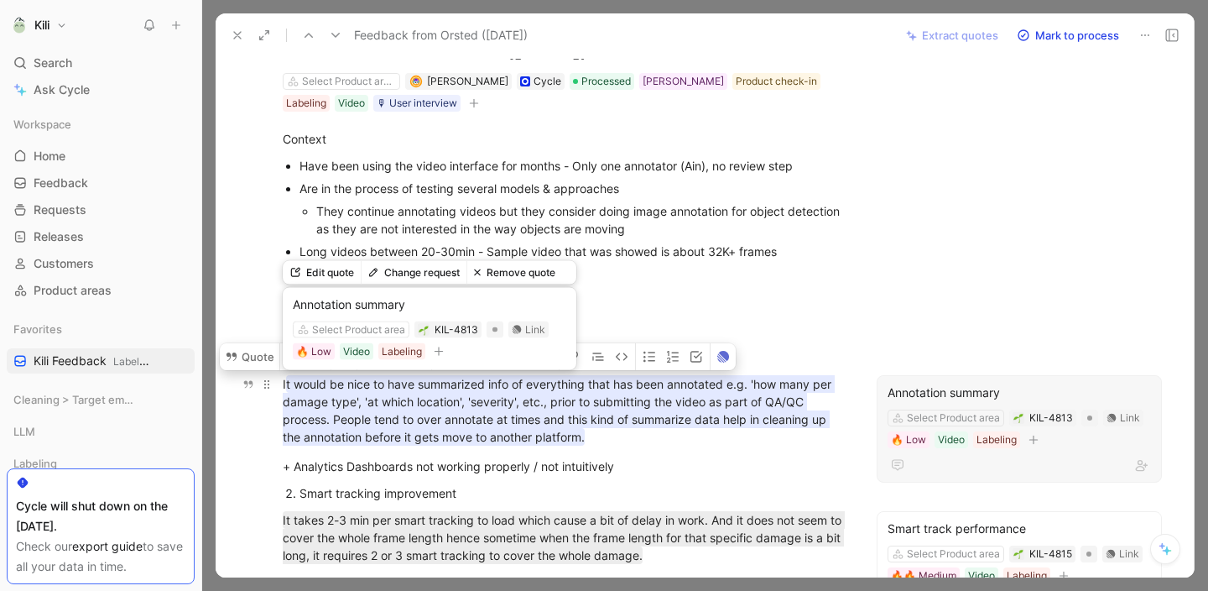
click at [551, 397] on span "t would be nice to have summarized info of everything that has been annotated e…" at bounding box center [559, 410] width 552 height 67
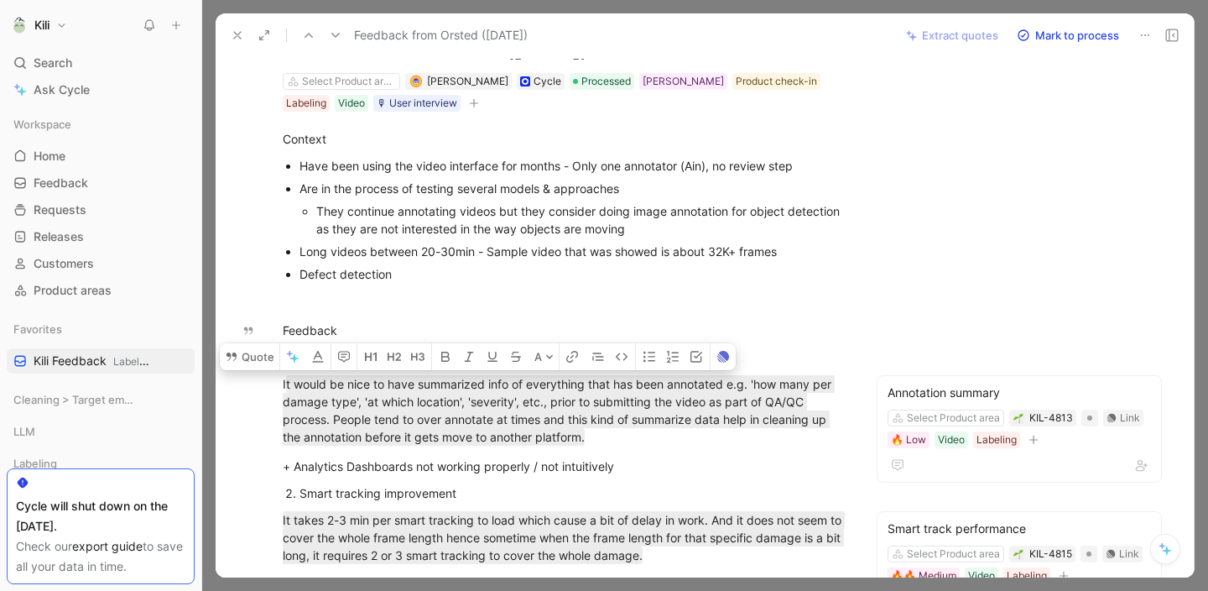
copy div "I t would be nice to have summarized info of everything that has been annotated…"
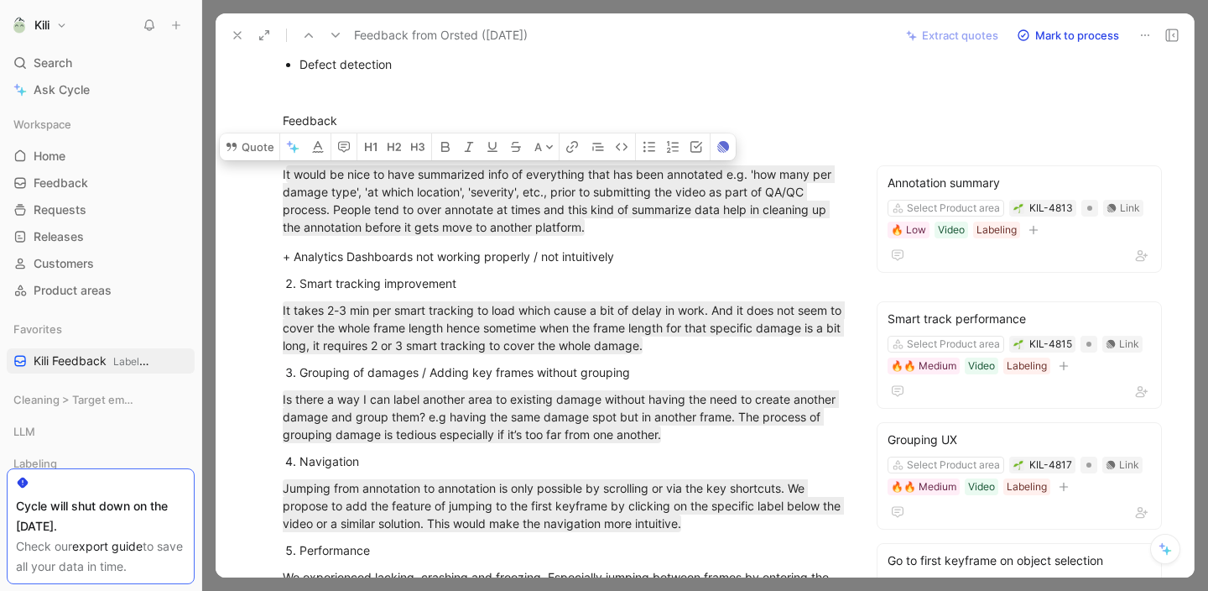
scroll to position [278, 0]
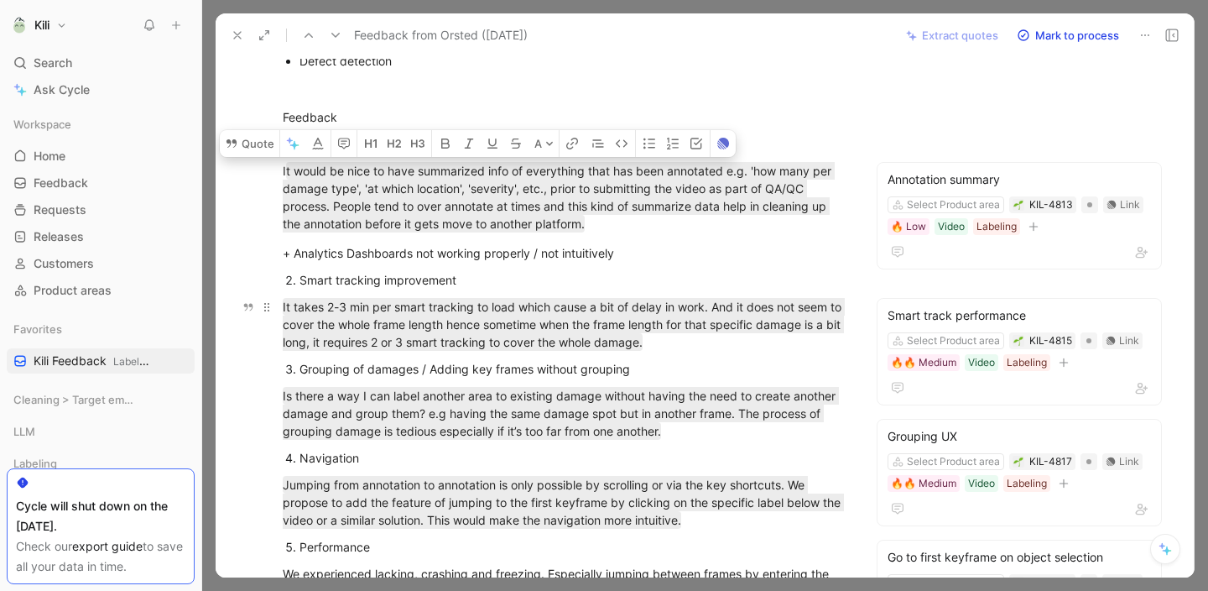
click at [758, 348] on div "It takes 2-3 min per smart tracking to load which cause a bit of delay in work.…" at bounding box center [564, 324] width 562 height 53
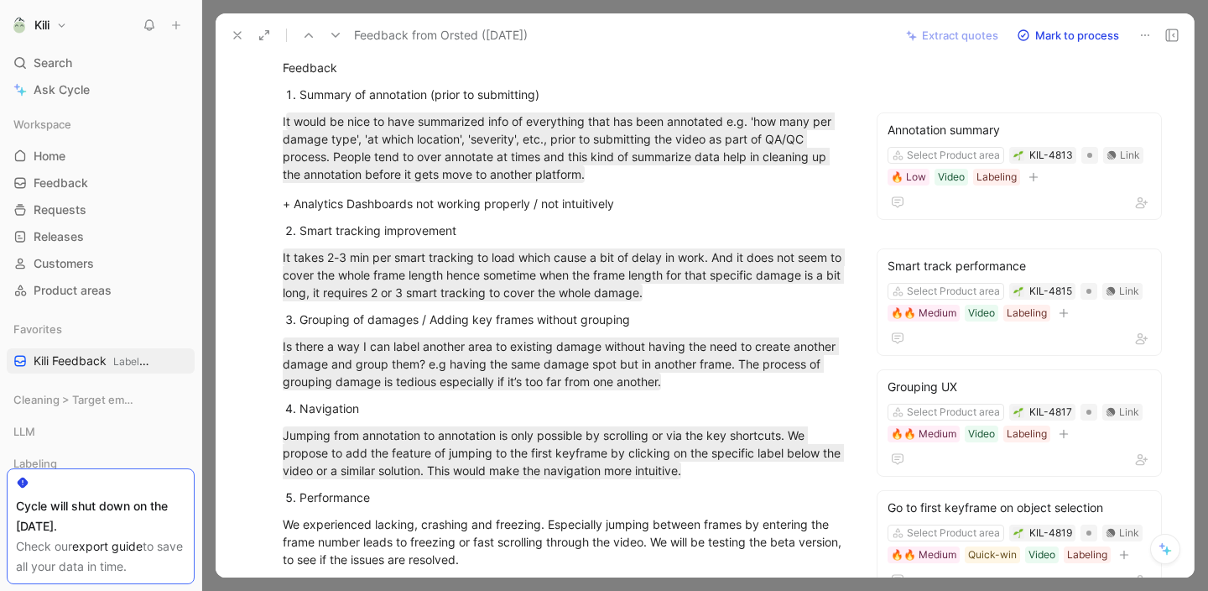
scroll to position [331, 0]
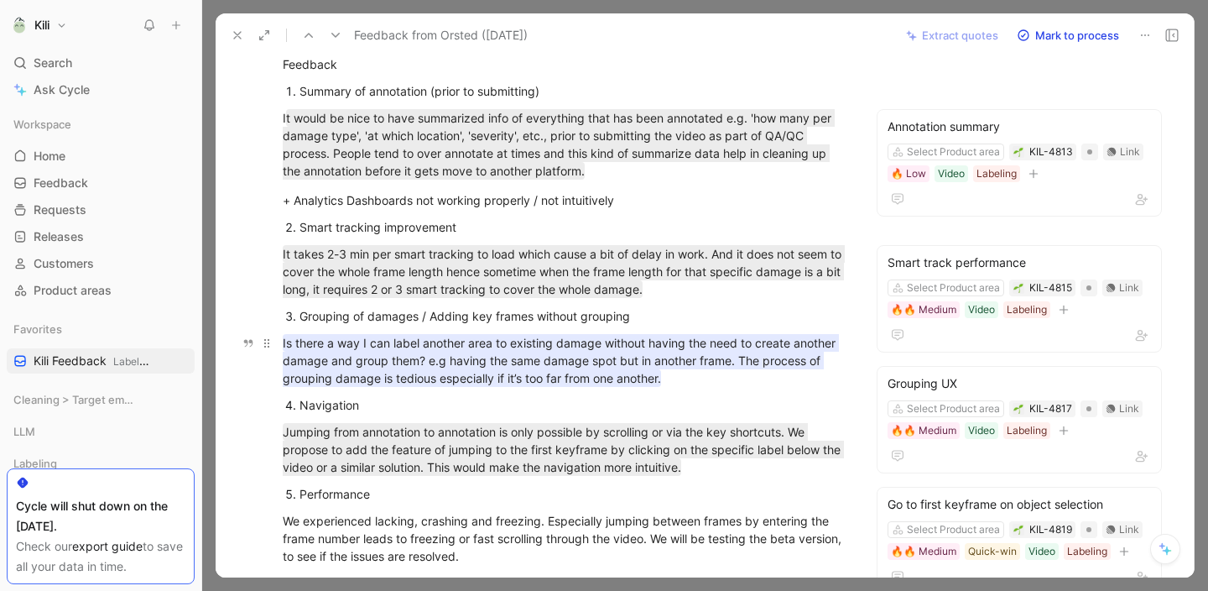
click at [608, 373] on span "Is there a way I can label another area to existing damage without having the n…" at bounding box center [561, 360] width 556 height 49
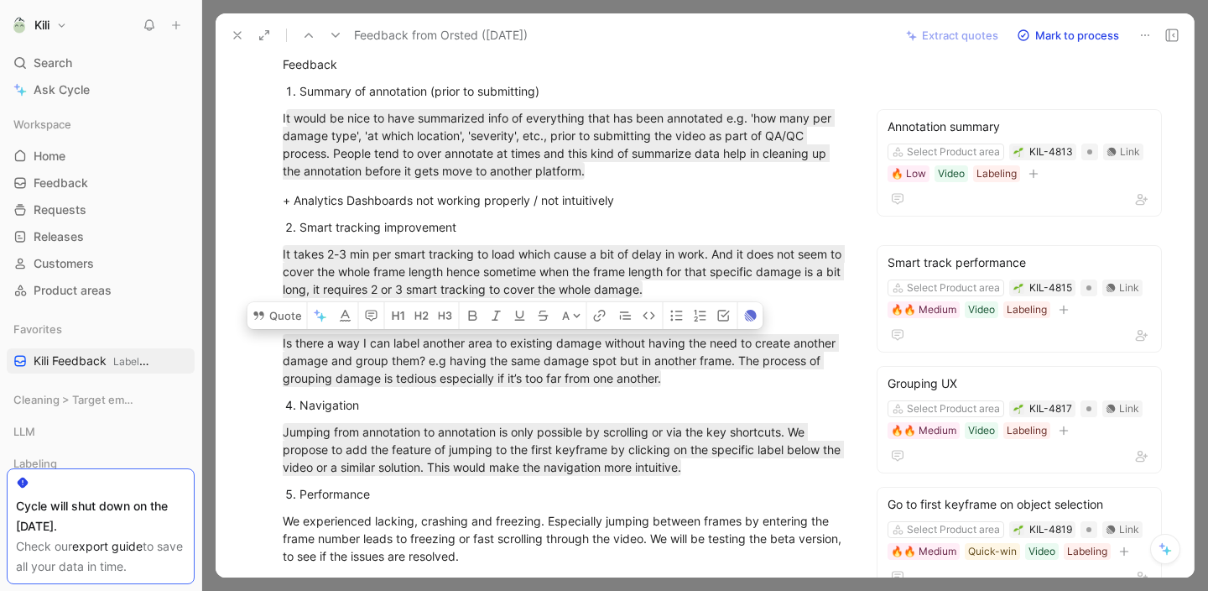
click at [622, 416] on div "Context Have been using the video interface for months - Only one annotator (Ai…" at bounding box center [564, 406] width 626 height 1121
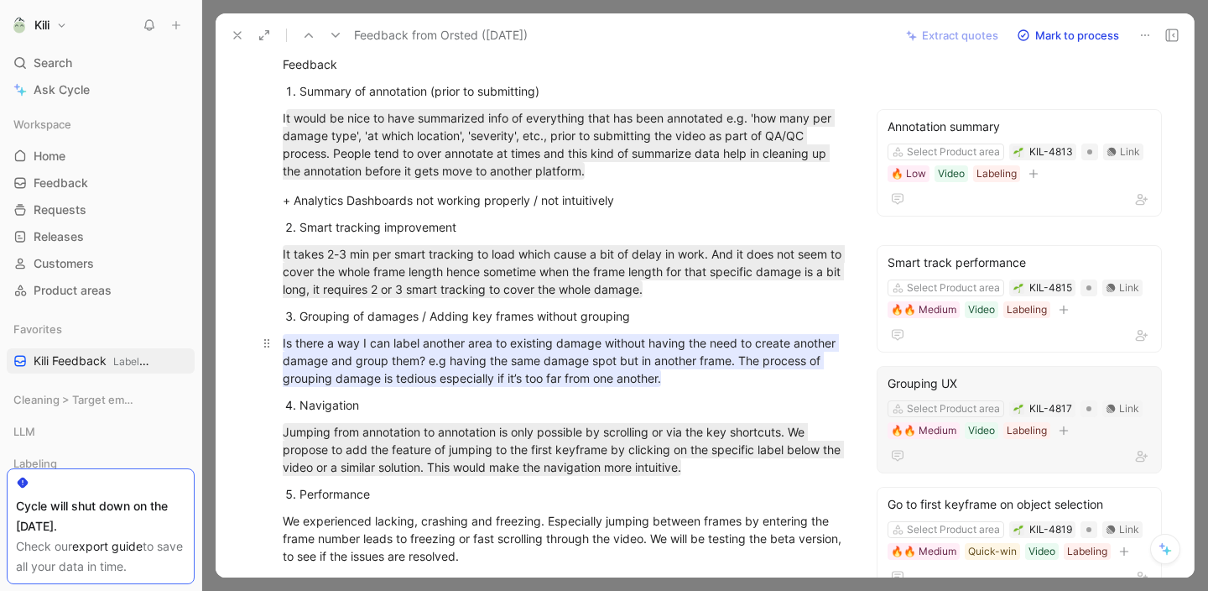
click at [757, 381] on div "Is there a way I can label another area to existing damage without having the n…" at bounding box center [564, 360] width 562 height 53
click at [703, 357] on span "Is there a way I can label another area to existing damage without having the n…" at bounding box center [561, 360] width 556 height 49
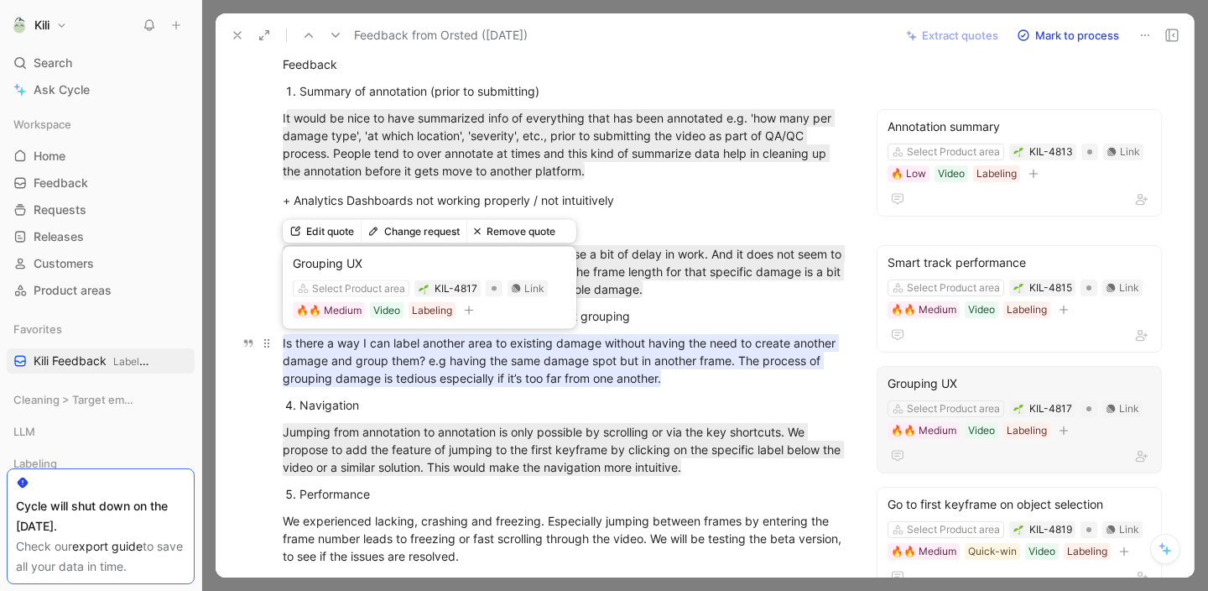
click at [703, 357] on span "Is there a way I can label another area to existing damage without having the n…" at bounding box center [561, 360] width 556 height 49
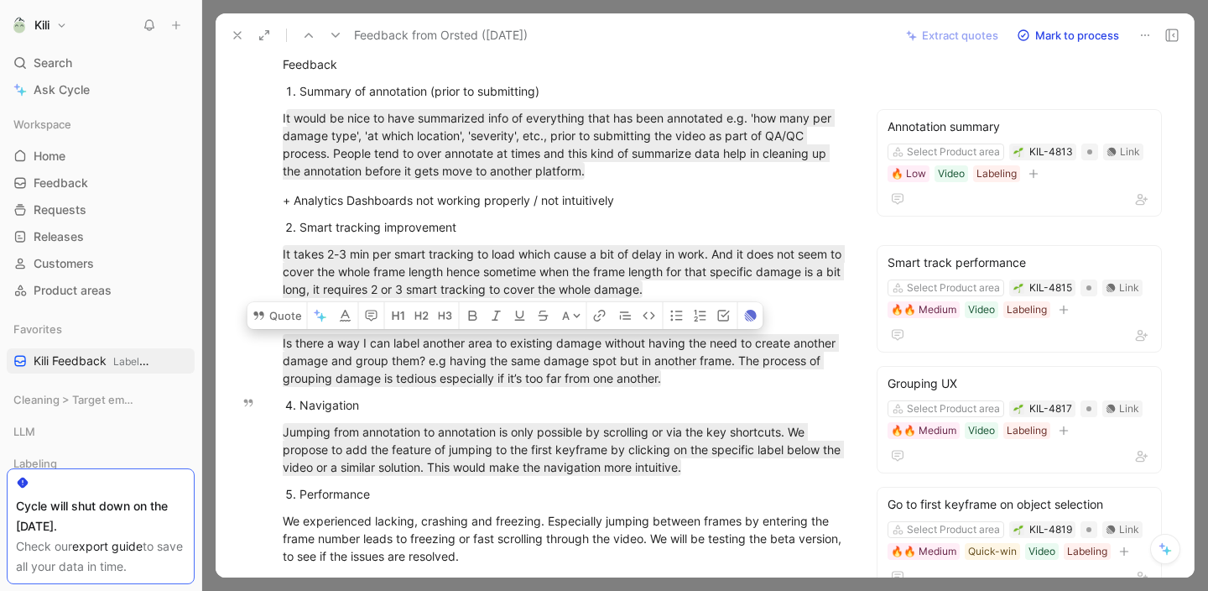
click at [712, 393] on p "Navigation" at bounding box center [571, 404] width 545 height 23
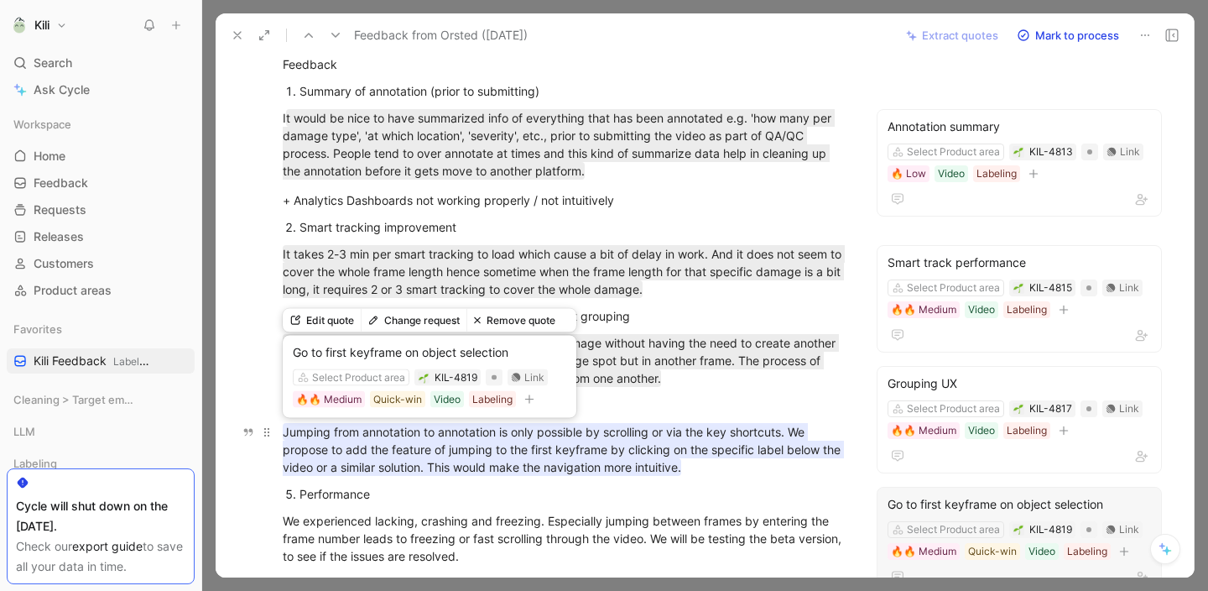
click at [682, 451] on span "Jumping from annotation to annotation is only possible by scrolling or via the …" at bounding box center [563, 448] width 561 height 49
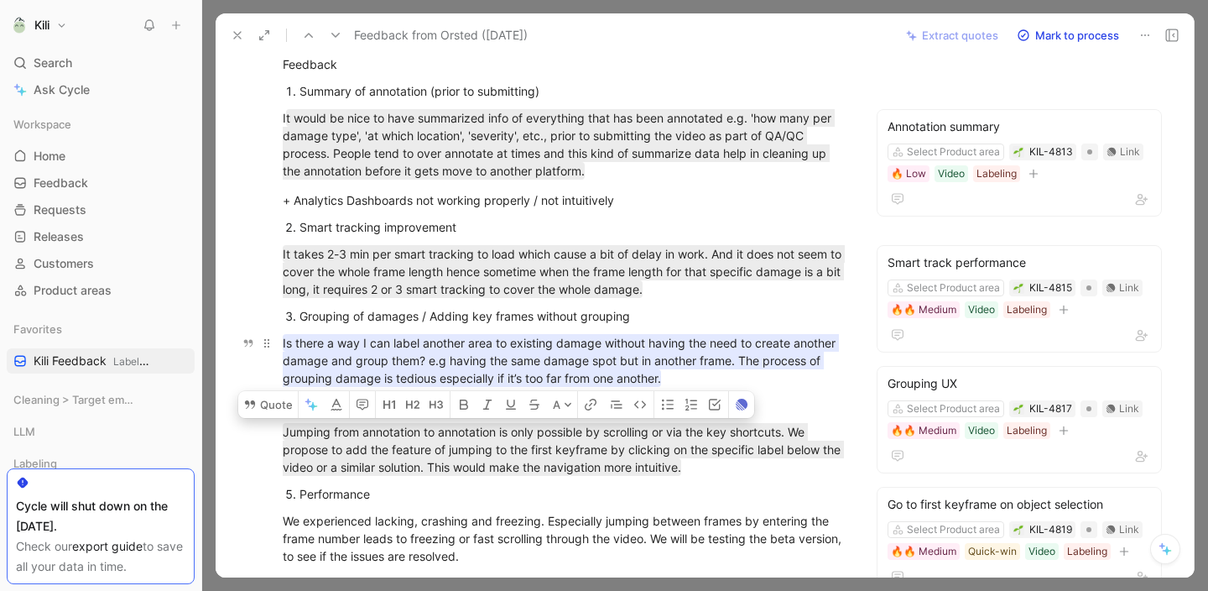
click at [601, 362] on span "Is there a way I can label another area to existing damage without having the n…" at bounding box center [561, 360] width 556 height 49
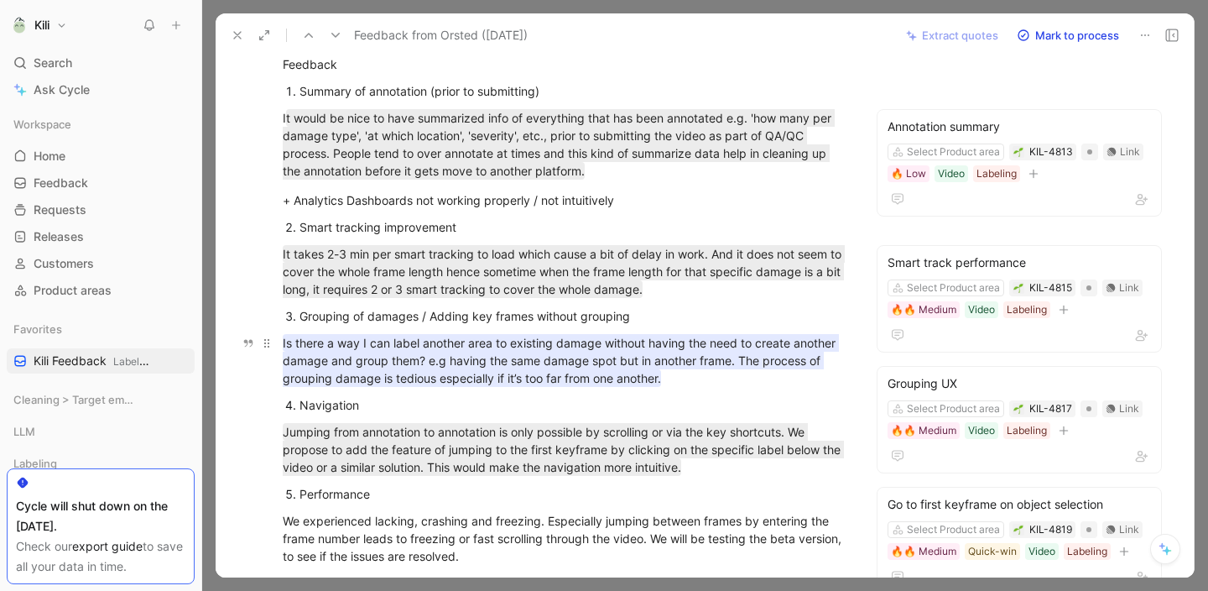
click at [601, 362] on span "Is there a way I can label another area to existing damage without having the n…" at bounding box center [561, 360] width 556 height 49
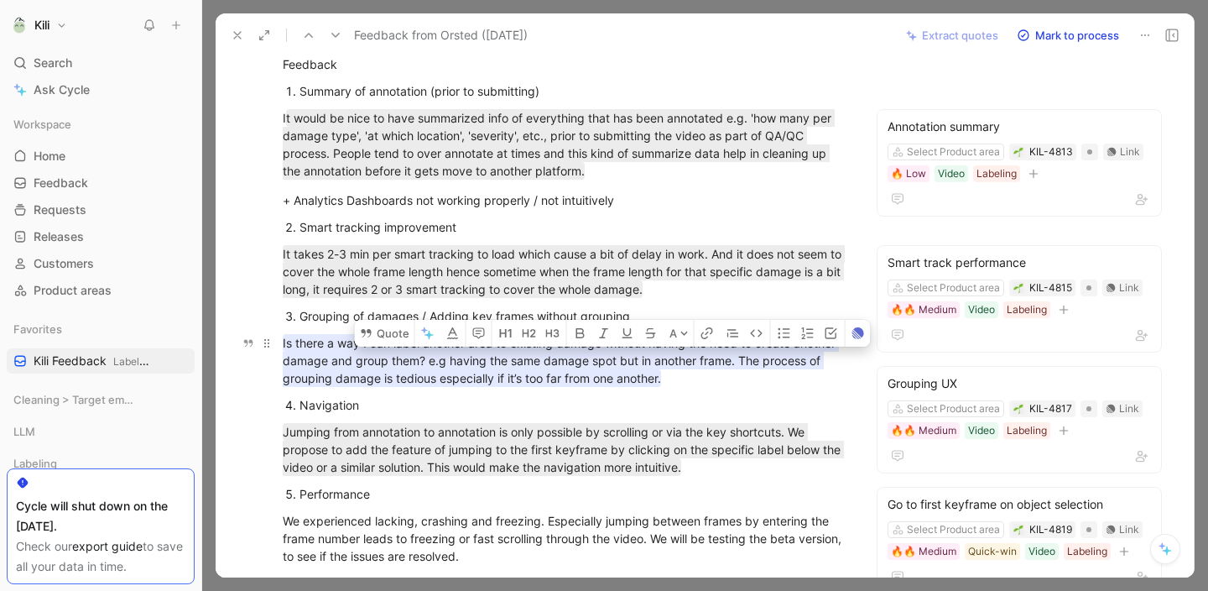
click at [601, 362] on span "Is there a way I can label another area to existing damage without having the n…" at bounding box center [561, 360] width 556 height 49
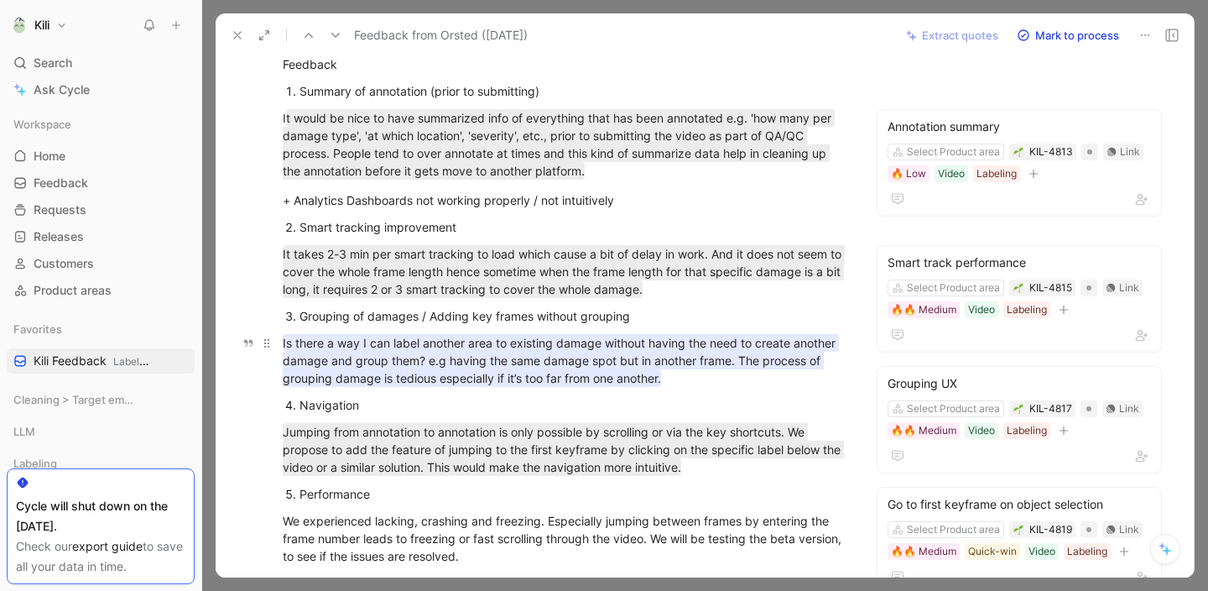
click at [601, 362] on span "Is there a way I can label another area to existing damage without having the n…" at bounding box center [561, 360] width 556 height 49
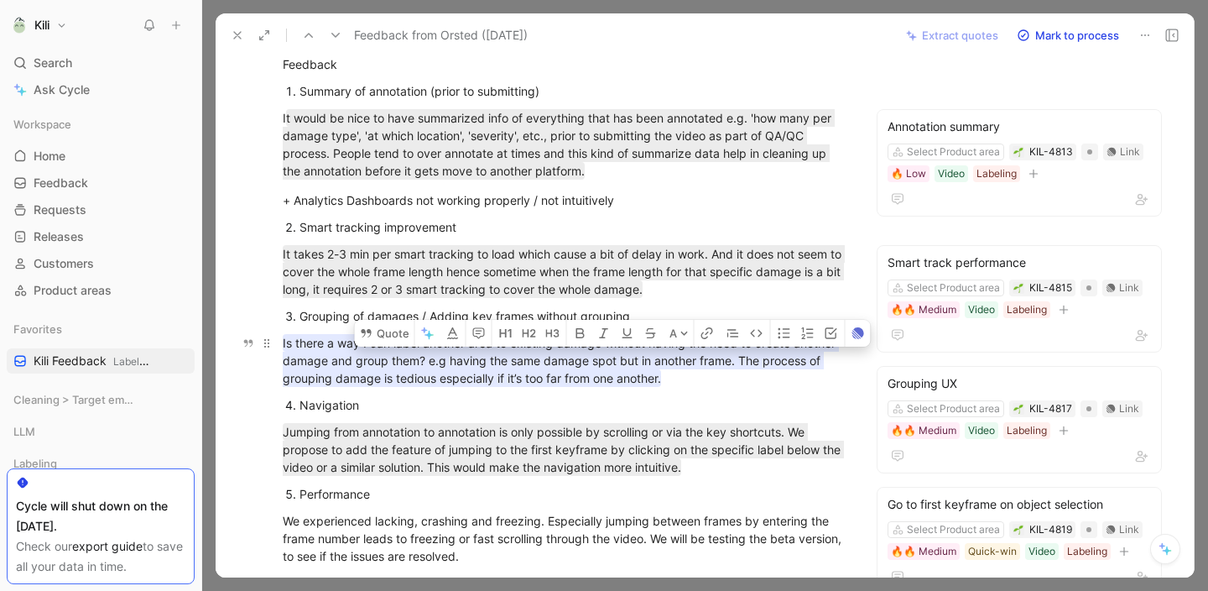
click at [601, 362] on span "Is there a way I can label another area to existing damage without having the n…" at bounding box center [561, 360] width 556 height 49
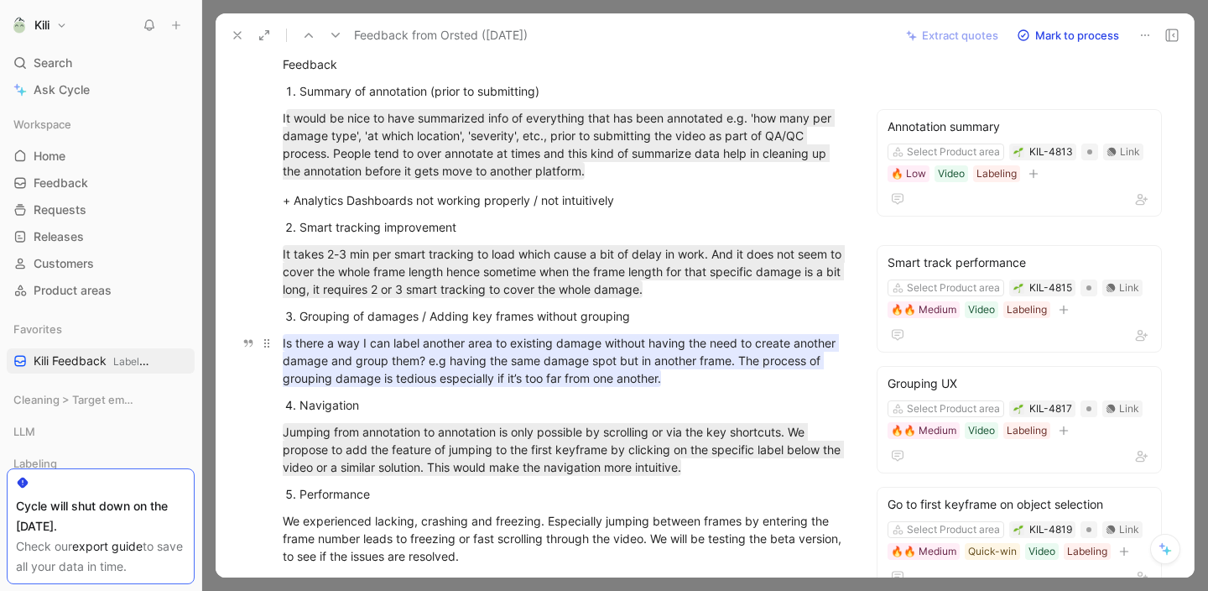
click at [601, 362] on span "Is there a way I can label another area to existing damage without having the n…" at bounding box center [561, 360] width 556 height 49
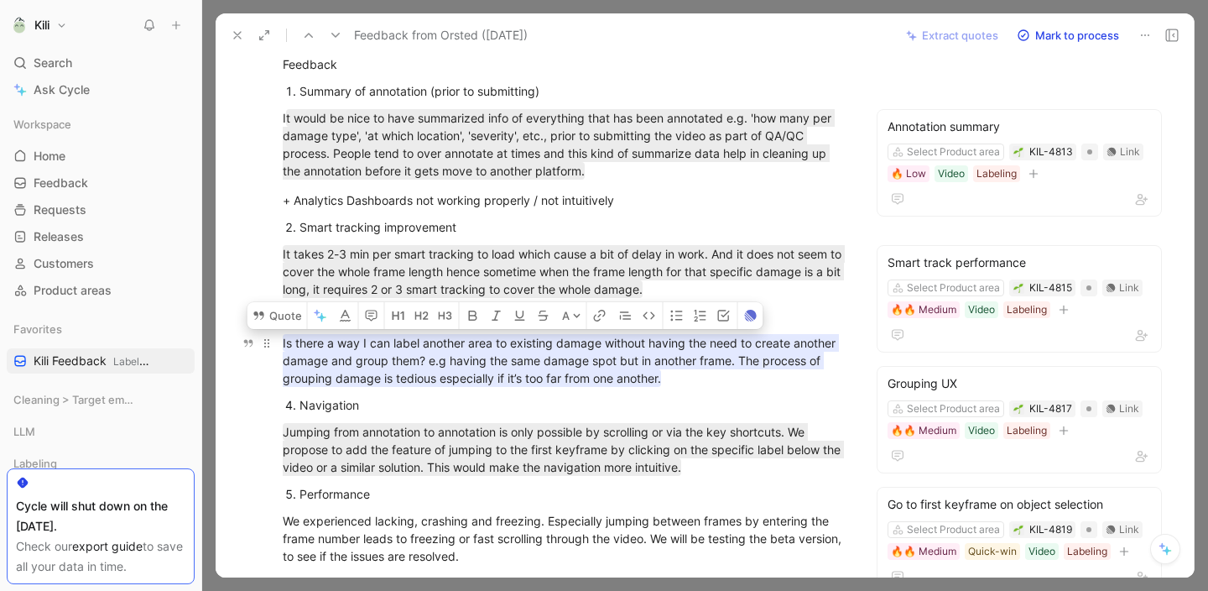
copy span "Is there a way I can label another area to existing damage without having the n…"
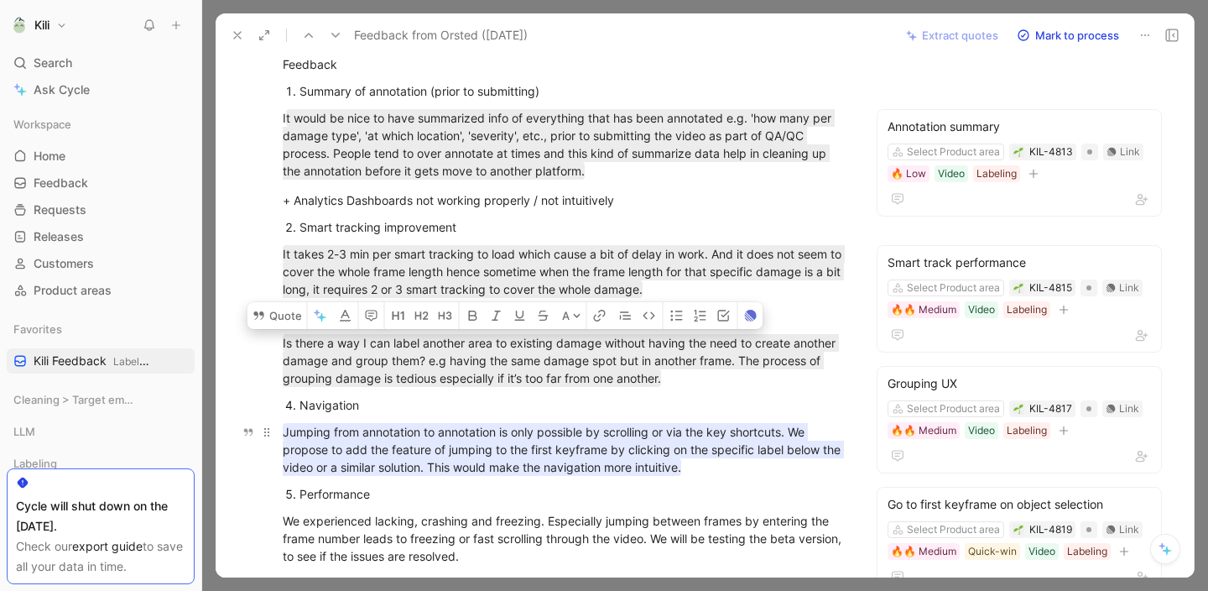
click at [568, 454] on span "Jumping from annotation to annotation is only possible by scrolling or via the …" at bounding box center [563, 448] width 561 height 49
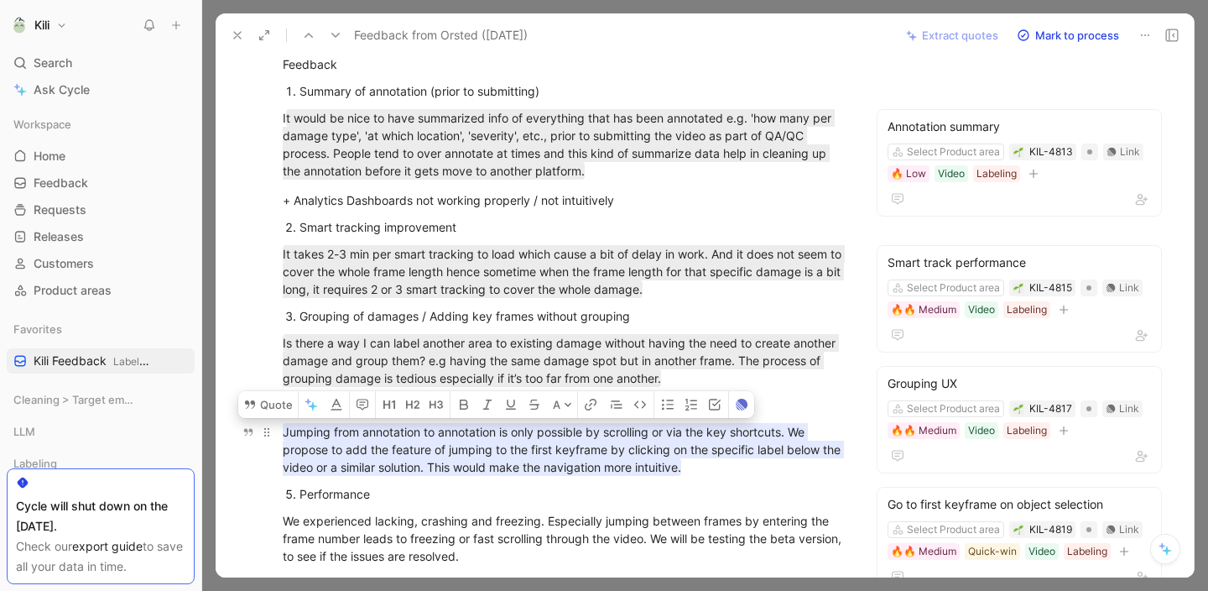
copy span "Jumping from annotation to annotation is only possible by scrolling or via the …"
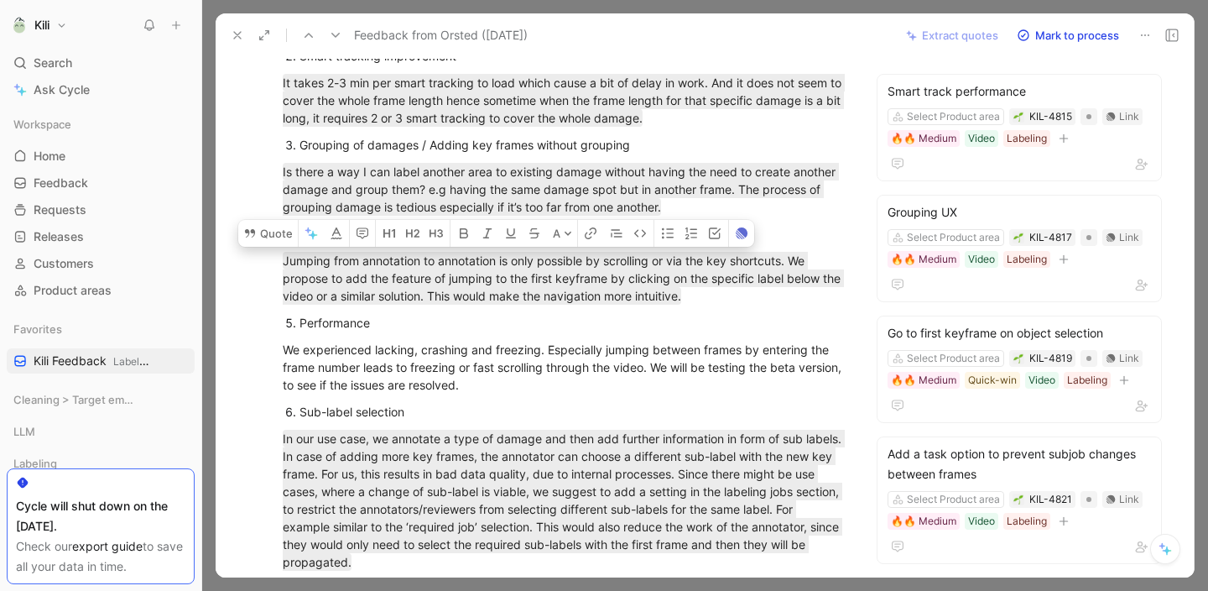
scroll to position [626, 0]
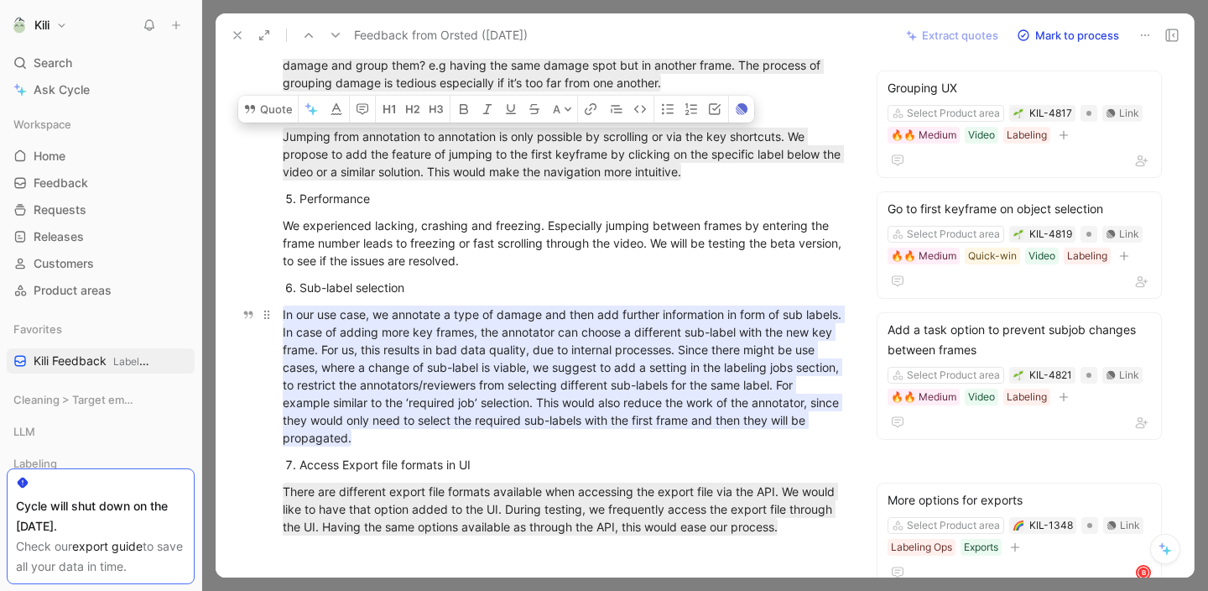
click at [514, 342] on span "In our use case, we annotate a type of damage and then add further information …" at bounding box center [564, 376] width 562 height 138
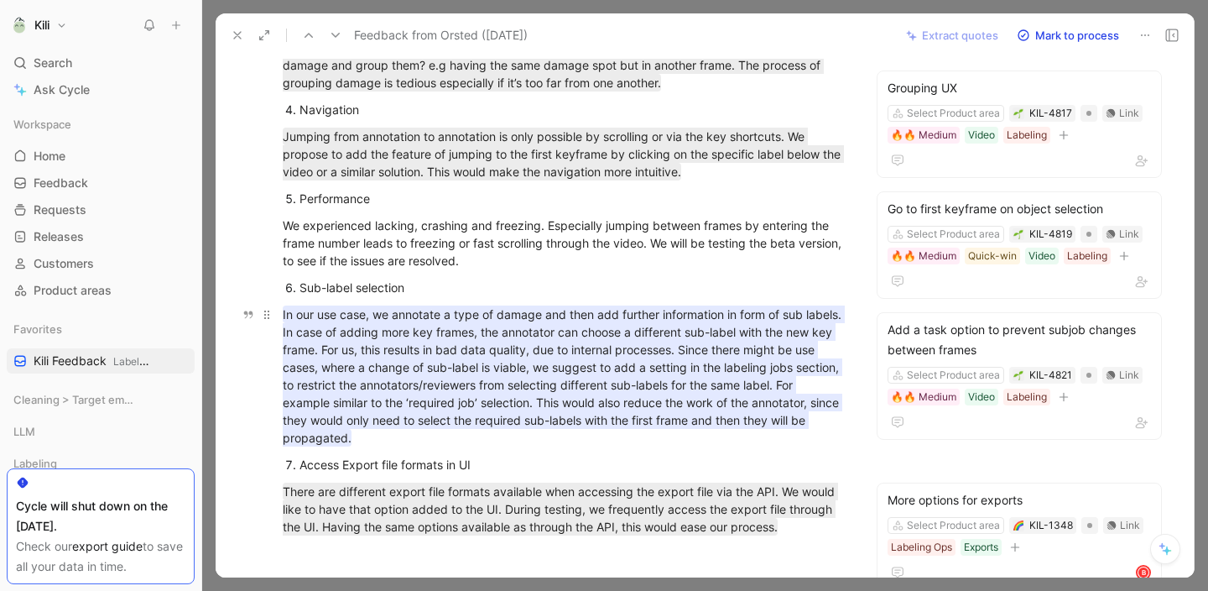
click at [514, 342] on span "In our use case, we annotate a type of damage and then add further information …" at bounding box center [564, 376] width 562 height 138
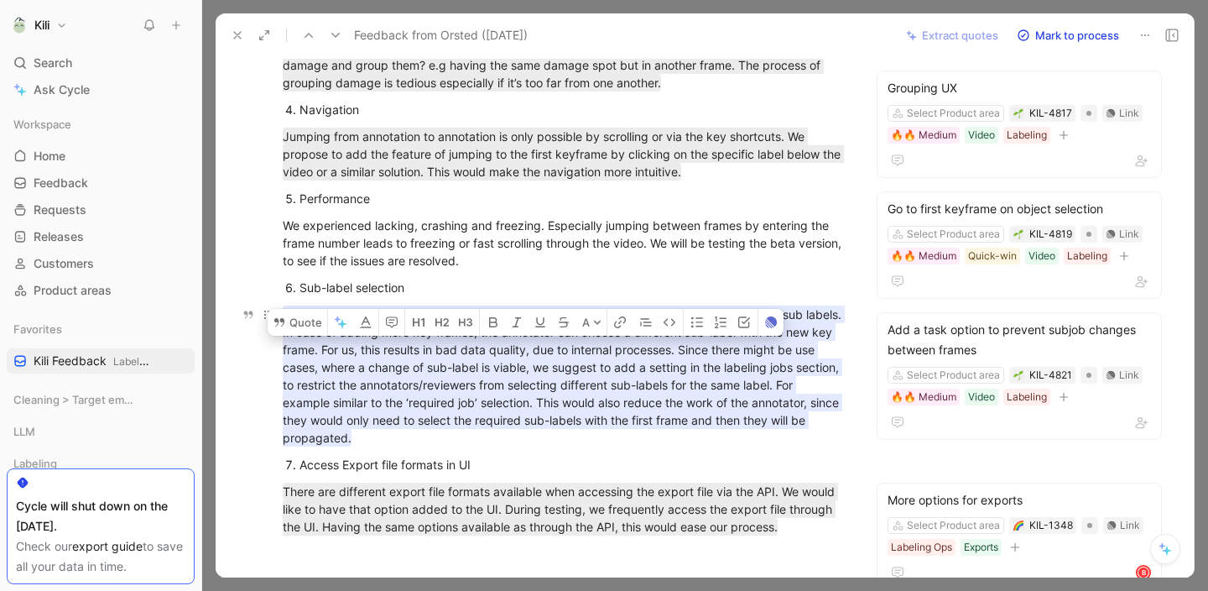
click at [514, 342] on span "In our use case, we annotate a type of damage and then add further information …" at bounding box center [564, 376] width 562 height 138
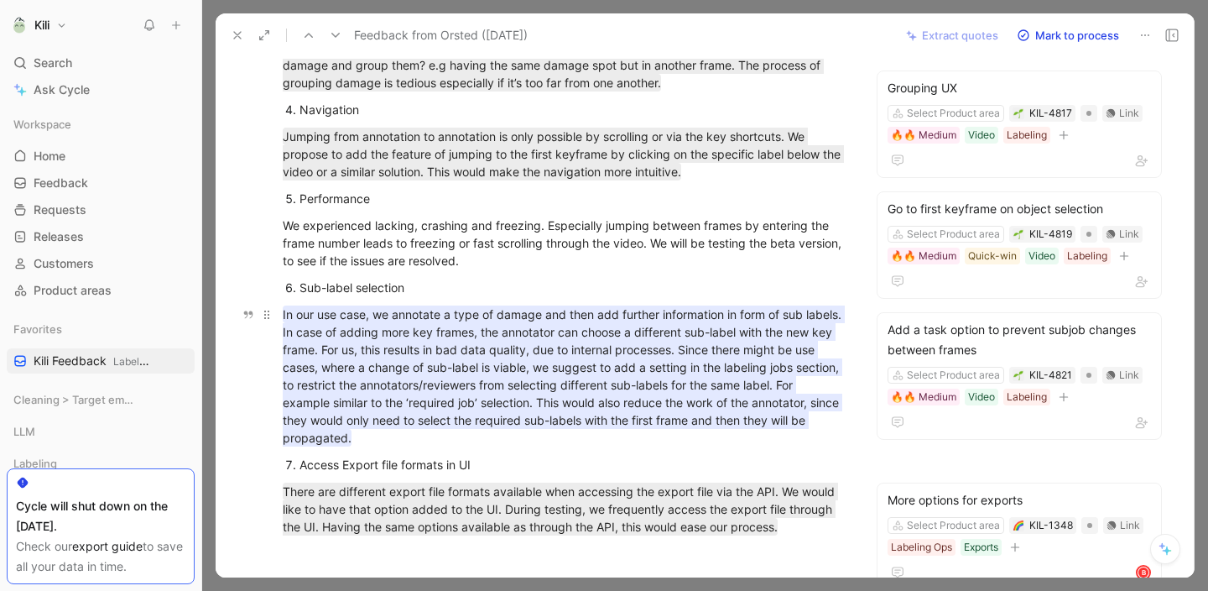
click at [514, 342] on span "In our use case, we annotate a type of damage and then add further information …" at bounding box center [564, 376] width 562 height 138
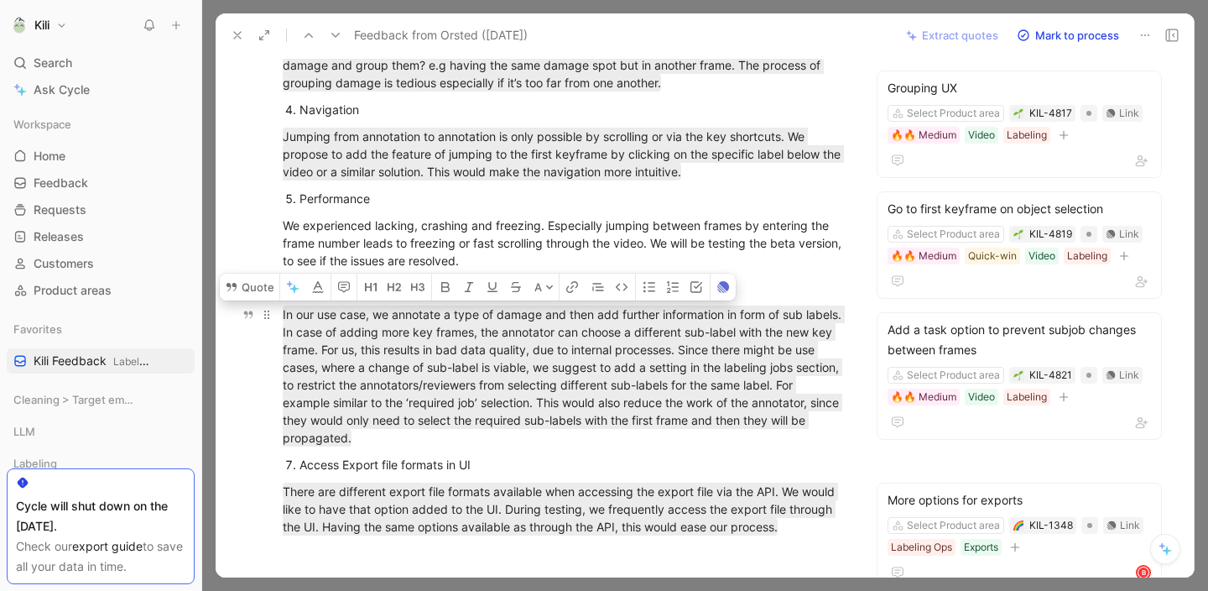
click at [539, 439] on div "In our use case, we annotate a type of damage and then add further information …" at bounding box center [564, 375] width 562 height 141
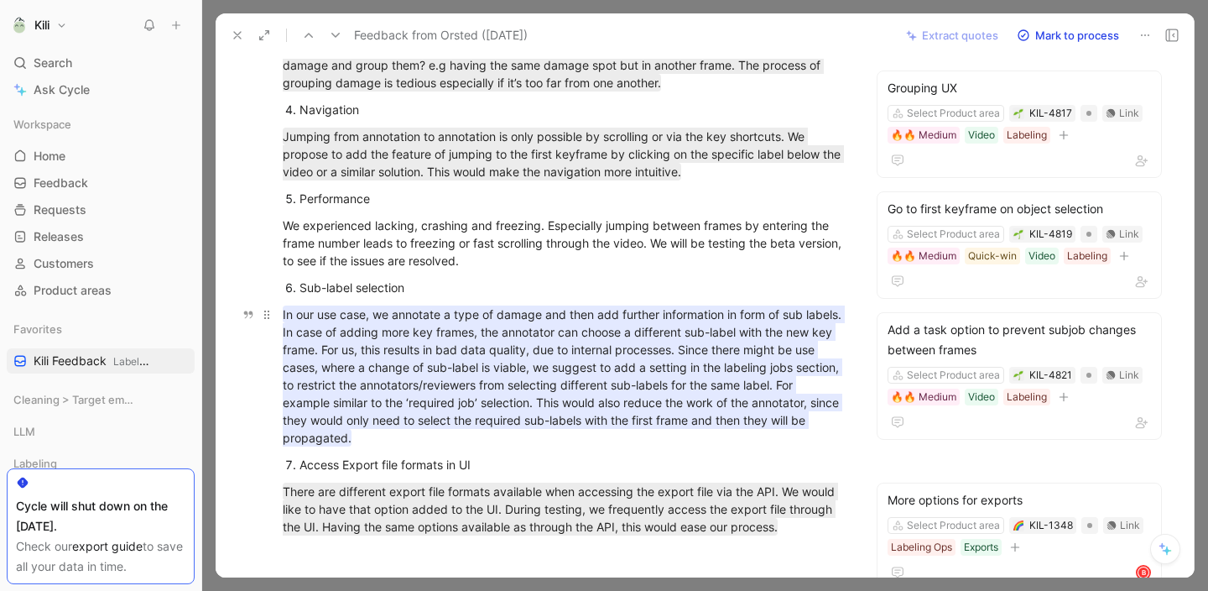
click at [411, 369] on span "In our use case, we annotate a type of damage and then add further information …" at bounding box center [564, 376] width 562 height 138
click at [414, 357] on mark "In our use case, we annotate a type of damage and then add further information …" at bounding box center [564, 375] width 562 height 141
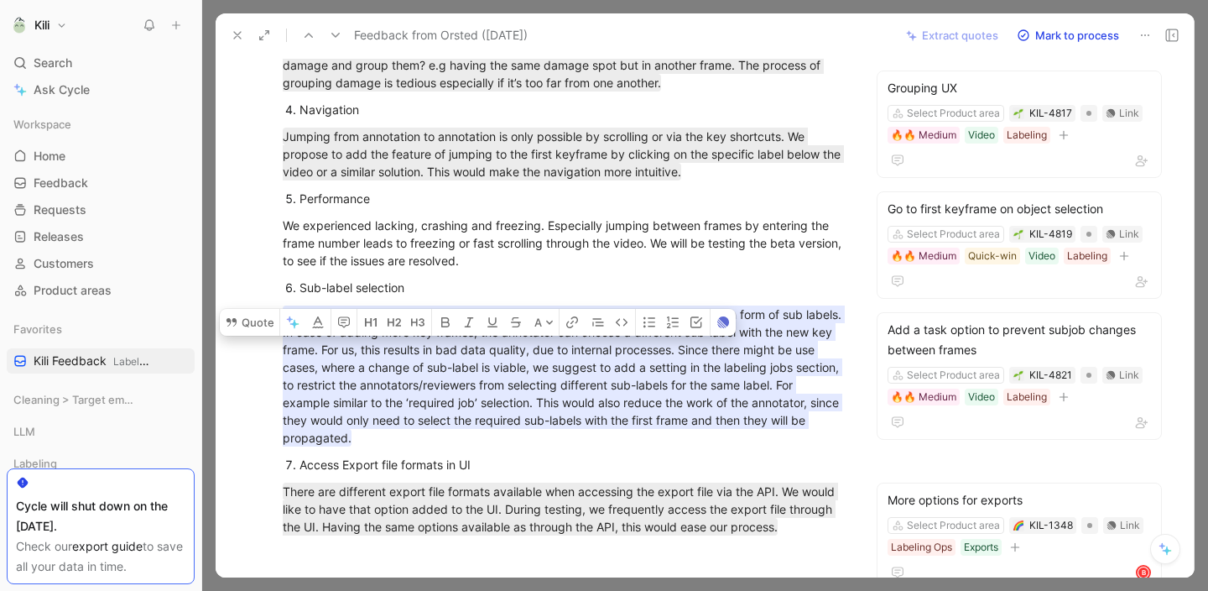
click at [419, 388] on span "In our use case, we annotate a type of damage and then add further information …" at bounding box center [564, 376] width 562 height 138
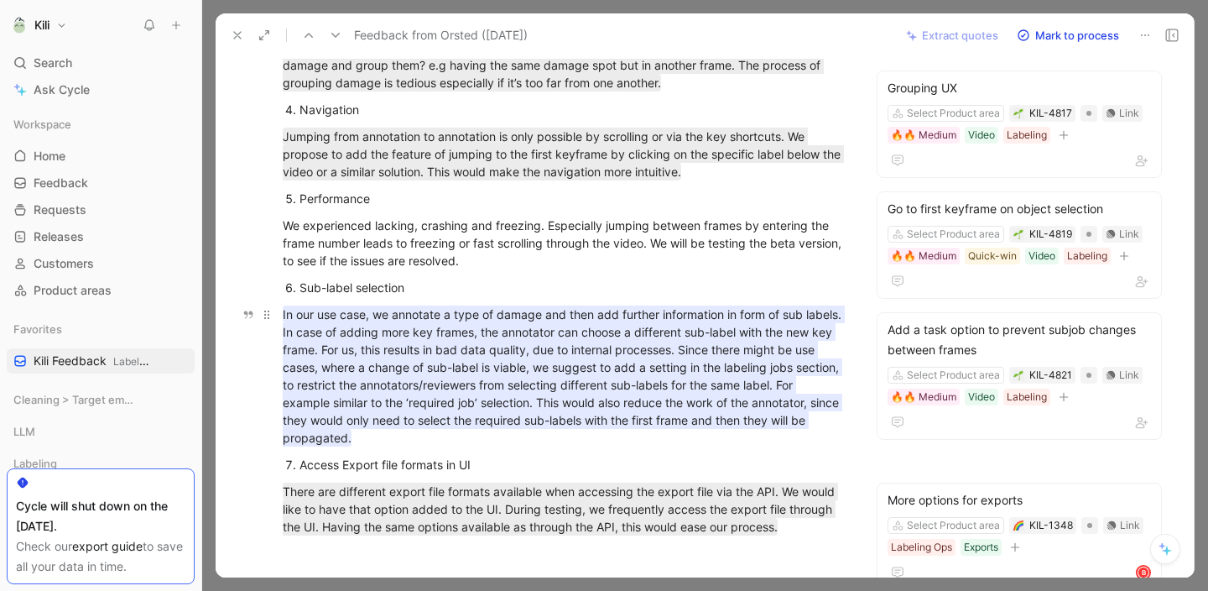
click at [419, 388] on span "In our use case, we annotate a type of damage and then add further information …" at bounding box center [564, 376] width 562 height 138
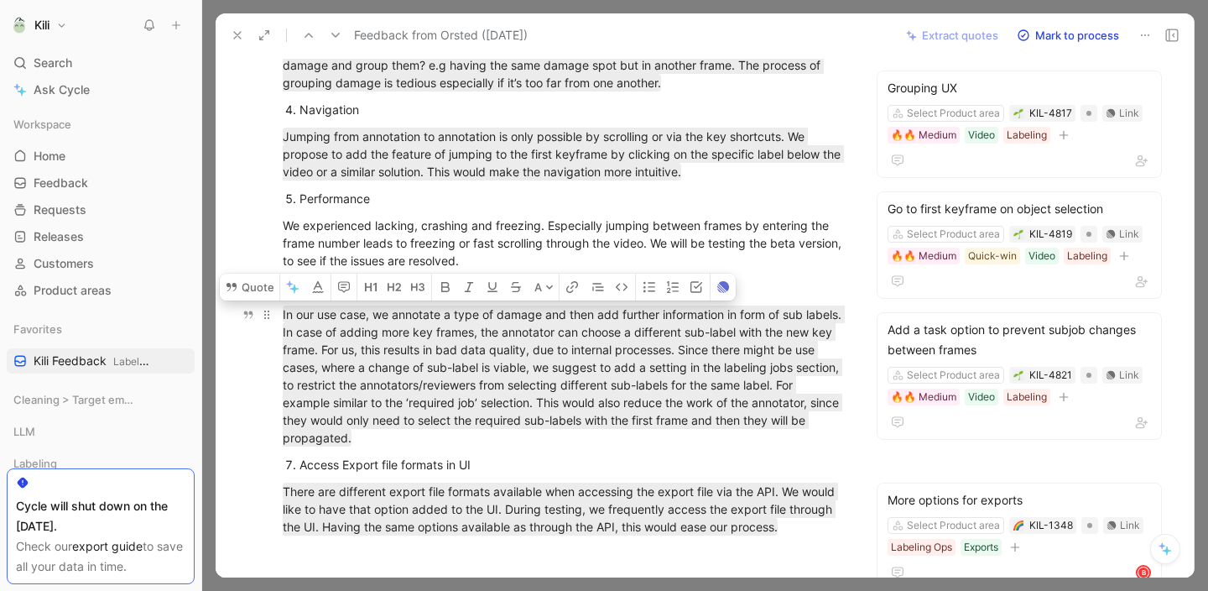
click at [502, 450] on p "In our use case, we annotate a type of damage and then add further information …" at bounding box center [564, 375] width 626 height 151
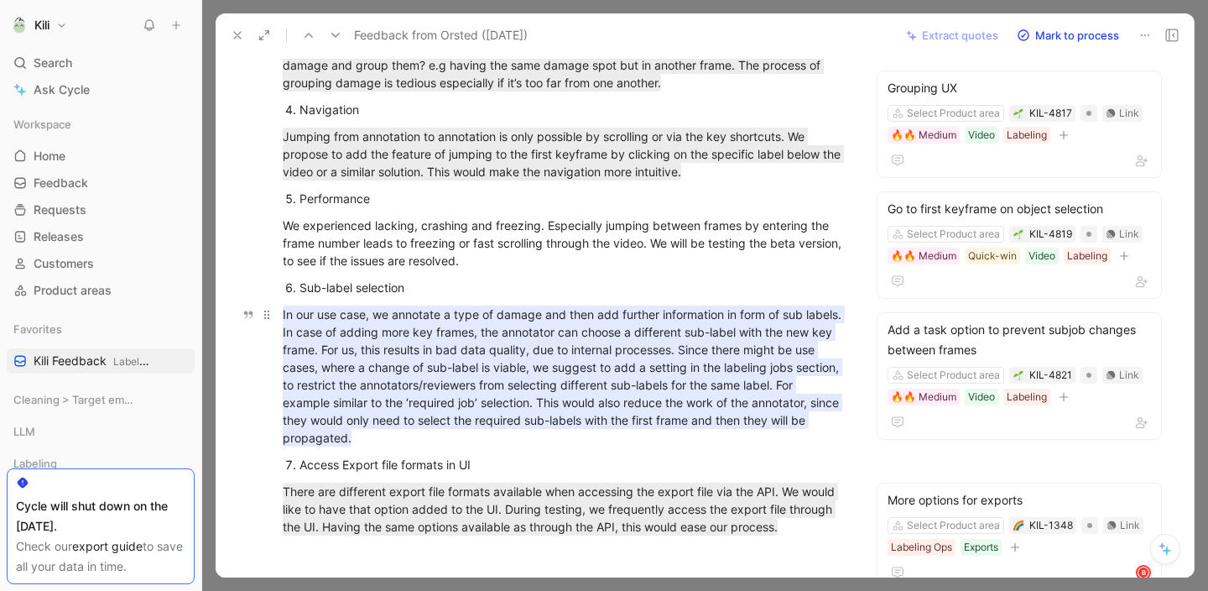
click at [524, 373] on span "In our use case, we annotate a type of damage and then add further information …" at bounding box center [564, 376] width 562 height 138
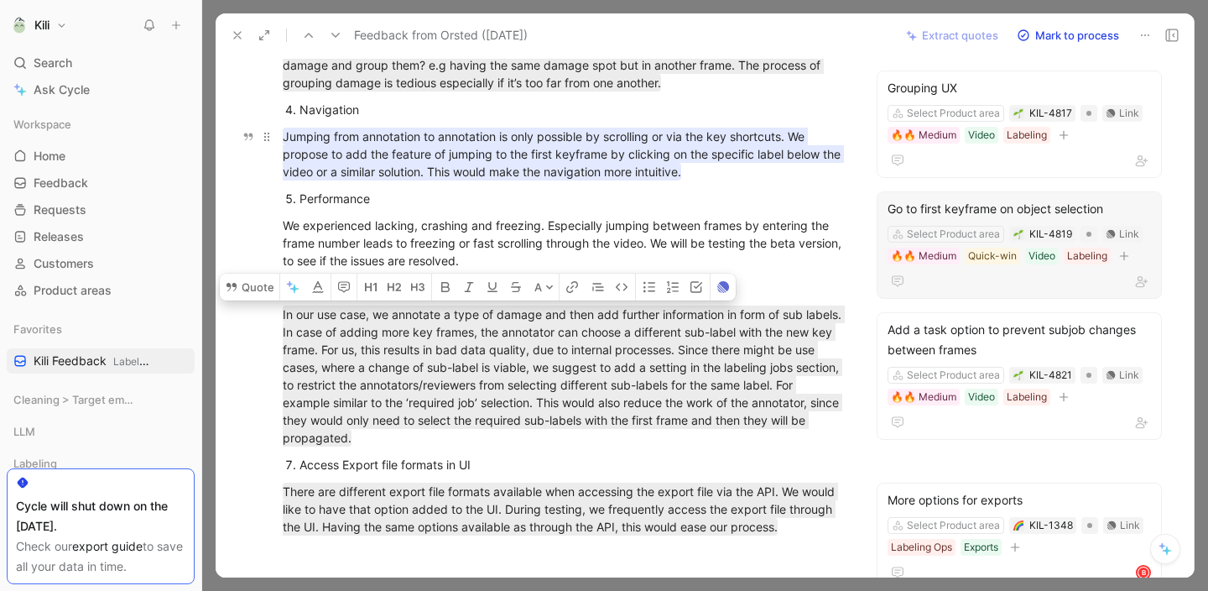
copy span "In our use case, we annotate a type of damage and then add further information …"
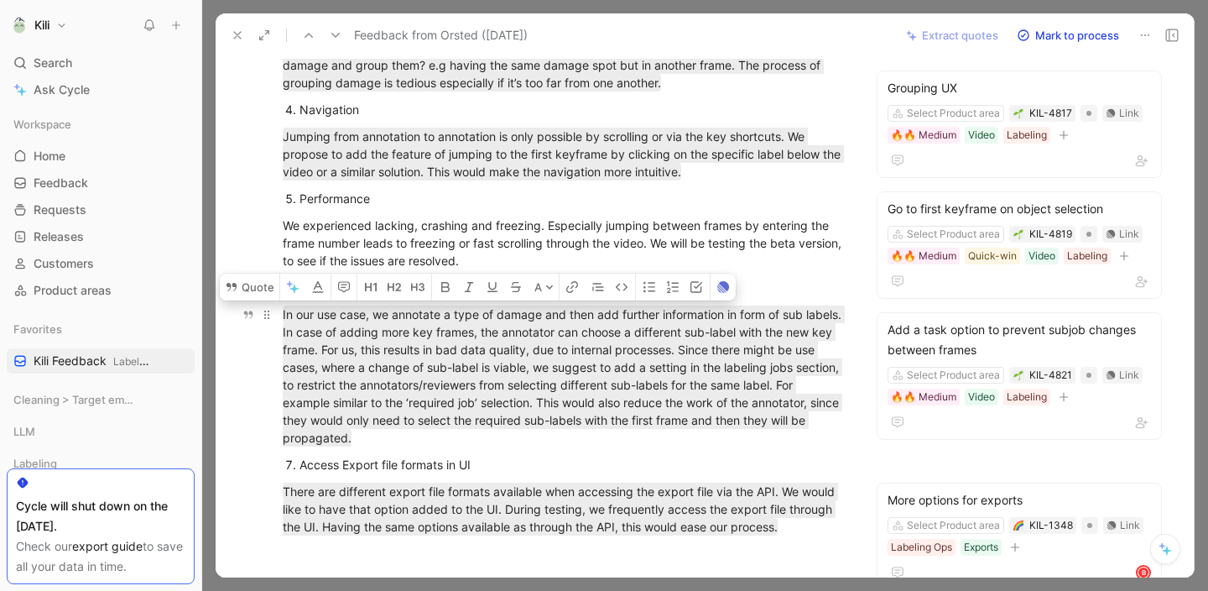
click at [633, 450] on p "In our use case, we annotate a type of damage and then add further information …" at bounding box center [564, 375] width 626 height 151
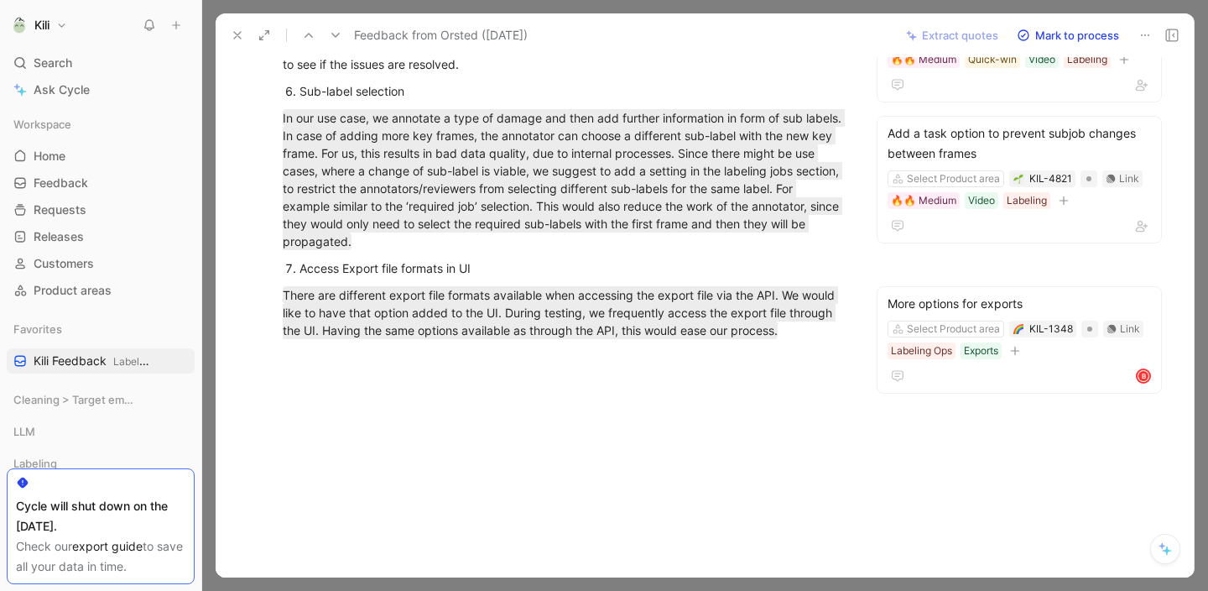
scroll to position [852, 0]
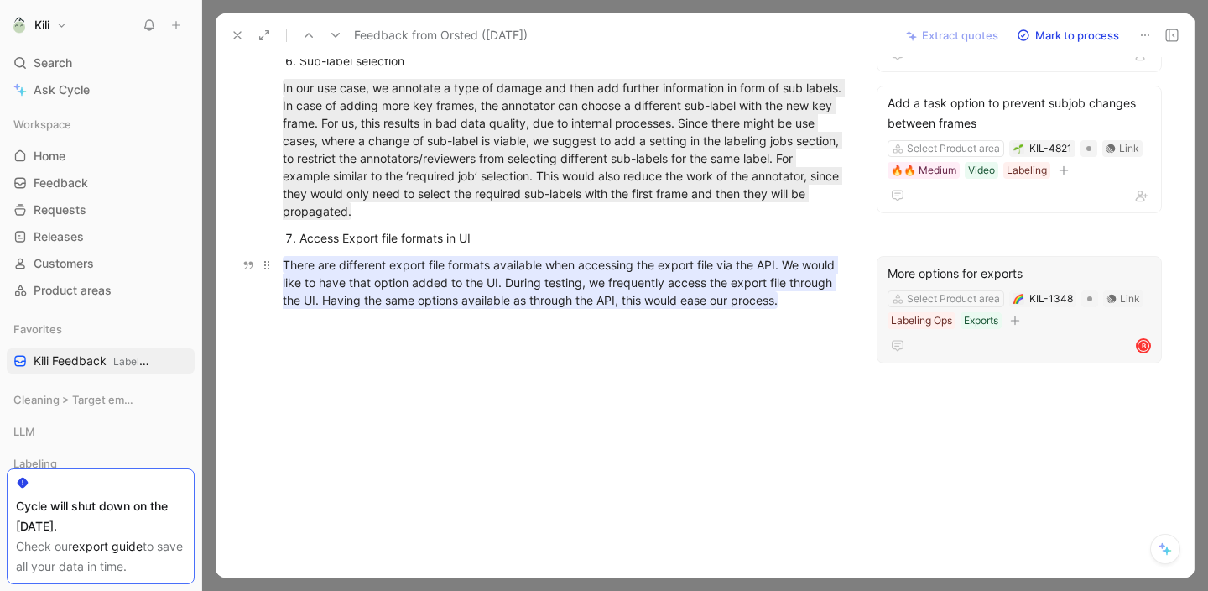
click at [588, 294] on span "There are different export file formats available when accessing the export fil…" at bounding box center [560, 282] width 555 height 49
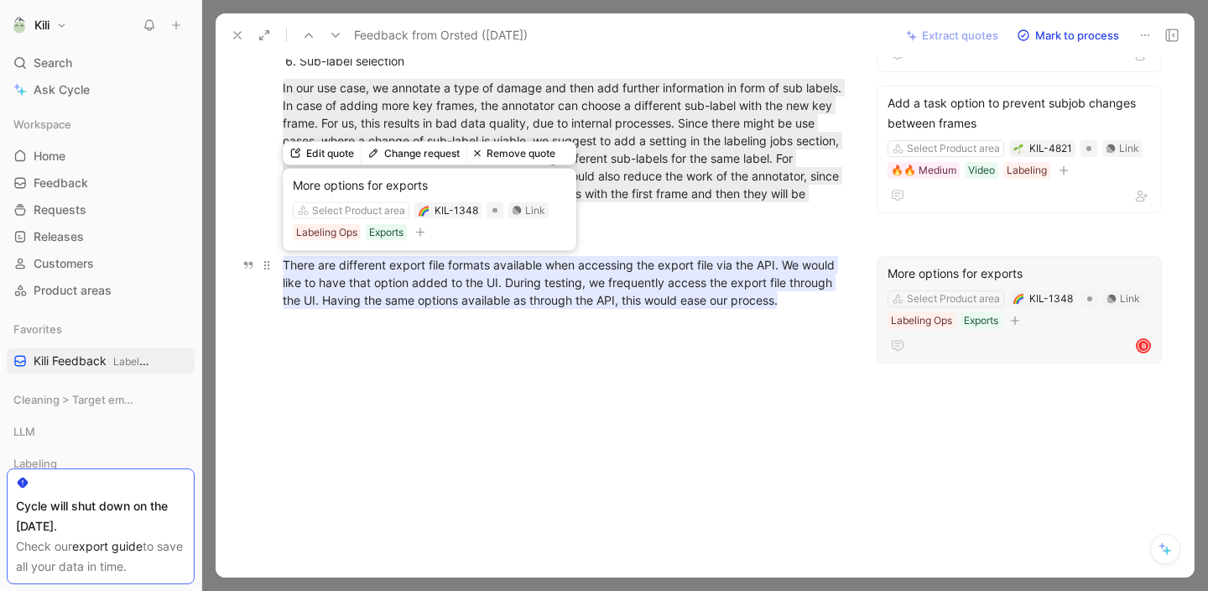
click at [588, 294] on span "There are different export file formats available when accessing the export fil…" at bounding box center [560, 282] width 555 height 49
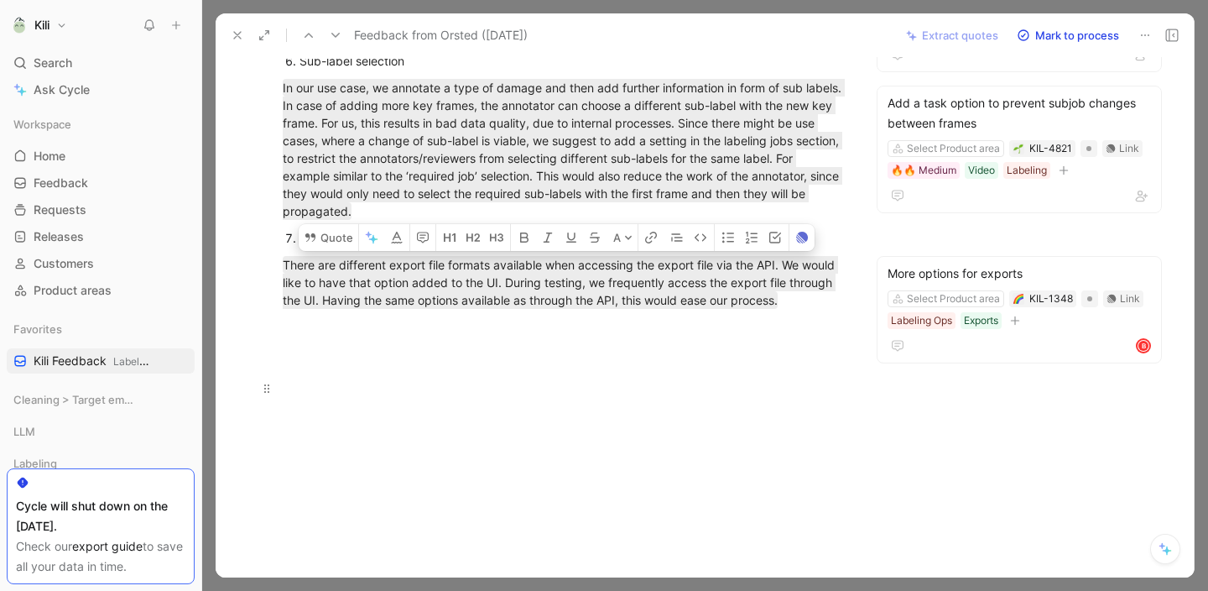
click at [613, 390] on div at bounding box center [564, 388] width 562 height 18
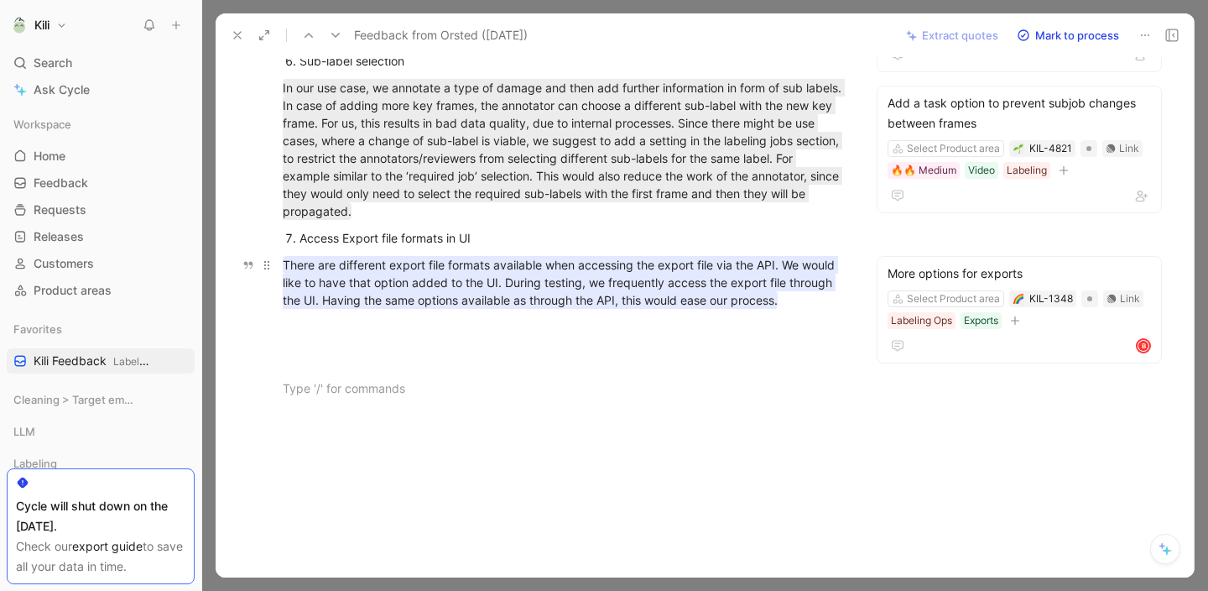
click at [555, 289] on span "There are different export file formats available when accessing the export fil…" at bounding box center [560, 282] width 555 height 49
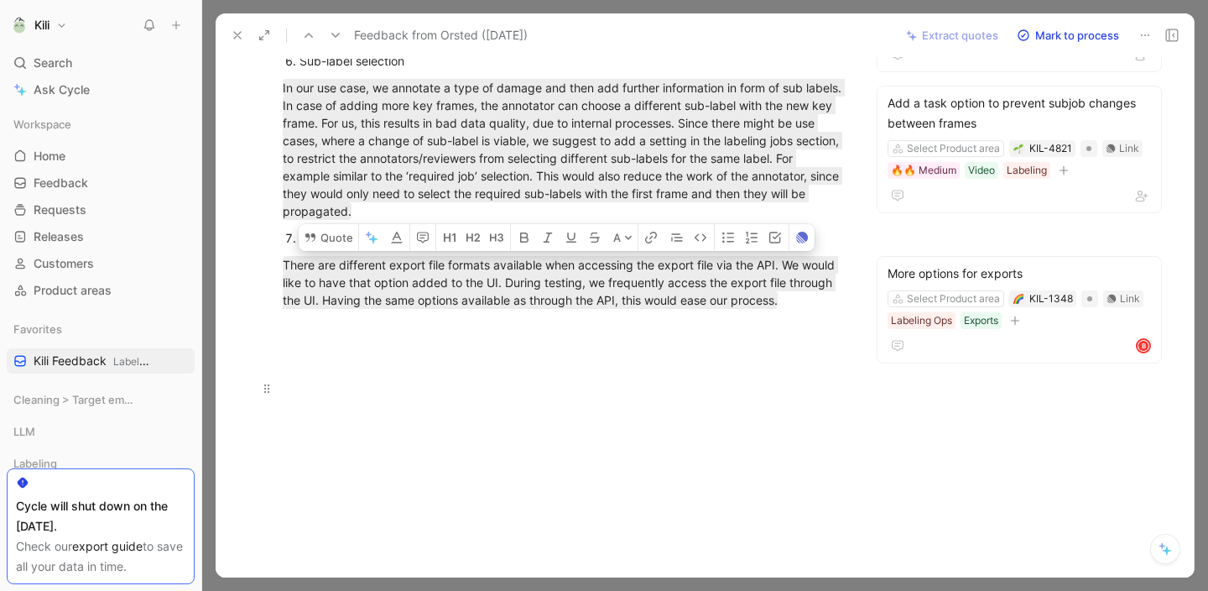
click at [567, 380] on div at bounding box center [564, 388] width 562 height 18
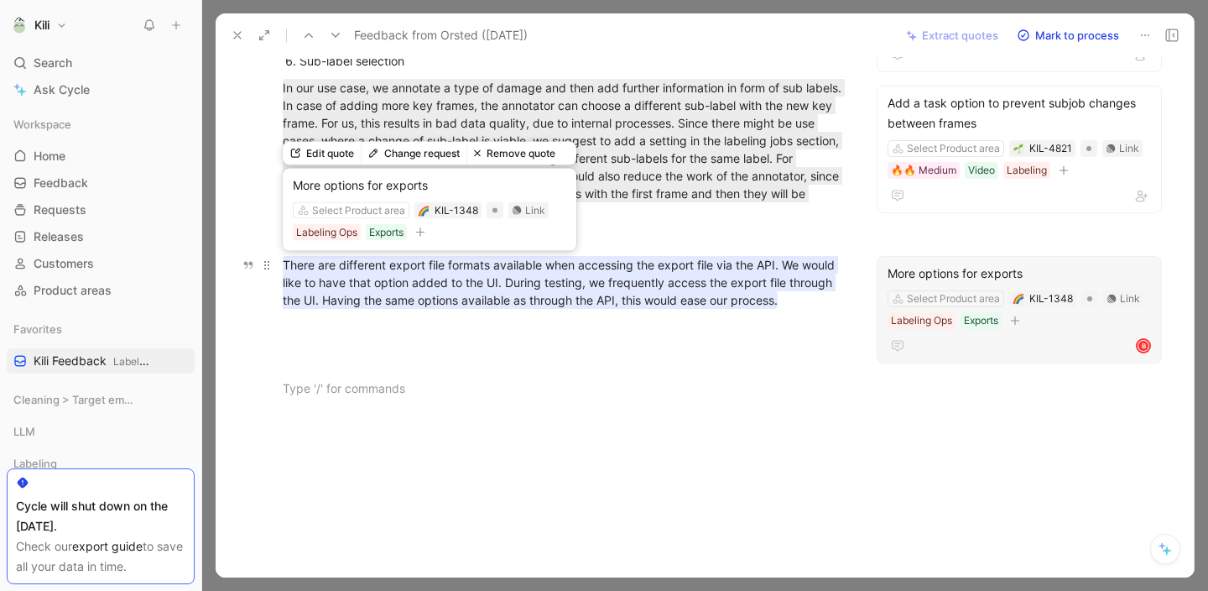
click at [583, 280] on span "There are different export file formats available when accessing the export fil…" at bounding box center [560, 282] width 555 height 49
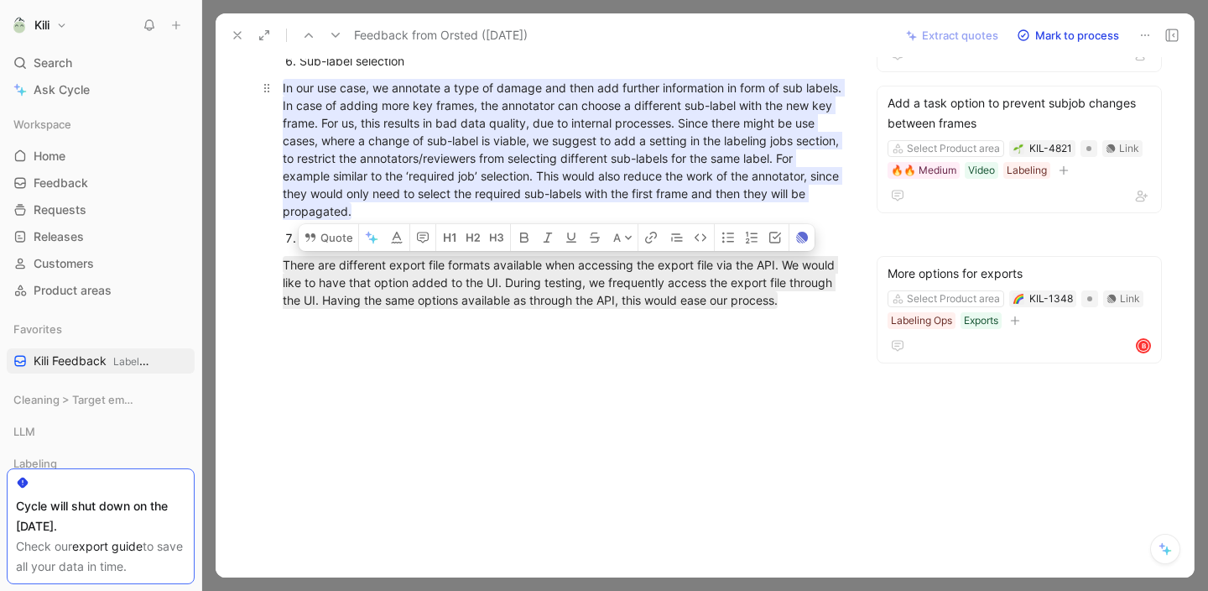
copy span "There are different export file formats available when accessing the export fil…"
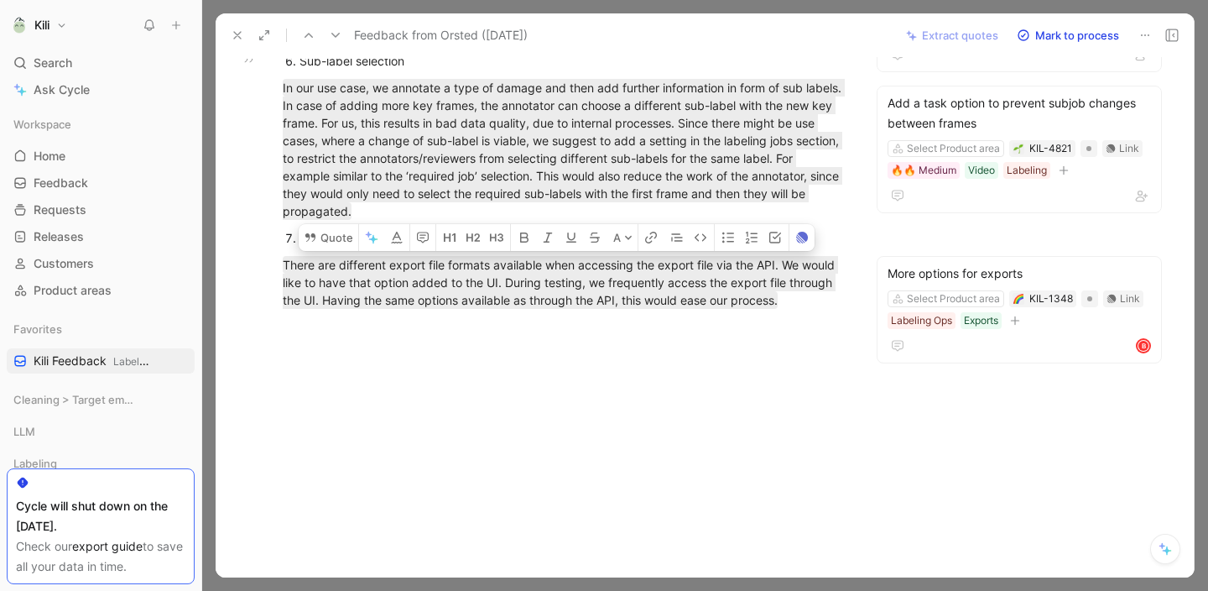
click at [241, 36] on icon at bounding box center [237, 35] width 13 height 13
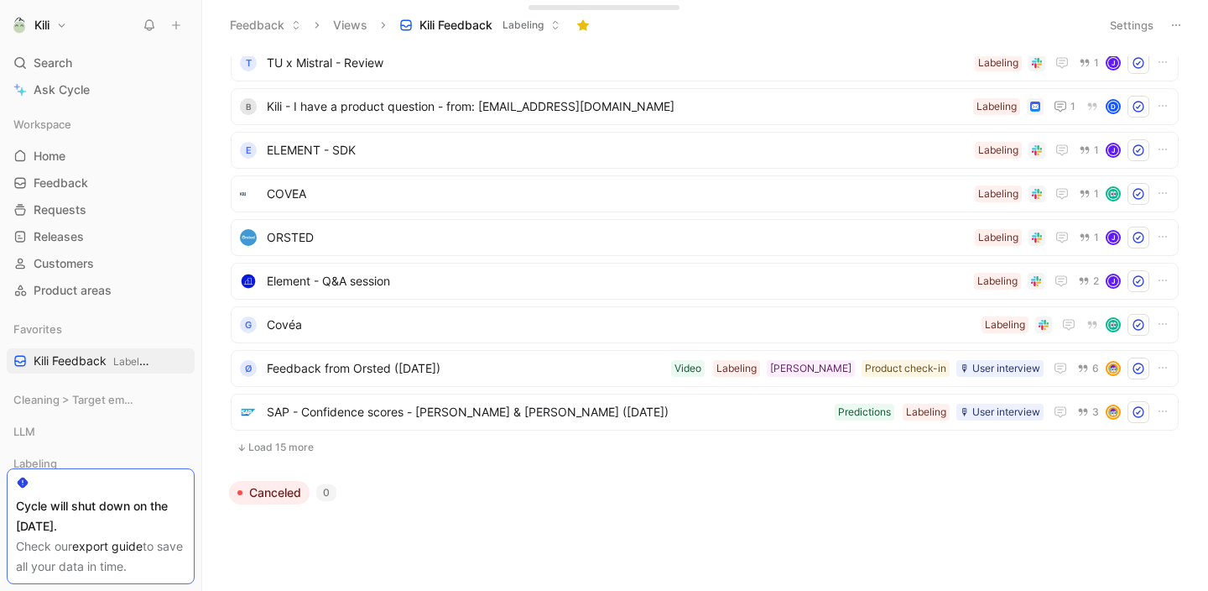
click at [241, 36] on button "Feedback" at bounding box center [265, 25] width 86 height 25
click at [273, 440] on button "Load 15 more" at bounding box center [705, 447] width 948 height 20
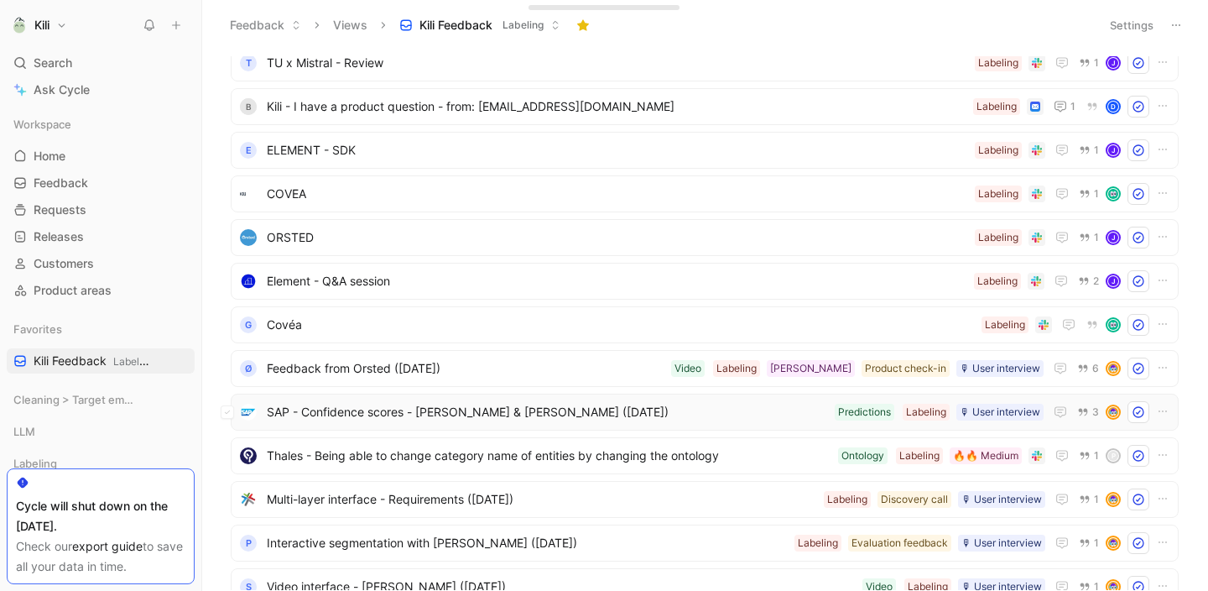
click at [394, 411] on span "SAP - Confidence scores - [PERSON_NAME] & [PERSON_NAME] ([DATE])" at bounding box center [547, 412] width 561 height 20
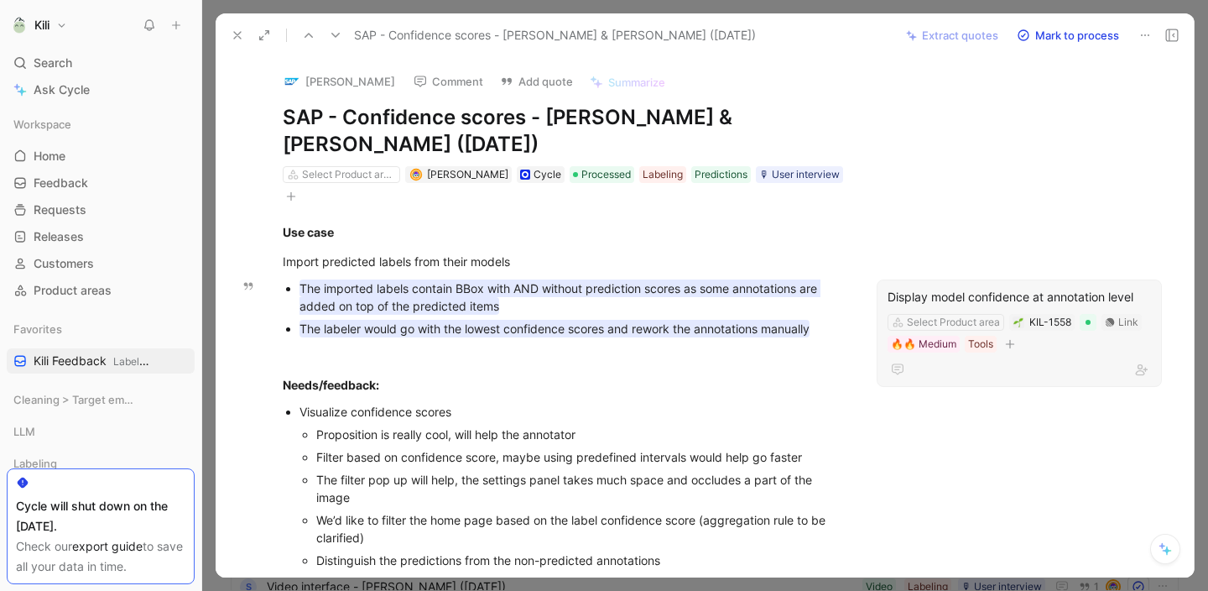
click at [639, 329] on mark "The labeler would go with the lowest confidence scores and rework the annotatio…" at bounding box center [554, 329] width 510 height 18
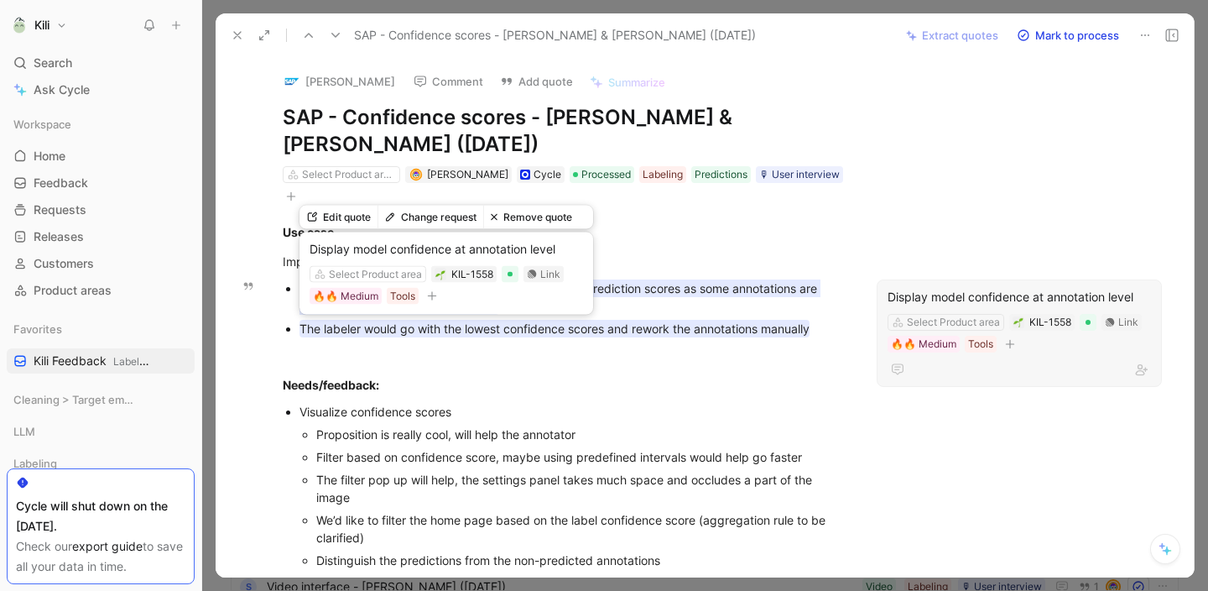
click at [639, 329] on mark "The labeler would go with the lowest confidence scores and rework the annotatio…" at bounding box center [554, 329] width 510 height 18
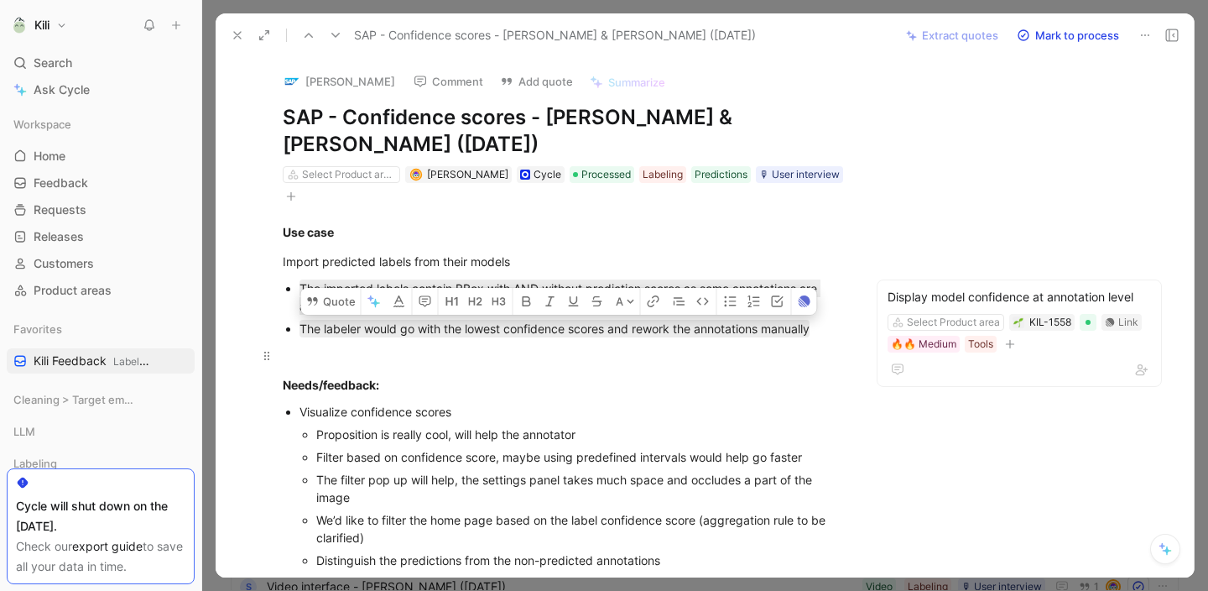
click at [650, 358] on div at bounding box center [564, 355] width 562 height 18
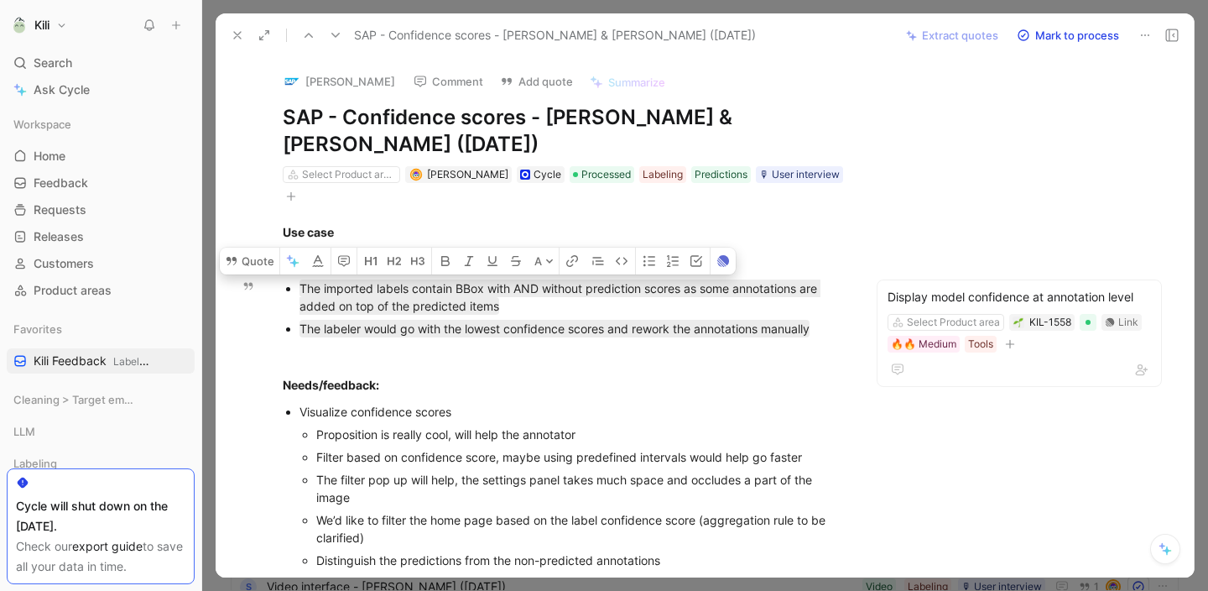
drag, startPoint x: 840, startPoint y: 330, endPoint x: 351, endPoint y: 278, distance: 491.0
click at [351, 278] on ul "The imported labels contain BBox with AND without prediction scores as some ann…" at bounding box center [564, 308] width 626 height 63
click at [263, 310] on ul "The imported labels contain BBox with AND without prediction scores as some ann…" at bounding box center [564, 308] width 626 height 63
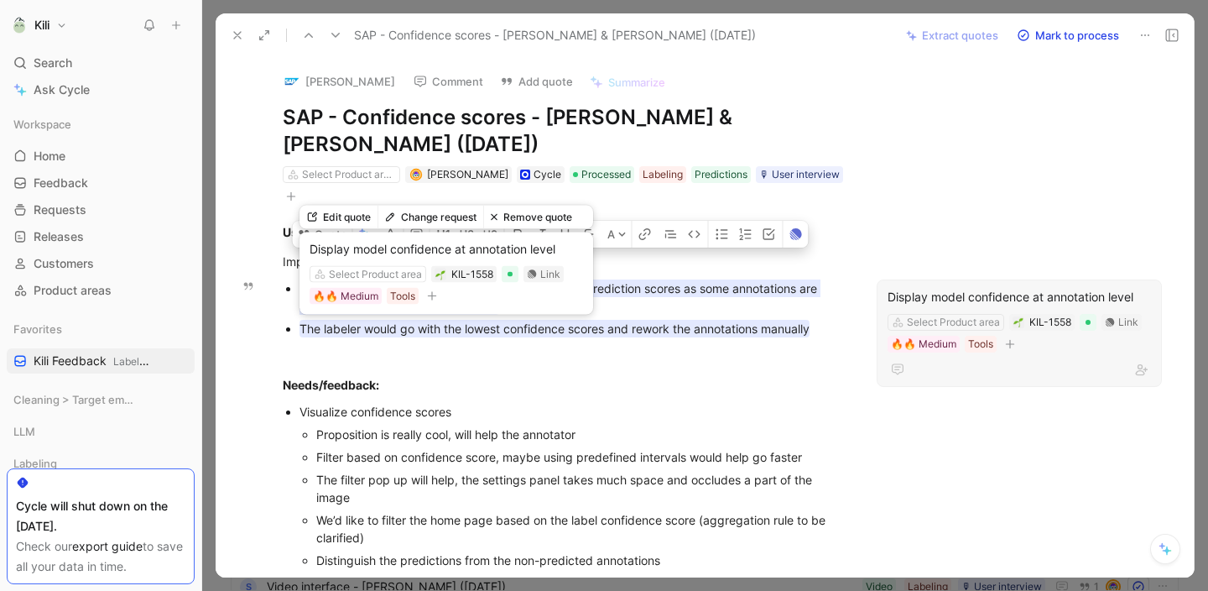
drag, startPoint x: 283, startPoint y: 260, endPoint x: 816, endPoint y: 332, distance: 538.4
click at [816, 332] on div "Use case Import predicted labels from their models The imported labels contain …" at bounding box center [564, 570] width 626 height 730
copy div "Import predicted labels from their models The imported labels contain BBox with…"
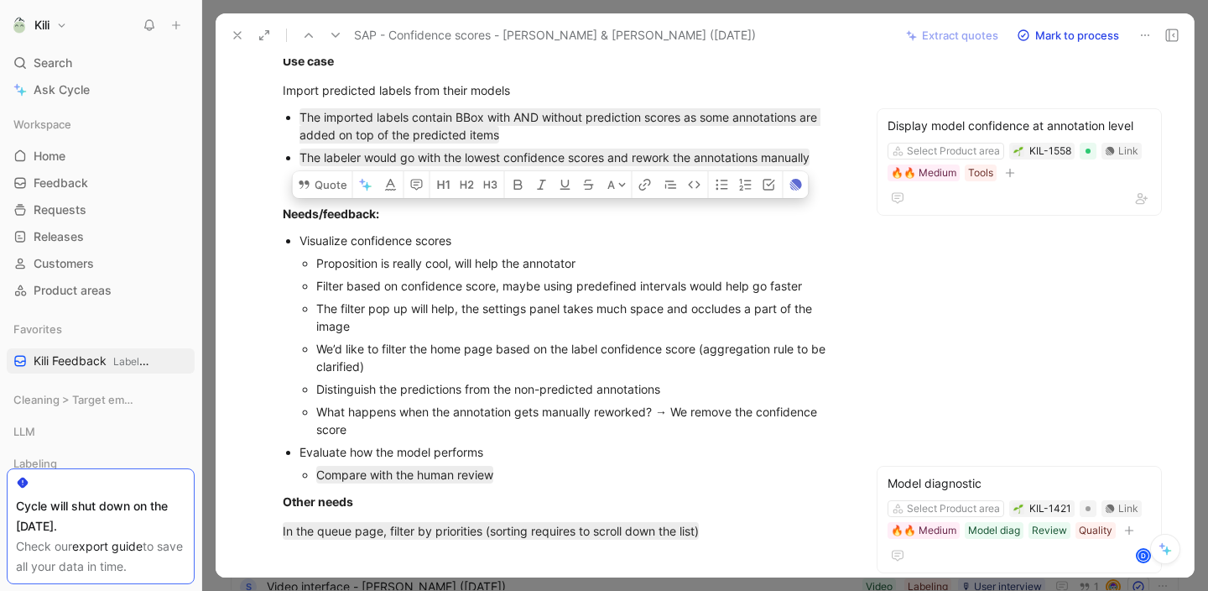
scroll to position [224, 0]
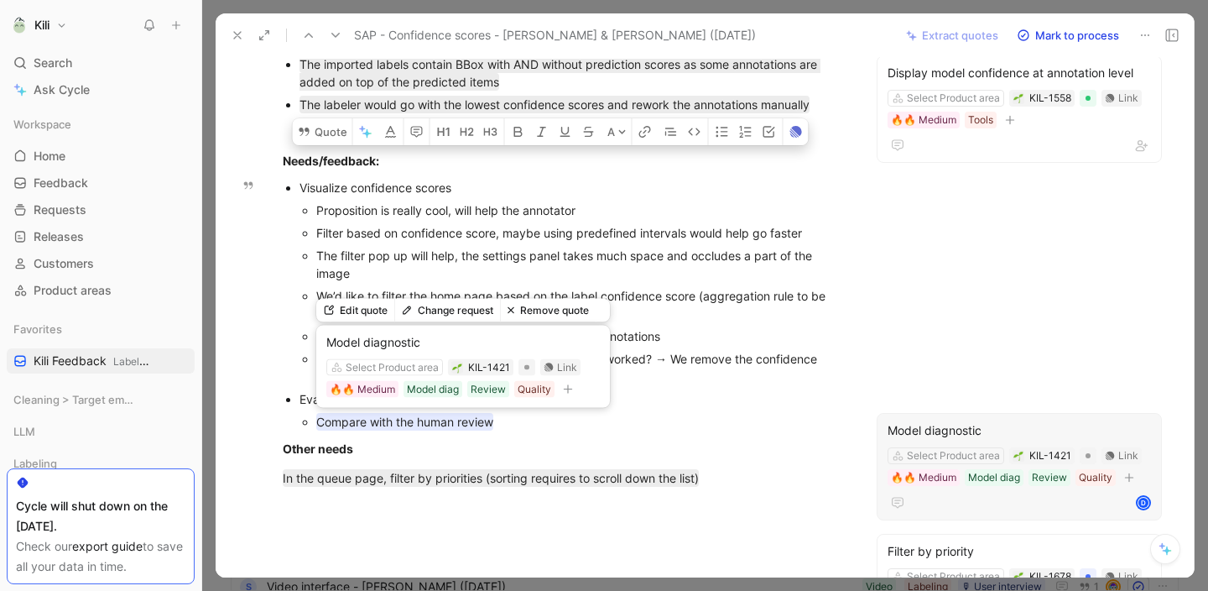
click at [462, 429] on mark "Compare with the human review" at bounding box center [404, 422] width 177 height 18
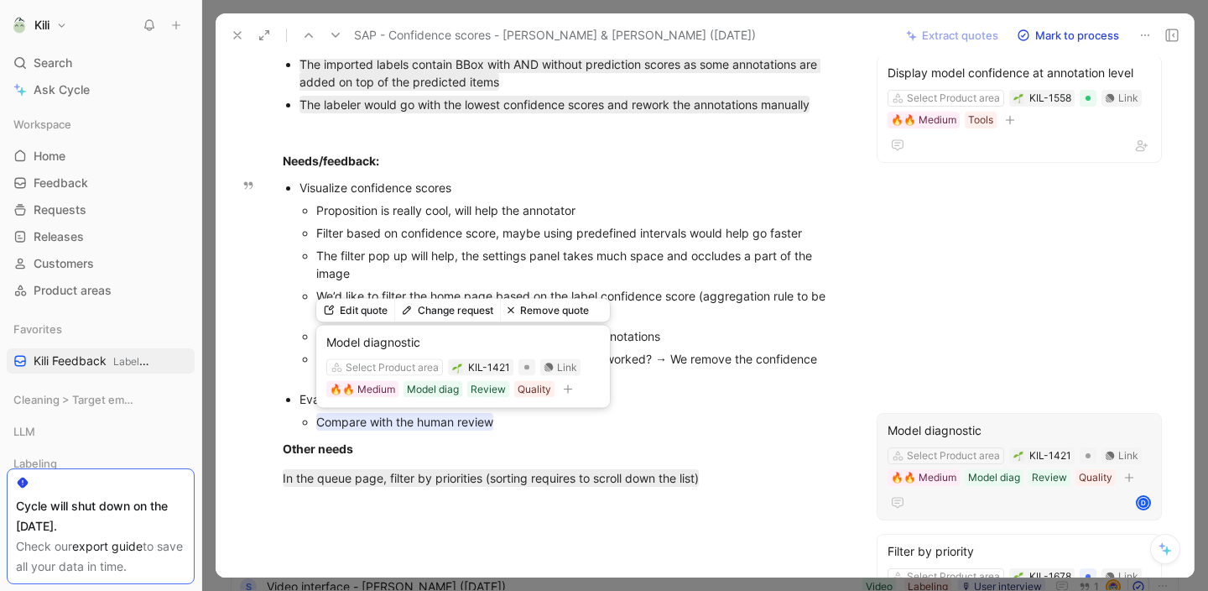
click at [462, 429] on mark "Compare with the human review" at bounding box center [404, 422] width 177 height 18
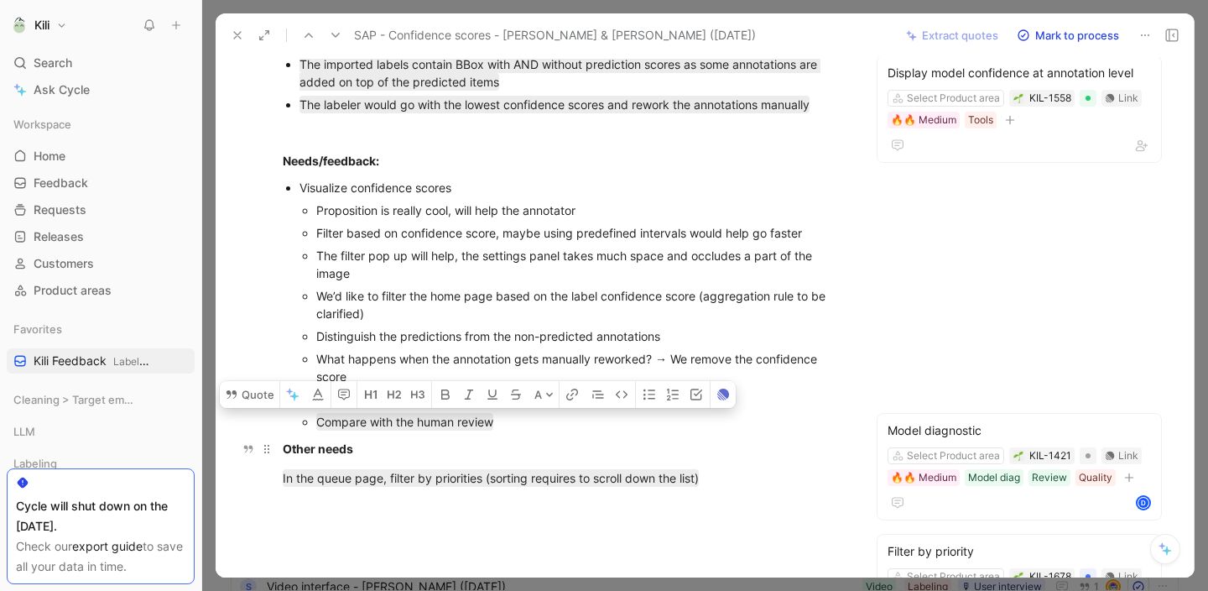
click at [575, 450] on div "Other needs" at bounding box center [564, 449] width 562 height 18
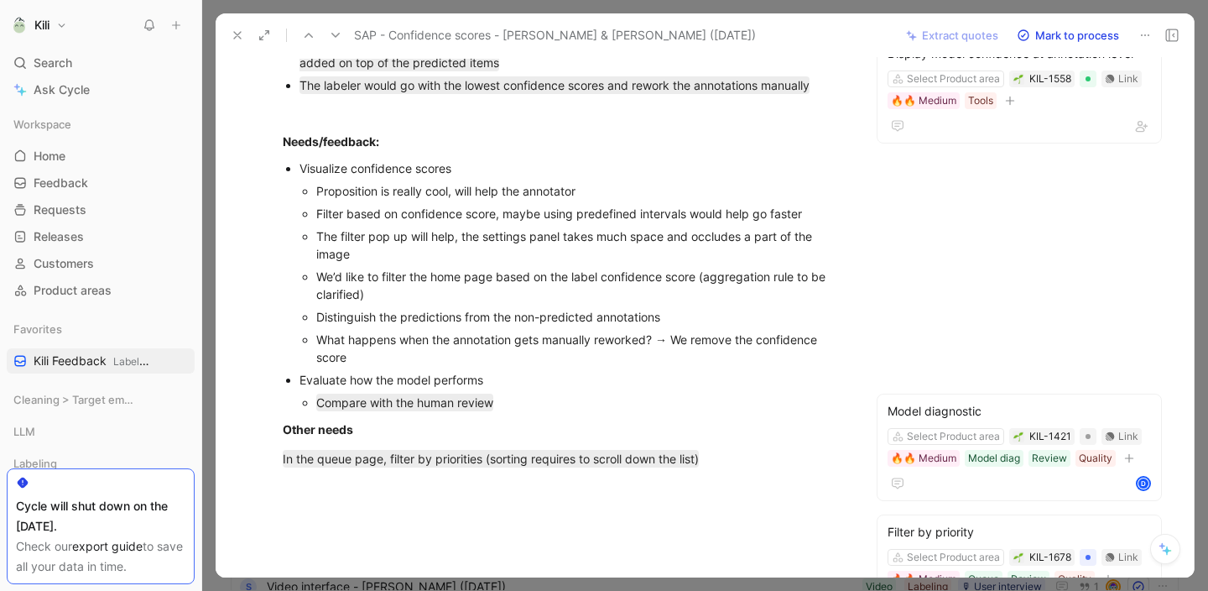
scroll to position [246, 0]
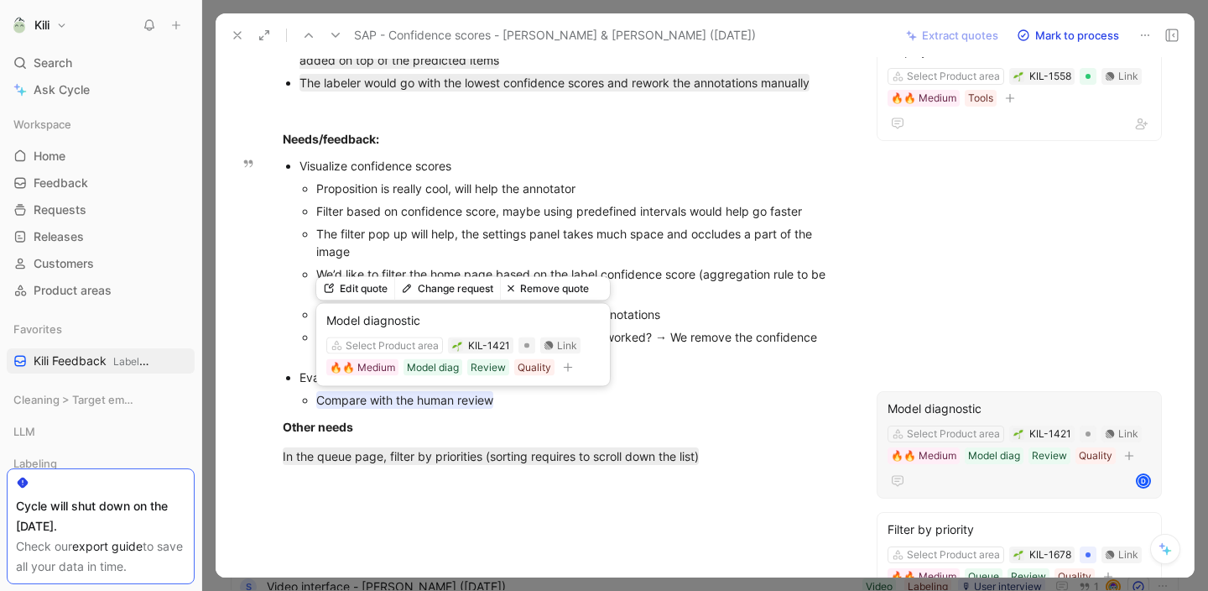
click at [476, 402] on mark "Compare with the human review" at bounding box center [404, 400] width 177 height 18
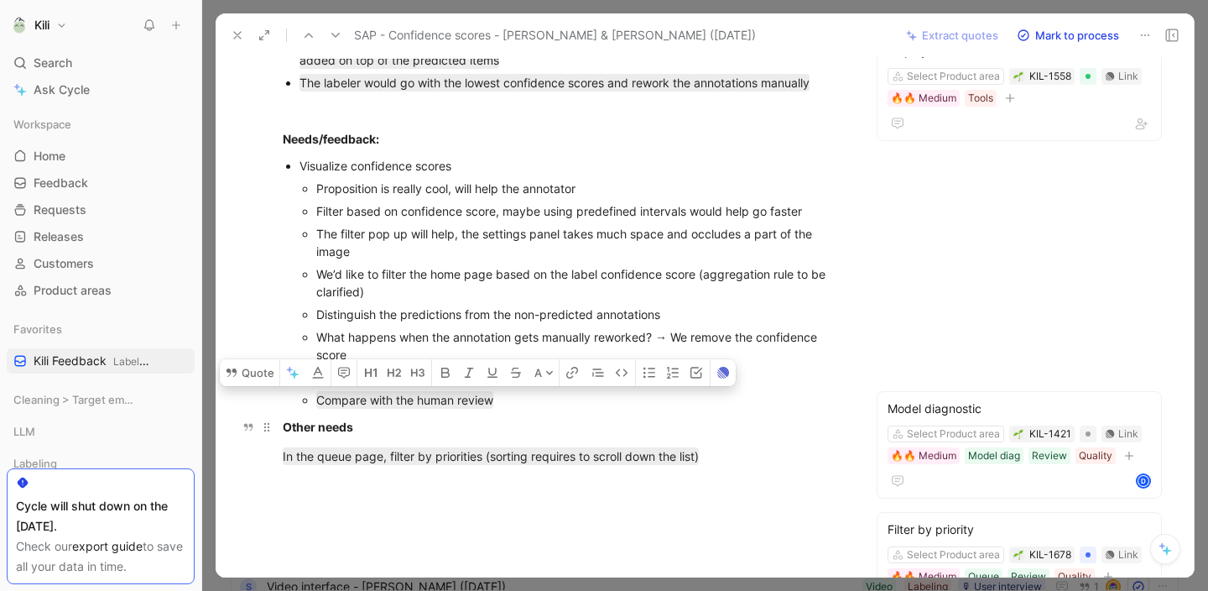
click at [492, 425] on div "Other needs" at bounding box center [564, 427] width 562 height 18
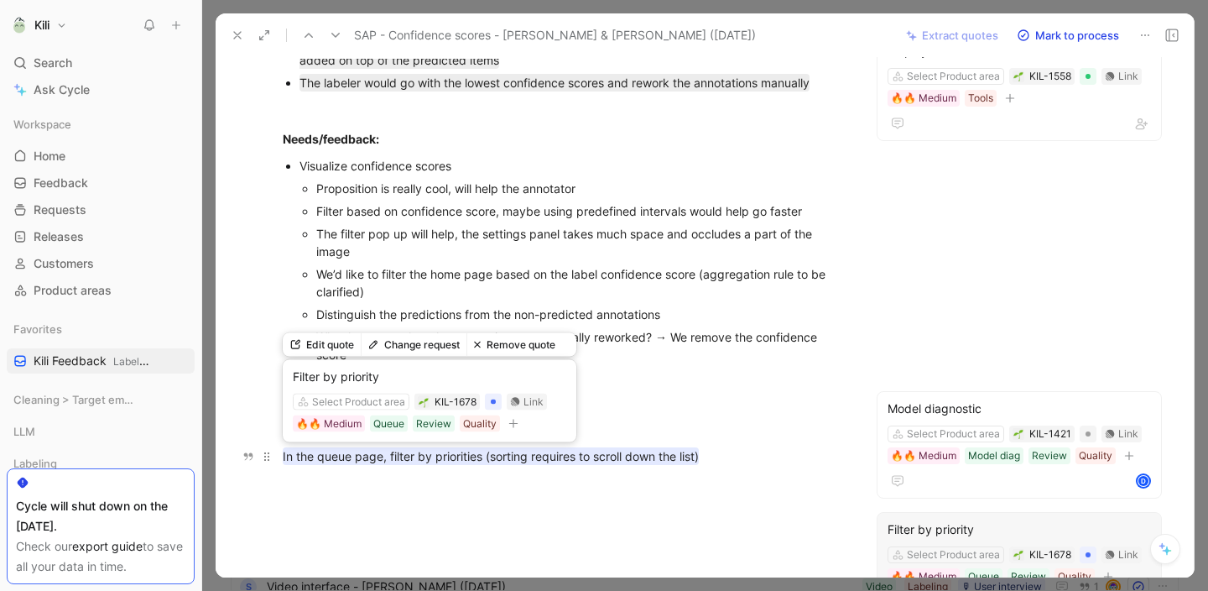
click at [470, 456] on mark "In the queue page, filter by priorities (sorting requires to scroll down the li…" at bounding box center [491, 456] width 416 height 18
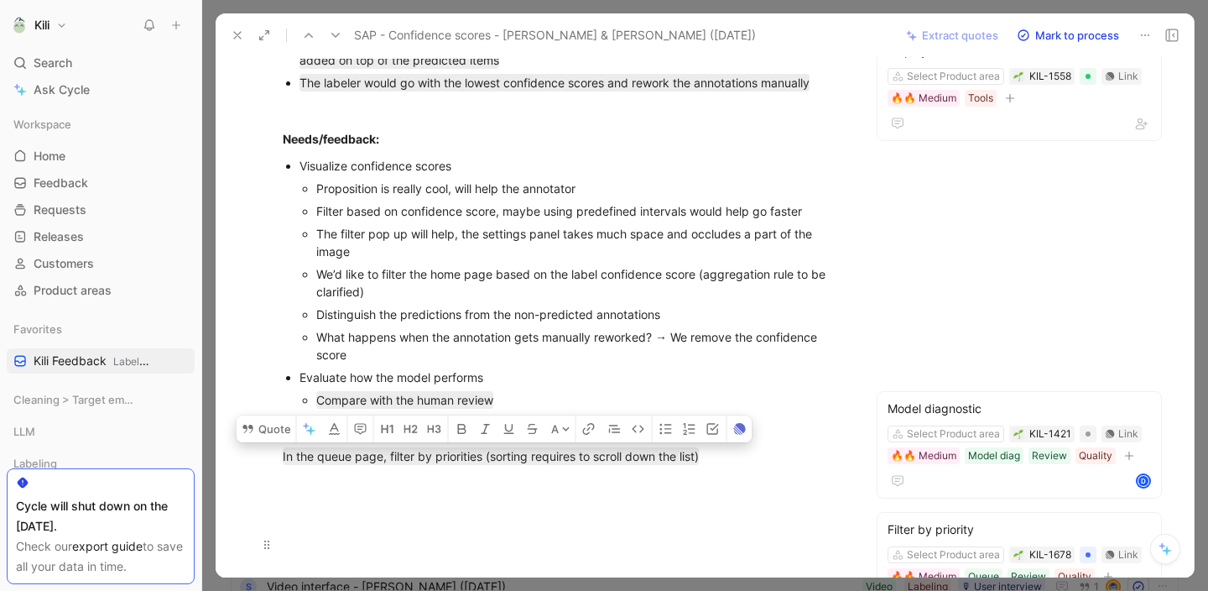
click at [560, 535] on div at bounding box center [564, 544] width 562 height 18
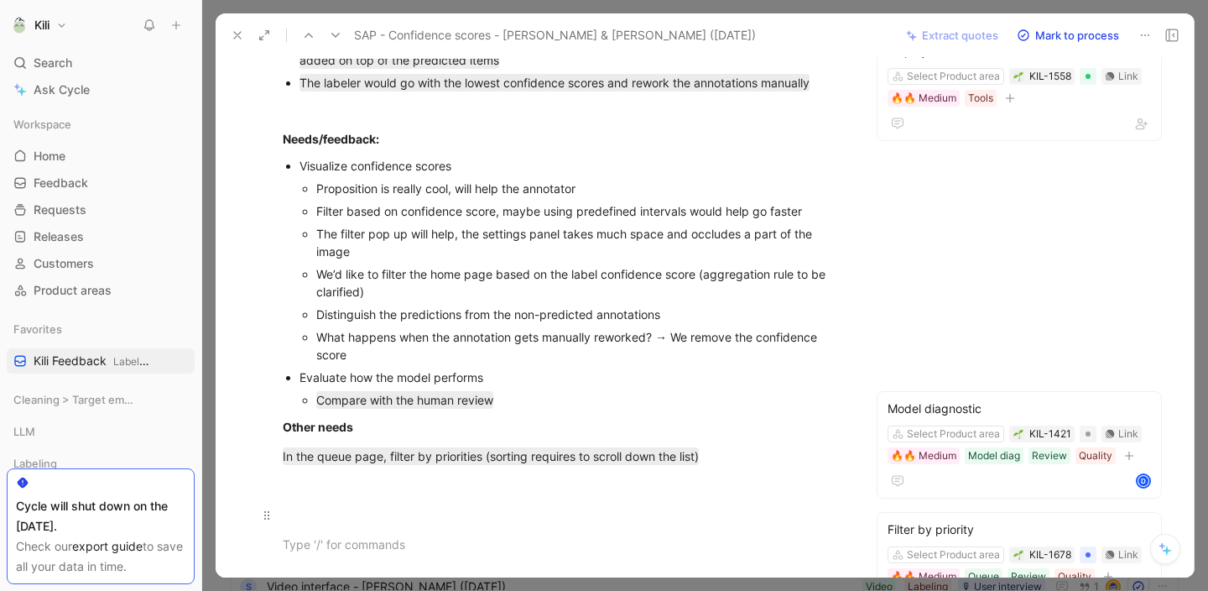
click at [570, 508] on div at bounding box center [564, 515] width 562 height 18
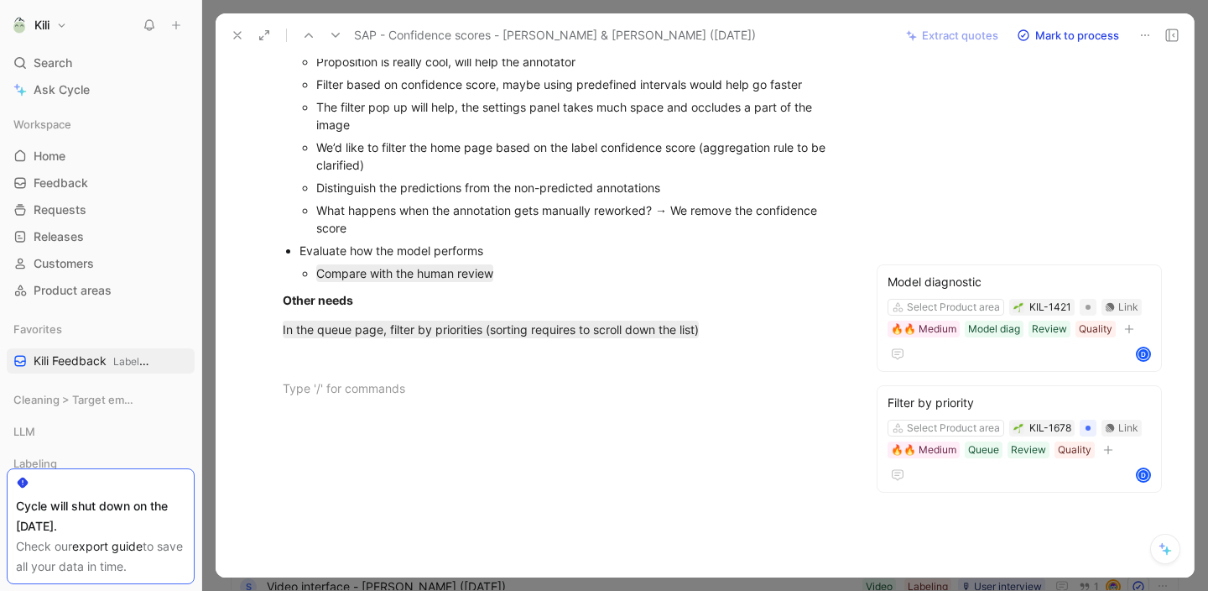
scroll to position [0, 0]
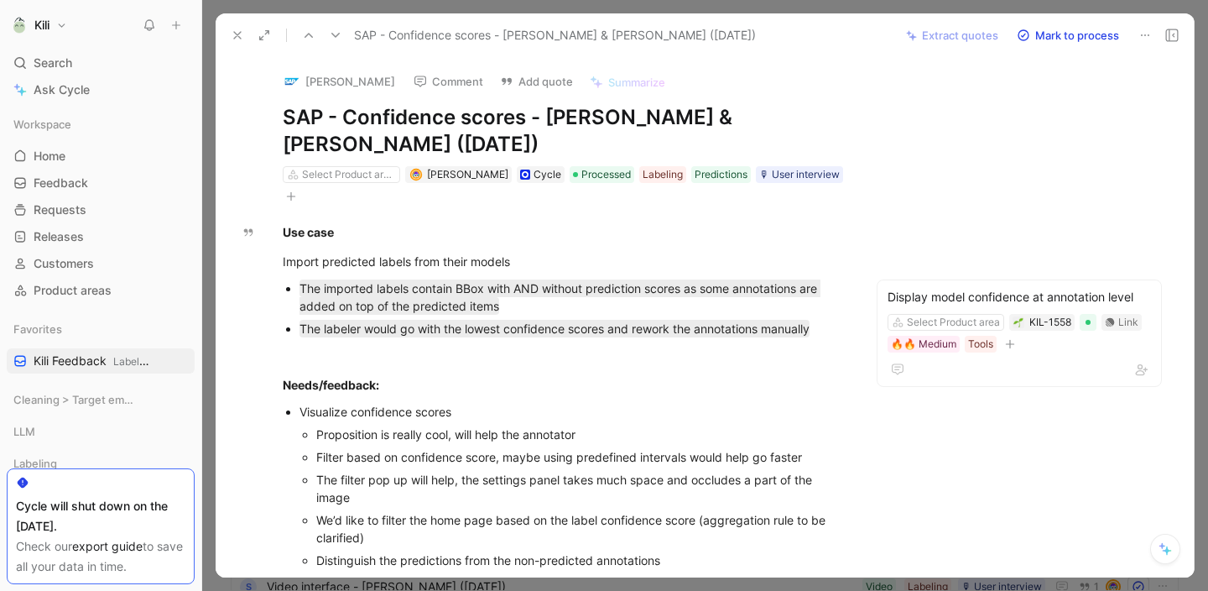
click at [226, 29] on button at bounding box center [237, 34] width 23 height 23
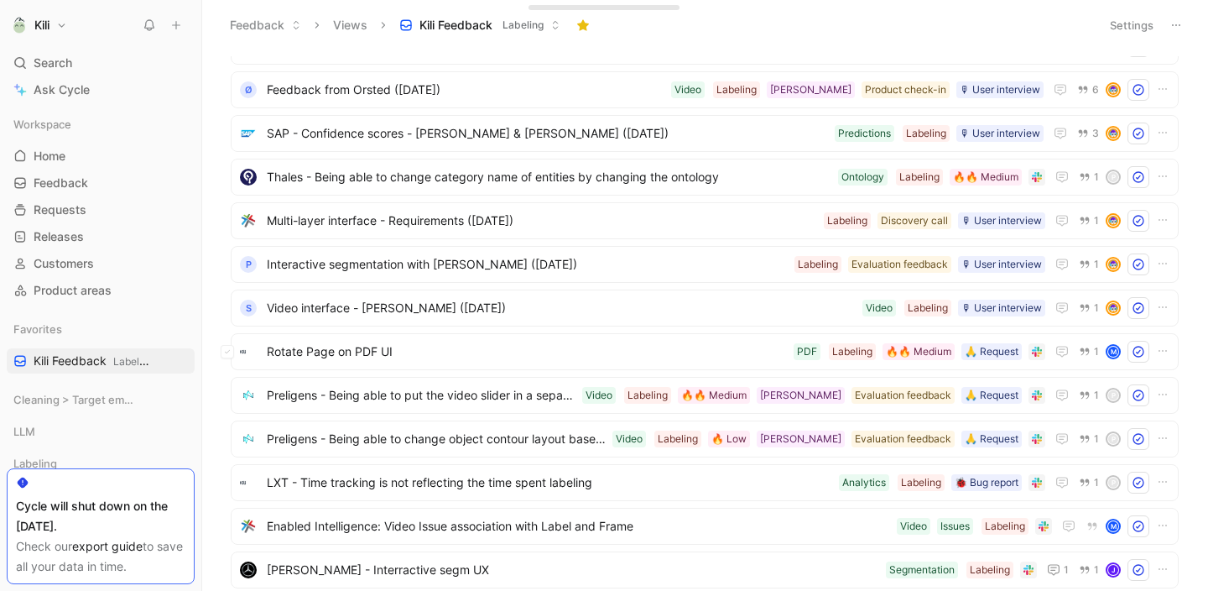
scroll to position [4657, 0]
click at [417, 176] on span "Thales - Being able to change category name of entities by changing the ontology" at bounding box center [549, 175] width 565 height 20
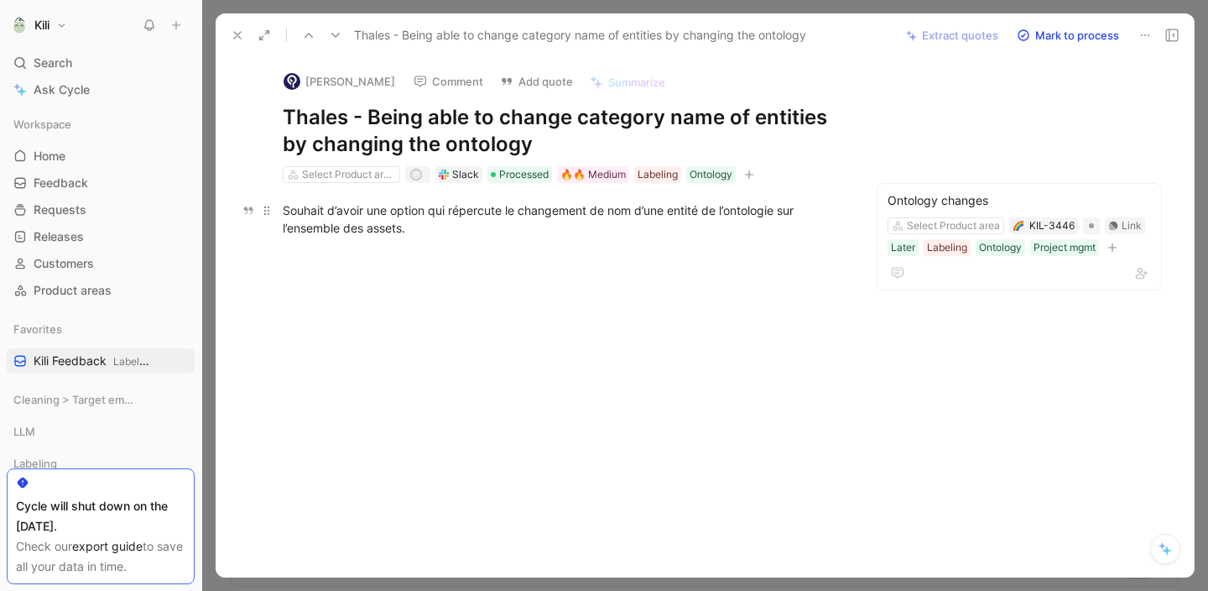
click at [495, 211] on div "Souhait d’avoir une option qui répercute le changement de nom d’une entité de l…" at bounding box center [564, 218] width 562 height 35
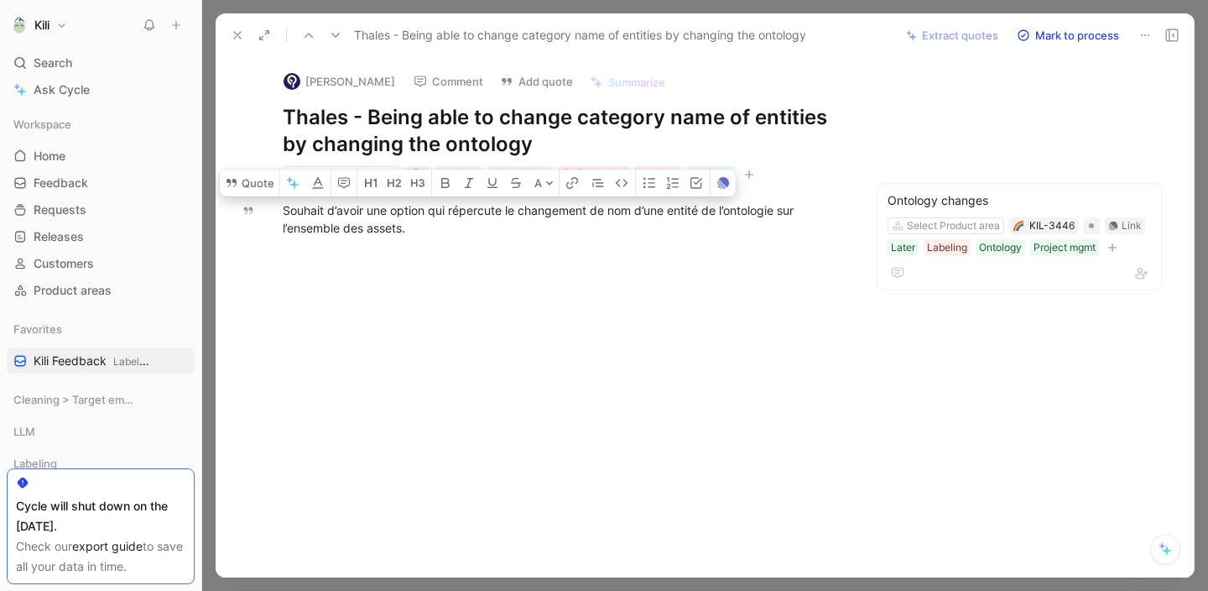
click at [232, 29] on icon at bounding box center [237, 35] width 13 height 13
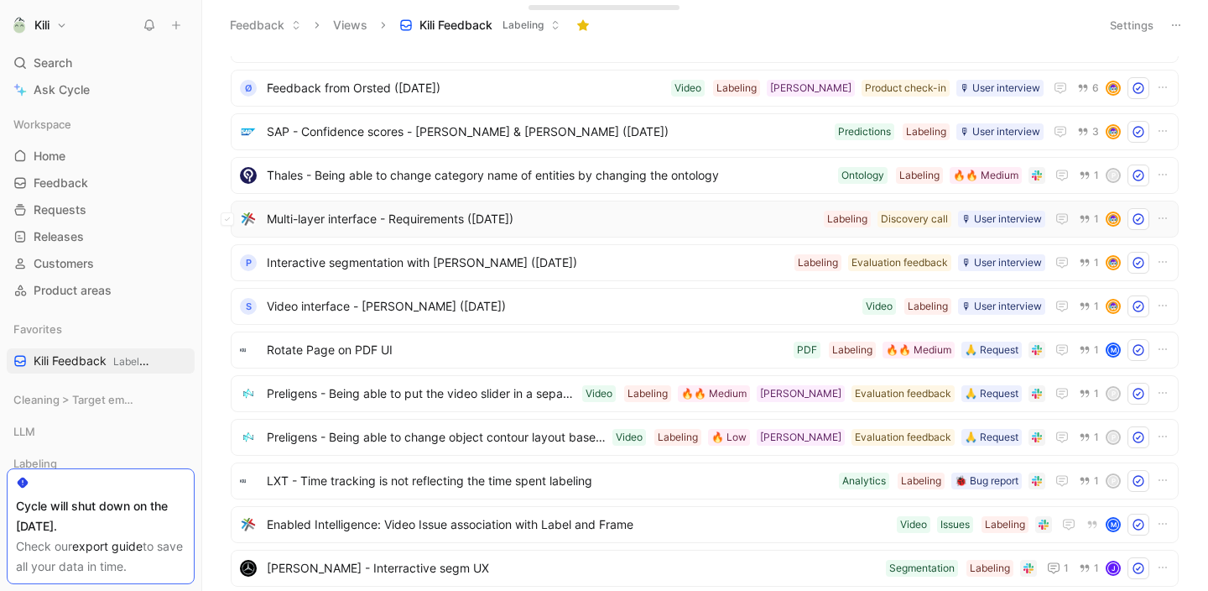
click at [437, 226] on span "Multi-layer interface - Requirements (Jan 23, 2023)" at bounding box center [542, 219] width 550 height 20
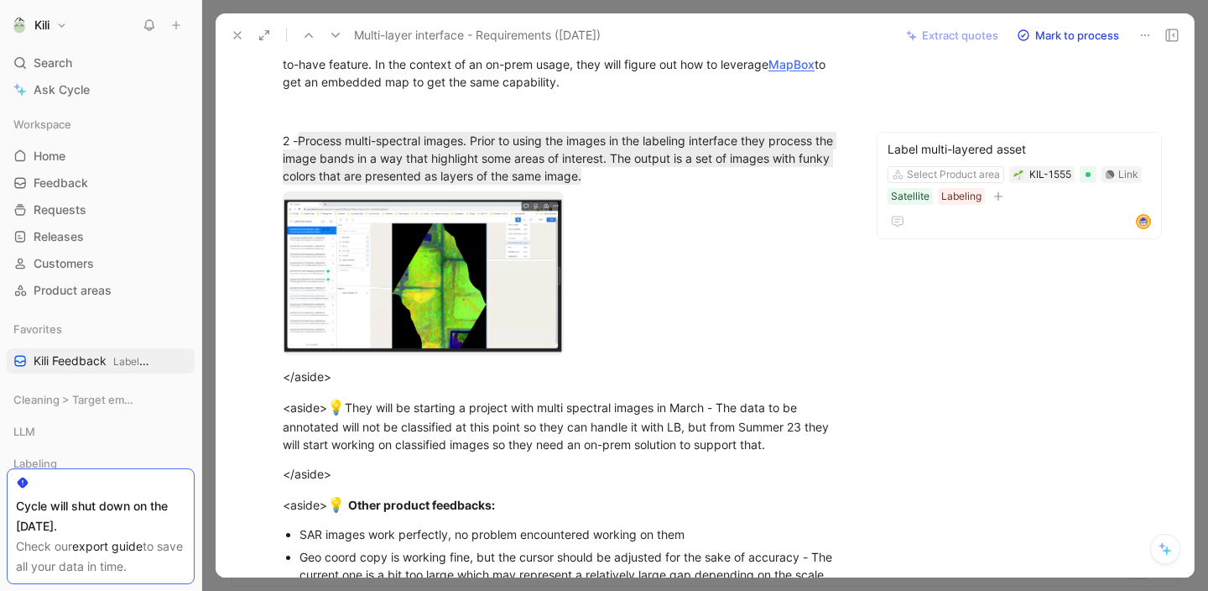
scroll to position [322, 0]
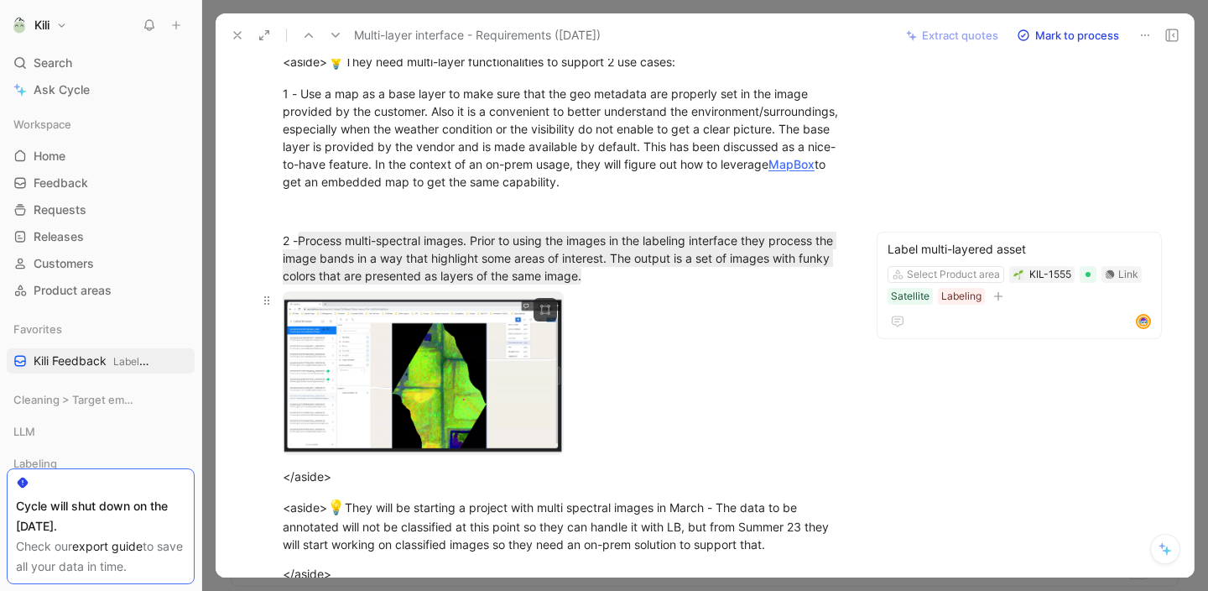
click at [613, 350] on div at bounding box center [564, 375] width 562 height 169
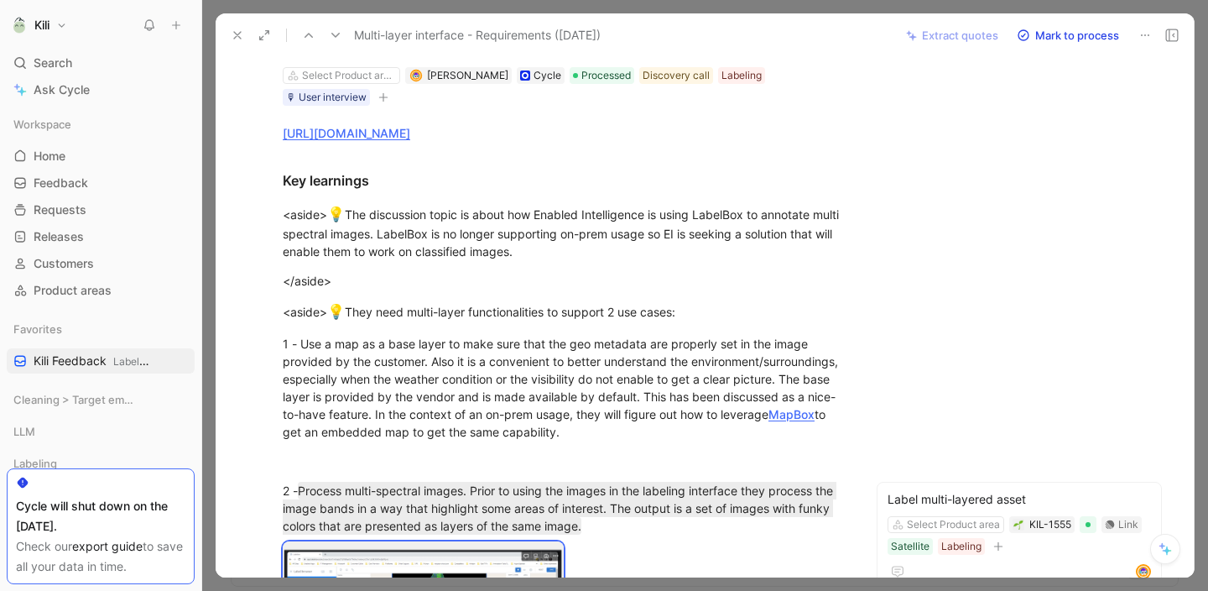
scroll to position [206, 0]
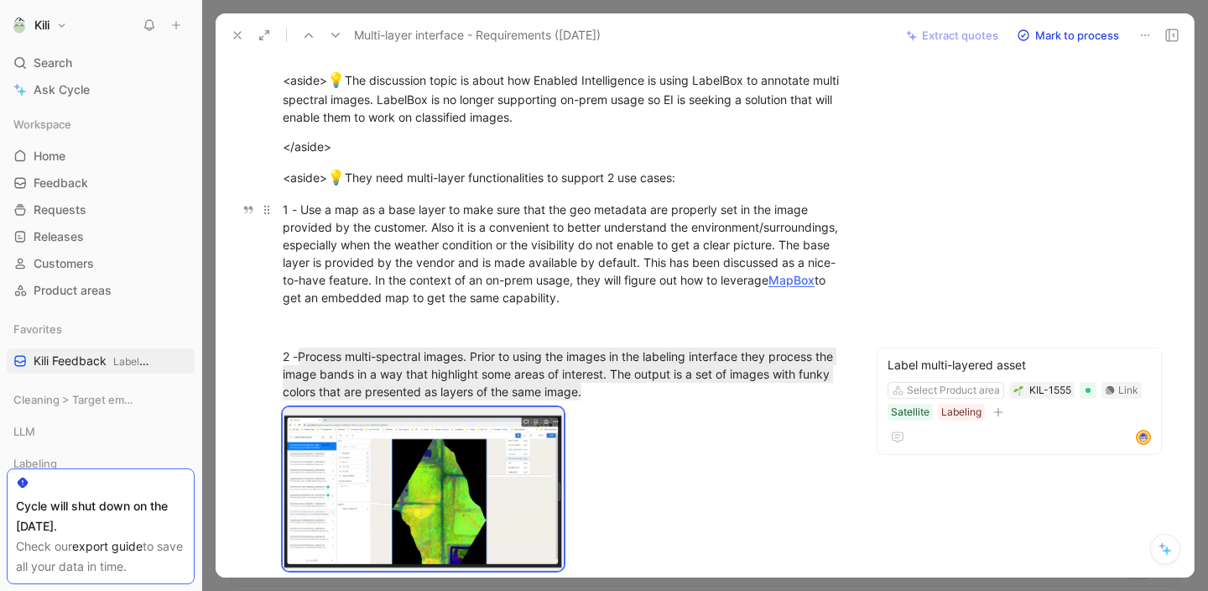
click at [575, 279] on div "1 - Use a map as a base layer to make sure that the geo metadata are properly s…" at bounding box center [564, 253] width 562 height 106
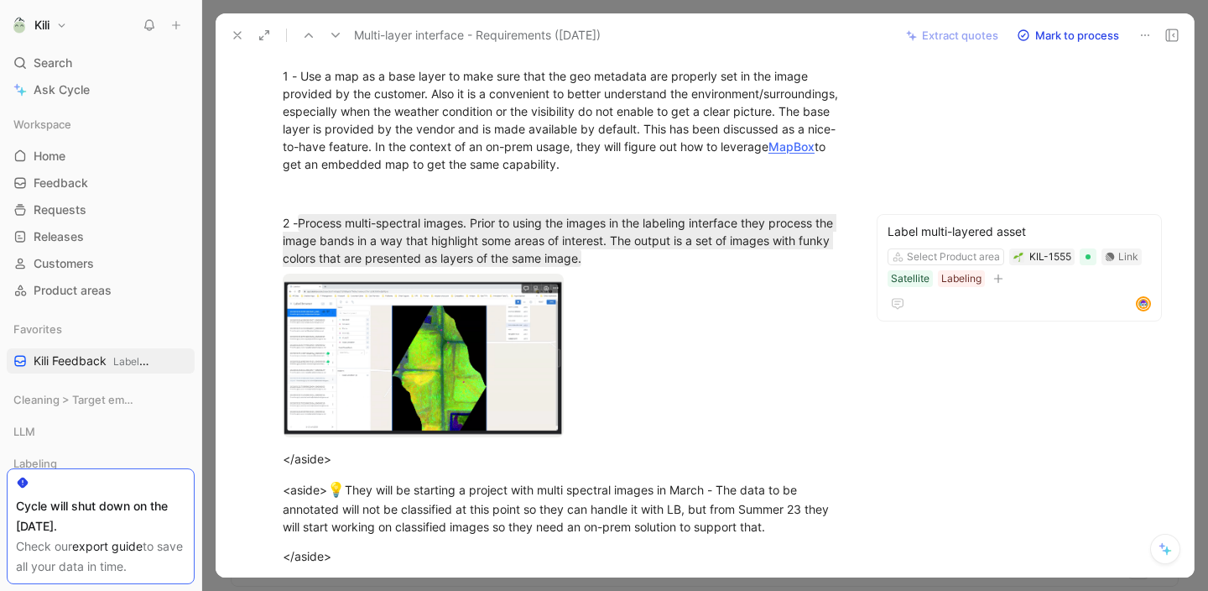
scroll to position [341, 0]
click at [442, 378] on body "Kili Search ⌘ K Ask Cycle Workspace Home G then H Feedback G then F Requests G …" at bounding box center [604, 295] width 1208 height 591
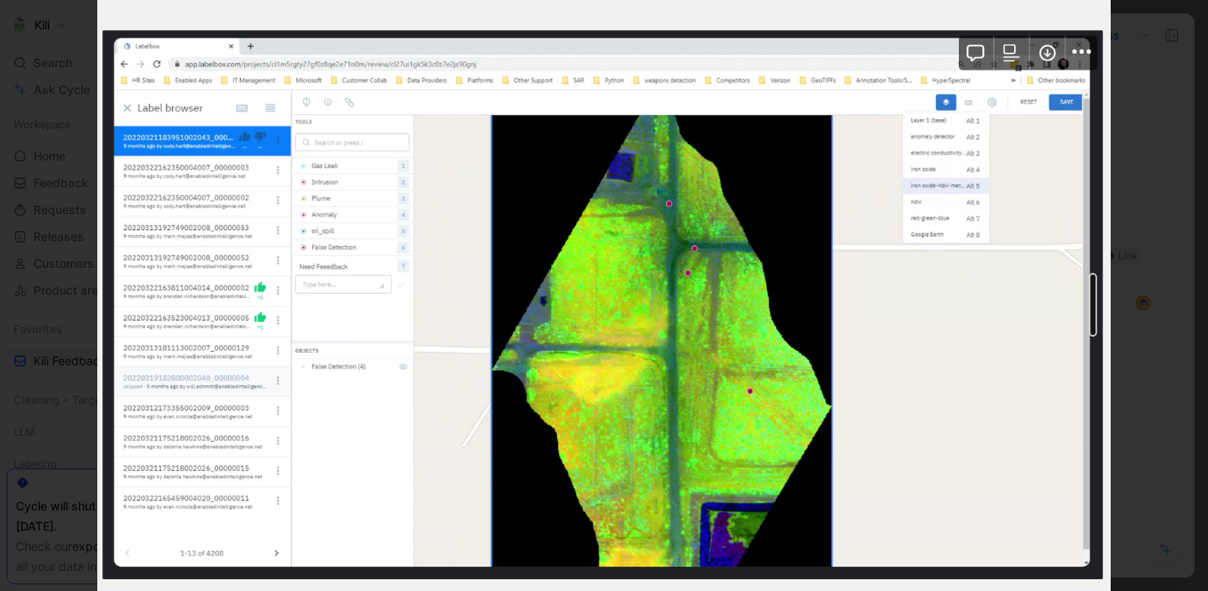
click at [1163, 590] on div at bounding box center [604, 591] width 1208 height 0
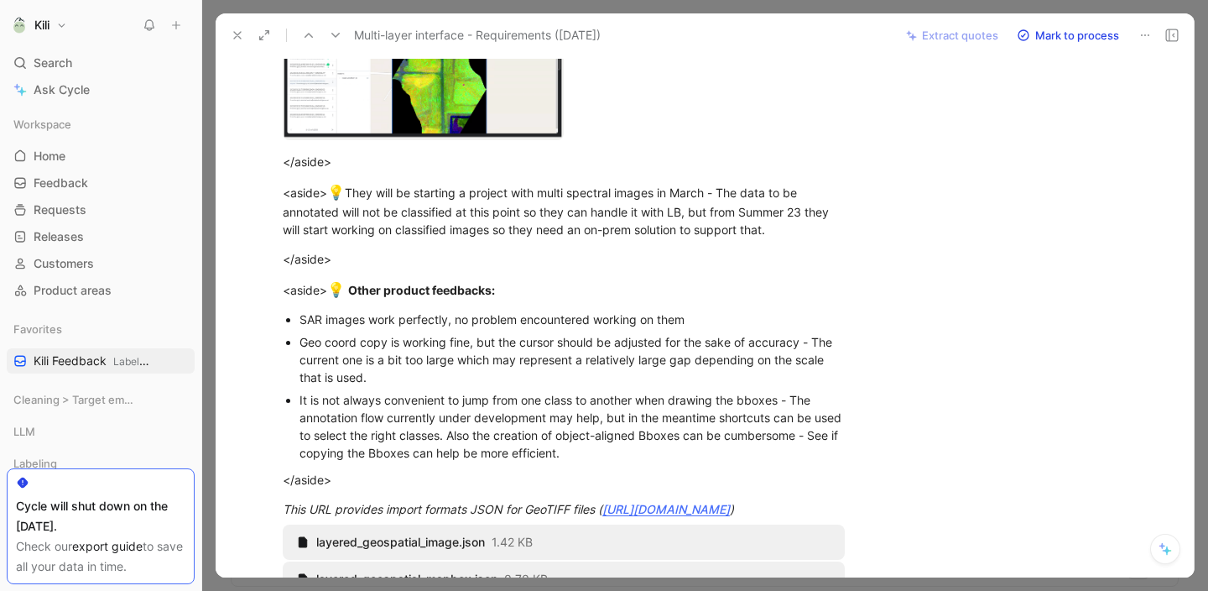
scroll to position [645, 0]
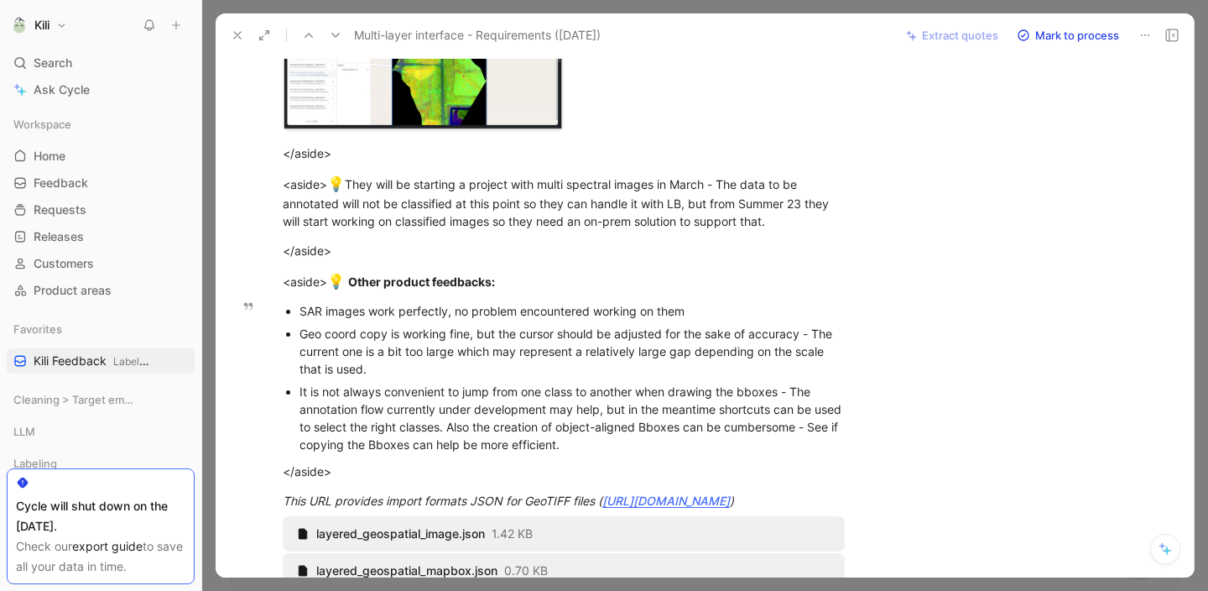
click at [533, 345] on div "Geo coord copy is working fine, but the cursor should be adjusted for the sake …" at bounding box center [571, 351] width 545 height 53
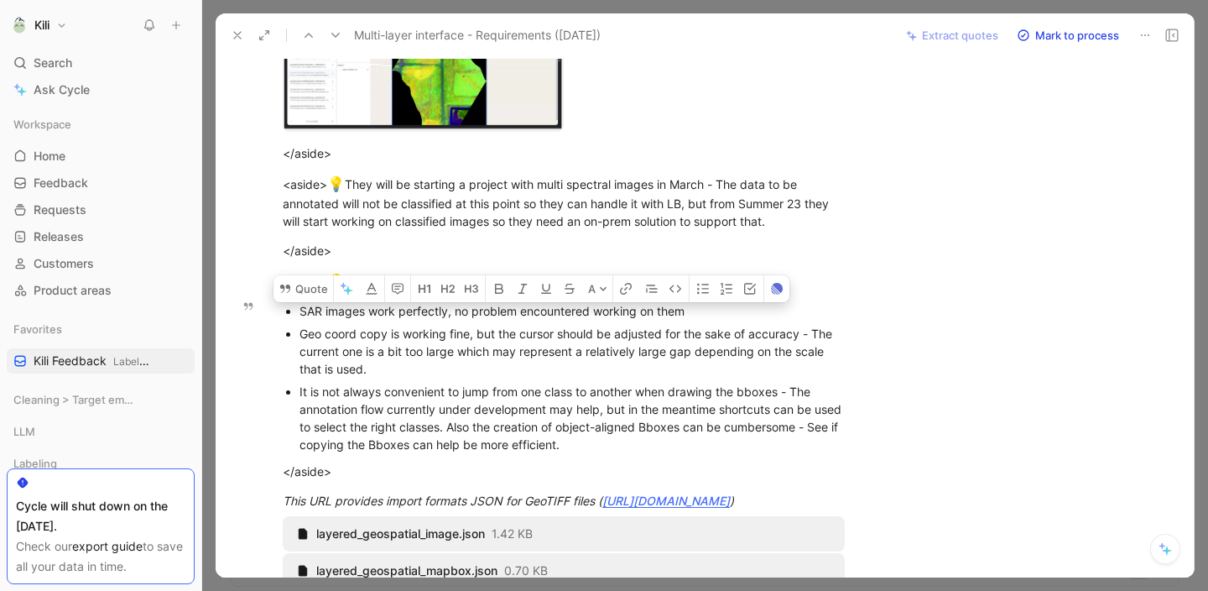
click at [541, 407] on div "It is not always convenient to jump from one class to another when drawing the …" at bounding box center [571, 418] width 545 height 70
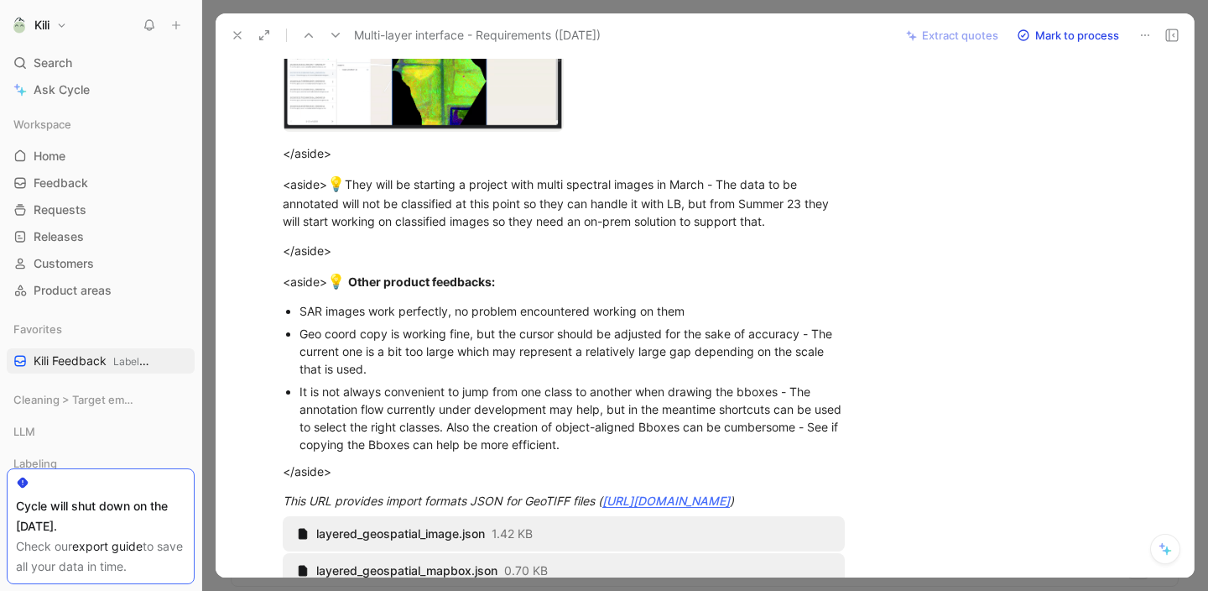
click at [232, 37] on icon at bounding box center [237, 35] width 13 height 13
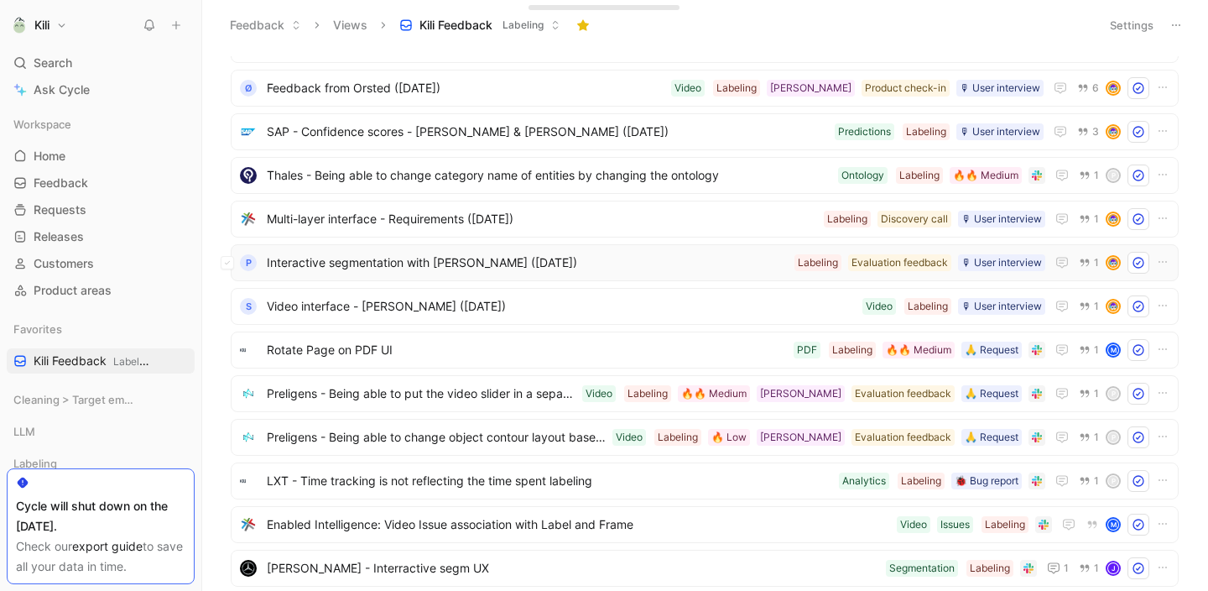
click at [419, 268] on span "Interactive segmentation with SAM (June 2nd, 2023)" at bounding box center [527, 263] width 521 height 20
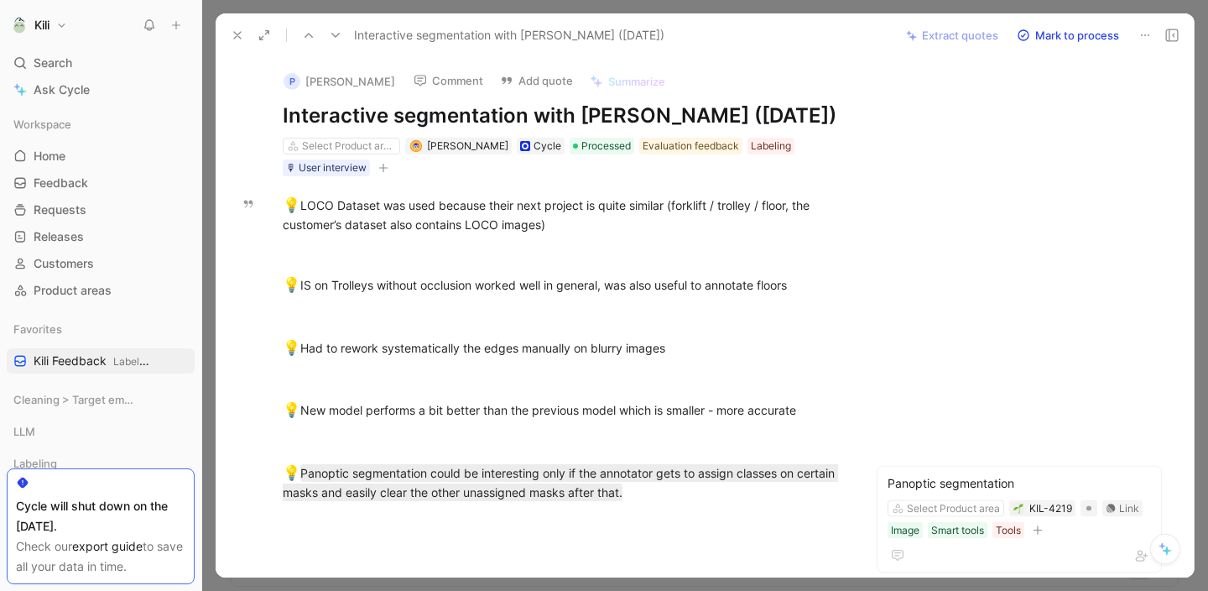
click at [235, 45] on button at bounding box center [237, 34] width 23 height 23
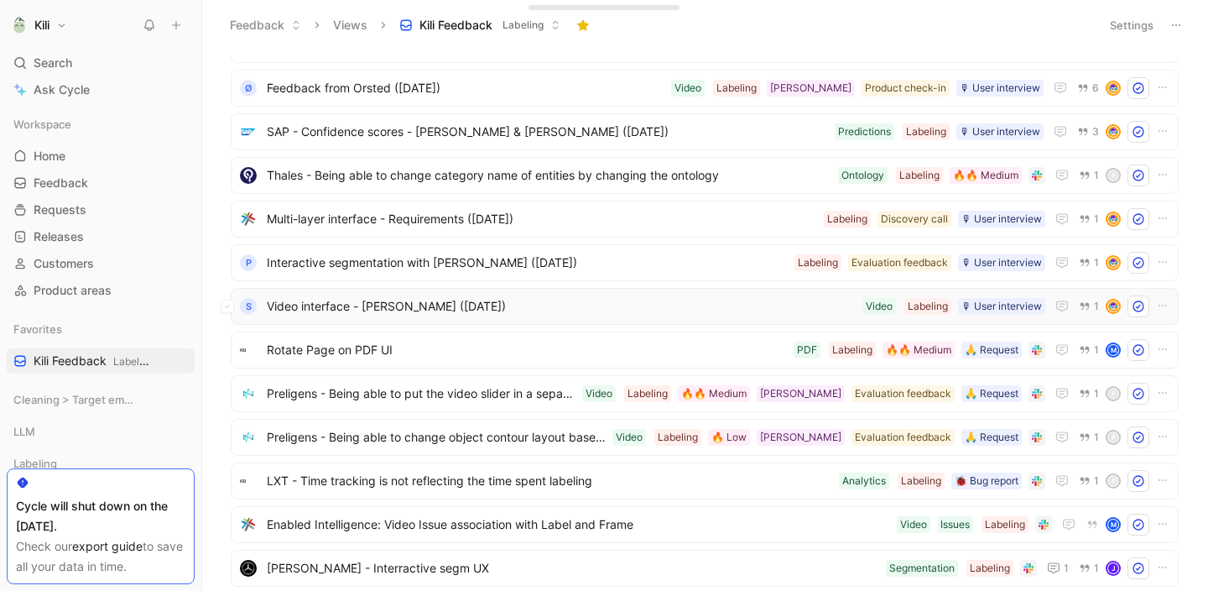
click at [383, 307] on span "Video interface - Yanik (July 12, 2023)" at bounding box center [561, 306] width 589 height 20
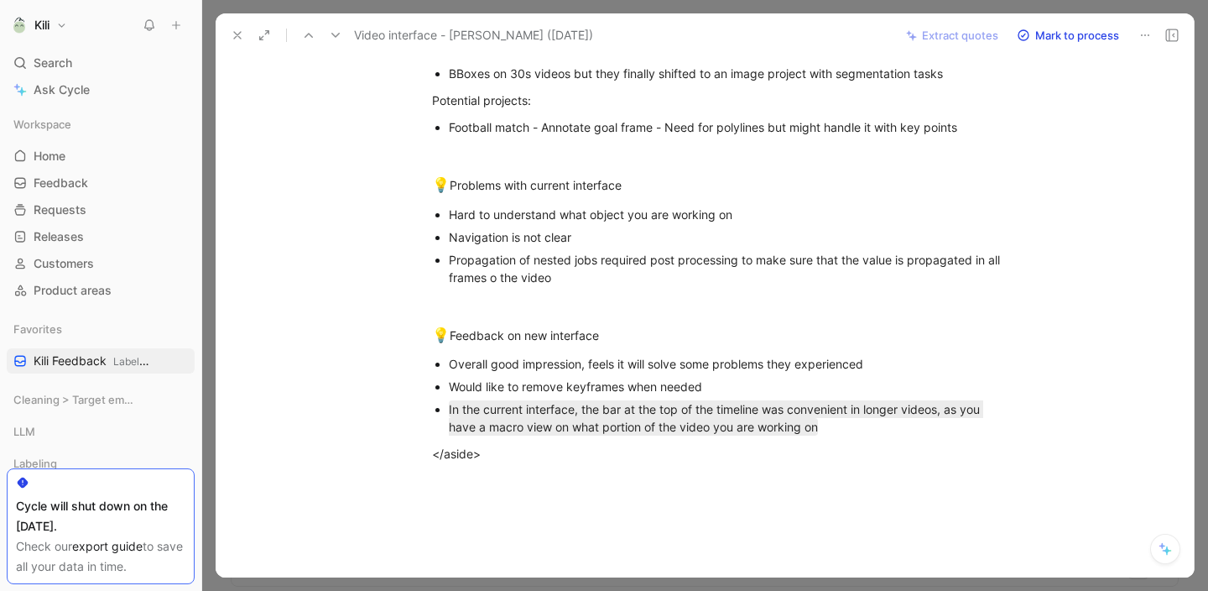
scroll to position [242, 0]
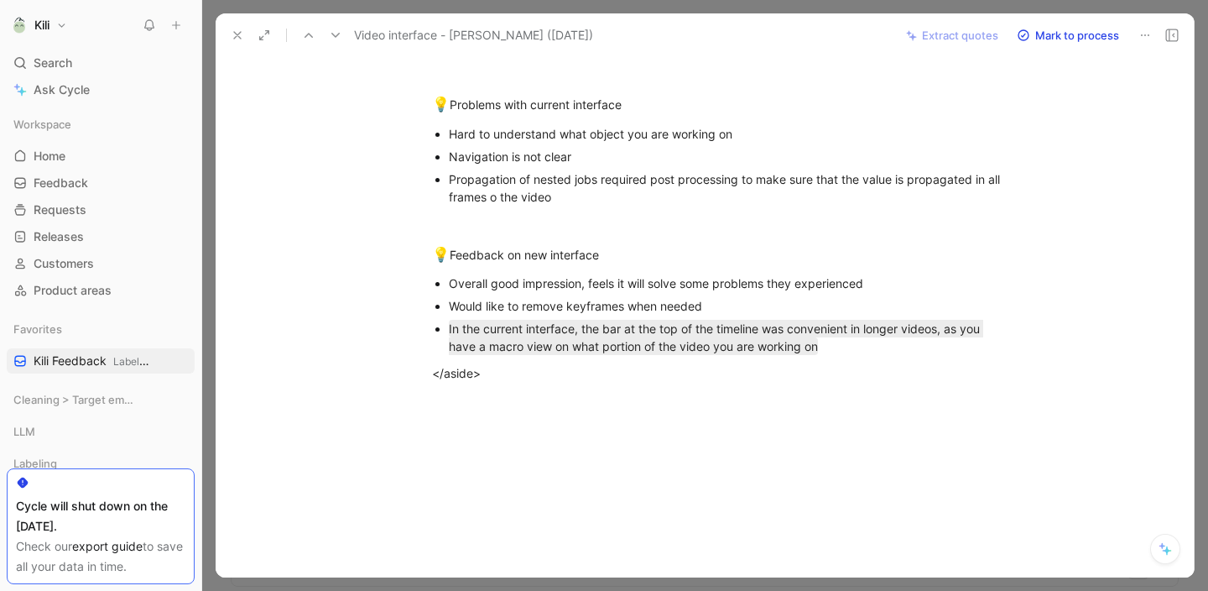
click at [237, 38] on icon at bounding box center [237, 35] width 13 height 13
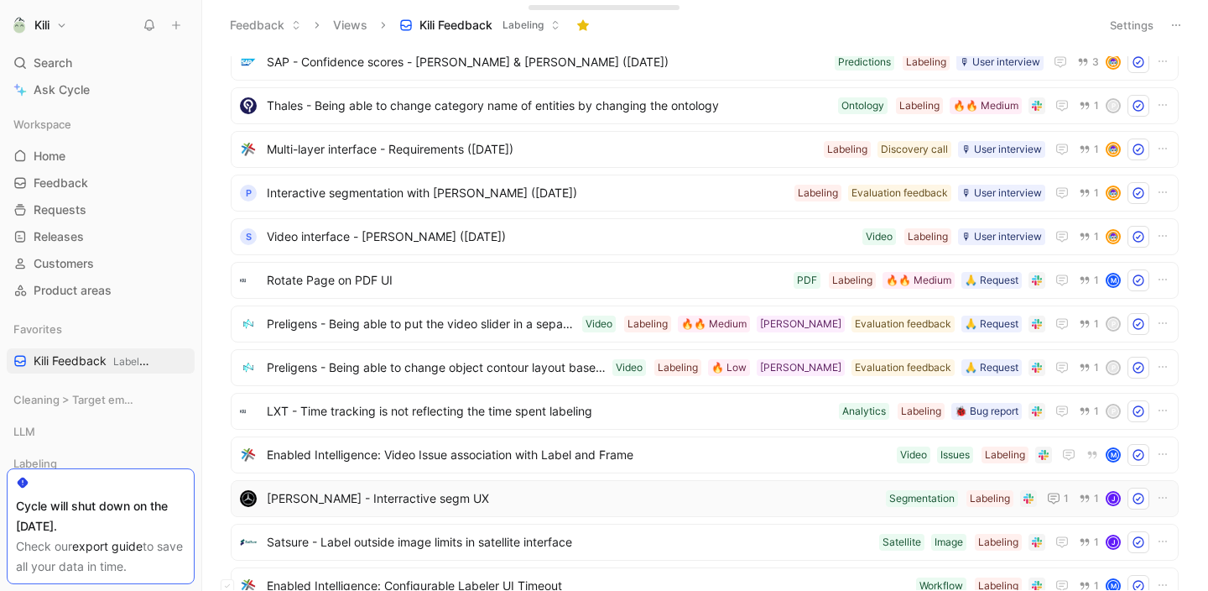
scroll to position [4809, 0]
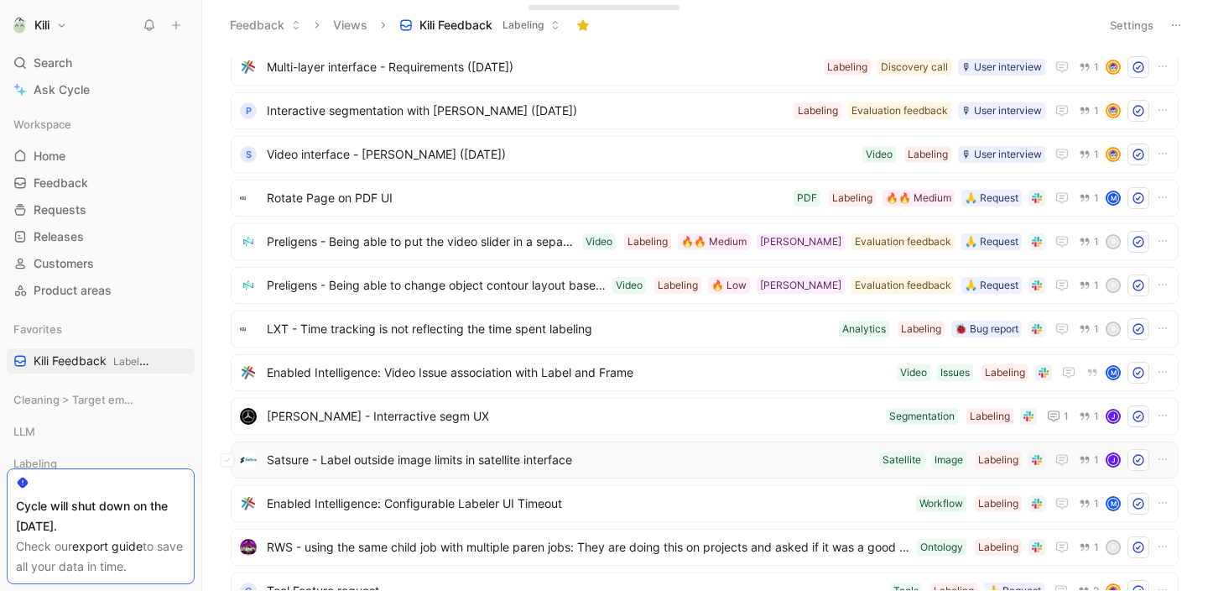
click at [524, 459] on span "Satsure - Label outside image limits in satellite interface" at bounding box center [570, 460] width 606 height 20
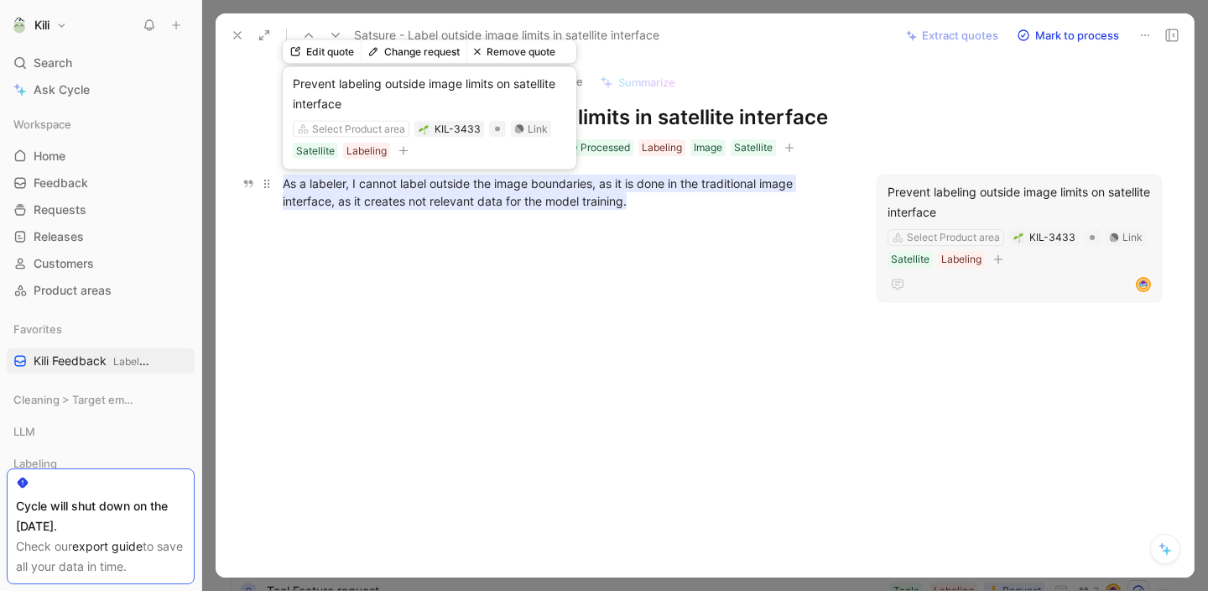
click at [588, 188] on mark "As a labeler, I cannot label outside the image boundaries, as it is done in the…" at bounding box center [539, 191] width 513 height 35
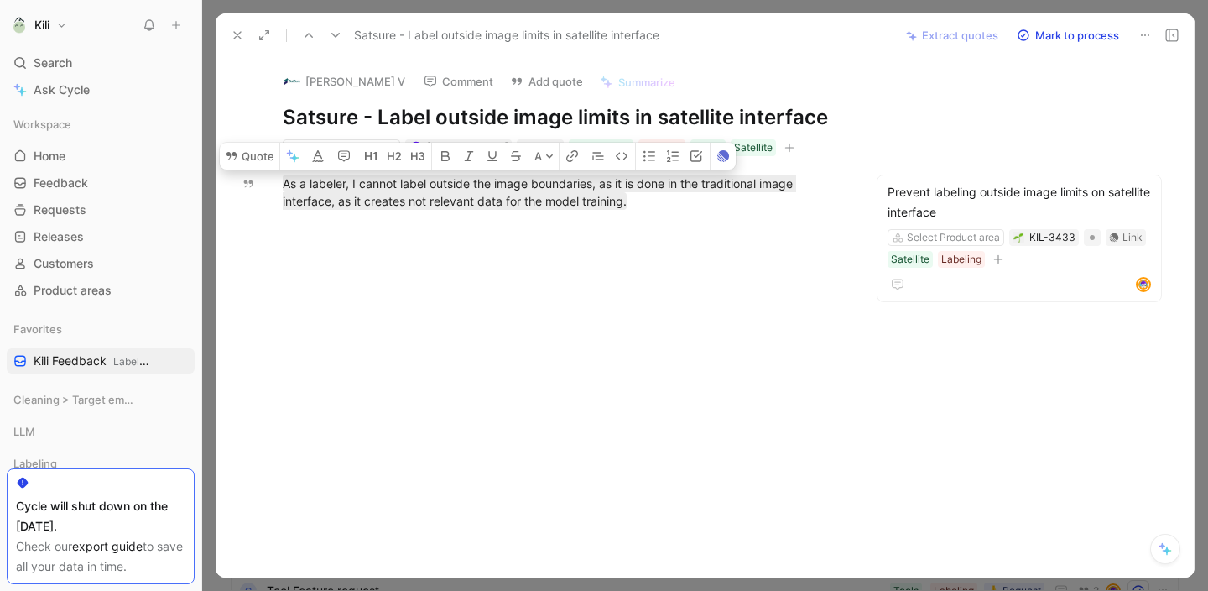
click at [237, 33] on icon at bounding box center [237, 35] width 13 height 13
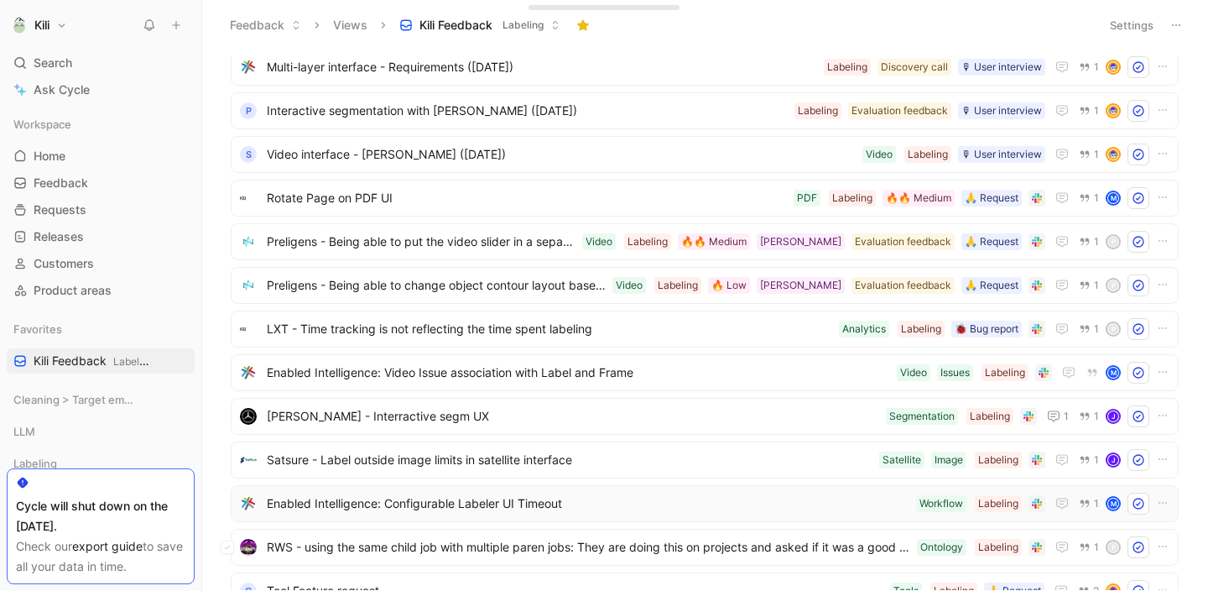
scroll to position [4881, 0]
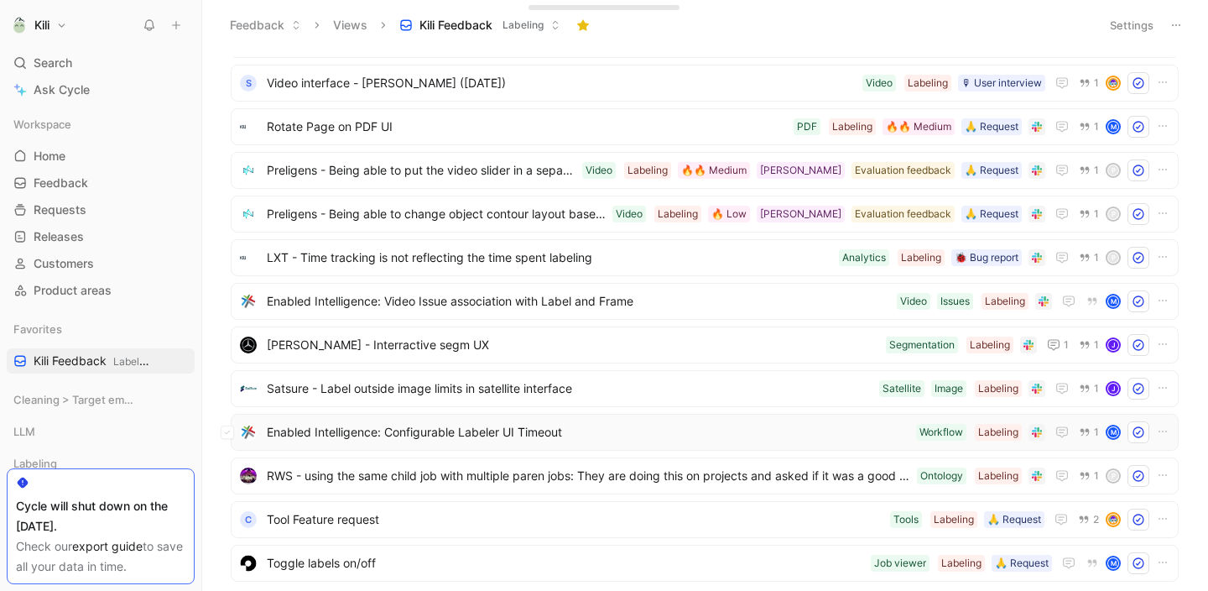
click at [552, 435] on span "Enabled Intelligence: Configurable Labeler UI Timeout" at bounding box center [588, 432] width 643 height 20
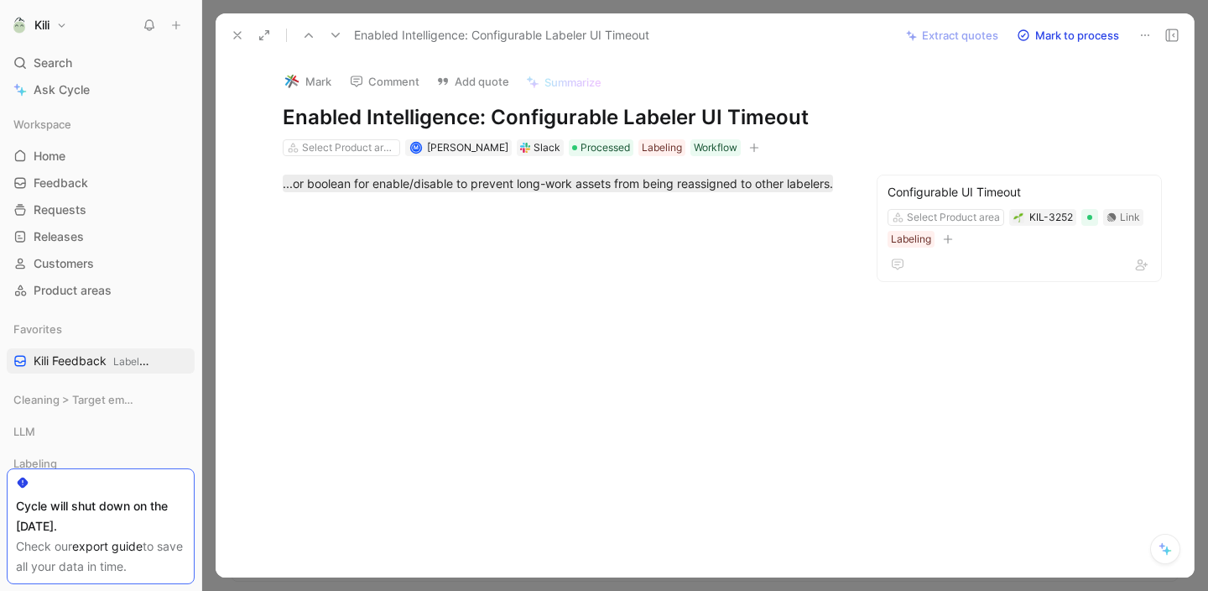
click at [232, 34] on icon at bounding box center [237, 35] width 13 height 13
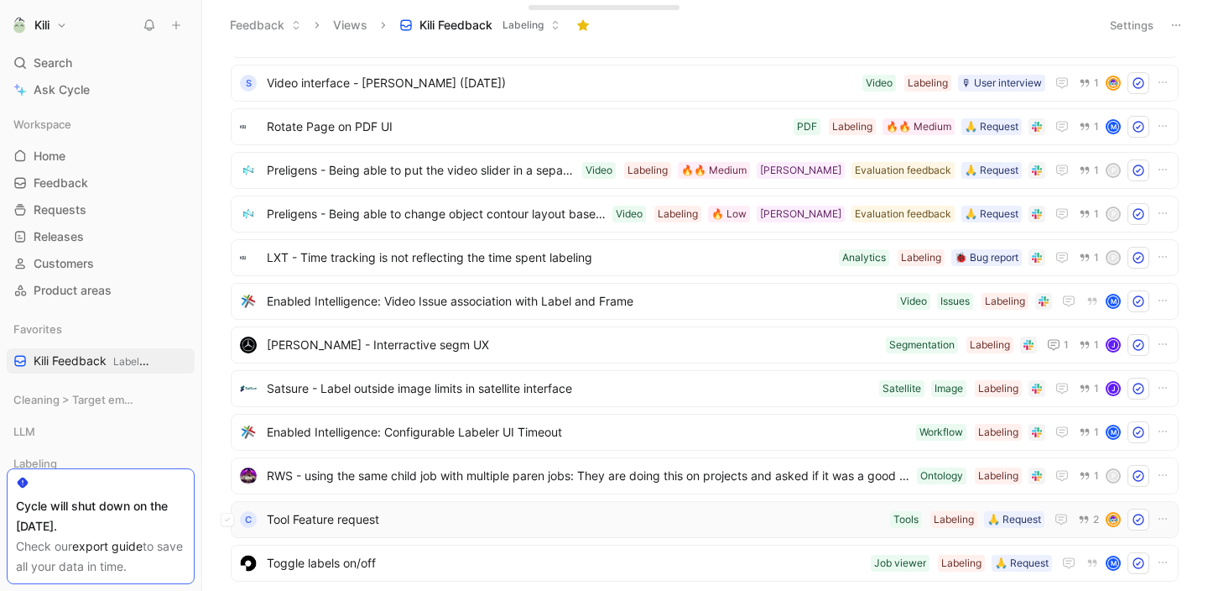
scroll to position [4966, 0]
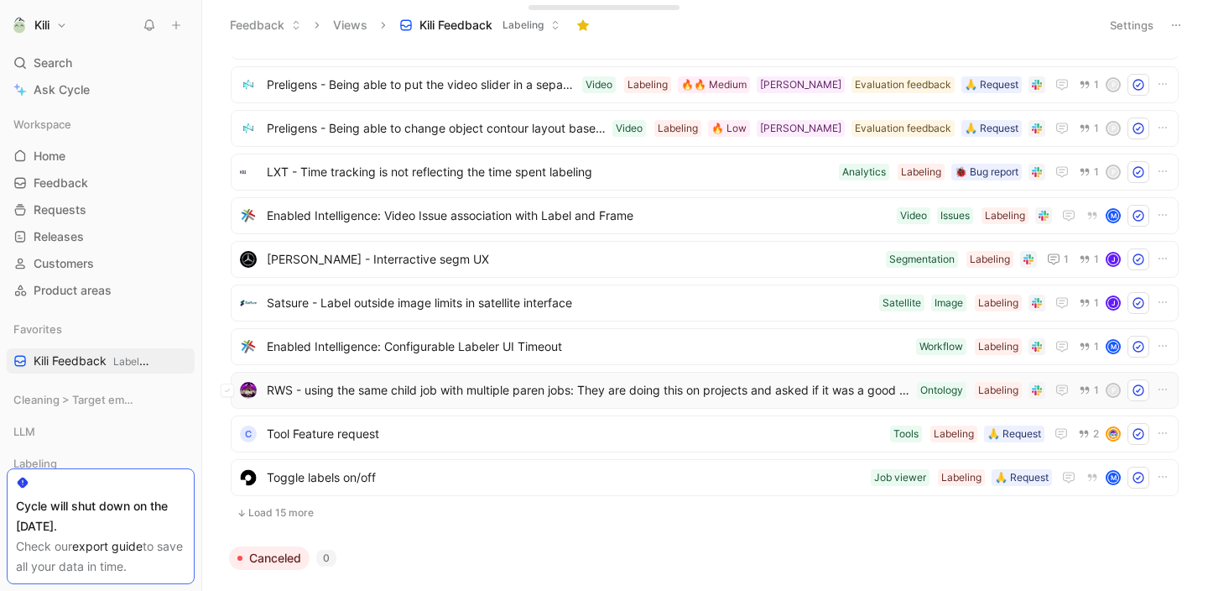
click at [501, 391] on span "RWS - using the same child job with multiple paren jobs: They are doing this on…" at bounding box center [588, 390] width 643 height 20
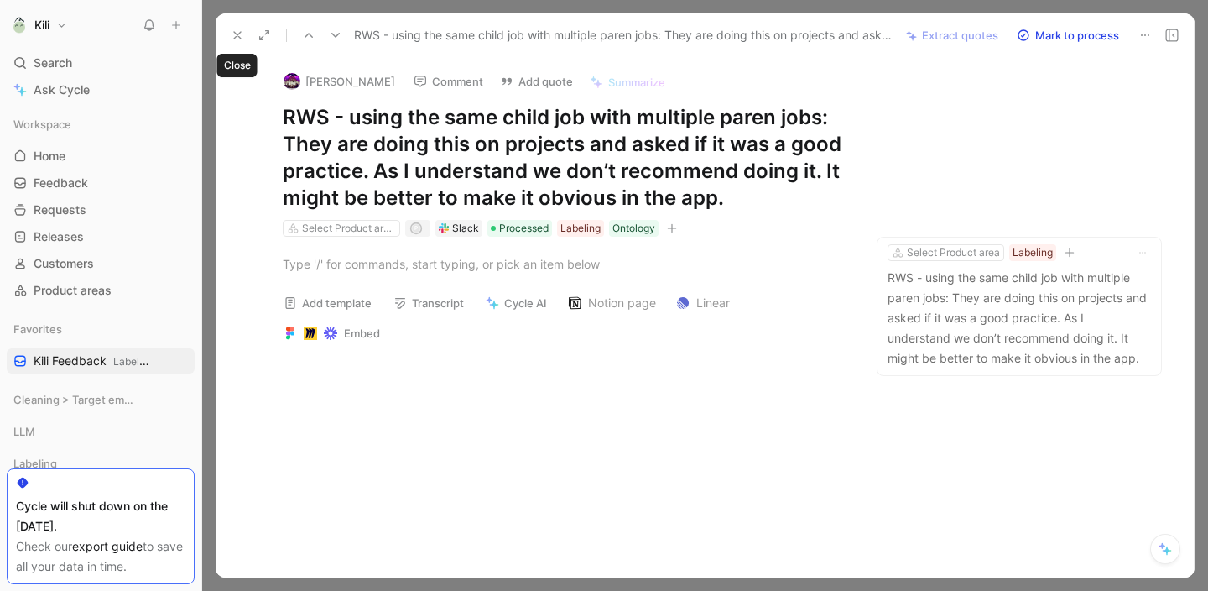
click at [238, 39] on icon at bounding box center [237, 35] width 13 height 13
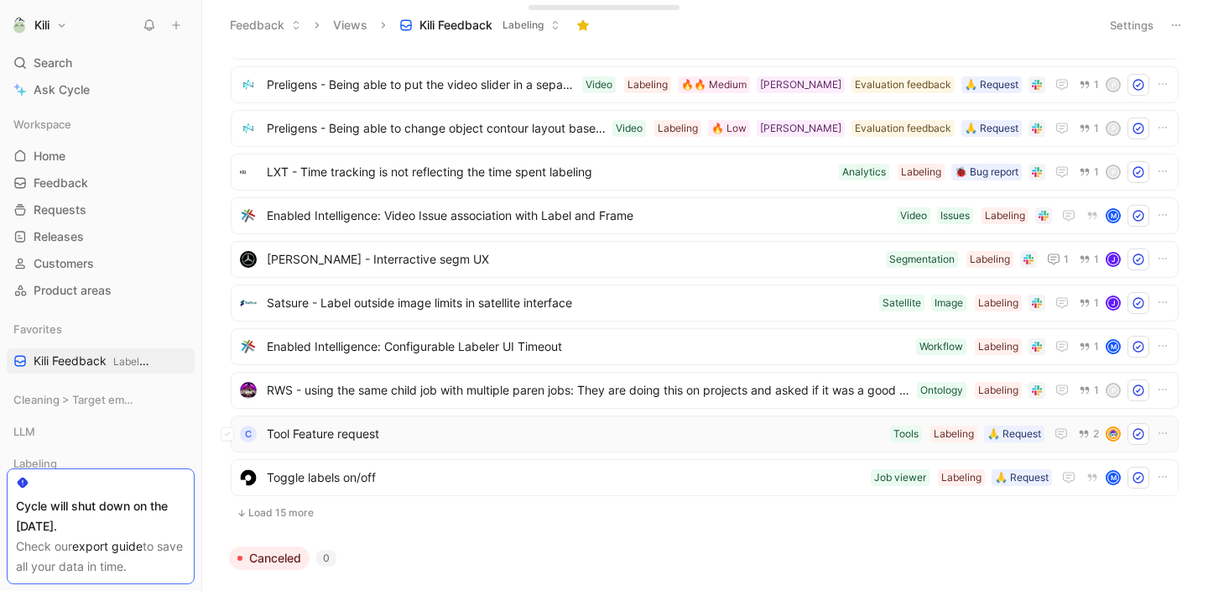
click at [457, 429] on span "Tool Feature request" at bounding box center [575, 434] width 617 height 20
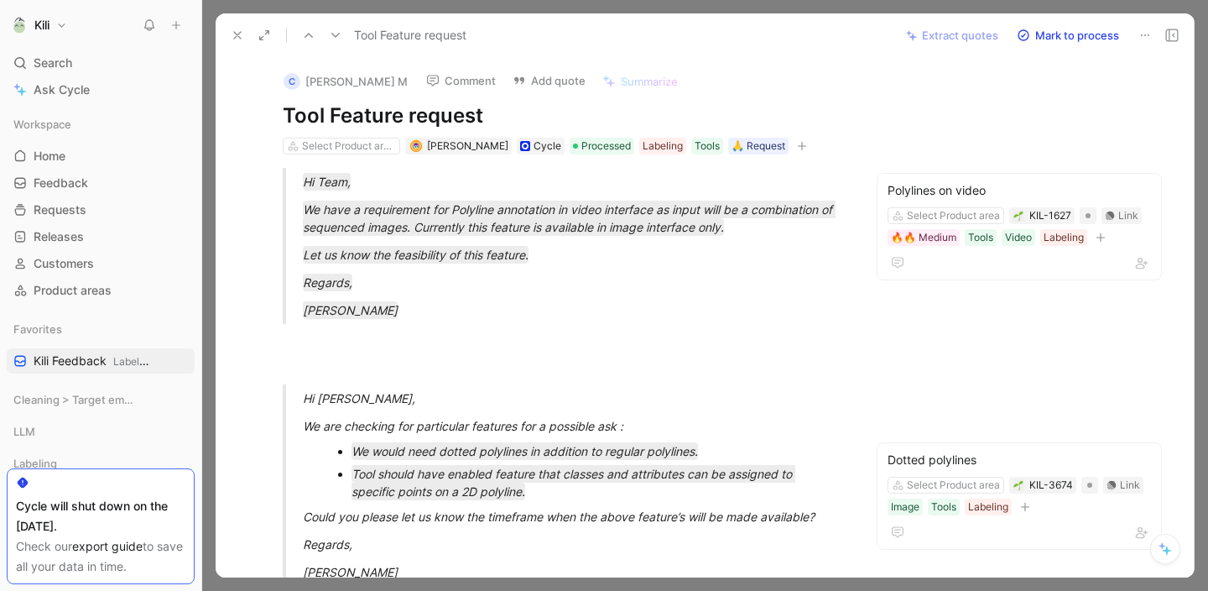
click at [1151, 36] on icon at bounding box center [1144, 35] width 13 height 13
click at [659, 348] on p at bounding box center [564, 339] width 626 height 28
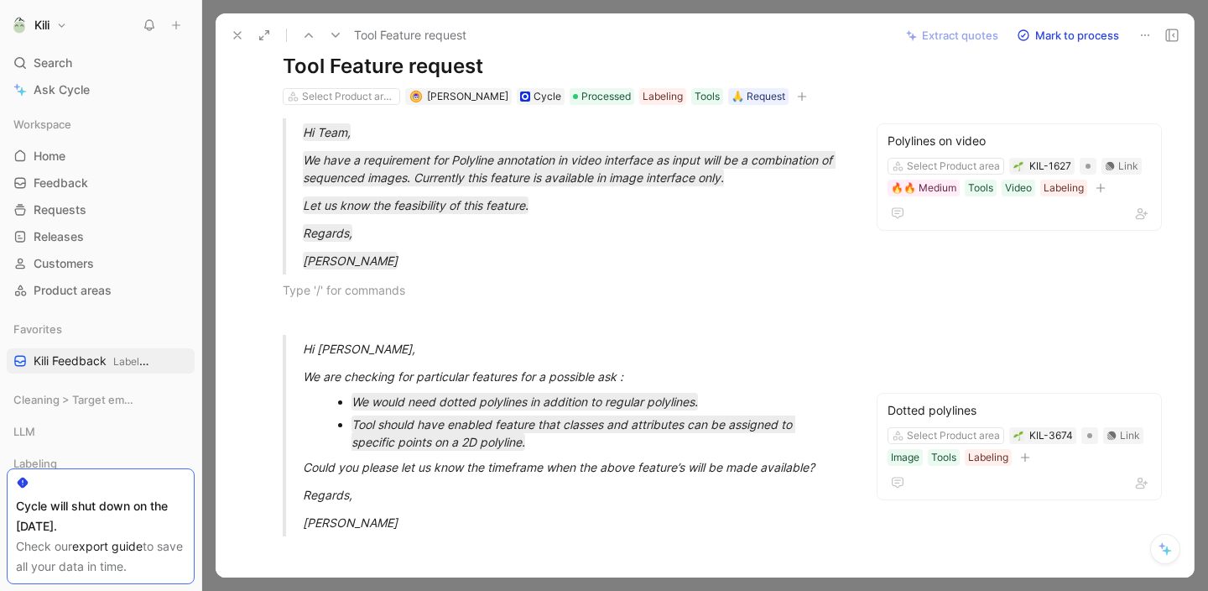
scroll to position [50, 0]
click at [589, 339] on div "Hi Virginie," at bounding box center [584, 348] width 562 height 18
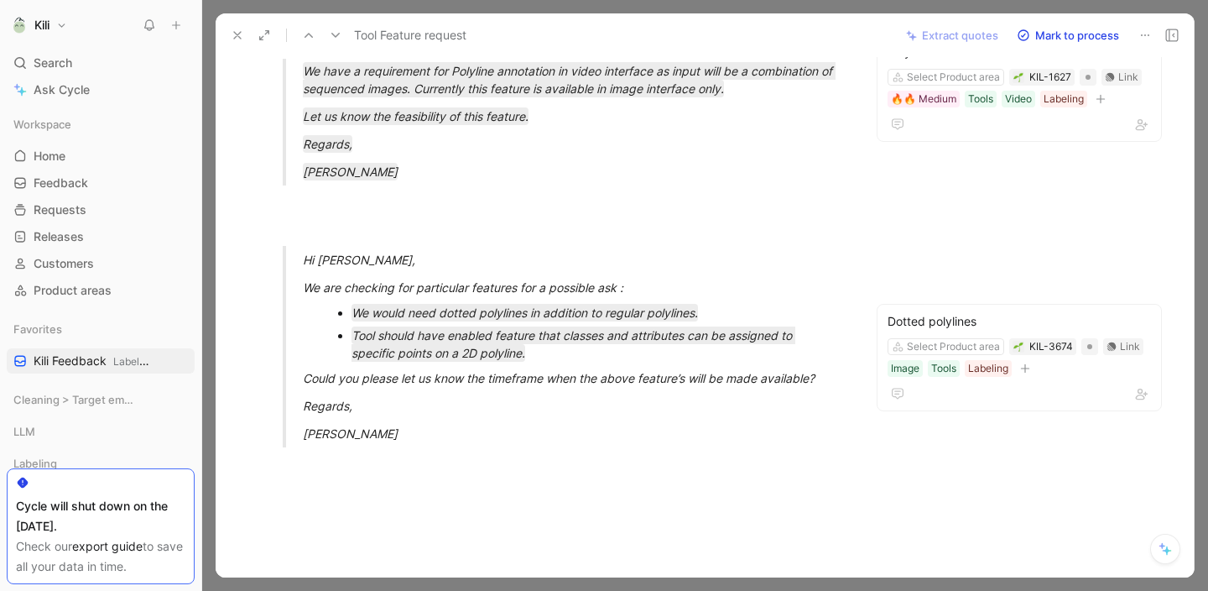
scroll to position [142, 0]
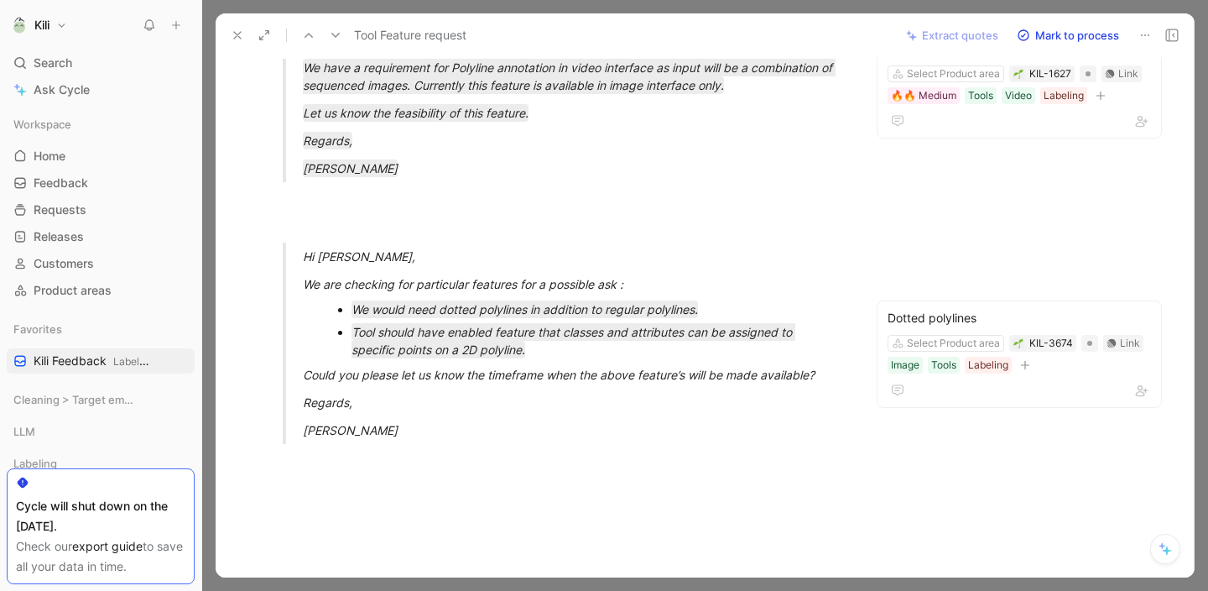
click at [238, 32] on icon at bounding box center [237, 35] width 13 height 13
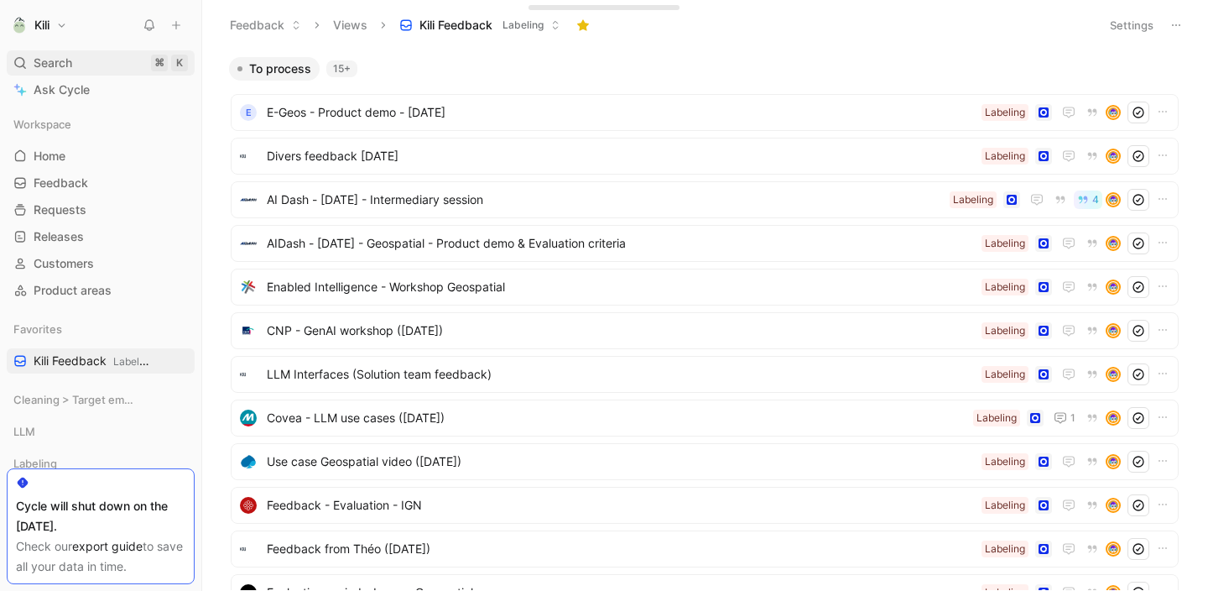
click at [43, 68] on span "Search" at bounding box center [53, 63] width 39 height 20
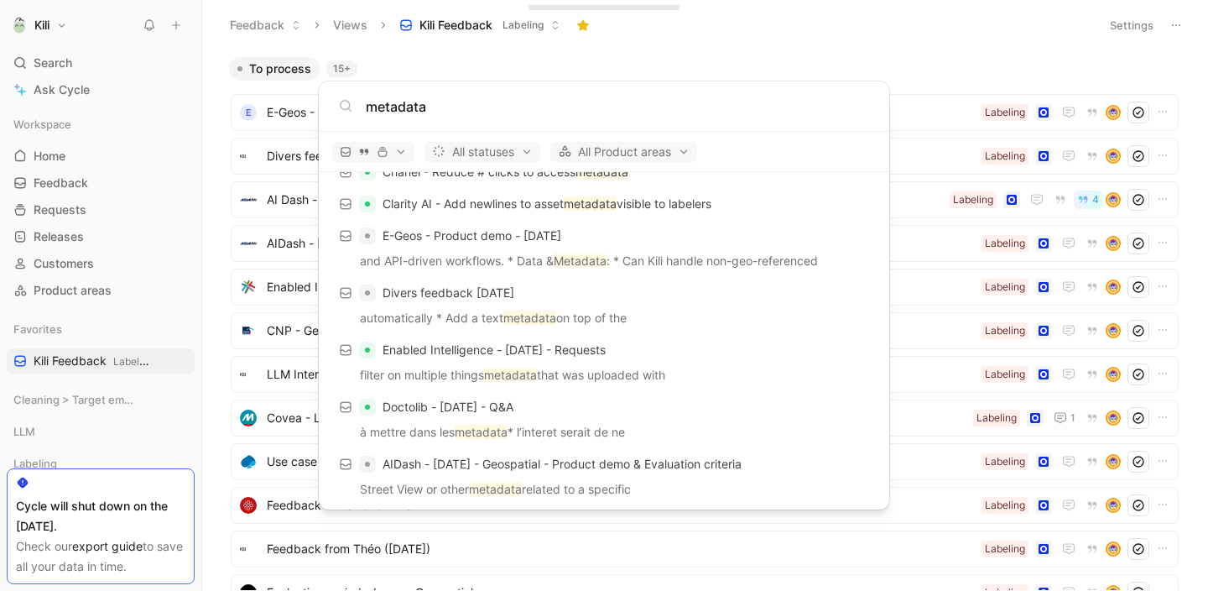
scroll to position [261, 0]
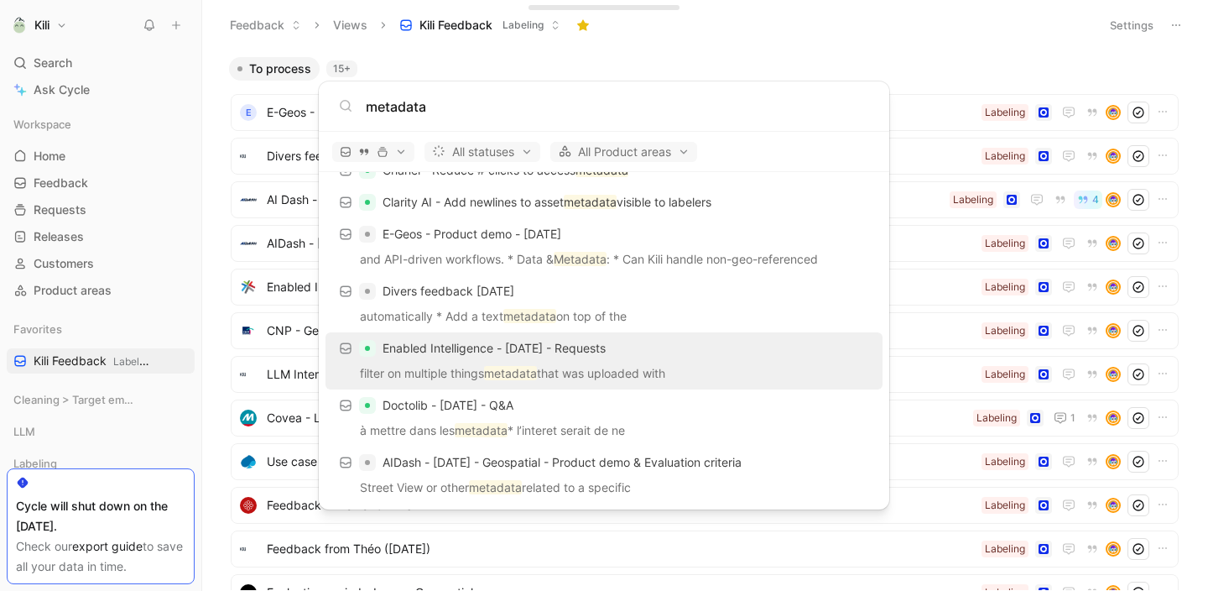
type input "metadata"
click at [461, 363] on p "filter on multiple things metadata that was uploaded with" at bounding box center [604, 375] width 547 height 25
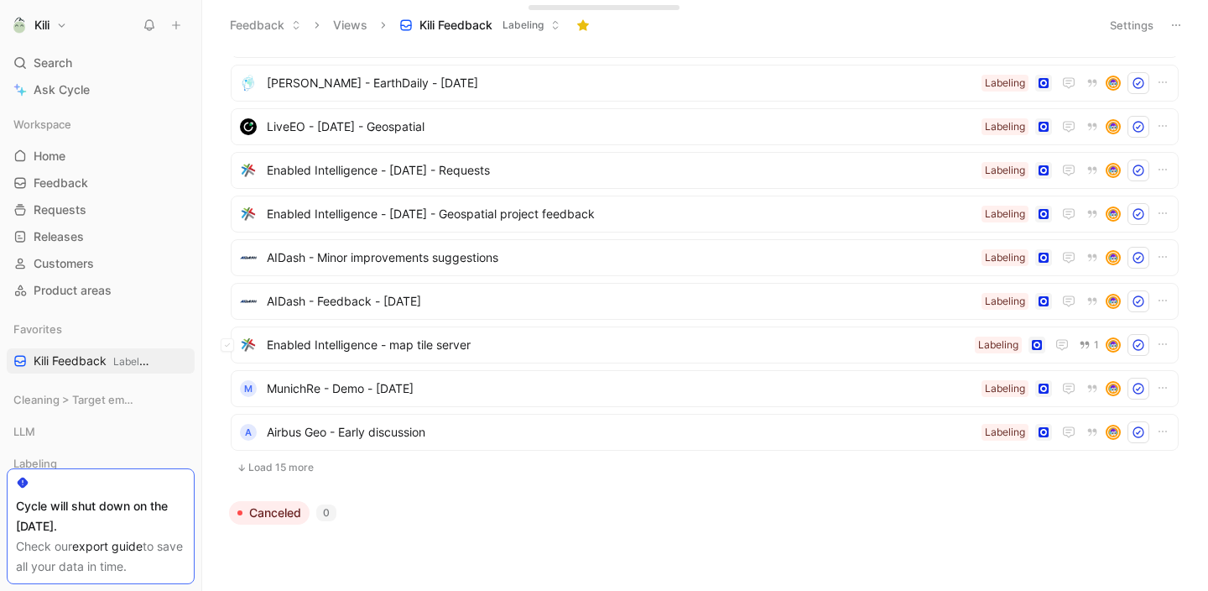
scroll to position [1151, 0]
